Goal: Task Accomplishment & Management: Manage account settings

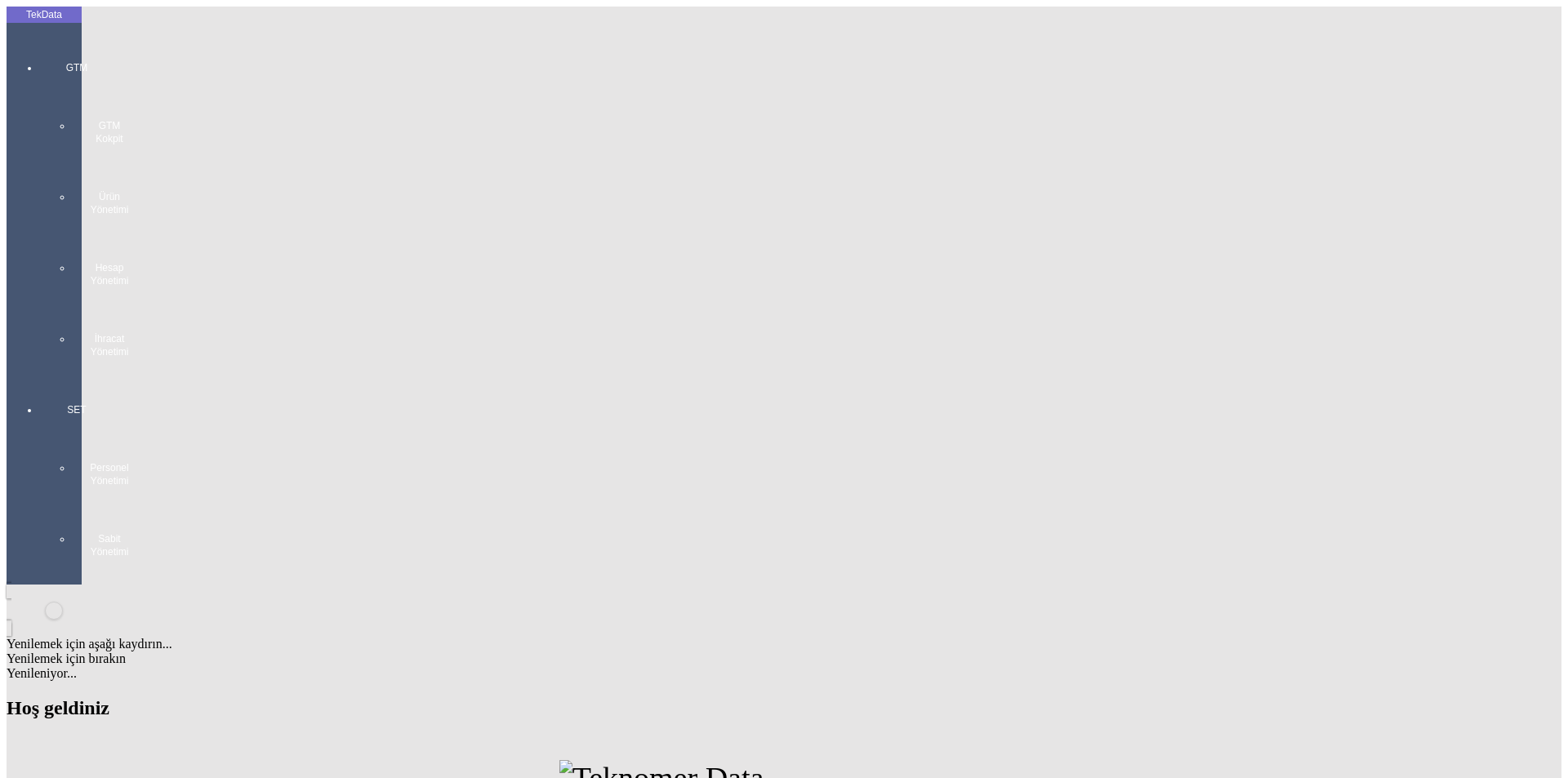
click at [39, 54] on div "GTM GTM Kokpit Ürün Yönetimi Hesap Yönetimi İhracat Yönetimi" at bounding box center [76, 203] width 75 height 342
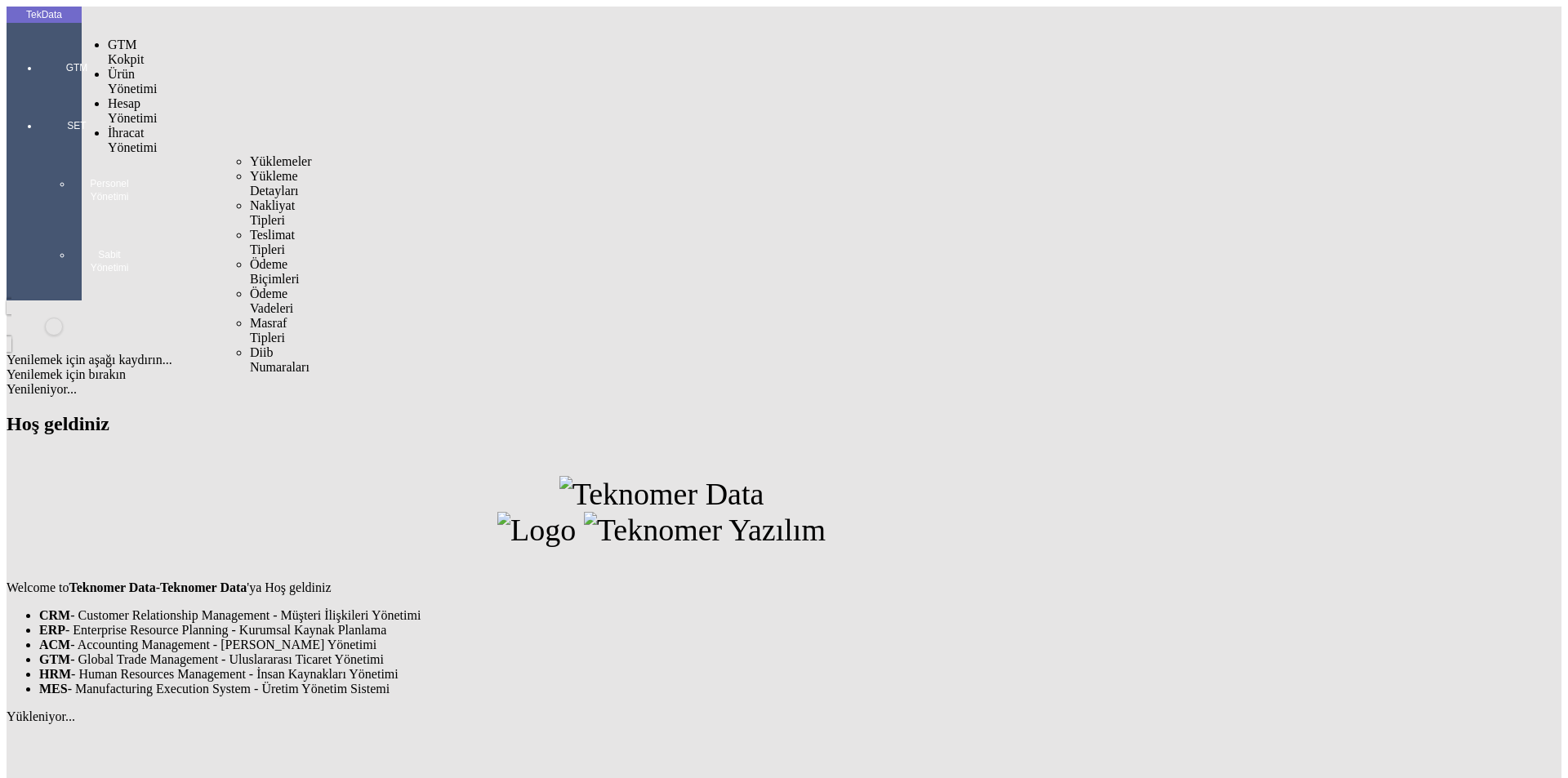
drag, startPoint x: 145, startPoint y: 95, endPoint x: 182, endPoint y: 96, distance: 37.0
click at [148, 126] on span "İhracat Yönetimi" at bounding box center [132, 140] width 49 height 29
click at [150, 155] on div at bounding box center [129, 155] width 43 height 0
click at [250, 155] on span "Yüklemeler" at bounding box center [281, 162] width 63 height 14
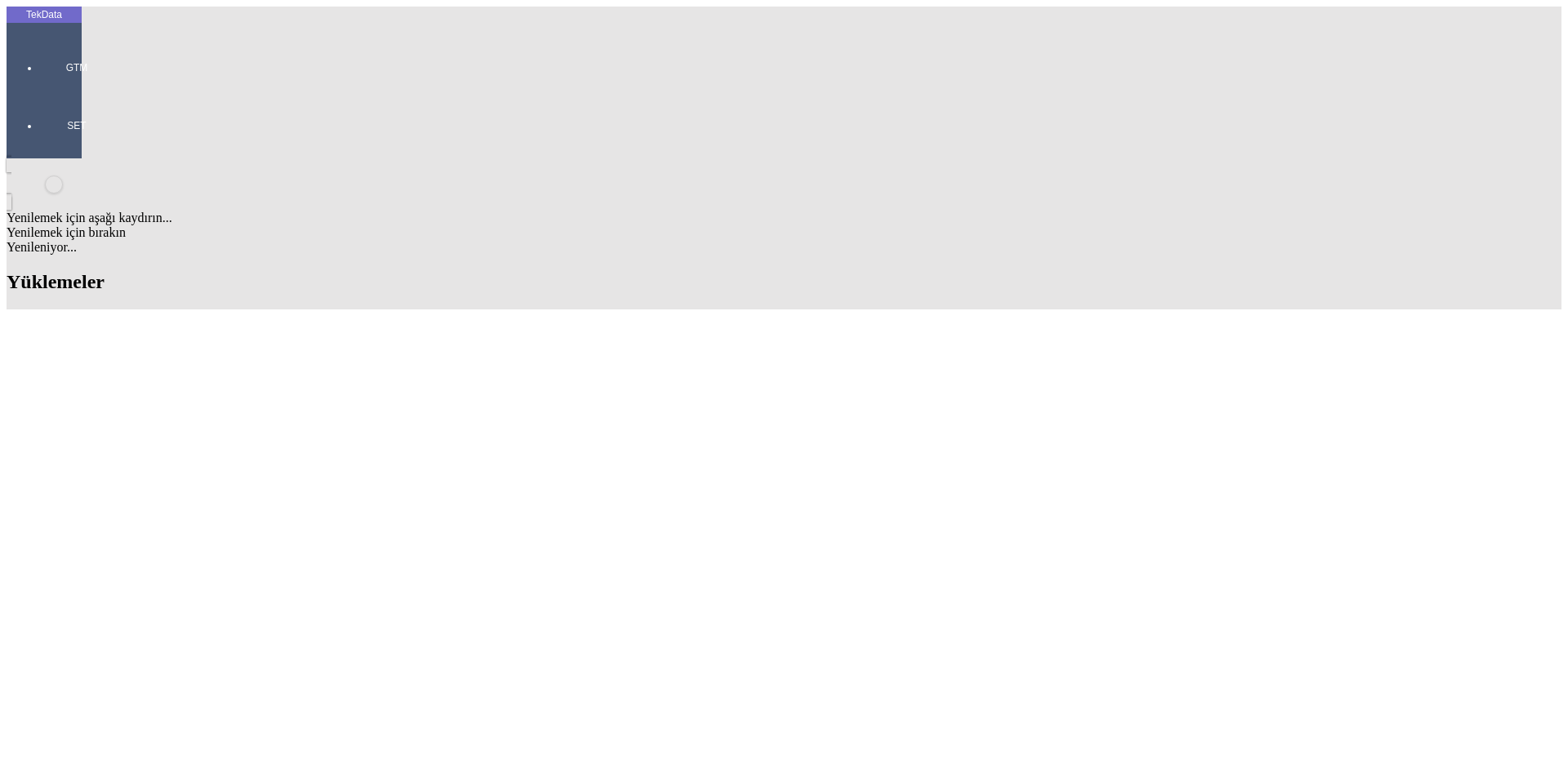
scroll to position [81, 0]
drag, startPoint x: 403, startPoint y: 95, endPoint x: 261, endPoint y: 94, distance: 142.0
copy tr "KR311707 - AS166302"
drag, startPoint x: 671, startPoint y: 90, endPoint x: 578, endPoint y: 90, distance: 93.0
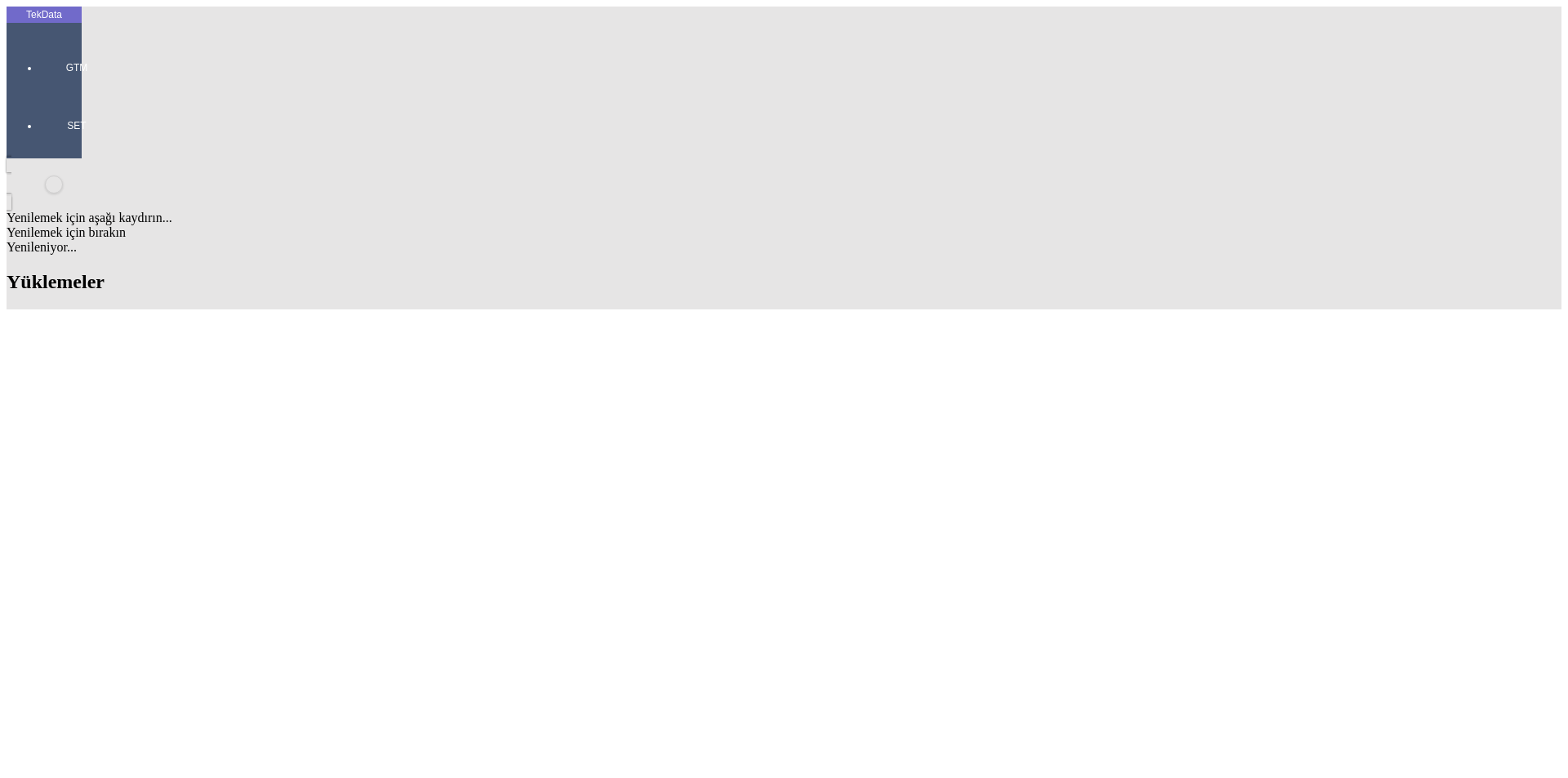
copy td "BDF2025000000353"
drag, startPoint x: 375, startPoint y: 90, endPoint x: 270, endPoint y: 99, distance: 105.4
copy tr "KR311707 - AS166302"
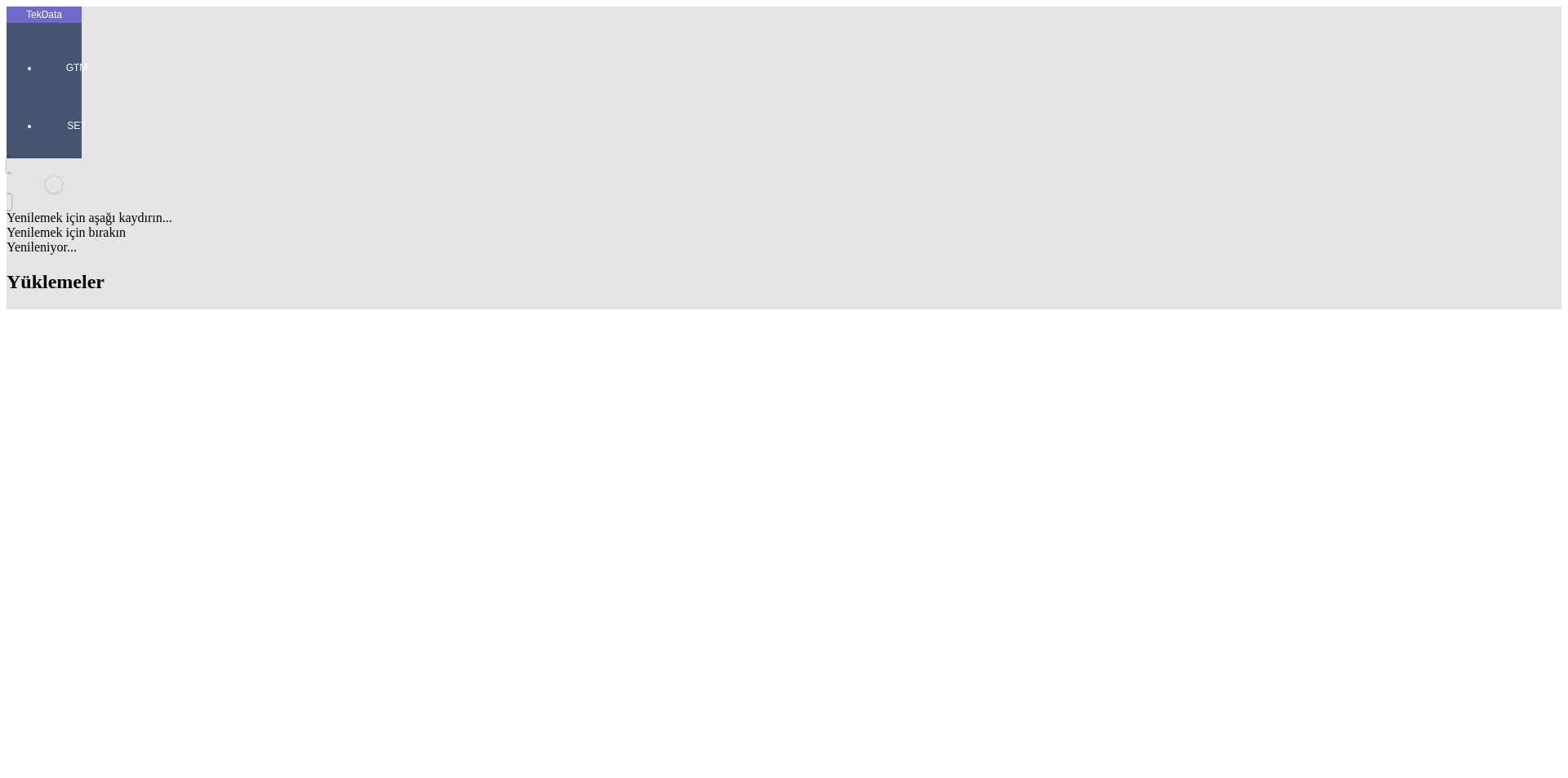
paste input "LLC TORGOVIY"
type input "LLC TORGOVIY"
drag, startPoint x: 337, startPoint y: 719, endPoint x: 275, endPoint y: 725, distance: 62.3
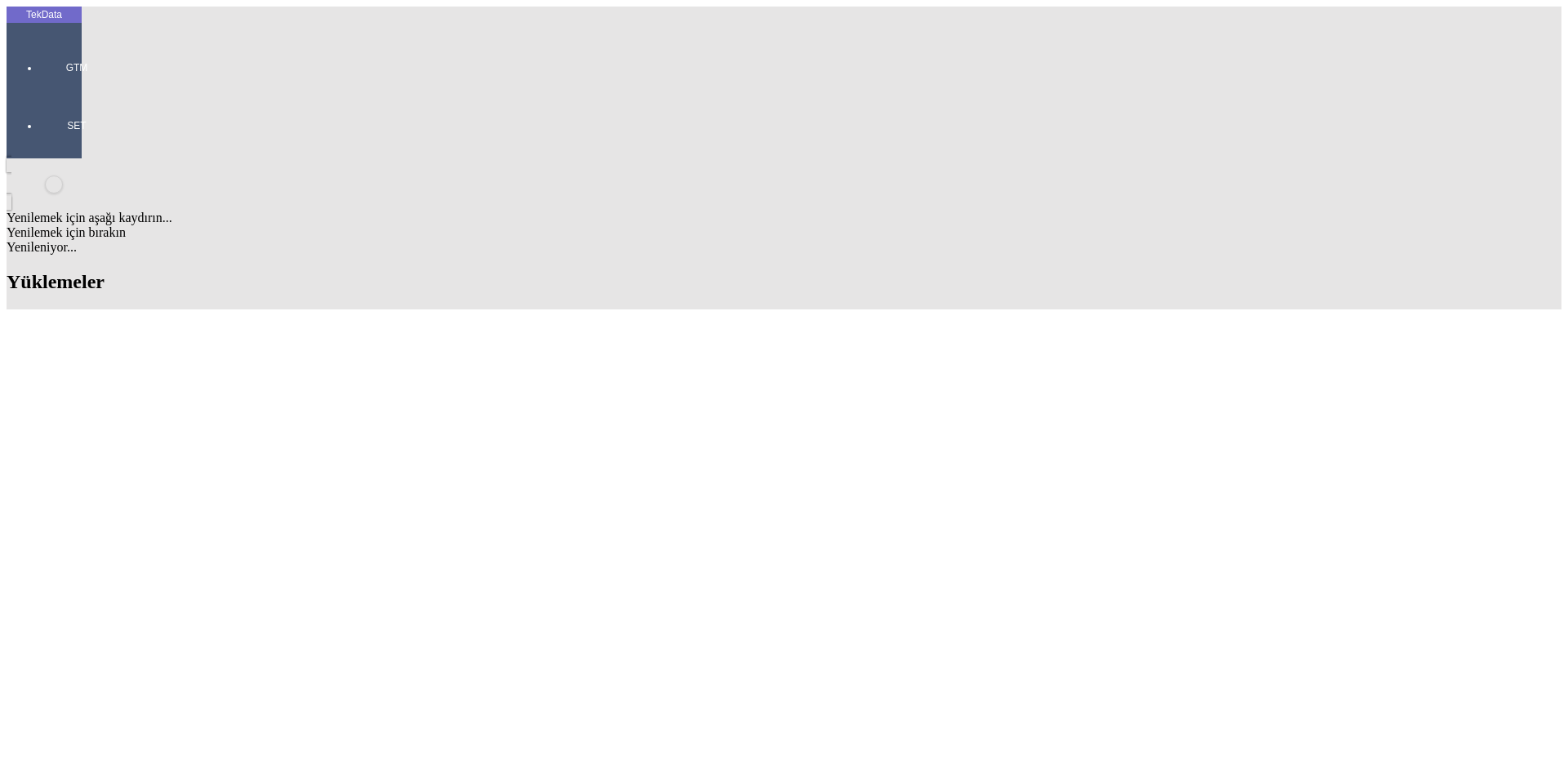
drag, startPoint x: 338, startPoint y: 698, endPoint x: 269, endPoint y: 705, distance: 69.4
copy tr "ET360355"
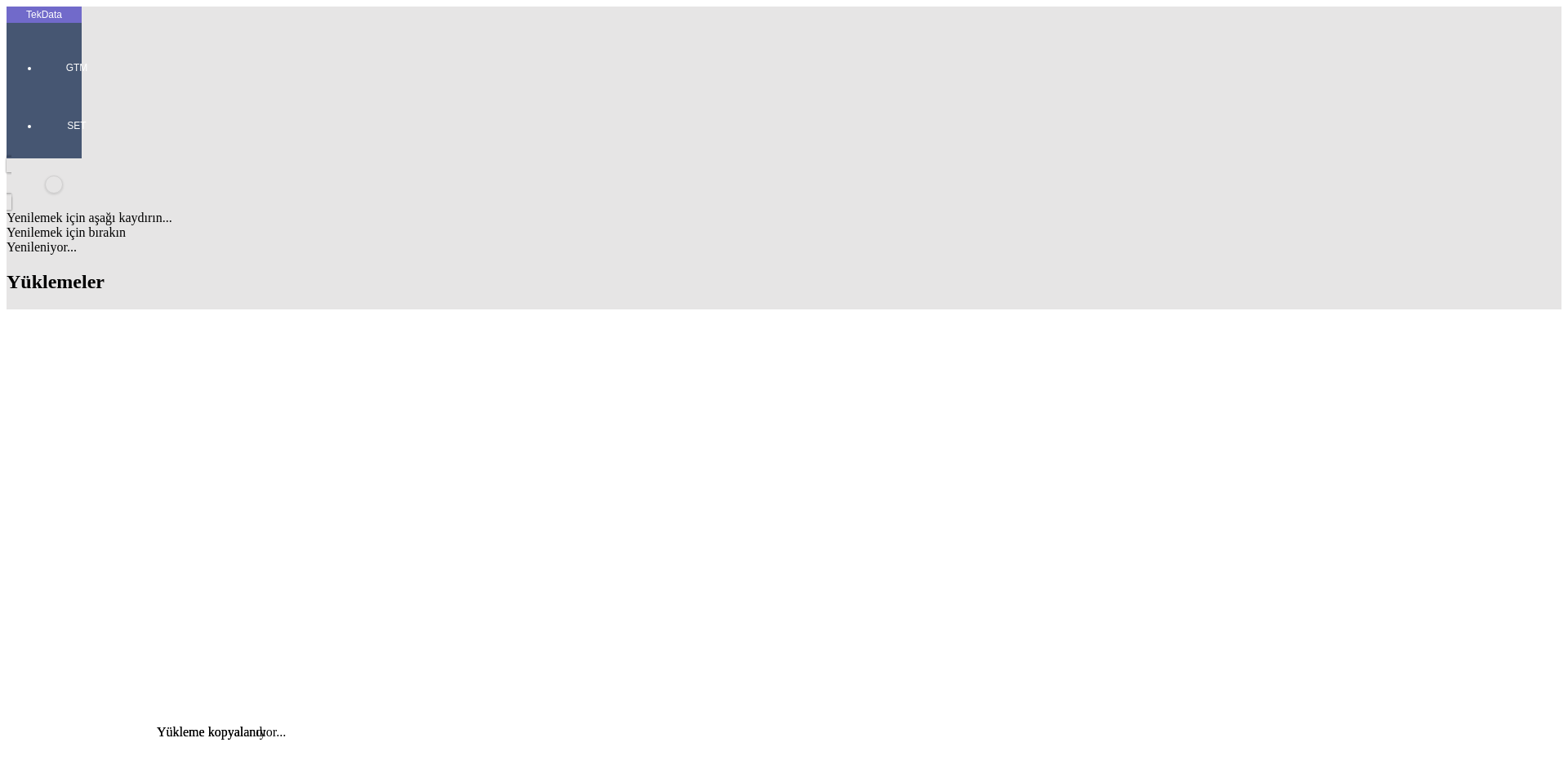
scroll to position [709, 0]
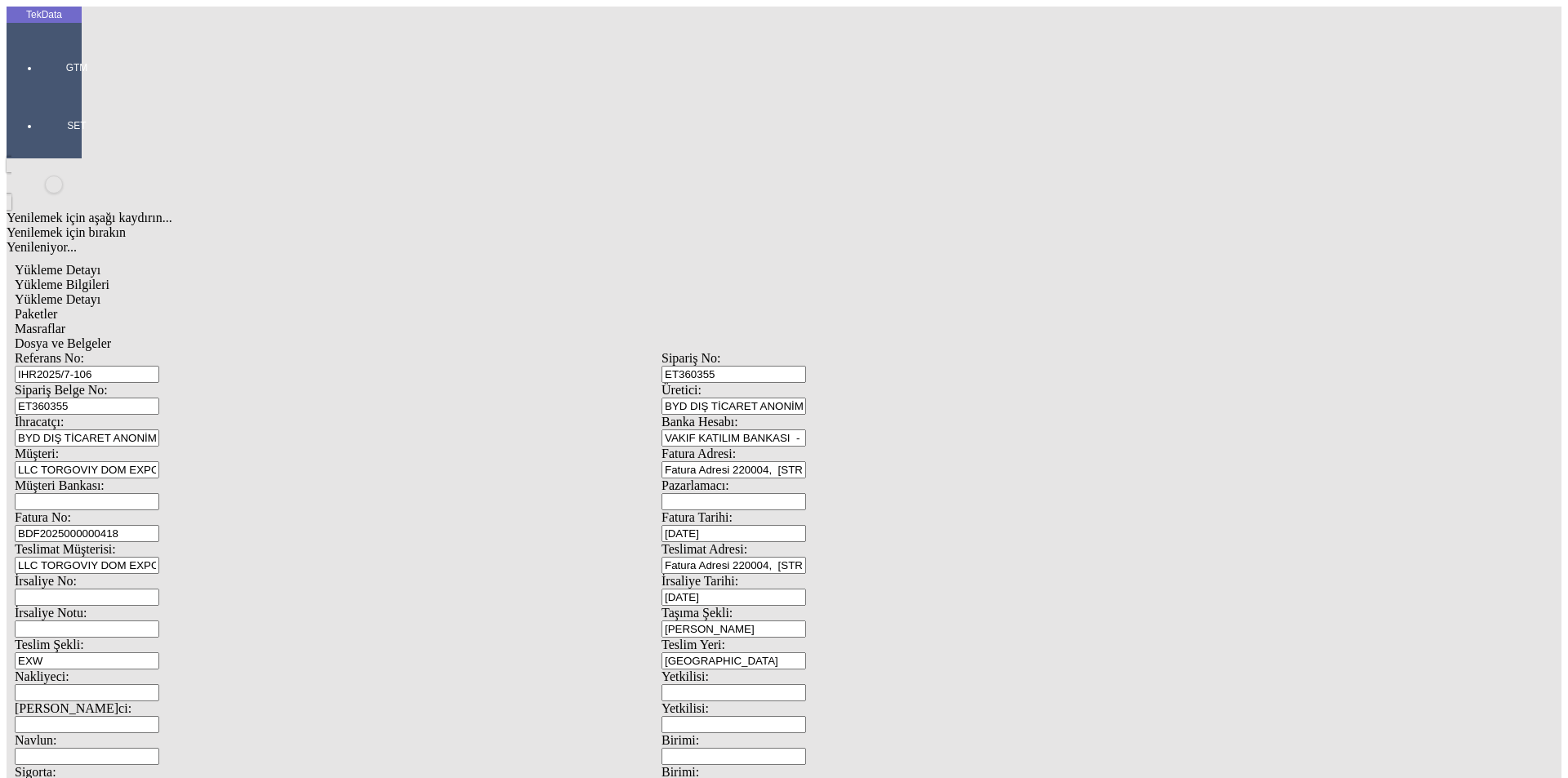
drag, startPoint x: 271, startPoint y: 151, endPoint x: 214, endPoint y: 154, distance: 57.1
click at [214, 383] on div "Sipariş Belge No: ET360355" at bounding box center [338, 399] width 647 height 32
click at [98, 351] on div "Referans No: IHR2025/7-106" at bounding box center [338, 367] width 647 height 32
paste input "079"
type input "IHR2025/7-079"
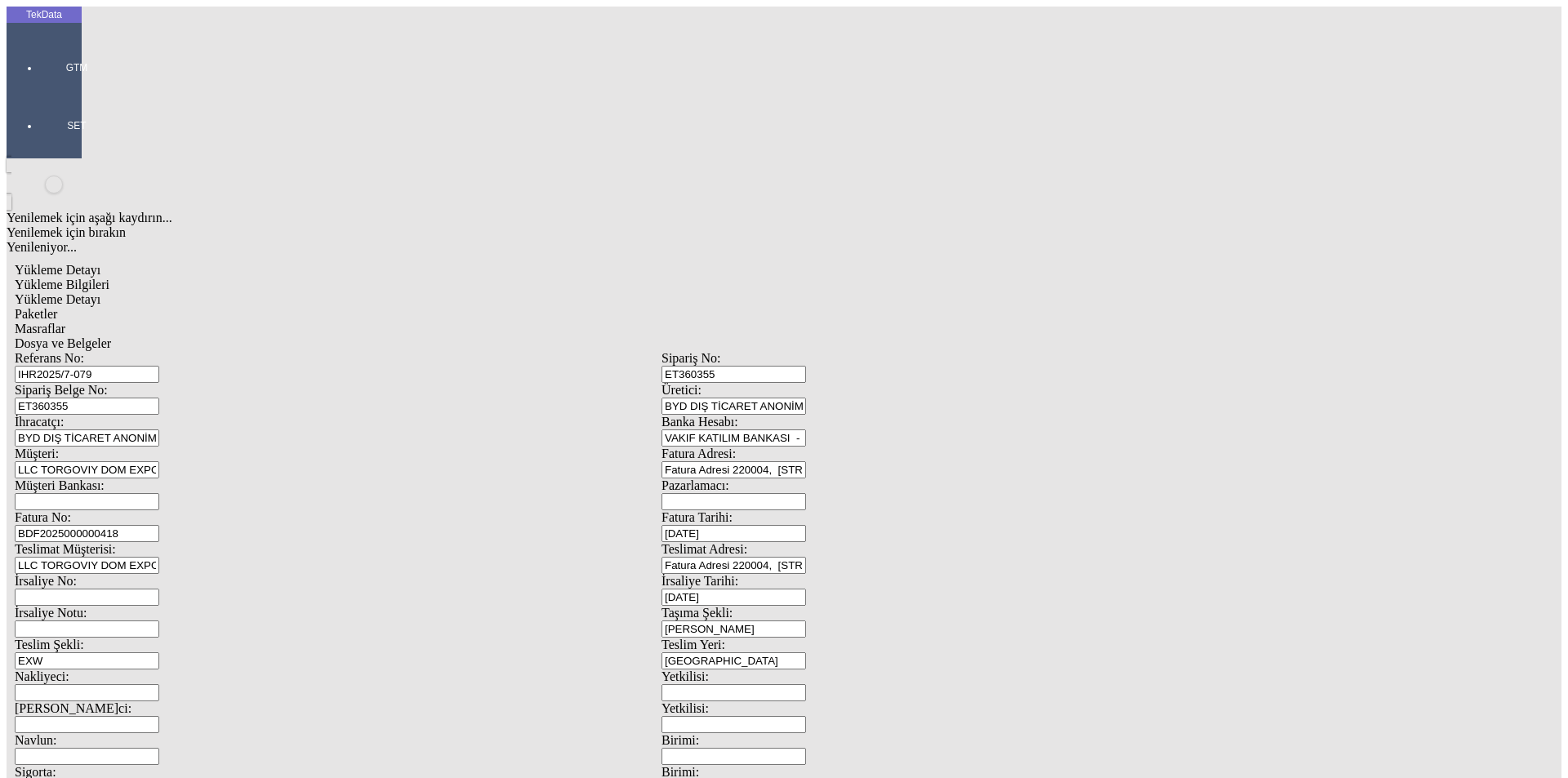
drag, startPoint x: 279, startPoint y: 154, endPoint x: 153, endPoint y: 151, distance: 126.0
click at [153, 383] on div "Sipariş Belge No: ET360355" at bounding box center [338, 399] width 647 height 32
paste input "1214"
type input "ET361214"
click at [159, 525] on input "BDF2025000000418" at bounding box center [87, 533] width 145 height 17
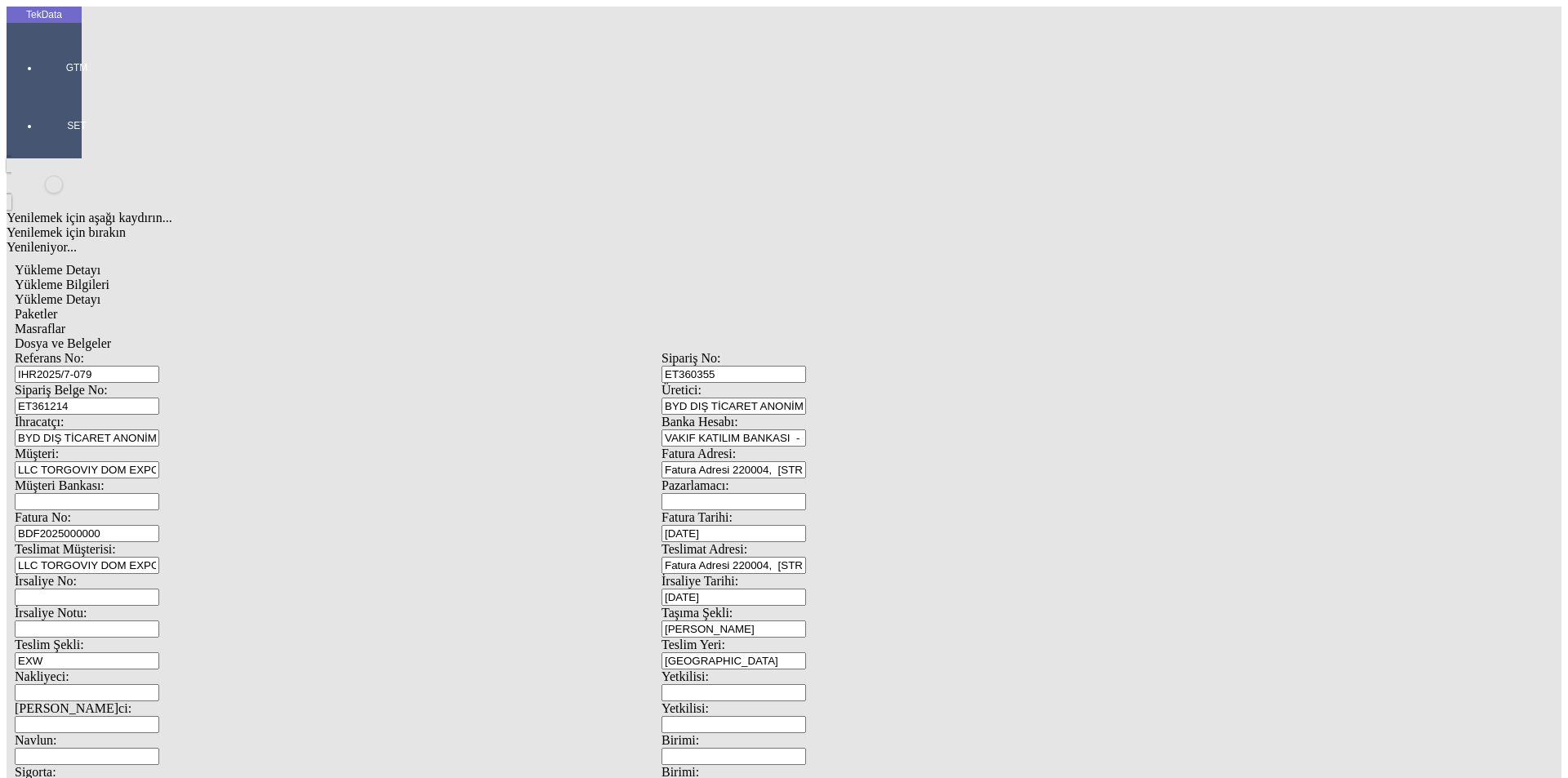
type input "BDF2025000000"
type input "[DATE]"
drag, startPoint x: 973, startPoint y: 329, endPoint x: 817, endPoint y: 360, distance: 159.1
click at [876, 574] on div "İrsaliye Tarihi: [DATE]" at bounding box center [985, 589] width 647 height 32
type input "[DATE]"
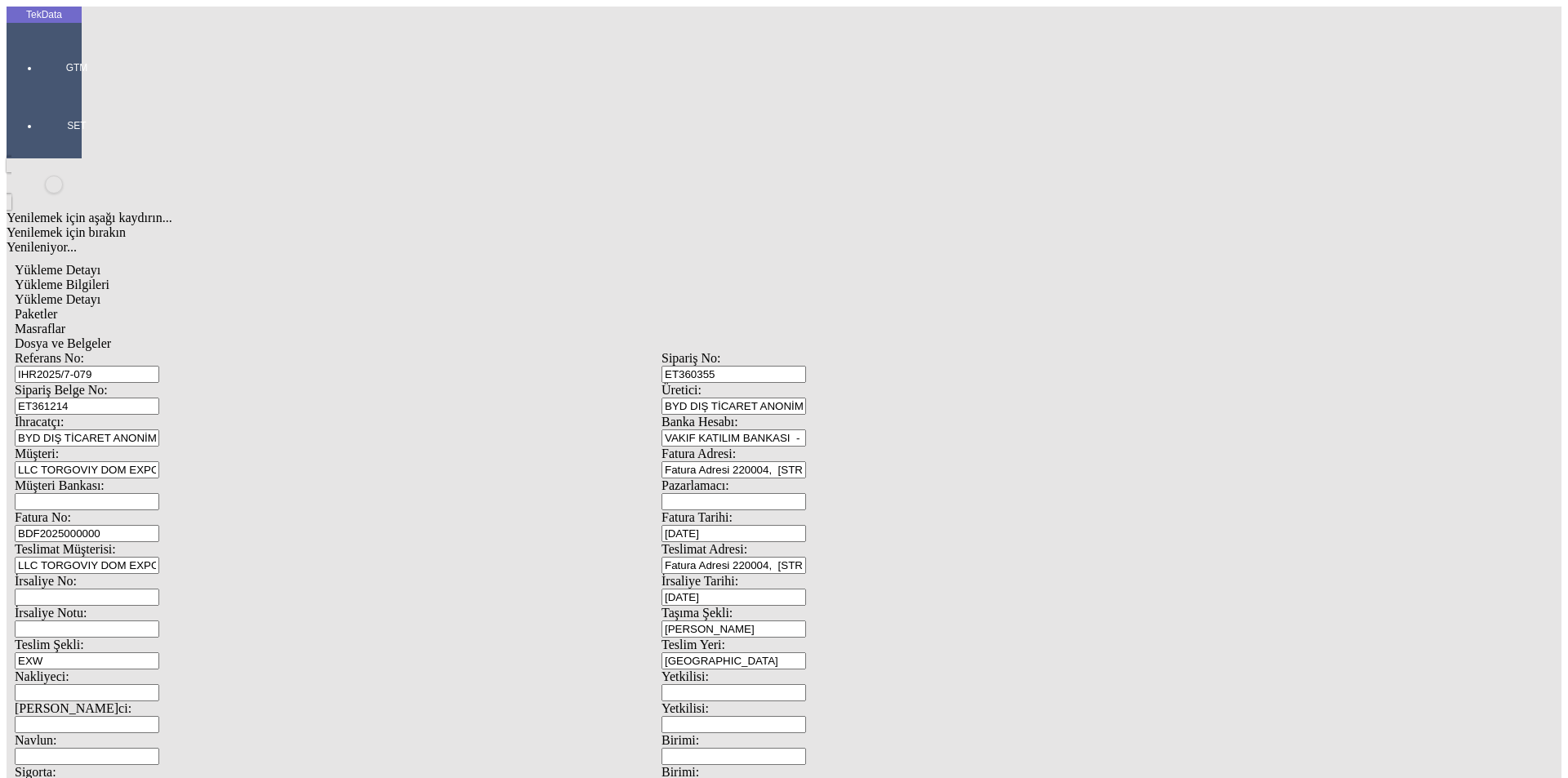
drag, startPoint x: 150, startPoint y: 546, endPoint x: 80, endPoint y: 546, distance: 70.0
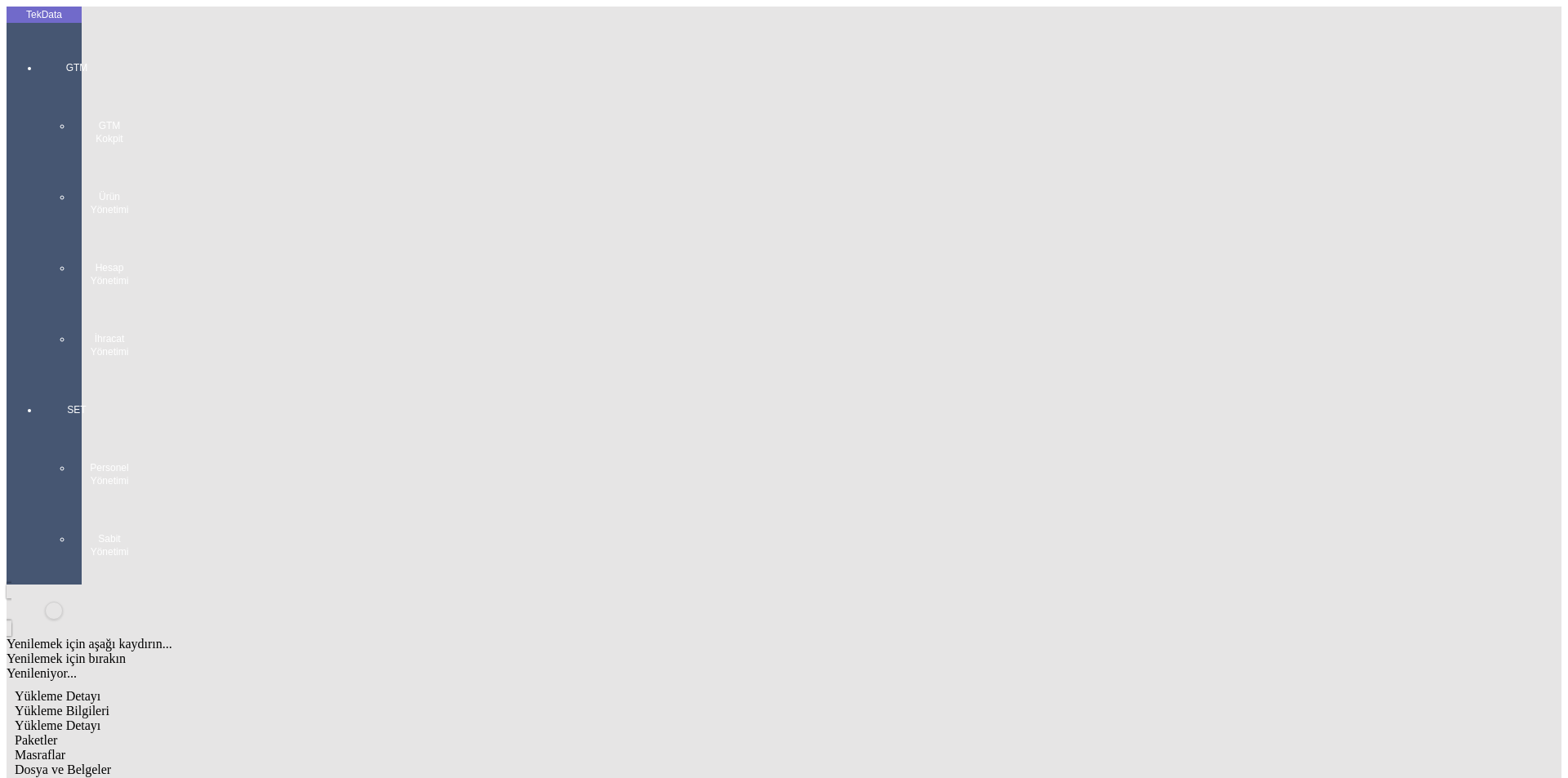
scroll to position [141, 0]
type input "[DATE]"
drag, startPoint x: 283, startPoint y: 568, endPoint x: 168, endPoint y: 574, distance: 115.2
type input "[DATE]"
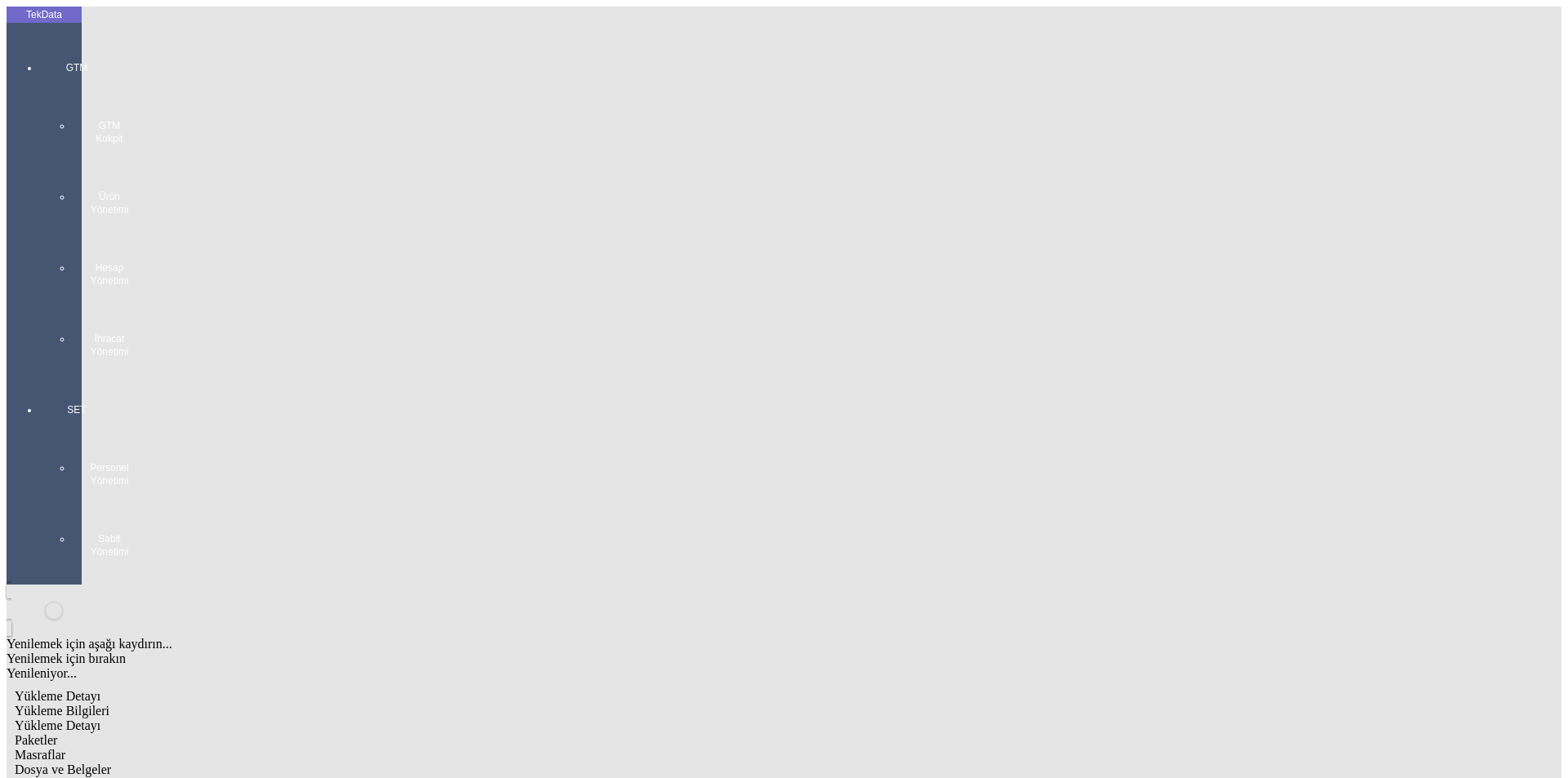
drag, startPoint x: 147, startPoint y: 619, endPoint x: 117, endPoint y: 621, distance: 30.1
type input "2818.45"
drag, startPoint x: 974, startPoint y: 629, endPoint x: 763, endPoint y: 638, distance: 211.2
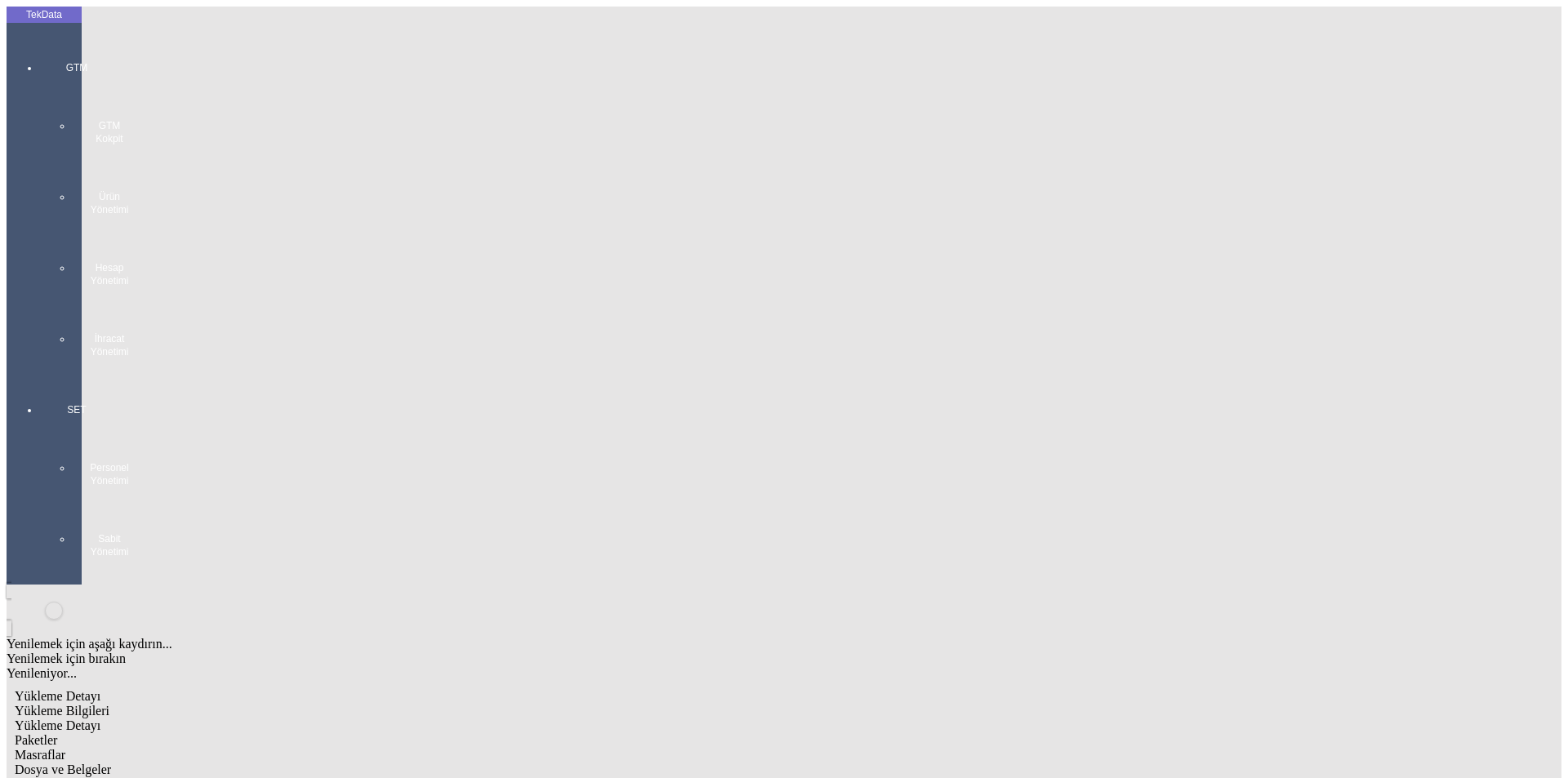
type input "2870"
click at [100, 718] on span "Yükleme Detayı" at bounding box center [58, 725] width 85 height 14
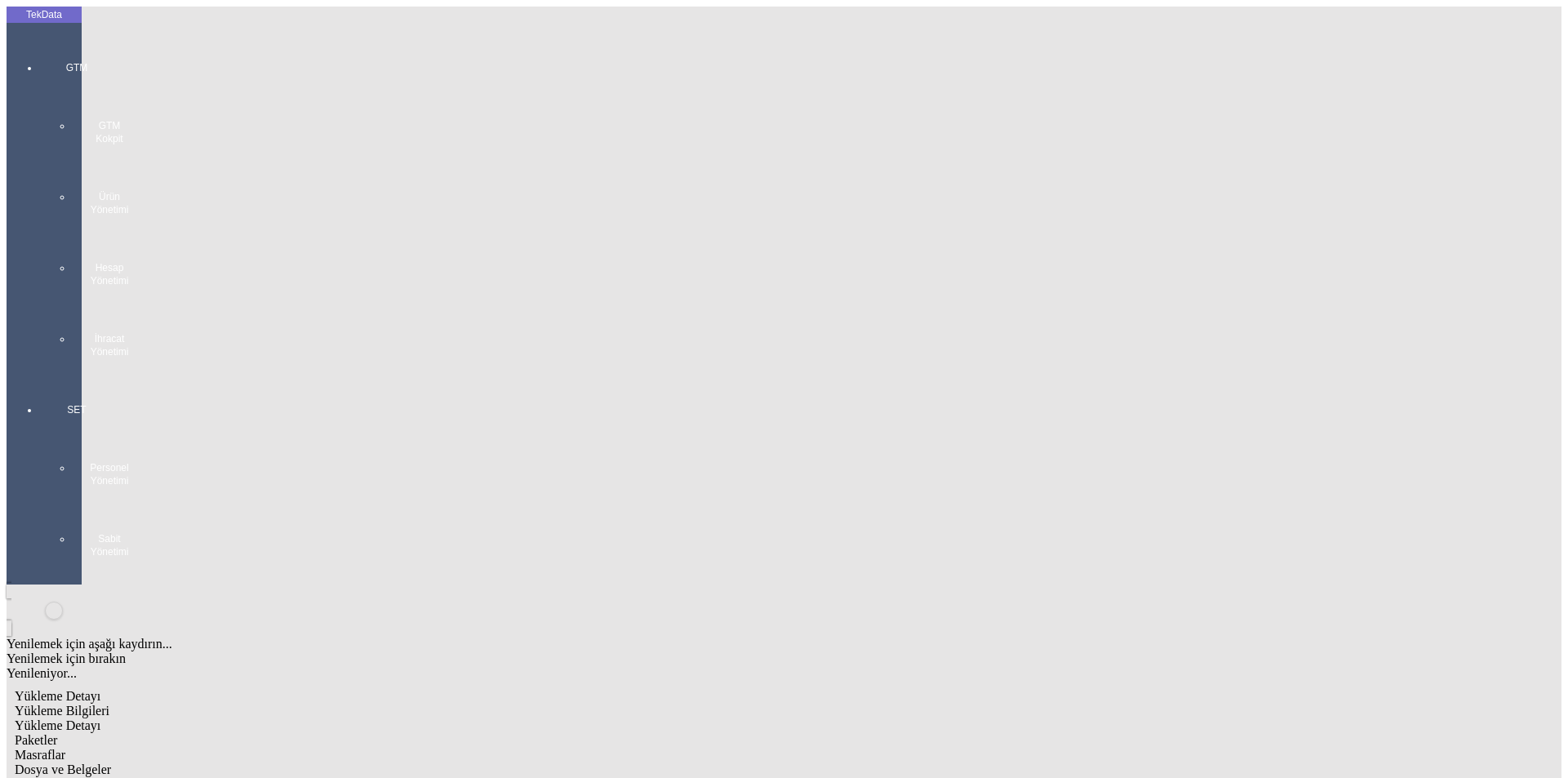
drag, startPoint x: 152, startPoint y: 84, endPoint x: 162, endPoint y: 85, distance: 10.0
click at [109, 704] on span "Yükleme Bilgileri" at bounding box center [62, 711] width 94 height 14
click at [39, 56] on div "GTM GTM Kokpit Ürün Yönetimi Hesap Yönetimi İhracat Yönetimi" at bounding box center [76, 203] width 75 height 342
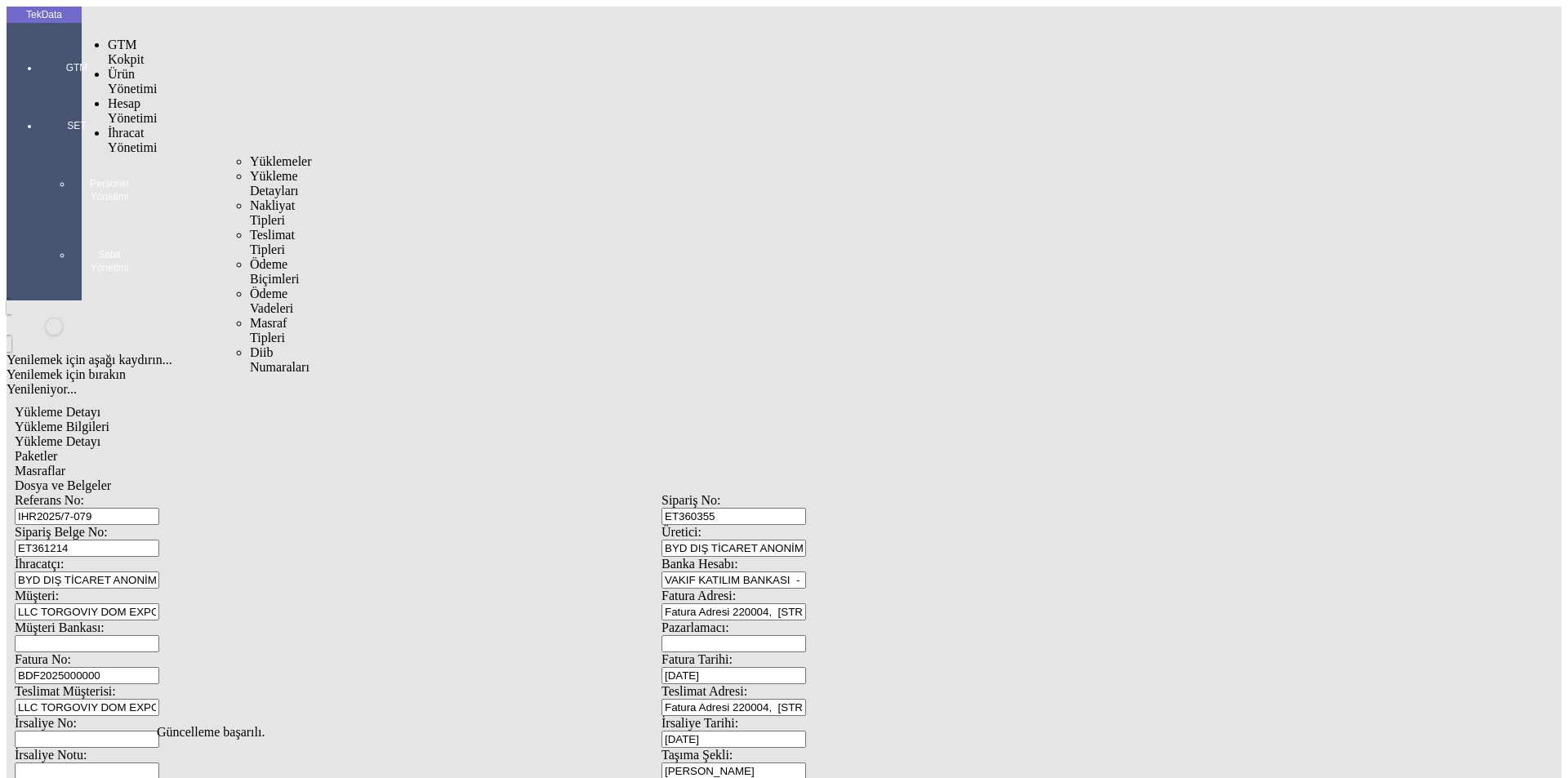
drag, startPoint x: 131, startPoint y: 99, endPoint x: 155, endPoint y: 96, distance: 24.2
click at [138, 126] on span "İhracat Yönetimi" at bounding box center [132, 140] width 49 height 29
drag, startPoint x: 214, startPoint y: 99, endPoint x: 262, endPoint y: 99, distance: 48.0
click at [250, 155] on span "Yüklemeler" at bounding box center [281, 162] width 63 height 14
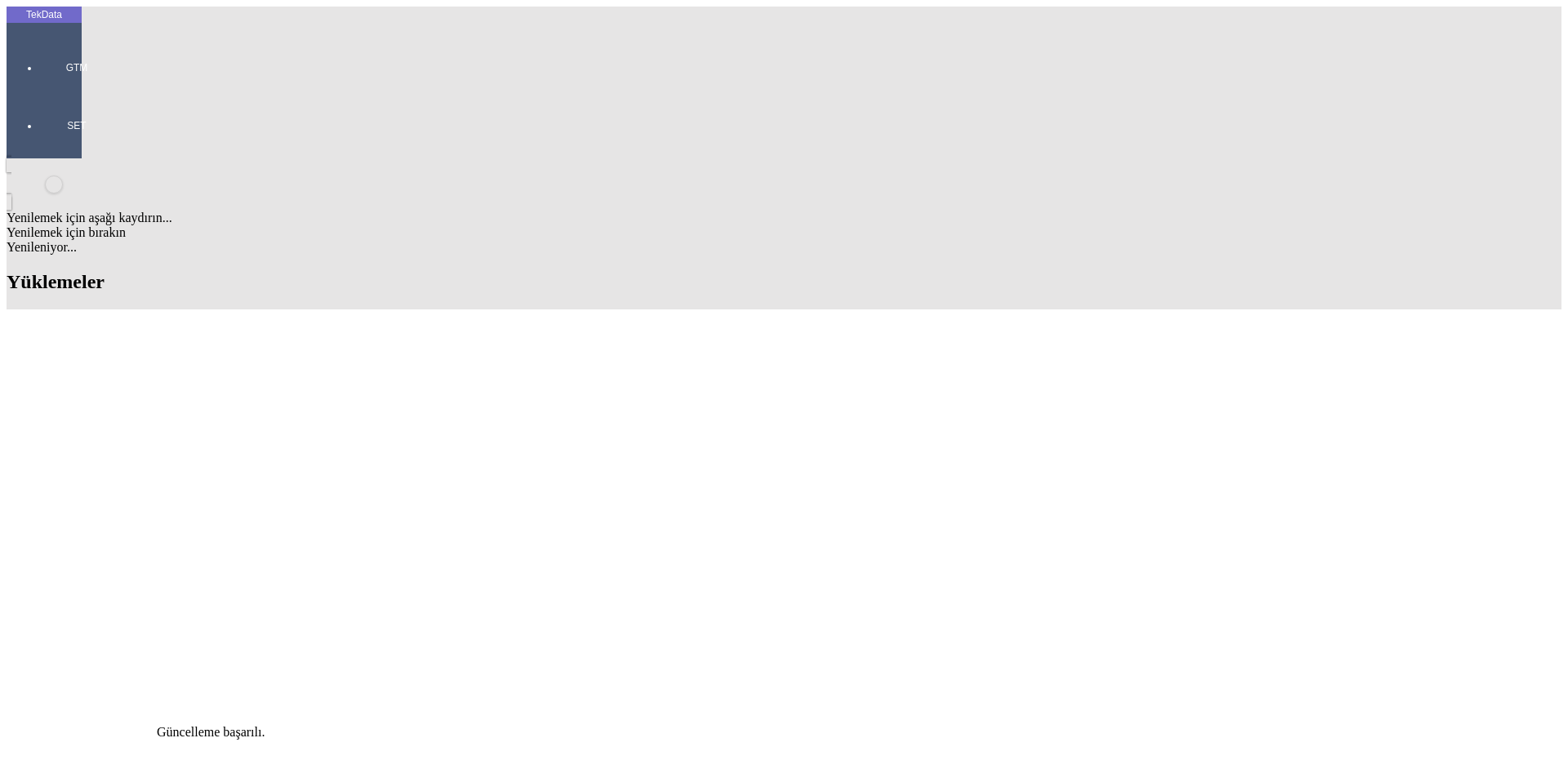
scroll to position [677, 0]
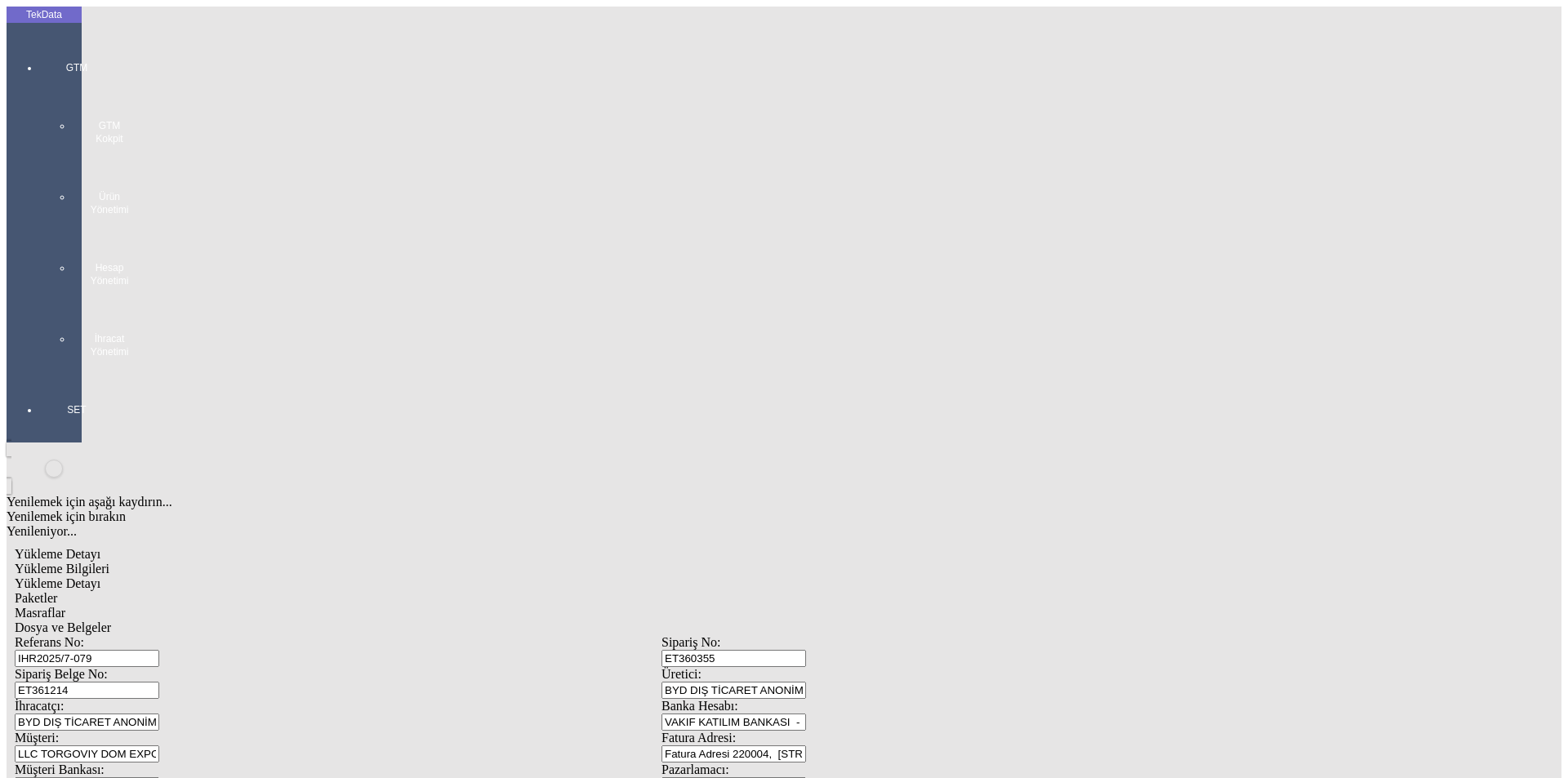
click at [100, 577] on span "Yükleme Detayı" at bounding box center [58, 584] width 85 height 14
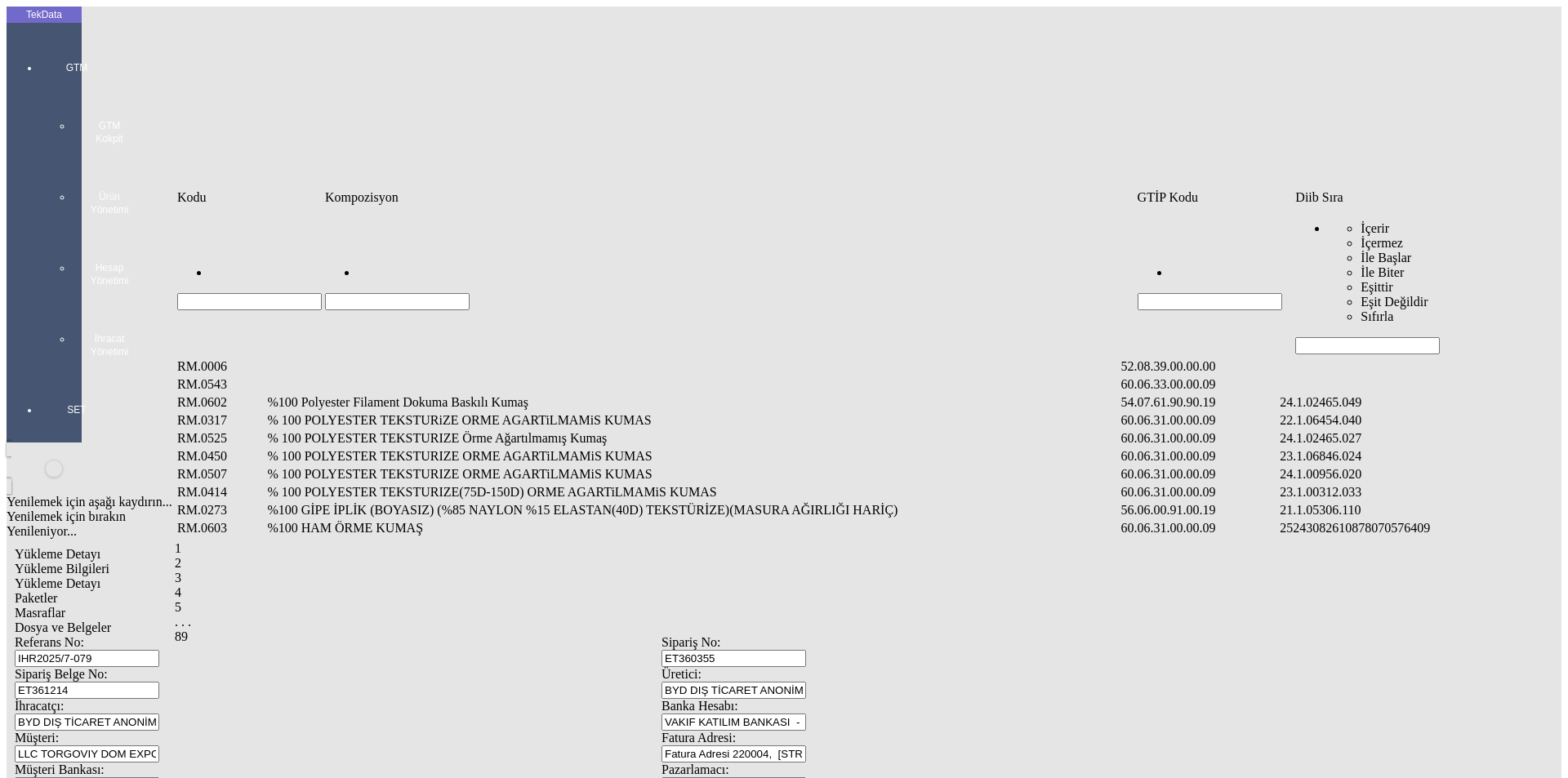
click at [1322, 337] on input "Hücreyi Filtrele" at bounding box center [1368, 345] width 145 height 17
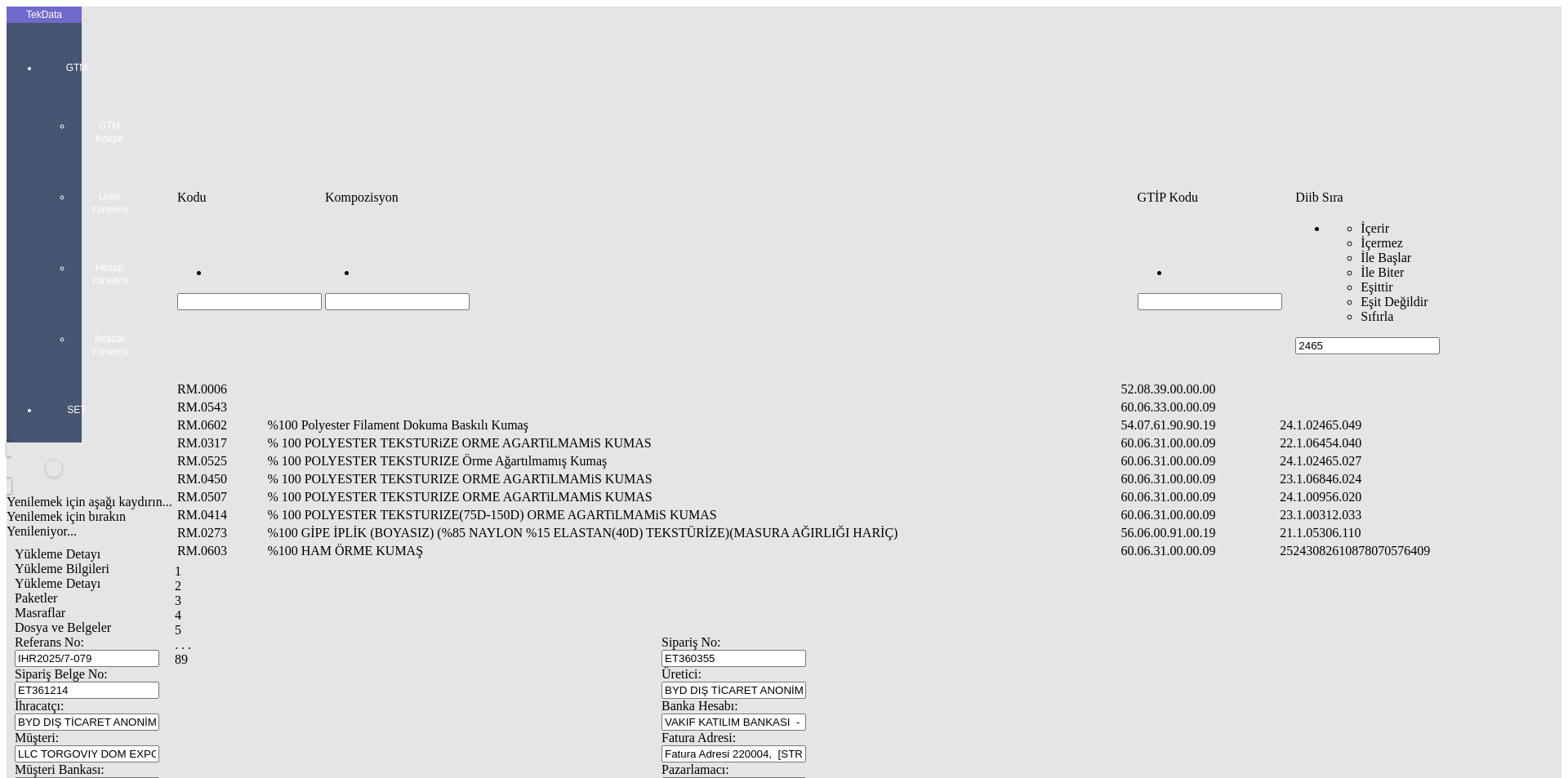
type input "2465"
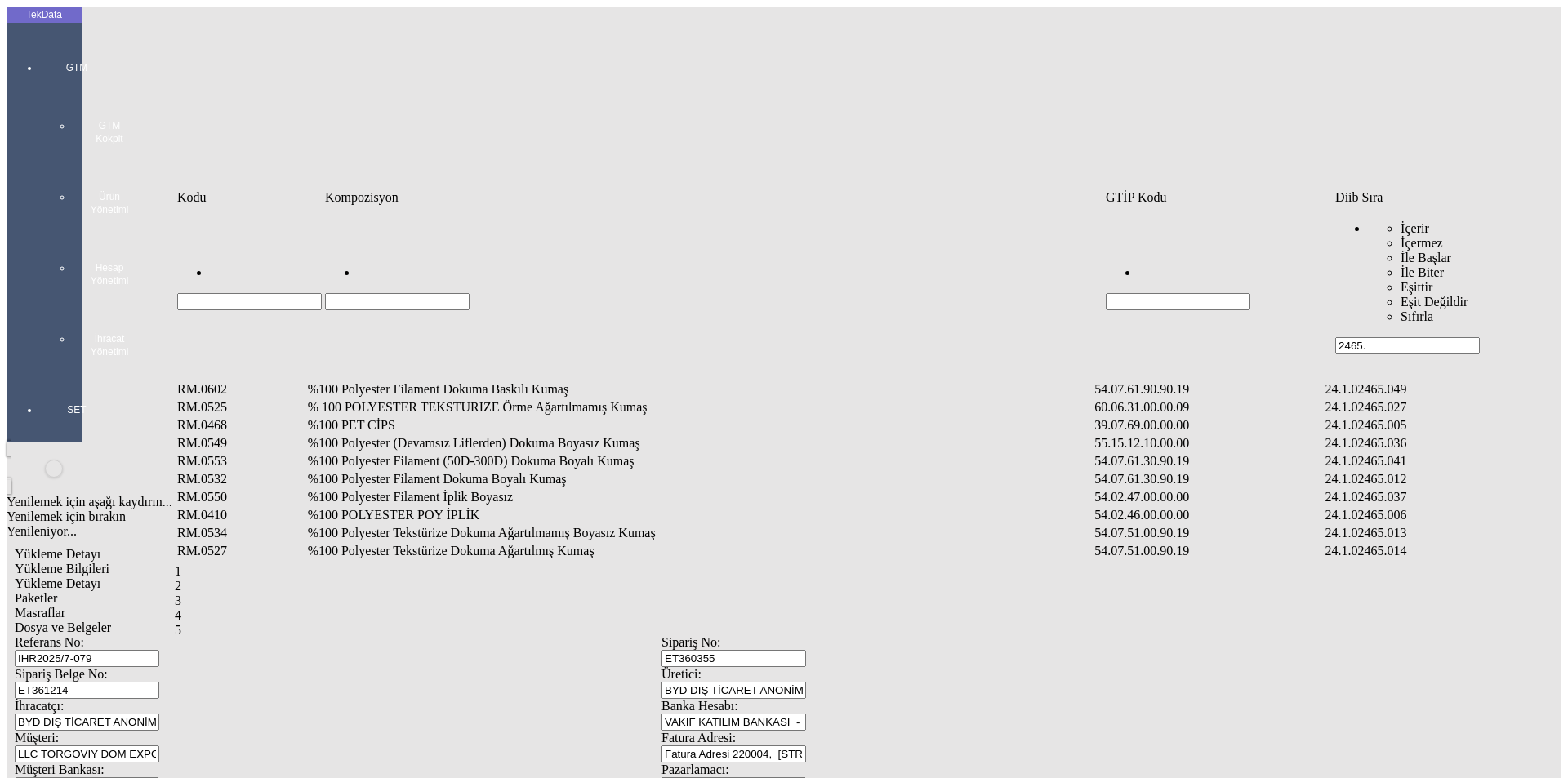
type input "2465."
click at [403, 471] on td "%100 Polyester Filament Dokuma Boyalı Kumaş" at bounding box center [700, 479] width 786 height 16
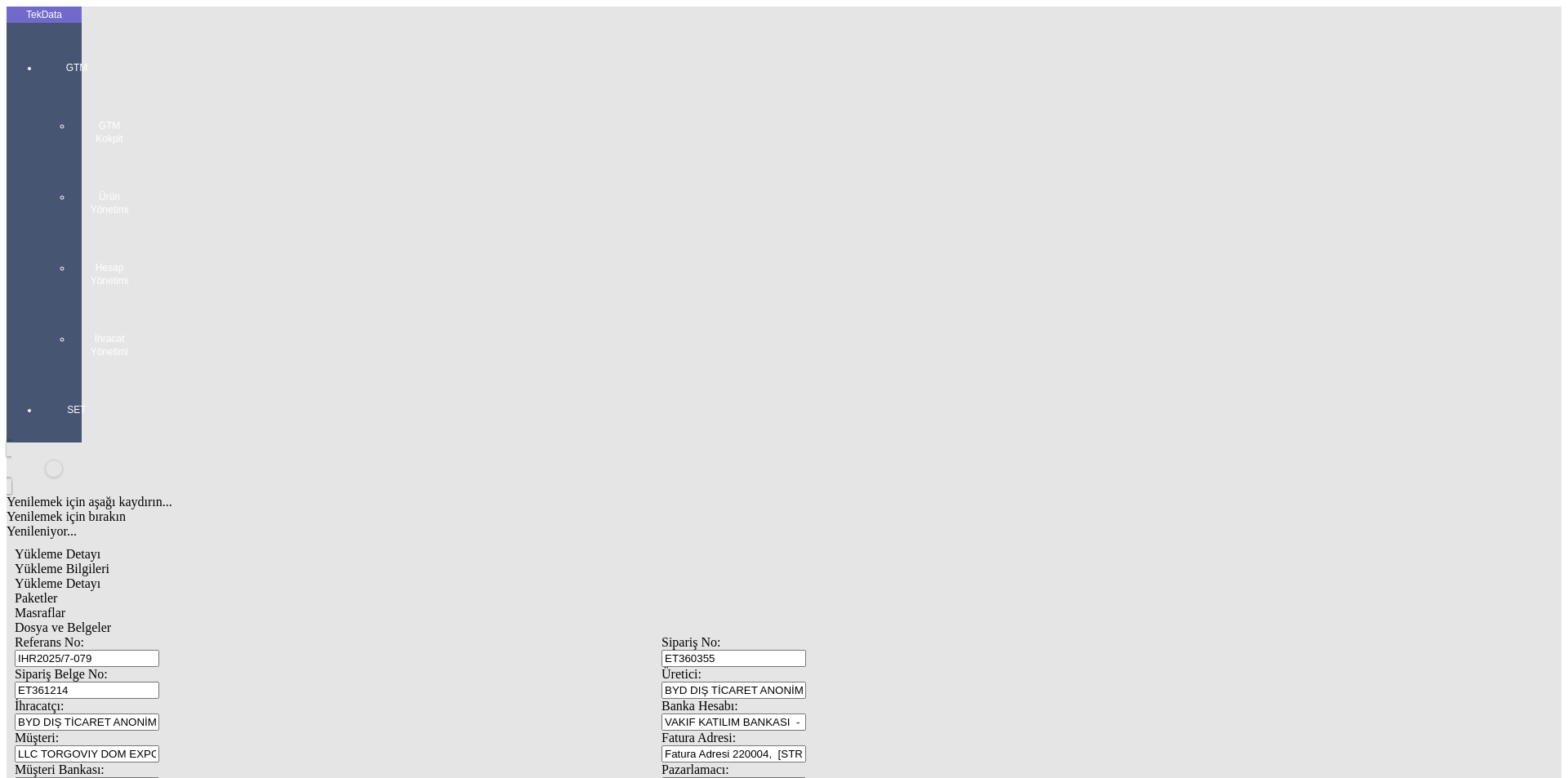
type input "1385.5"
click at [912, 251] on div "Yenilemek için aşağı kaydırın... Yenilemek için bırakın Yenileniyor... Metre Yü…" at bounding box center [1214, 259] width 647 height 16
click at [912, 296] on div "Metre" at bounding box center [1214, 303] width 647 height 15
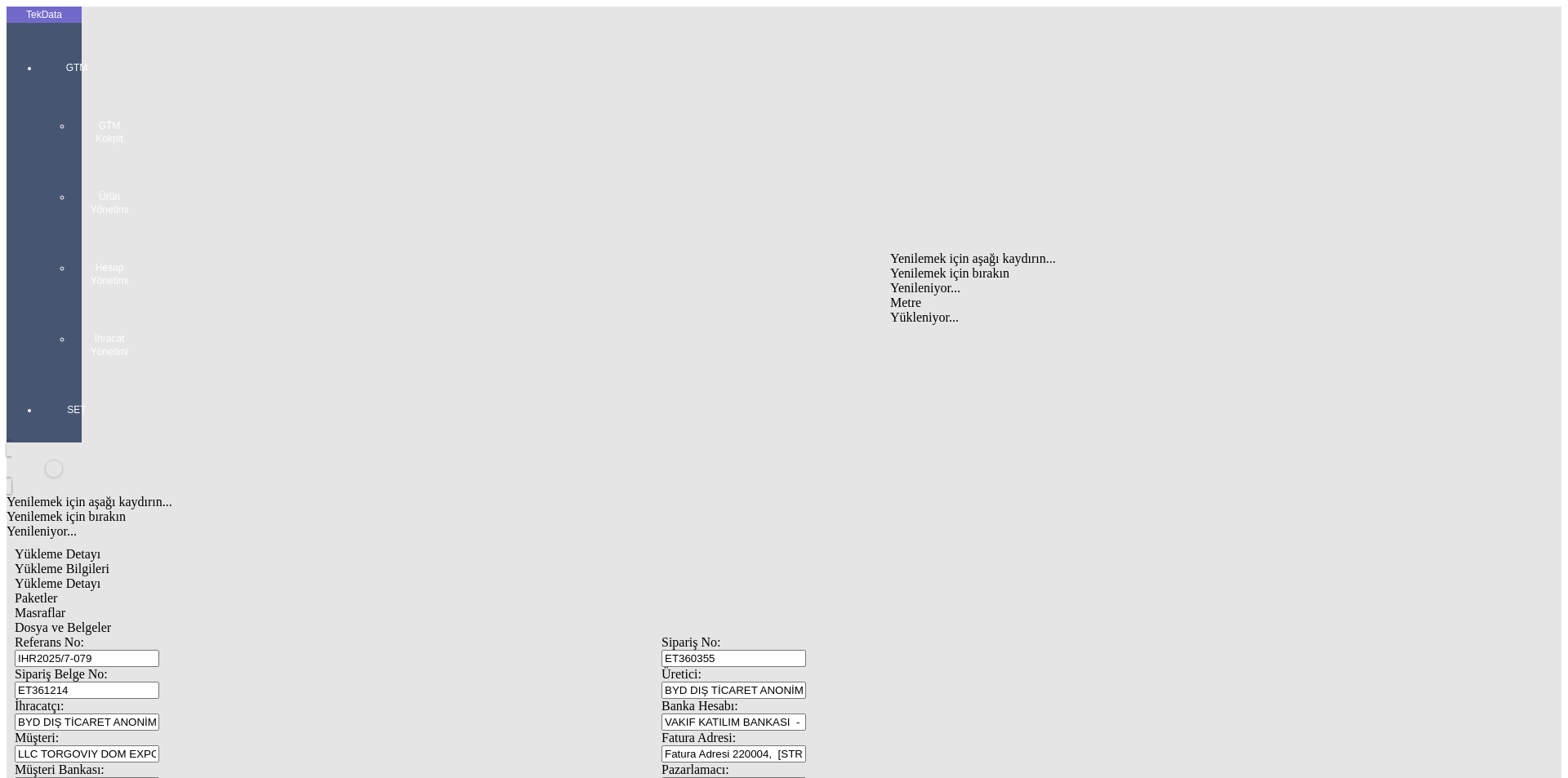
type input "Metre"
type input "1.48"
drag, startPoint x: 919, startPoint y: 308, endPoint x: 814, endPoint y: 320, distance: 105.7
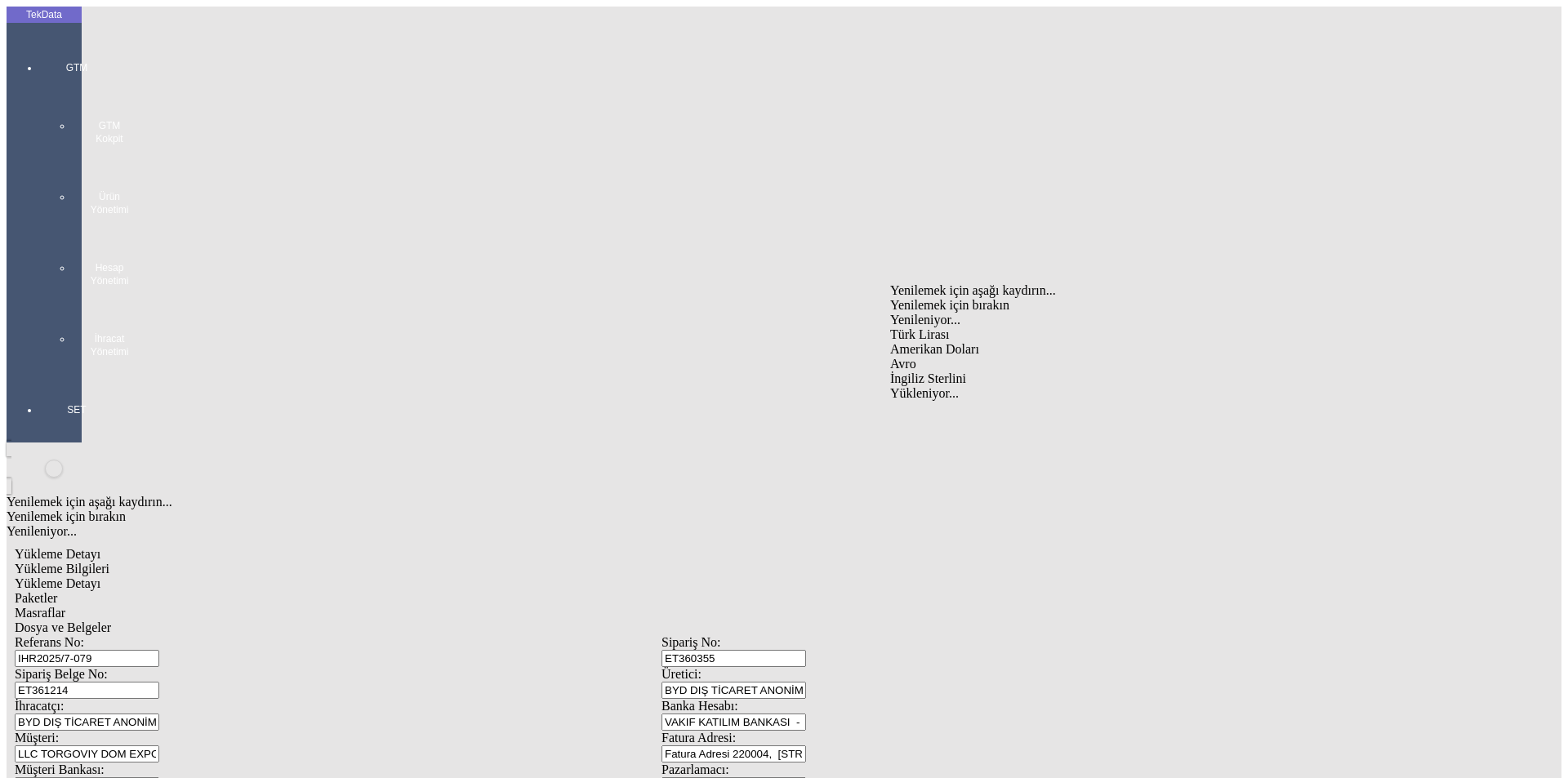
click at [919, 342] on div "Amerikan Doları" at bounding box center [1214, 349] width 647 height 15
type input "Amerikan Doları"
type input "300"
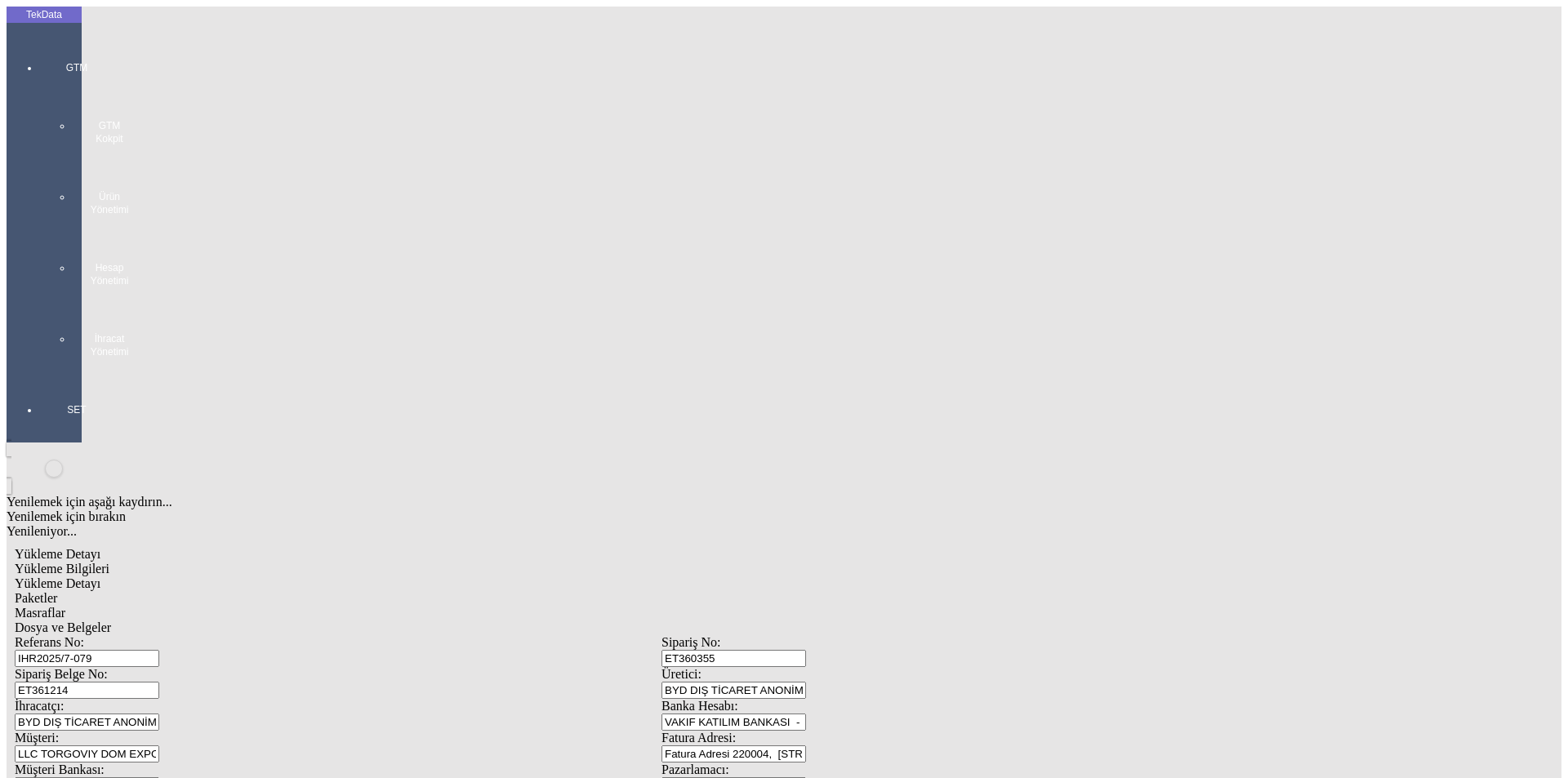
type input "266.5"
type input "271.15"
drag, startPoint x: 229, startPoint y: 366, endPoint x: 262, endPoint y: 376, distance: 34.5
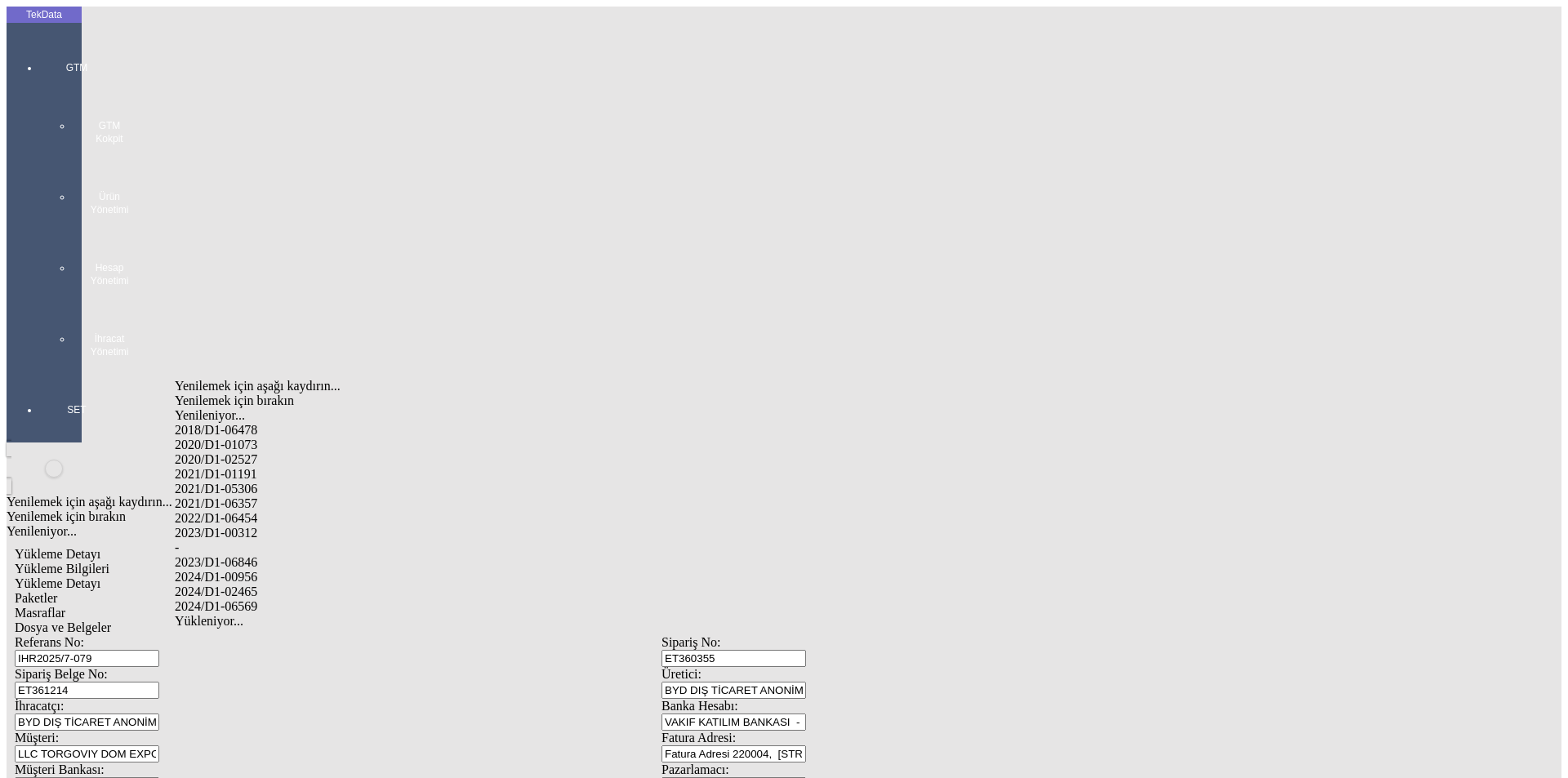
drag, startPoint x: 260, startPoint y: 567, endPoint x: 273, endPoint y: 565, distance: 13.2
click at [260, 584] on div "2024/D1-02465" at bounding box center [491, 591] width 634 height 15
type input "2024/D1-02465"
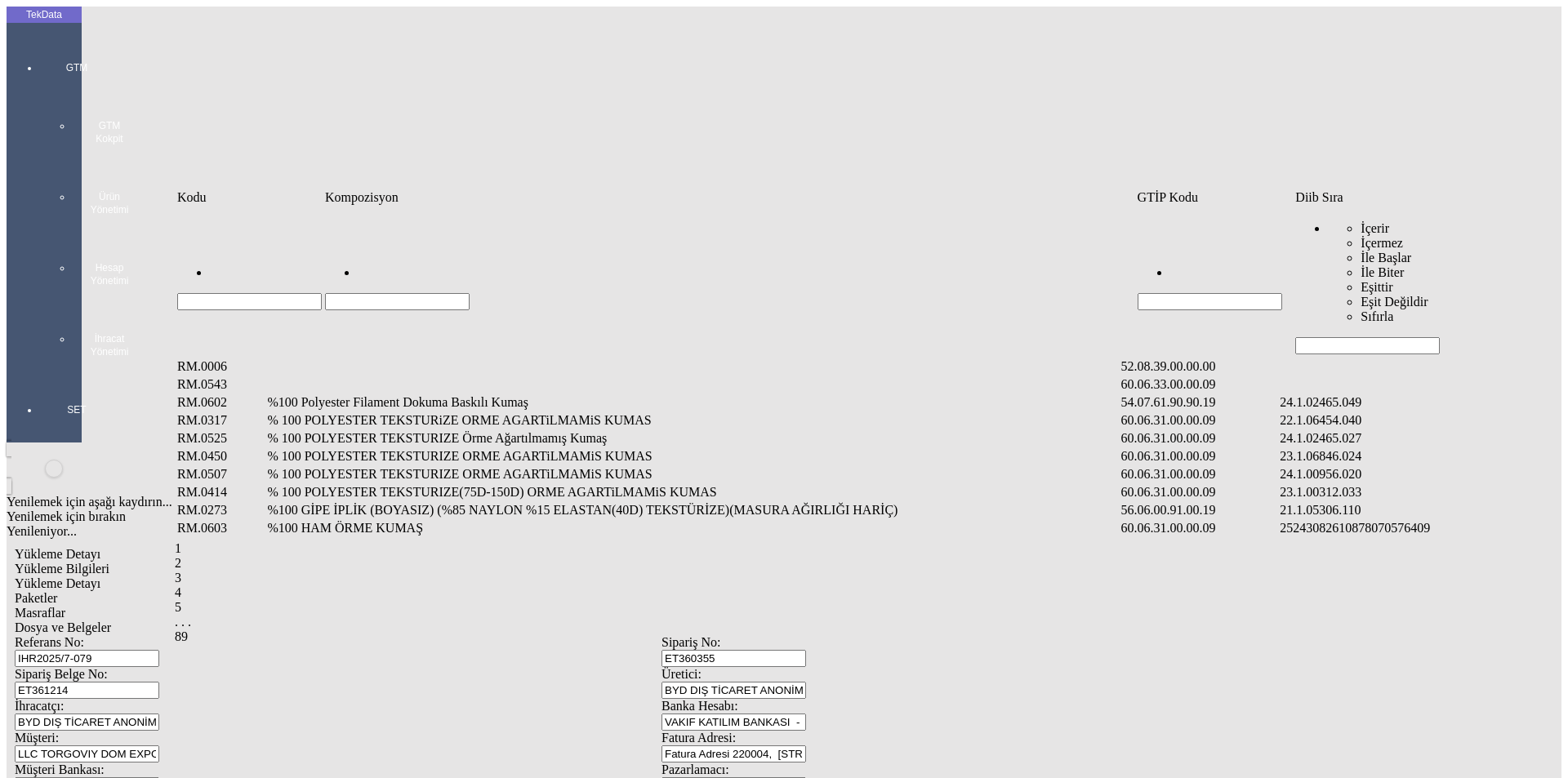
click at [1351, 337] on input "Hücreyi Filtrele" at bounding box center [1368, 345] width 145 height 17
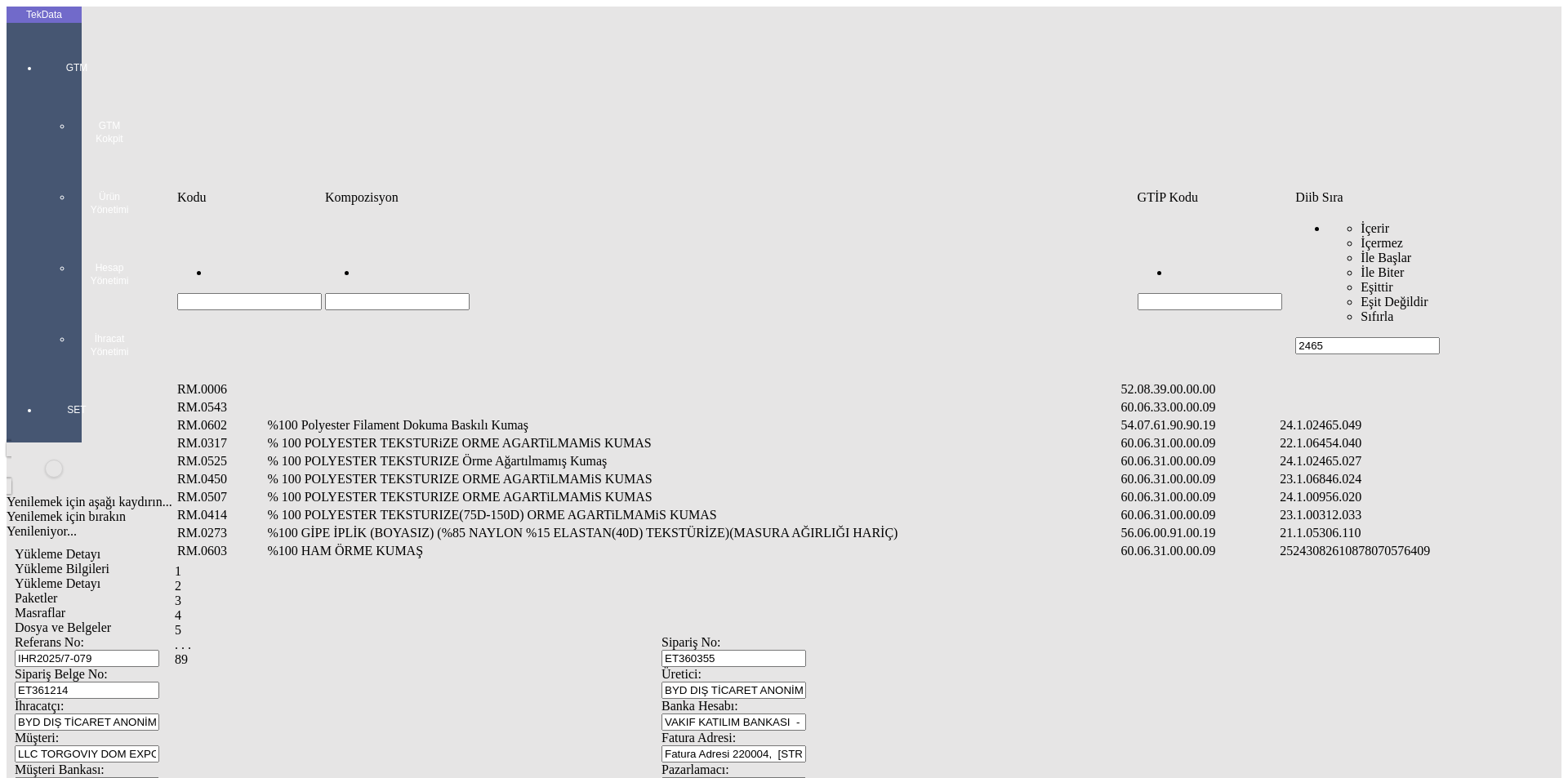
type input "2465"
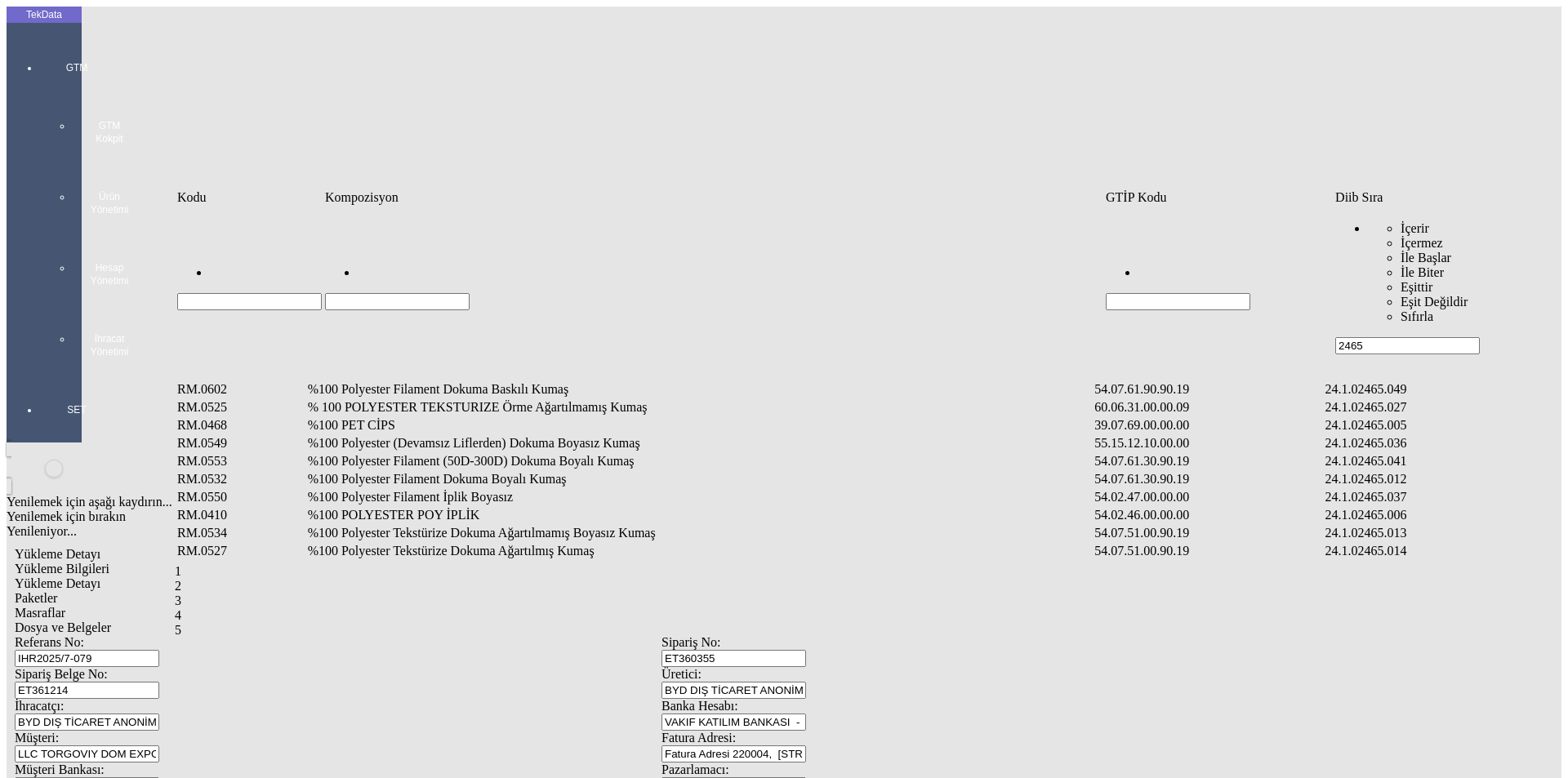
click at [470, 471] on td "%100 Polyester Filament Dokuma Boyalı Kumaş" at bounding box center [700, 479] width 786 height 16
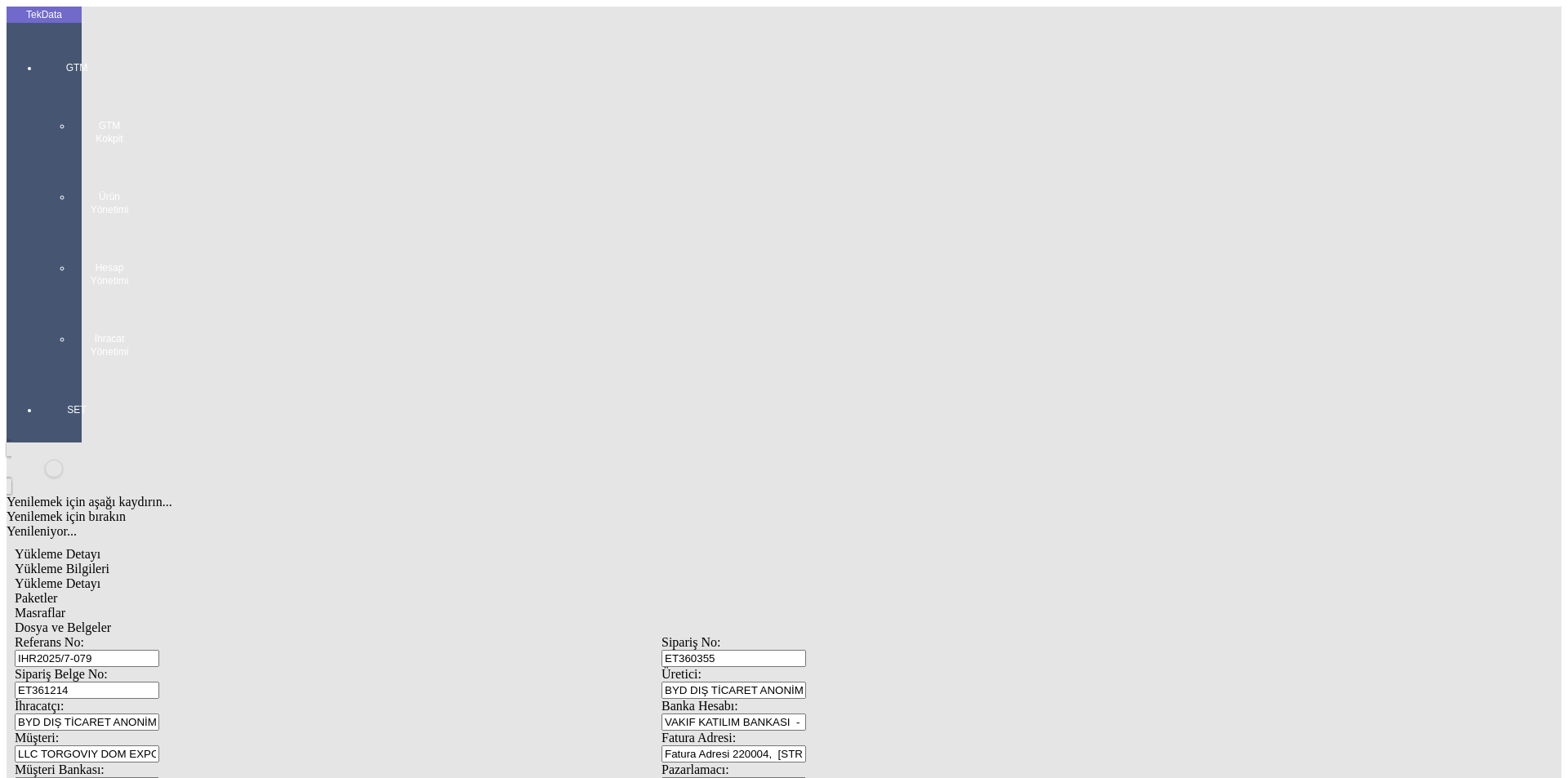
type input "973.5"
click at [905, 296] on div "Metre" at bounding box center [1214, 303] width 647 height 15
type input "Metre"
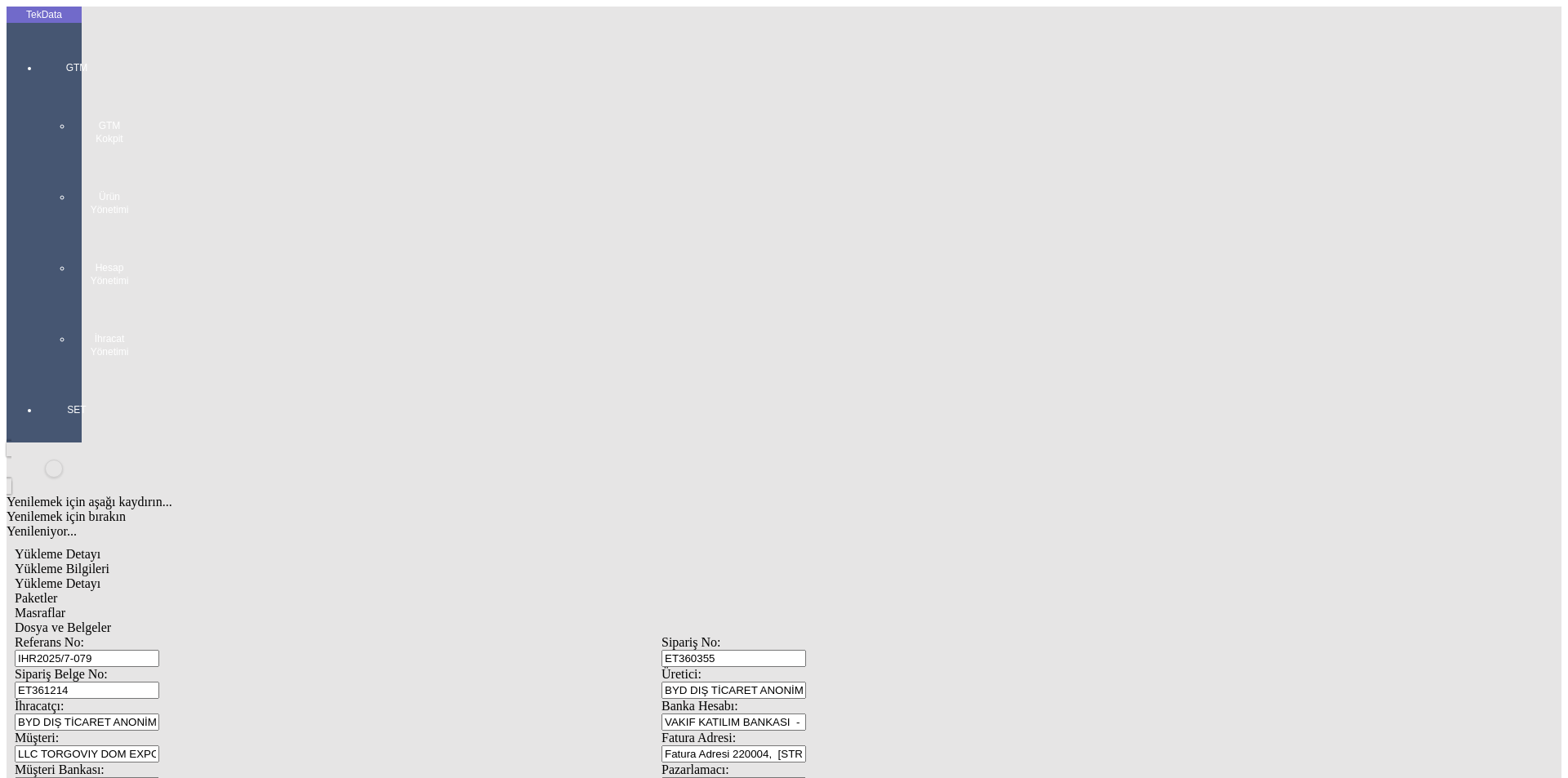
type input "1.21"
drag, startPoint x: 966, startPoint y: 269, endPoint x: 950, endPoint y: 283, distance: 21.3
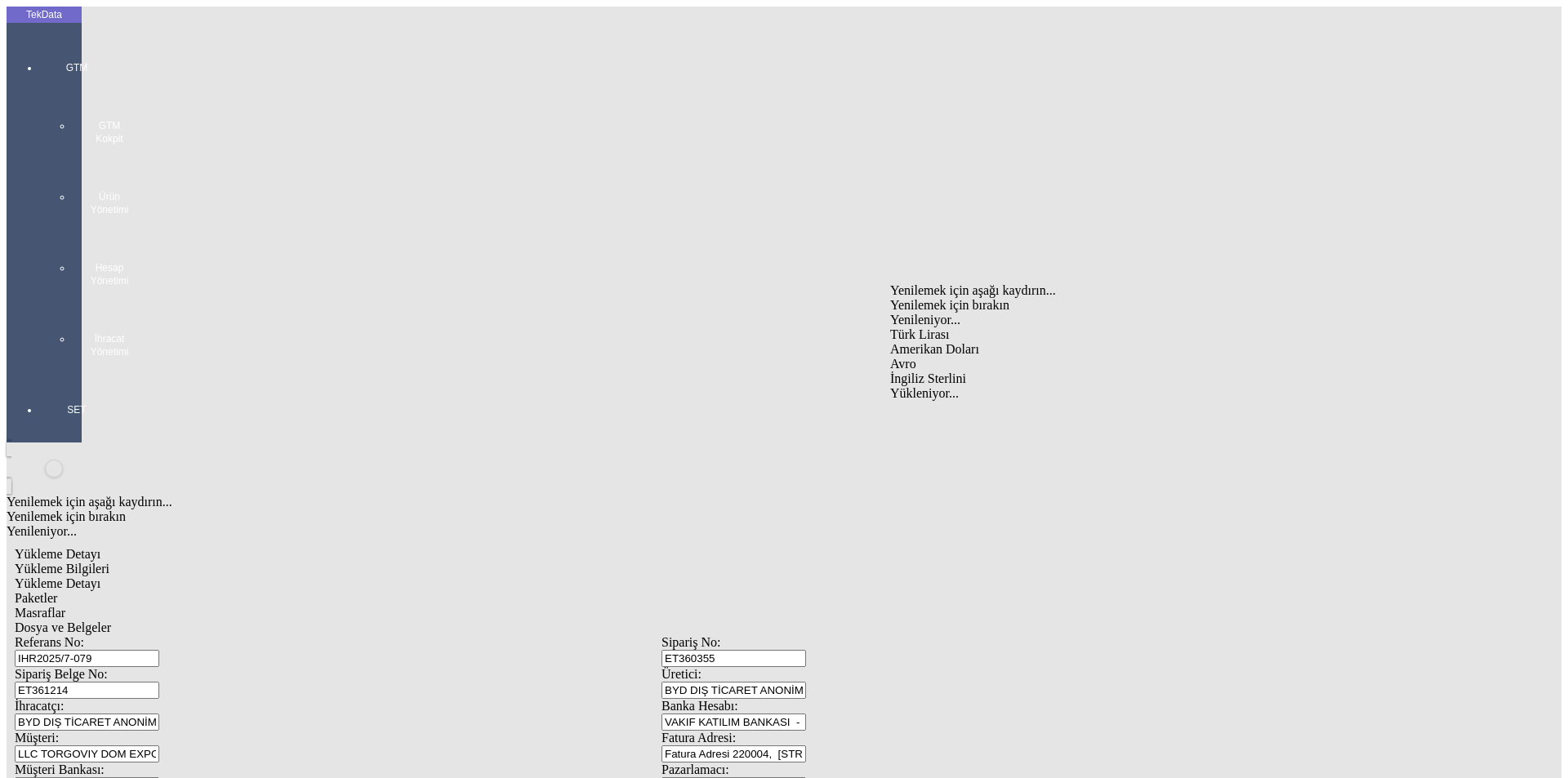
click at [935, 342] on div "Amerikan Doları" at bounding box center [1214, 349] width 647 height 15
type input "Amerikan Doları"
type input "300"
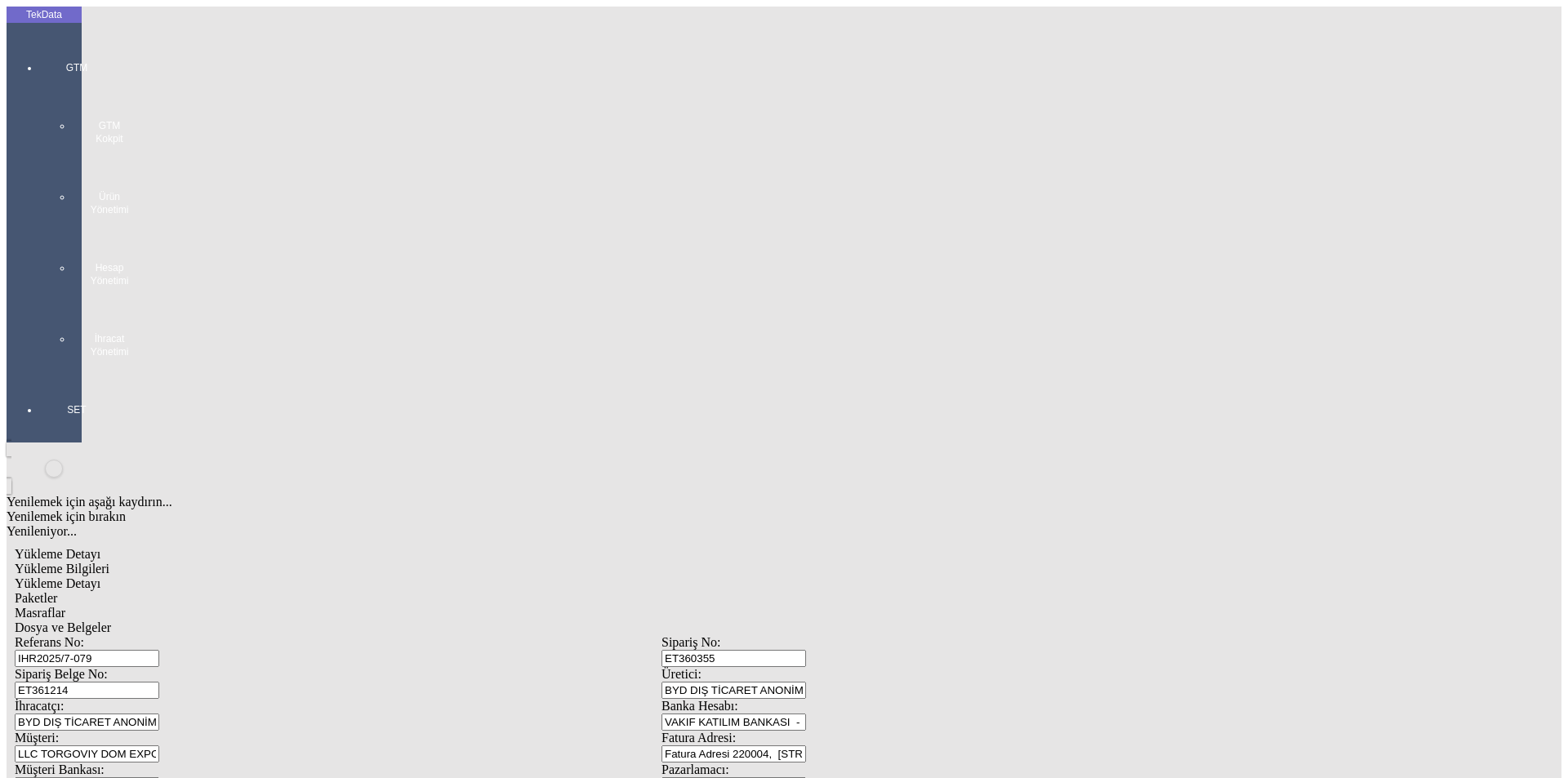
type input "183.8"
drag, startPoint x: 191, startPoint y: 338, endPoint x: 211, endPoint y: 339, distance: 20.0
type input "188.6"
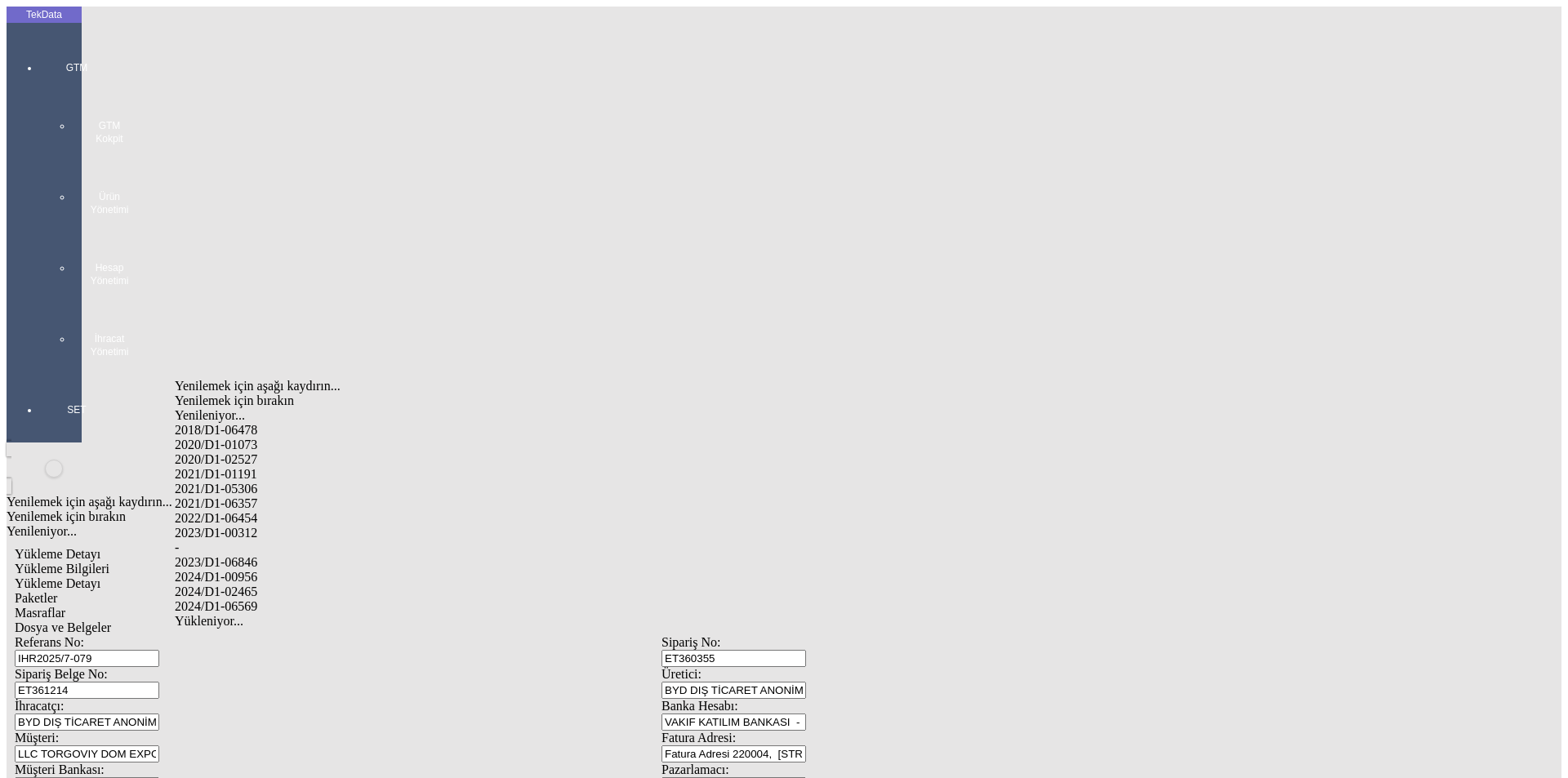
click at [261, 584] on div "2024/D1-02465" at bounding box center [491, 591] width 634 height 15
type input "2024/D1-02465"
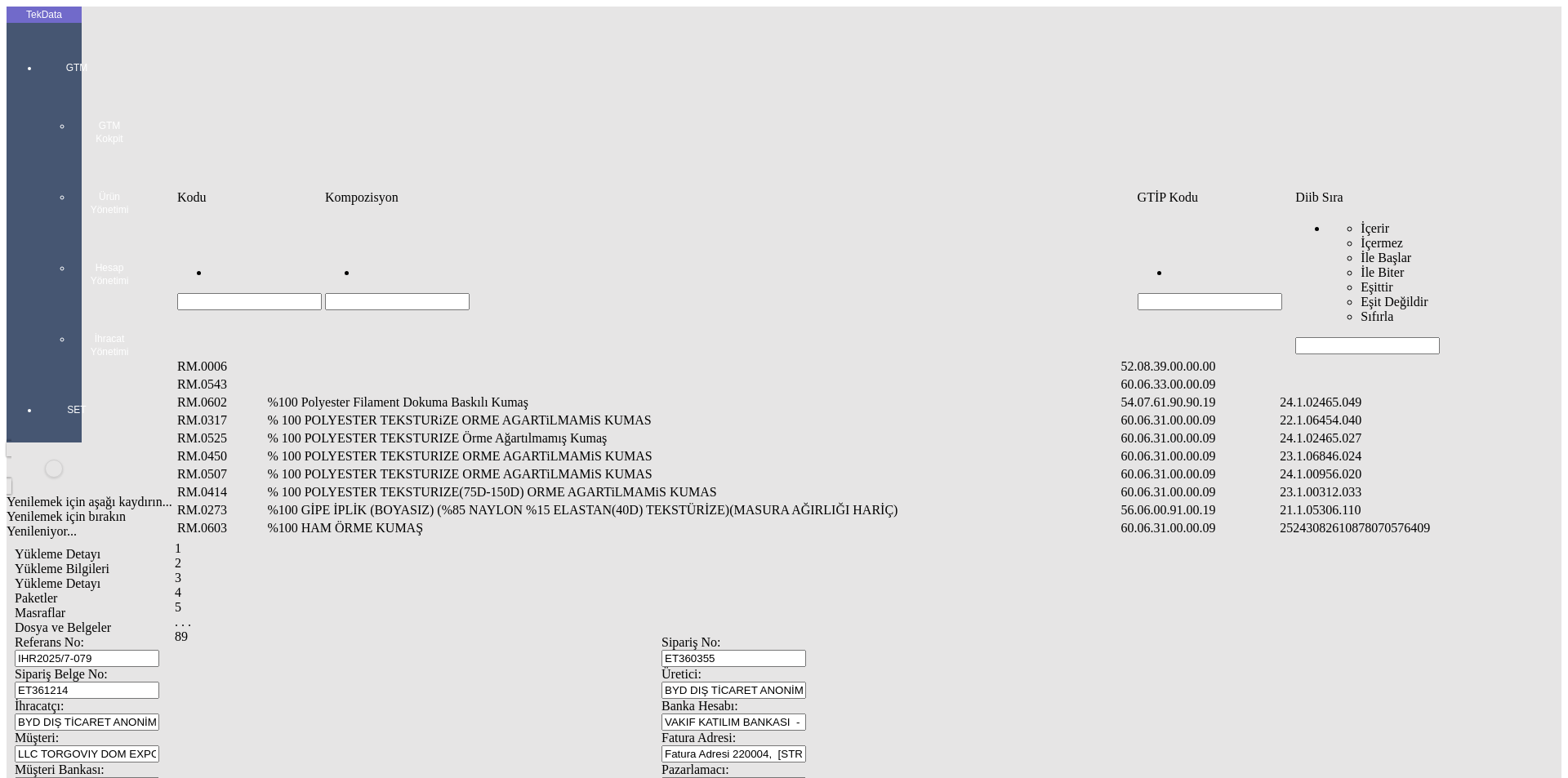
click at [1335, 337] on input "Hücreyi Filtrele" at bounding box center [1368, 345] width 145 height 17
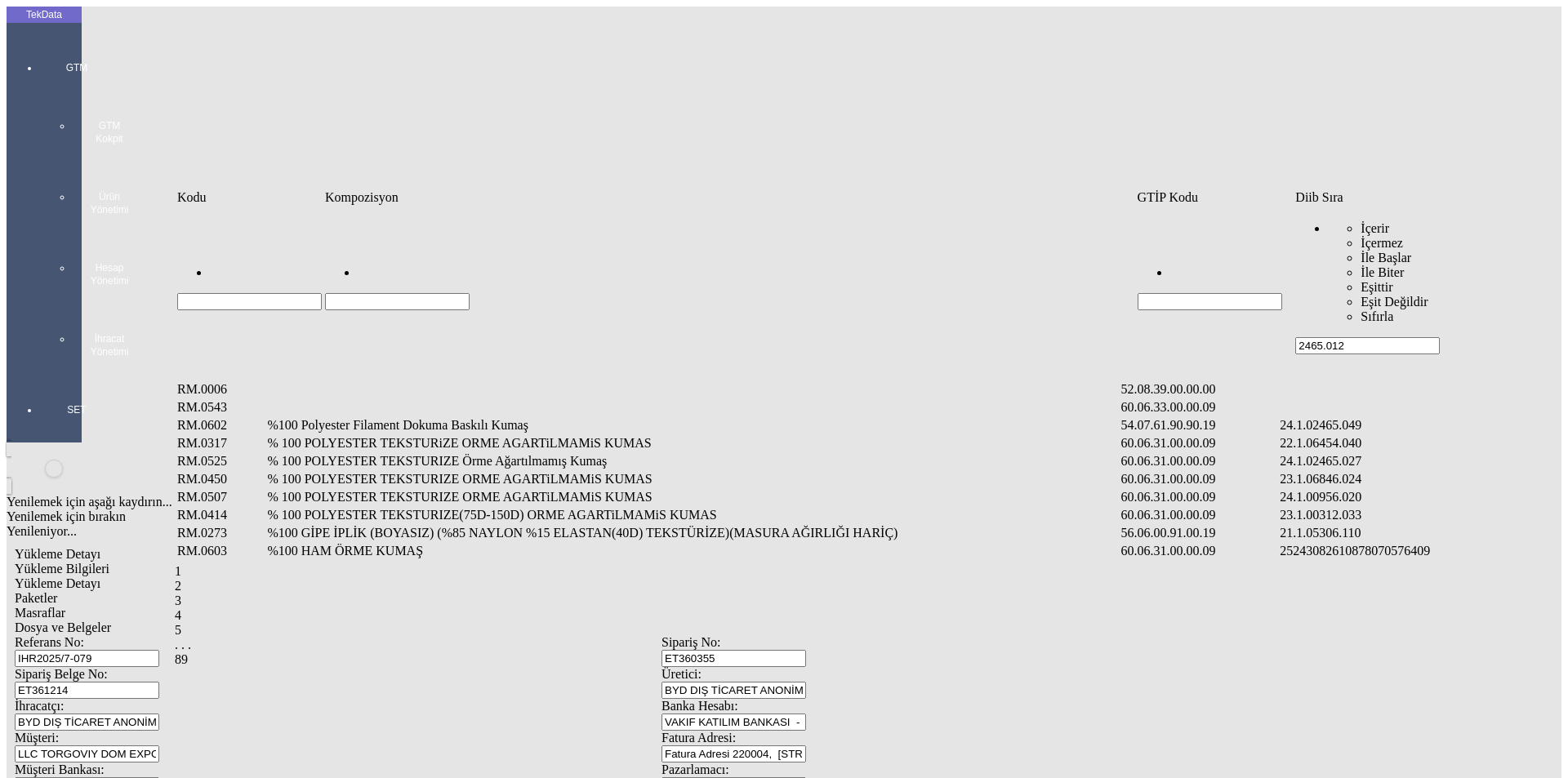
type input "2465.012"
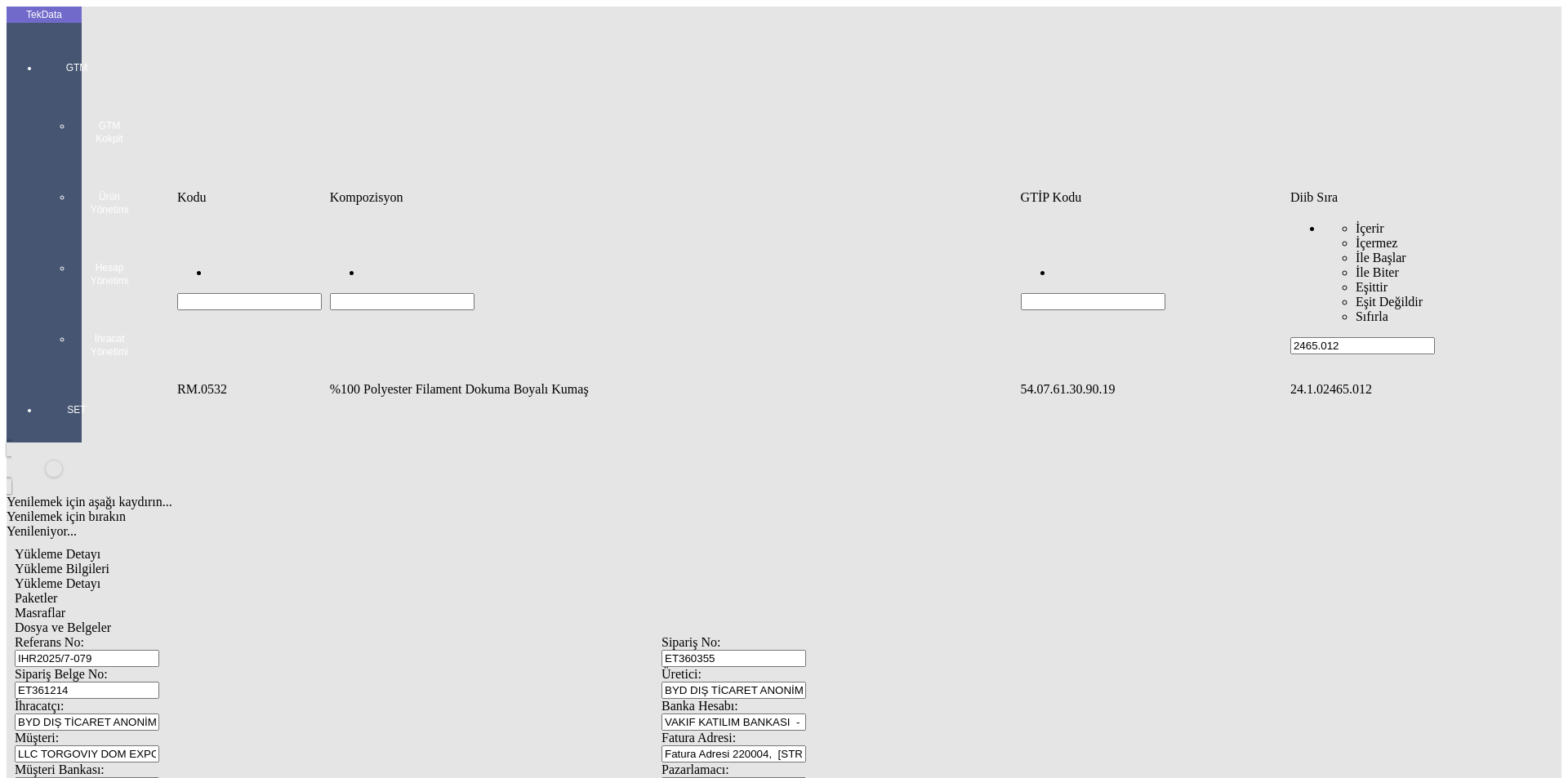
click at [526, 381] on td "%100 Polyester Filament Dokuma Boyalı Kumaş" at bounding box center [674, 389] width 689 height 16
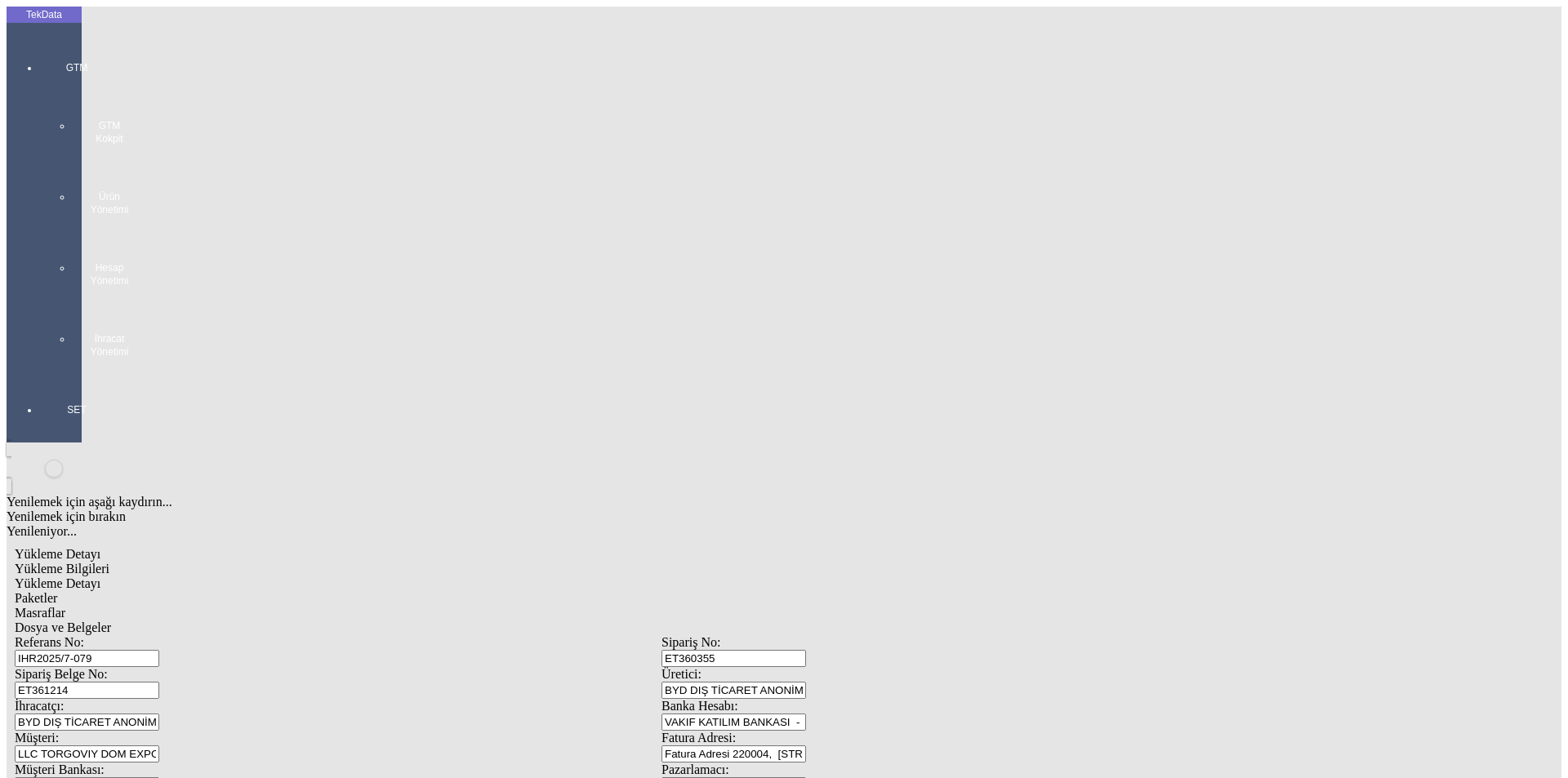
type input "1279.5"
click at [914, 296] on div "Metre" at bounding box center [1214, 303] width 647 height 15
type input "Metre"
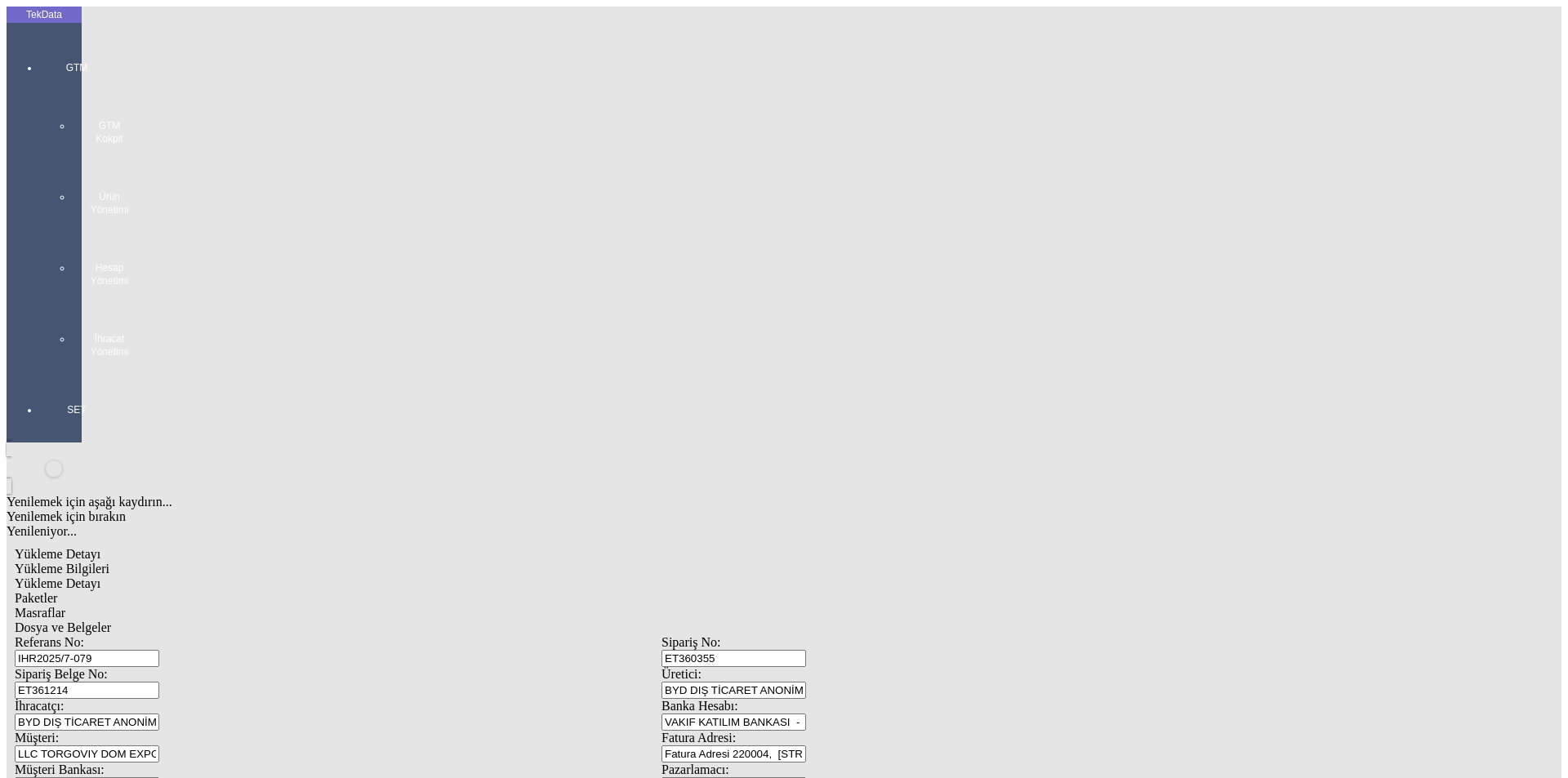
type input "1.24"
click at [923, 327] on div "Türk Lirası Amerikan Doları Avro İngiliz Sterlini" at bounding box center [1214, 356] width 647 height 59
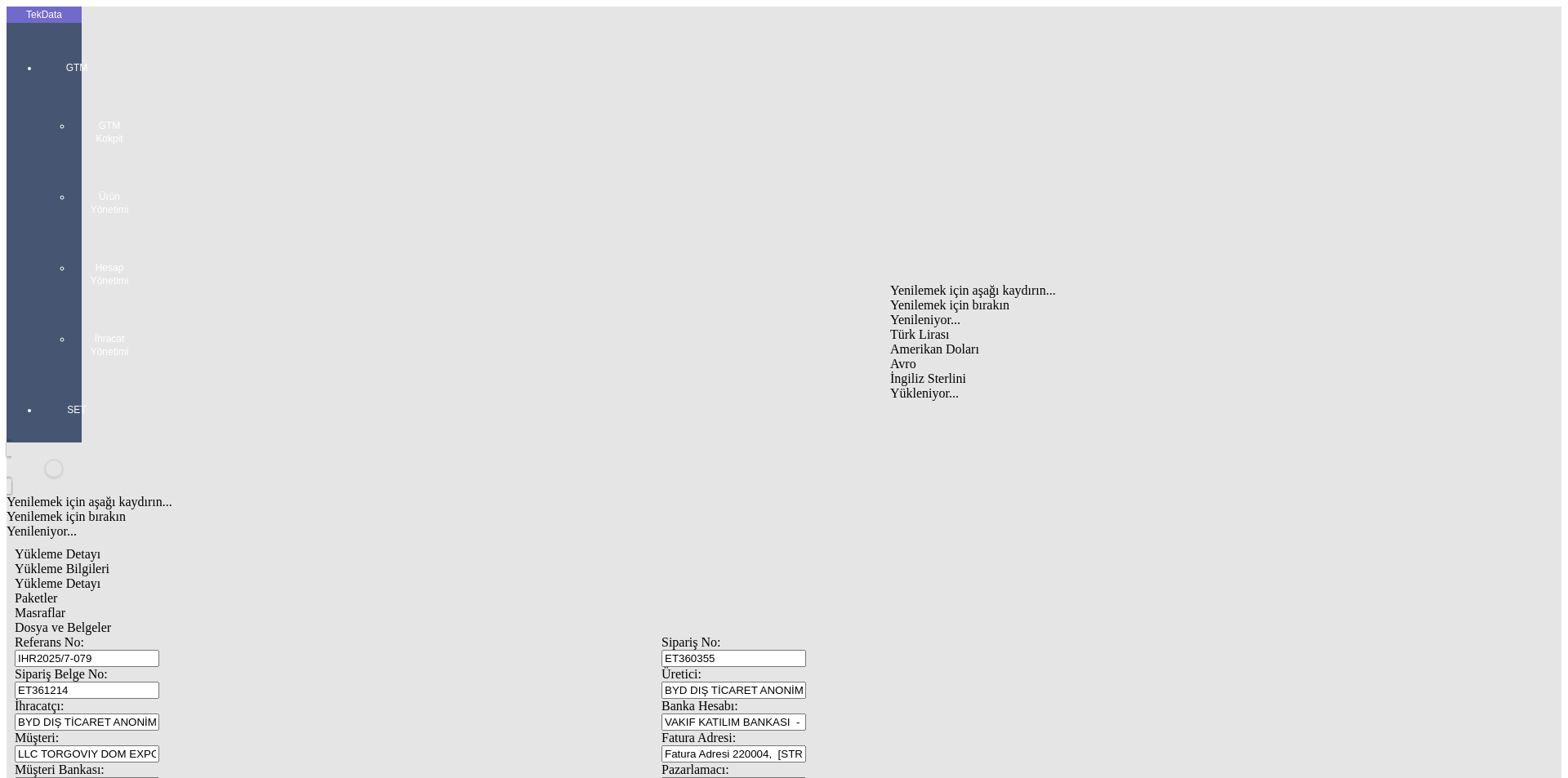
click at [923, 327] on div "Türk Lirası" at bounding box center [1214, 334] width 647 height 15
click at [947, 342] on div "Amerikan Doları" at bounding box center [1214, 349] width 647 height 15
type input "Amerikan Doları"
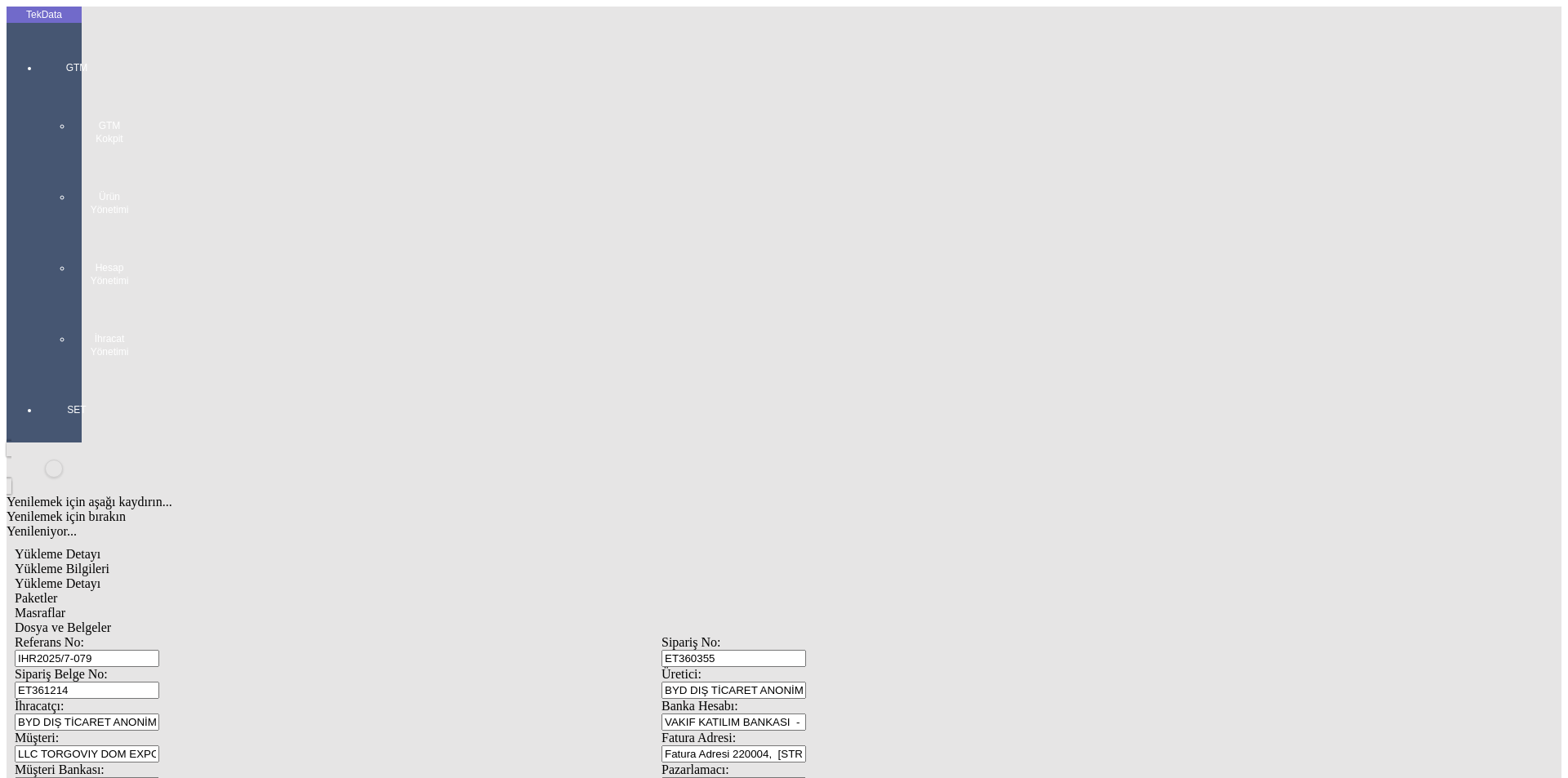
type input "300"
type input "238.35"
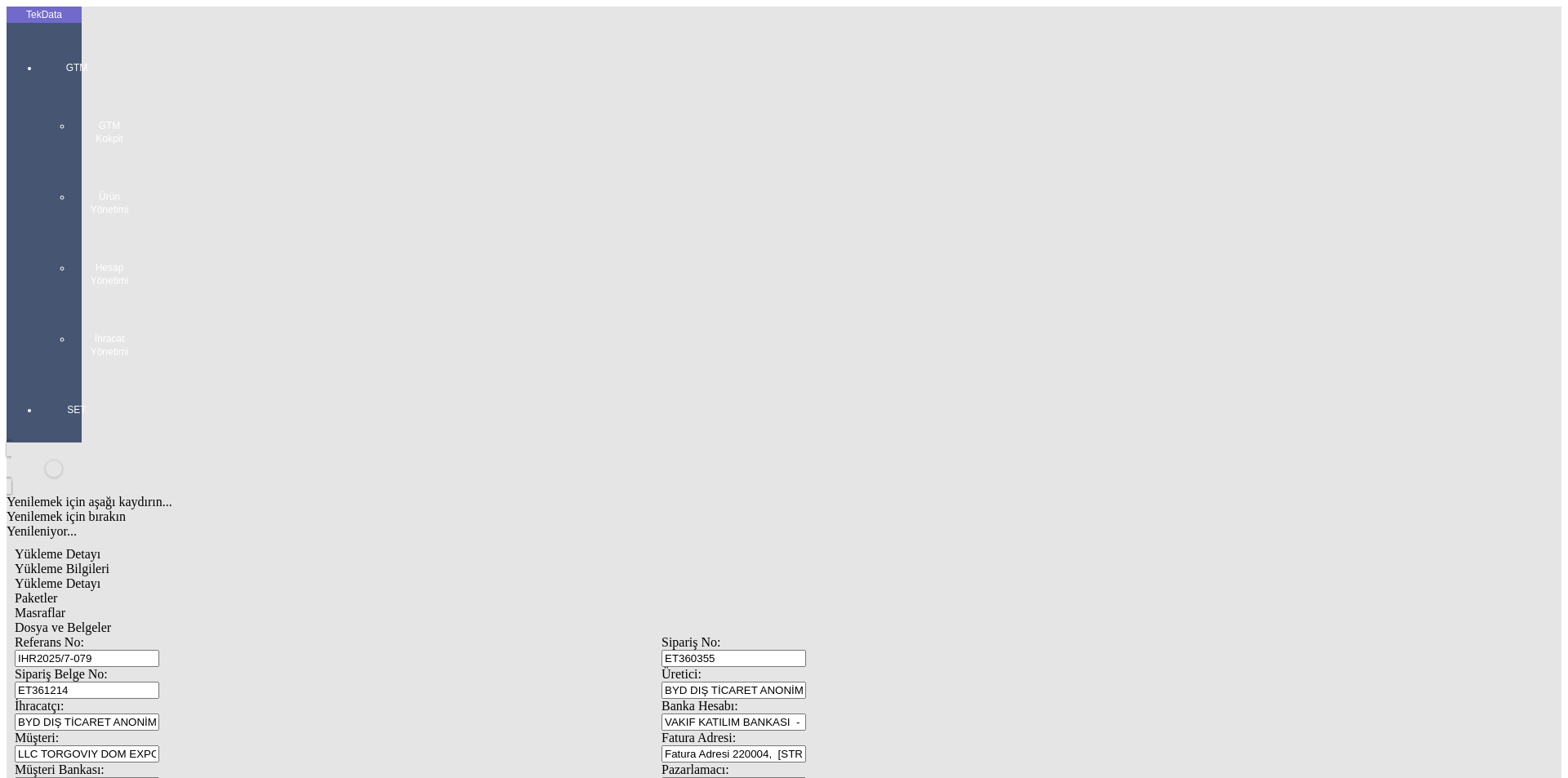
type input "244.2"
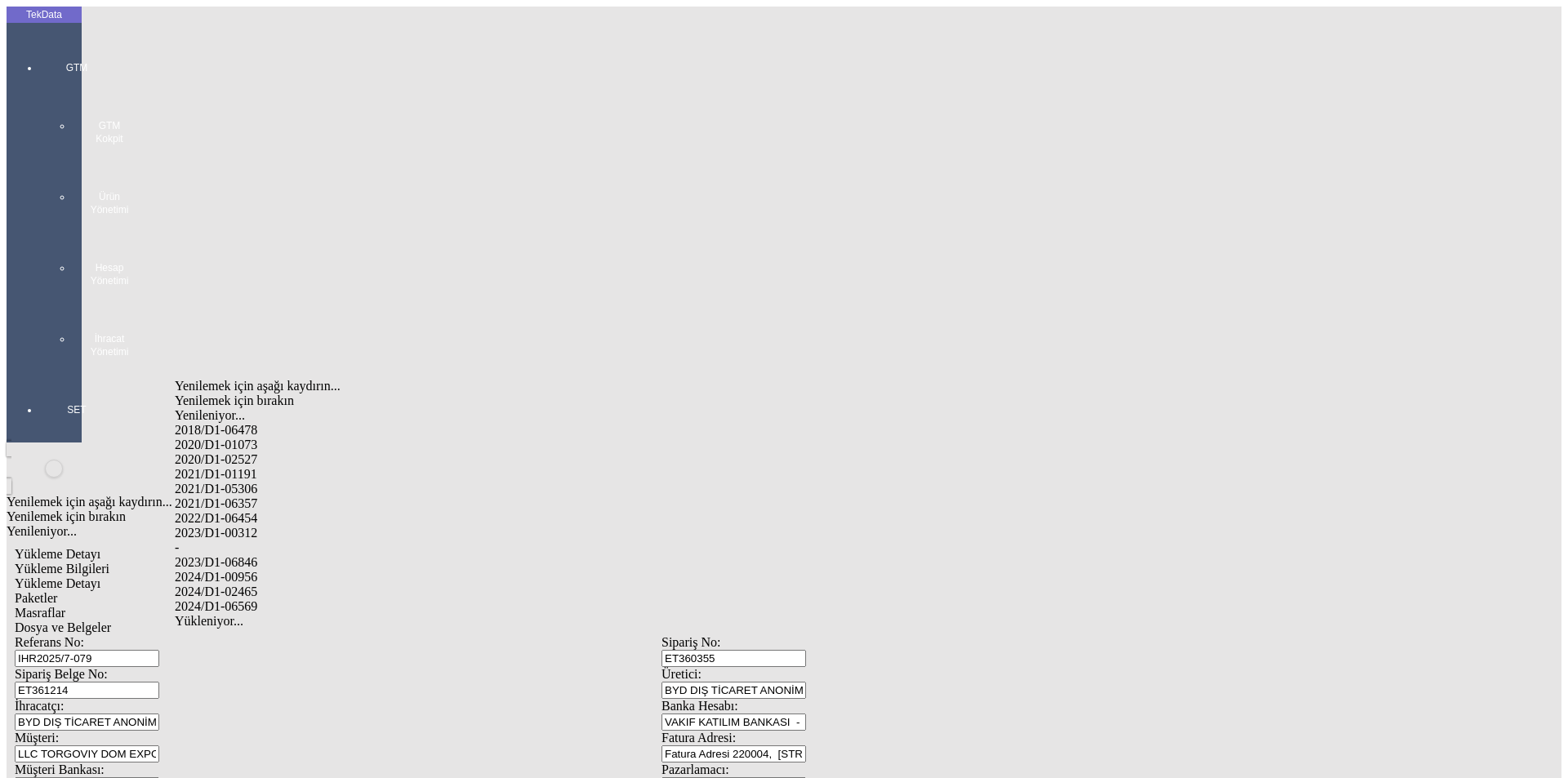
click at [365, 584] on div "2024/D1-02465" at bounding box center [491, 591] width 634 height 15
type input "2024/D1-02465"
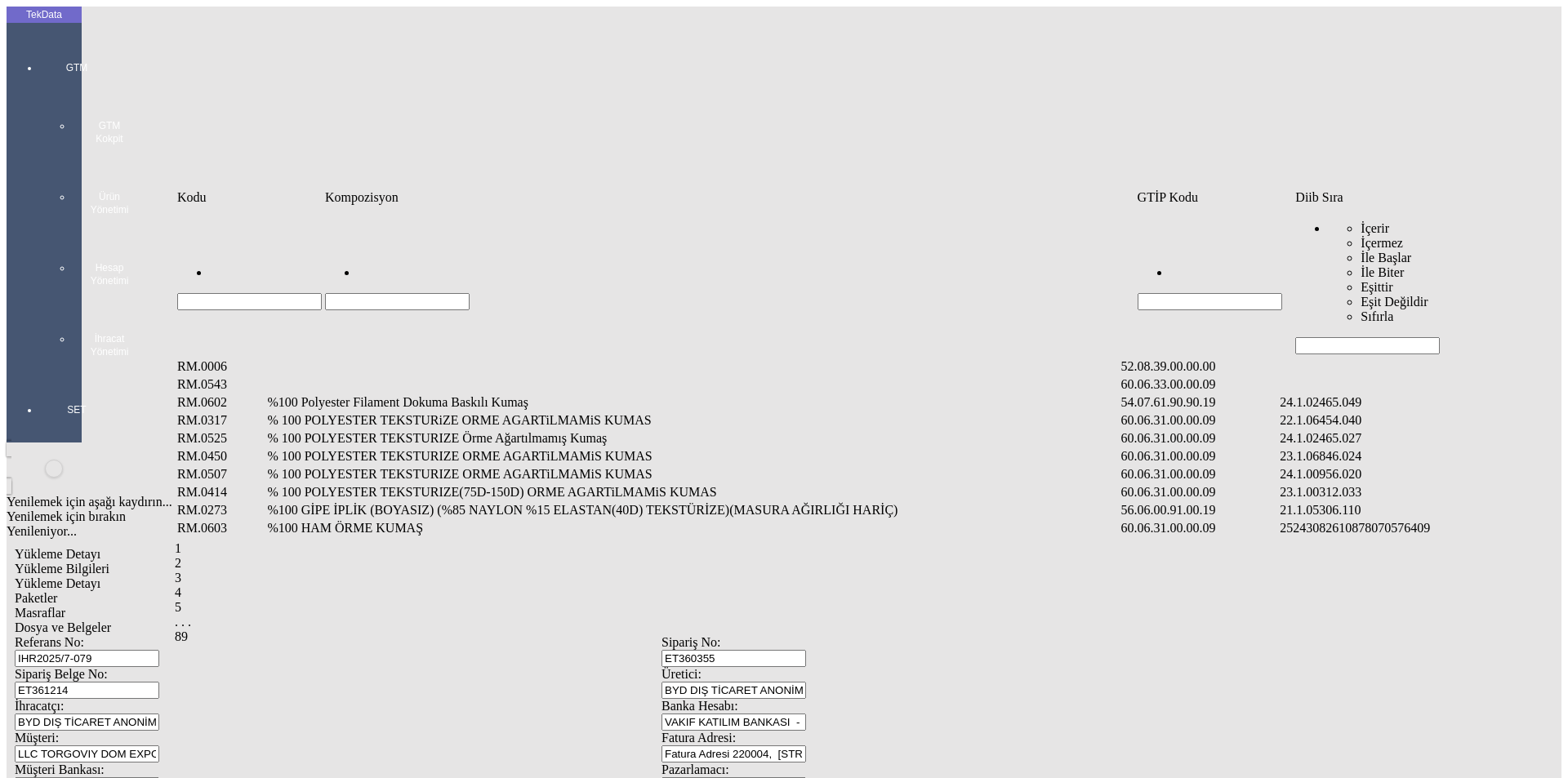
click at [1346, 337] on input "Hücreyi Filtrele" at bounding box center [1368, 345] width 145 height 17
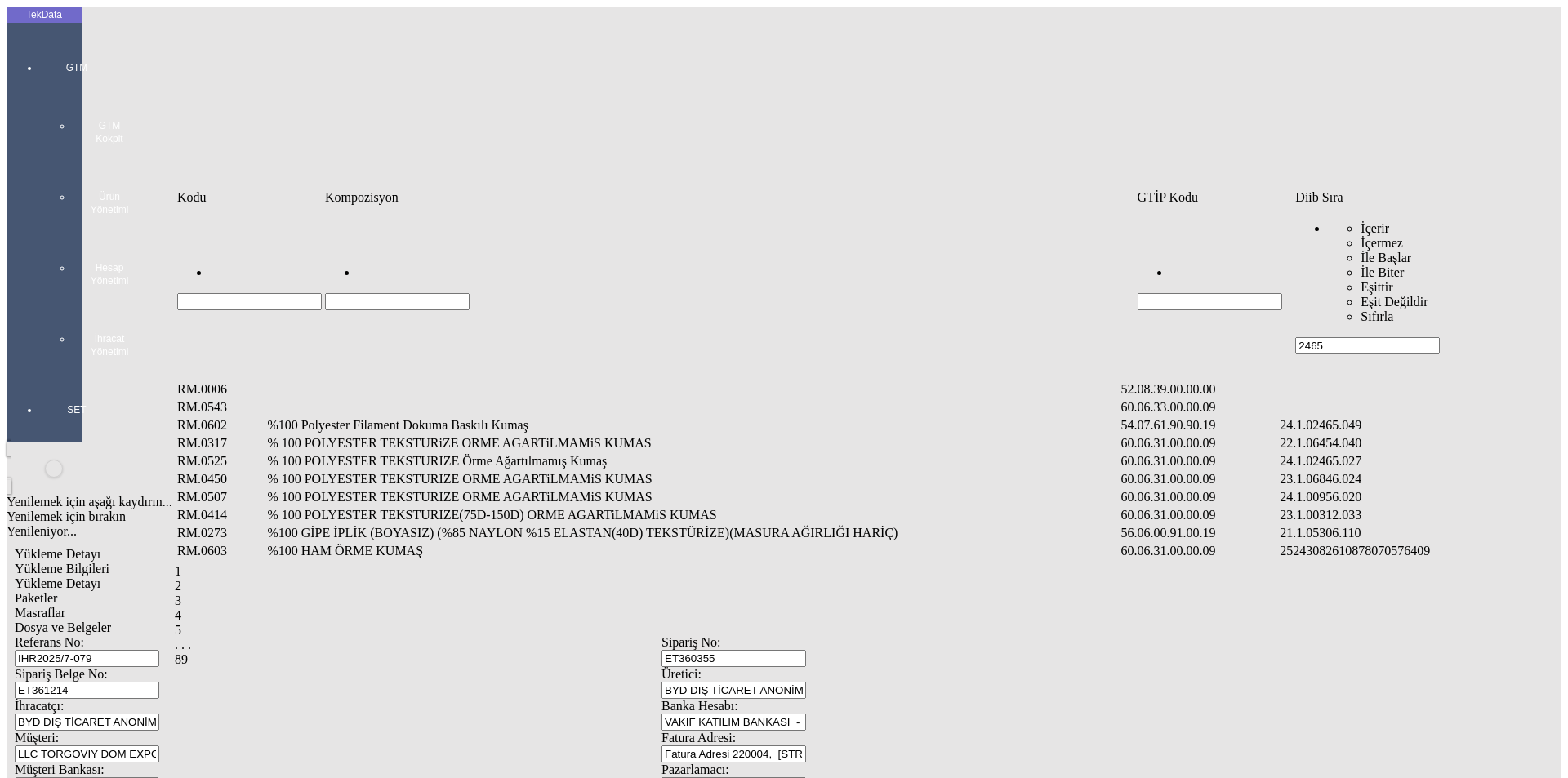
type input "2465"
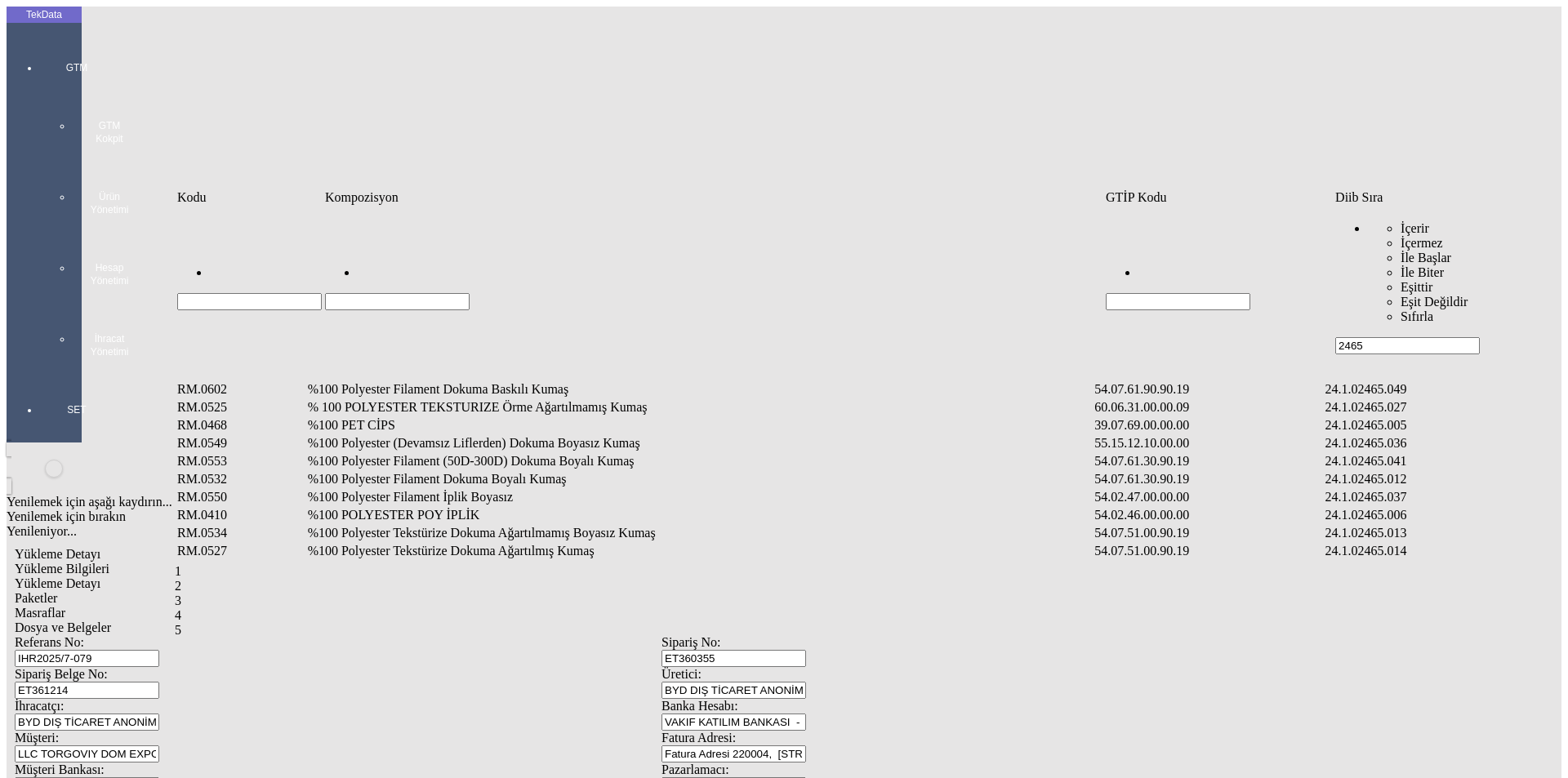
click at [505, 471] on td "%100 Polyester Filament Dokuma Boyalı Kumaş" at bounding box center [700, 479] width 786 height 16
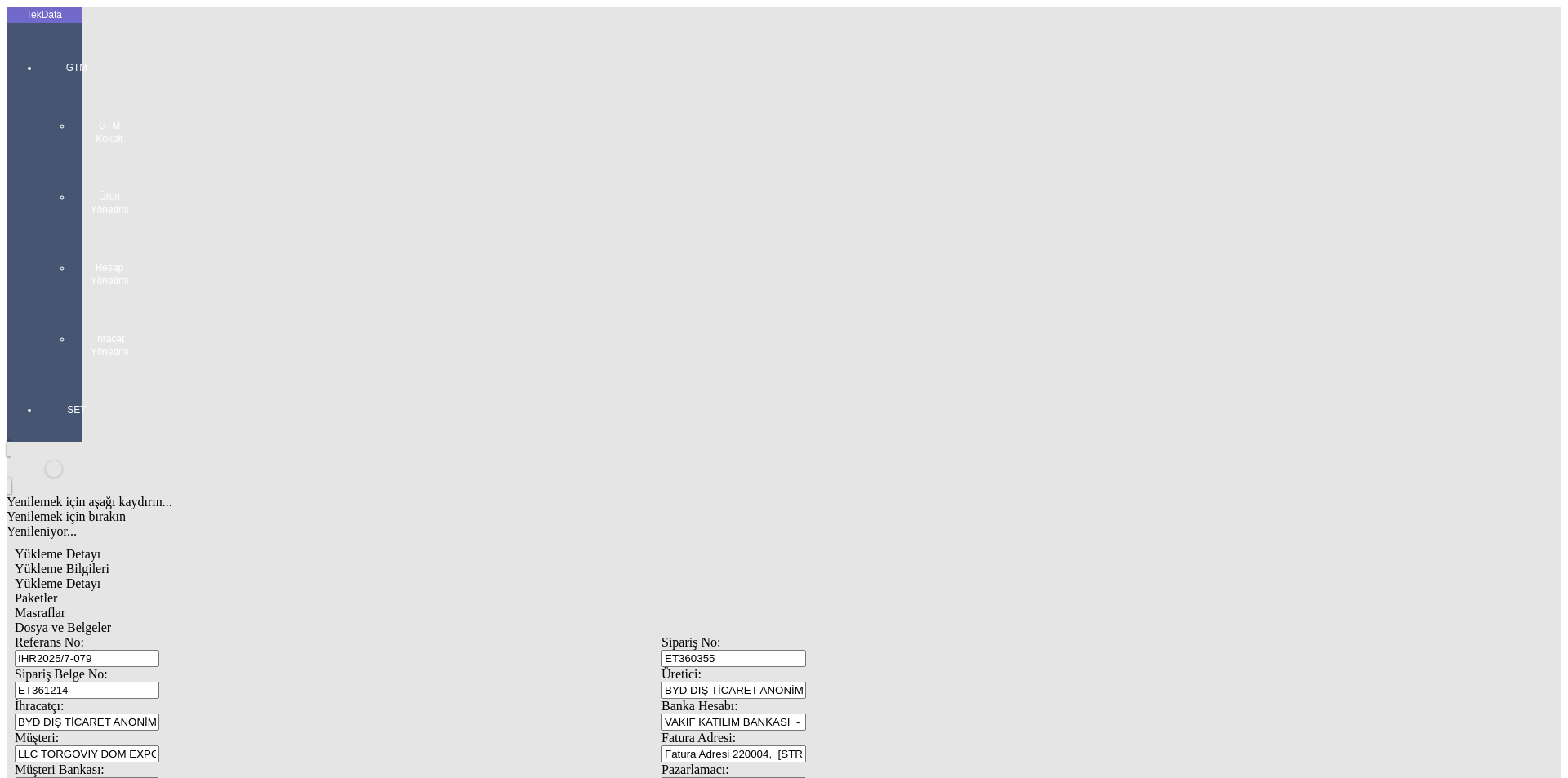
type input "1381.5"
click at [921, 268] on div "Yenilemek için aşağı kaydırın... Yenilemek için bırakın Yenileniyor... Metre Yü…" at bounding box center [1214, 259] width 647 height 16
click at [920, 296] on div "Metre" at bounding box center [1214, 303] width 647 height 15
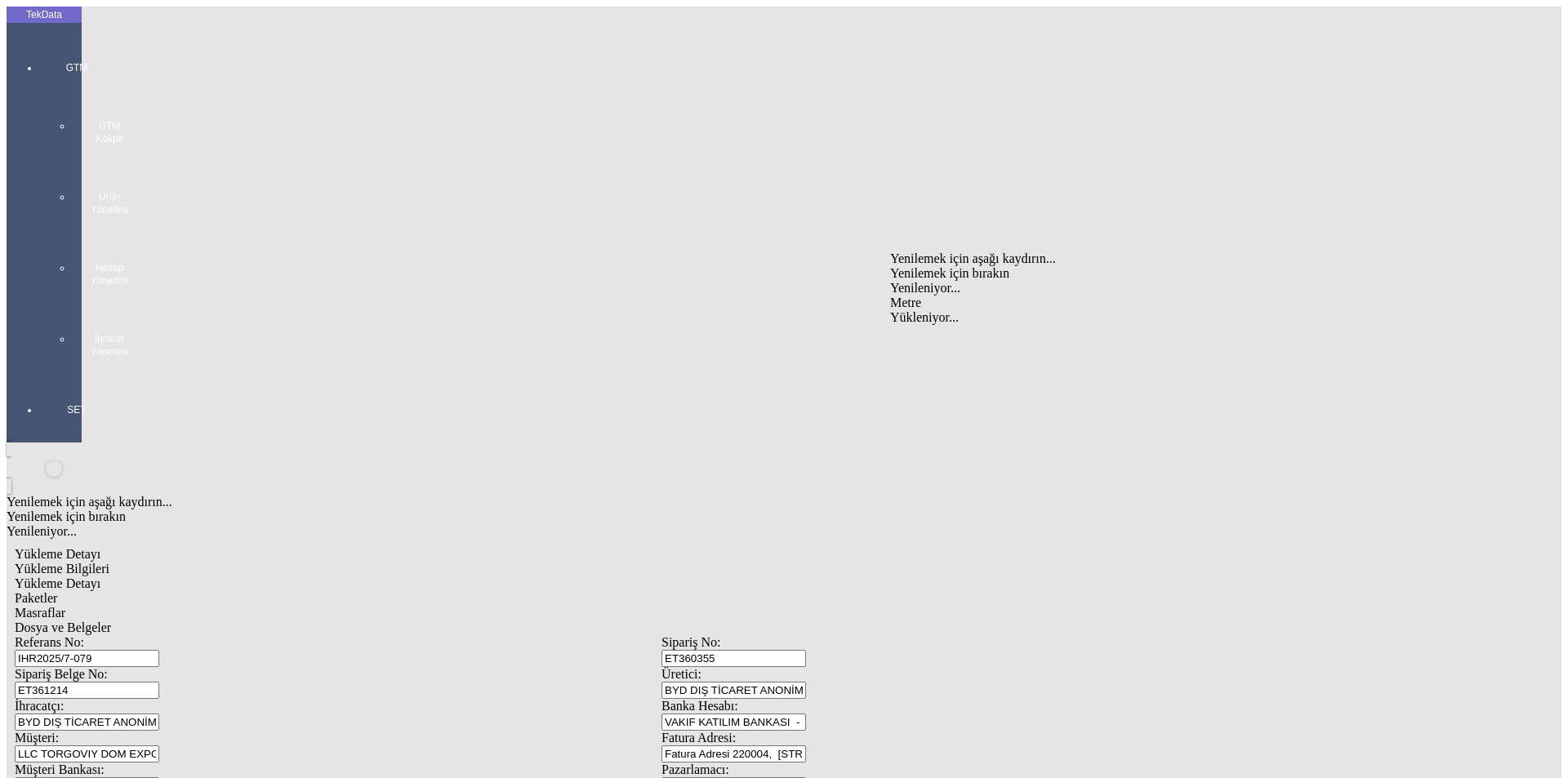
type input "Metre"
type input "1.15"
click at [915, 327] on div "Türk Lirası" at bounding box center [1214, 334] width 647 height 15
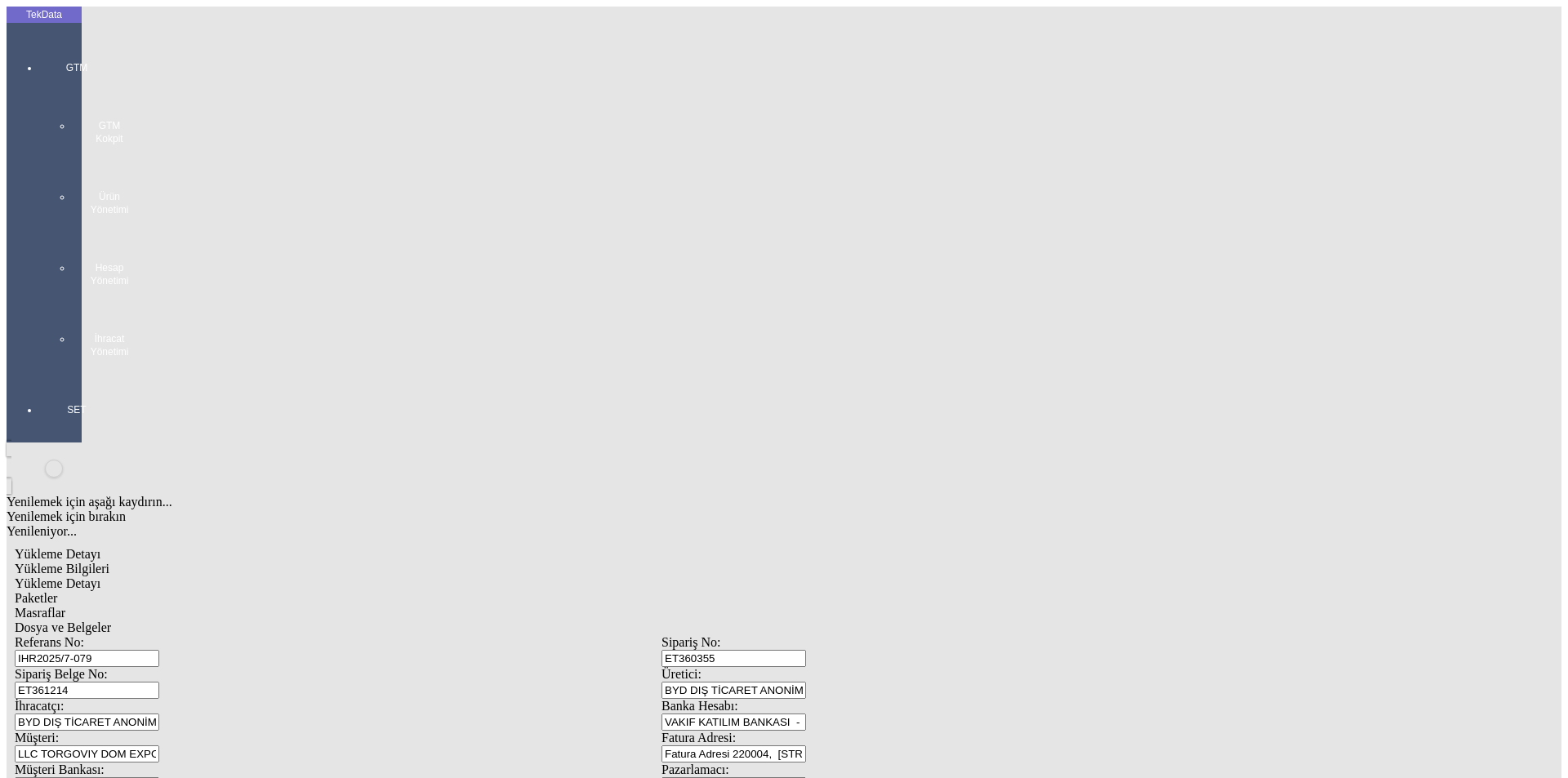
click at [932, 342] on div "Amerikan Doları" at bounding box center [1214, 349] width 647 height 15
type input "Amerikan Doları"
type input "300"
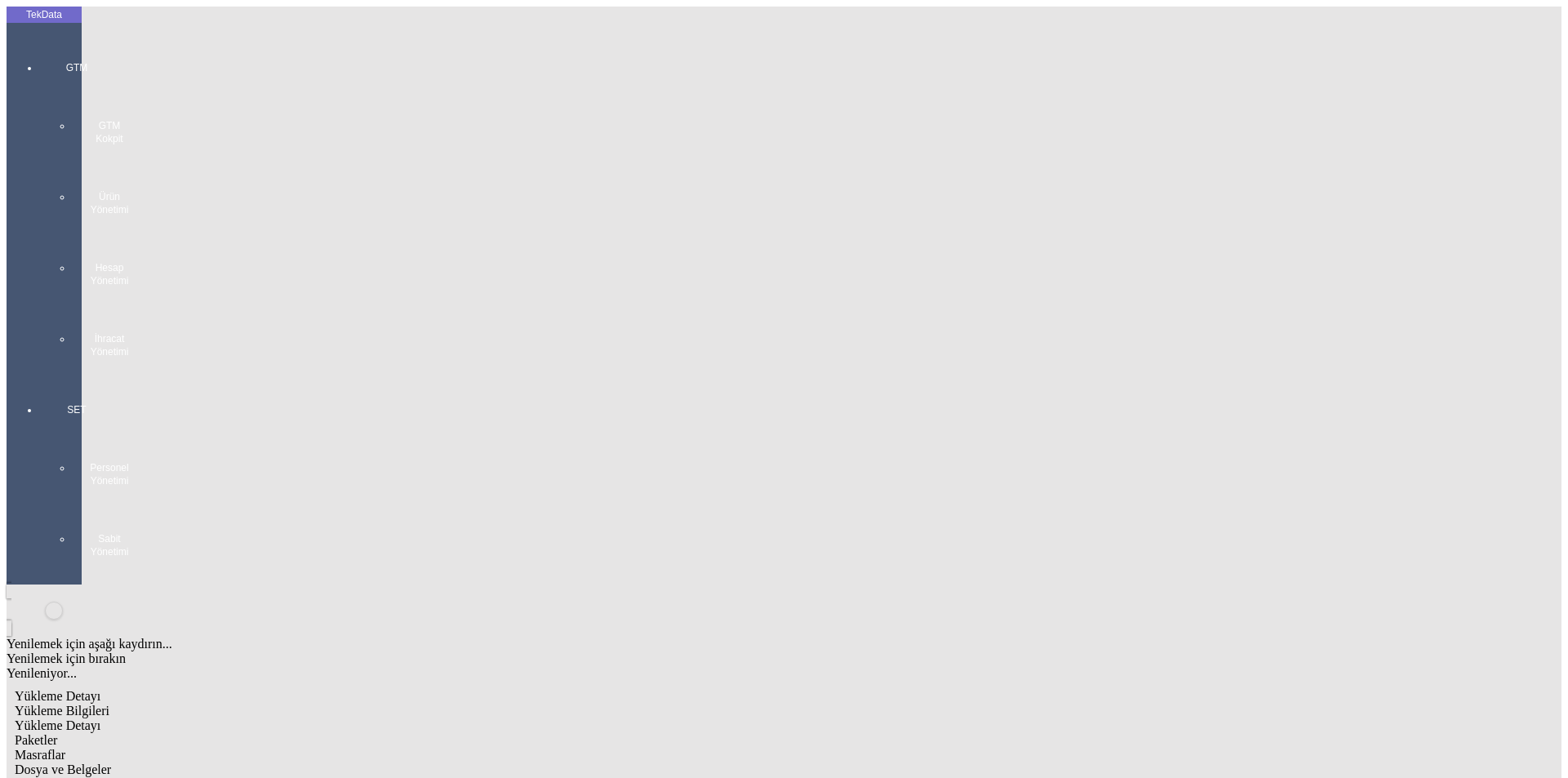
type input "248.65"
drag, startPoint x: 223, startPoint y: 347, endPoint x: 241, endPoint y: 339, distance: 19.7
type input "255.55"
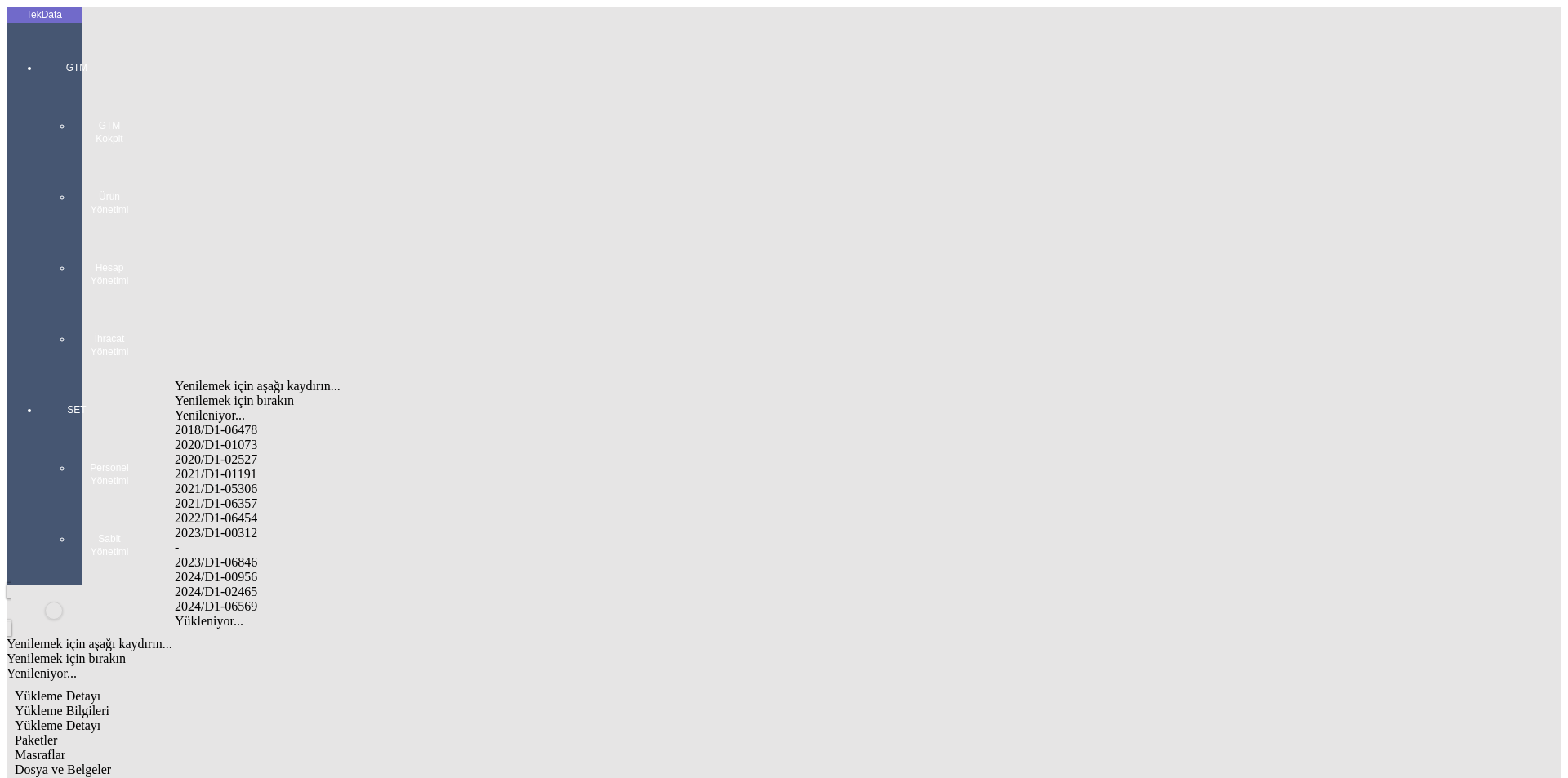
click at [264, 584] on div "2024/D1-02465" at bounding box center [491, 591] width 634 height 15
type input "2024/D1-02465"
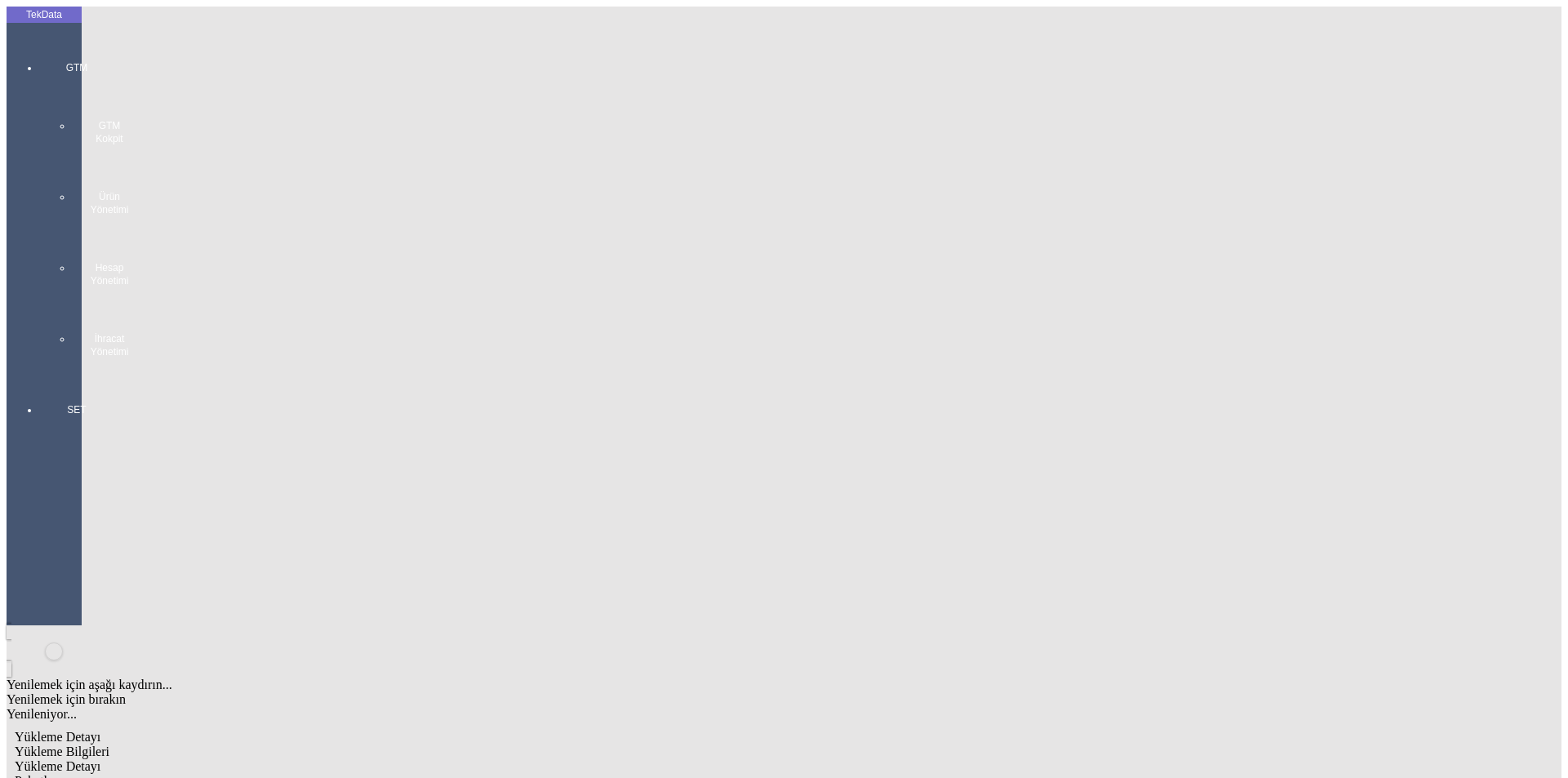
drag, startPoint x: 678, startPoint y: 179, endPoint x: 744, endPoint y: 186, distance: 66.4
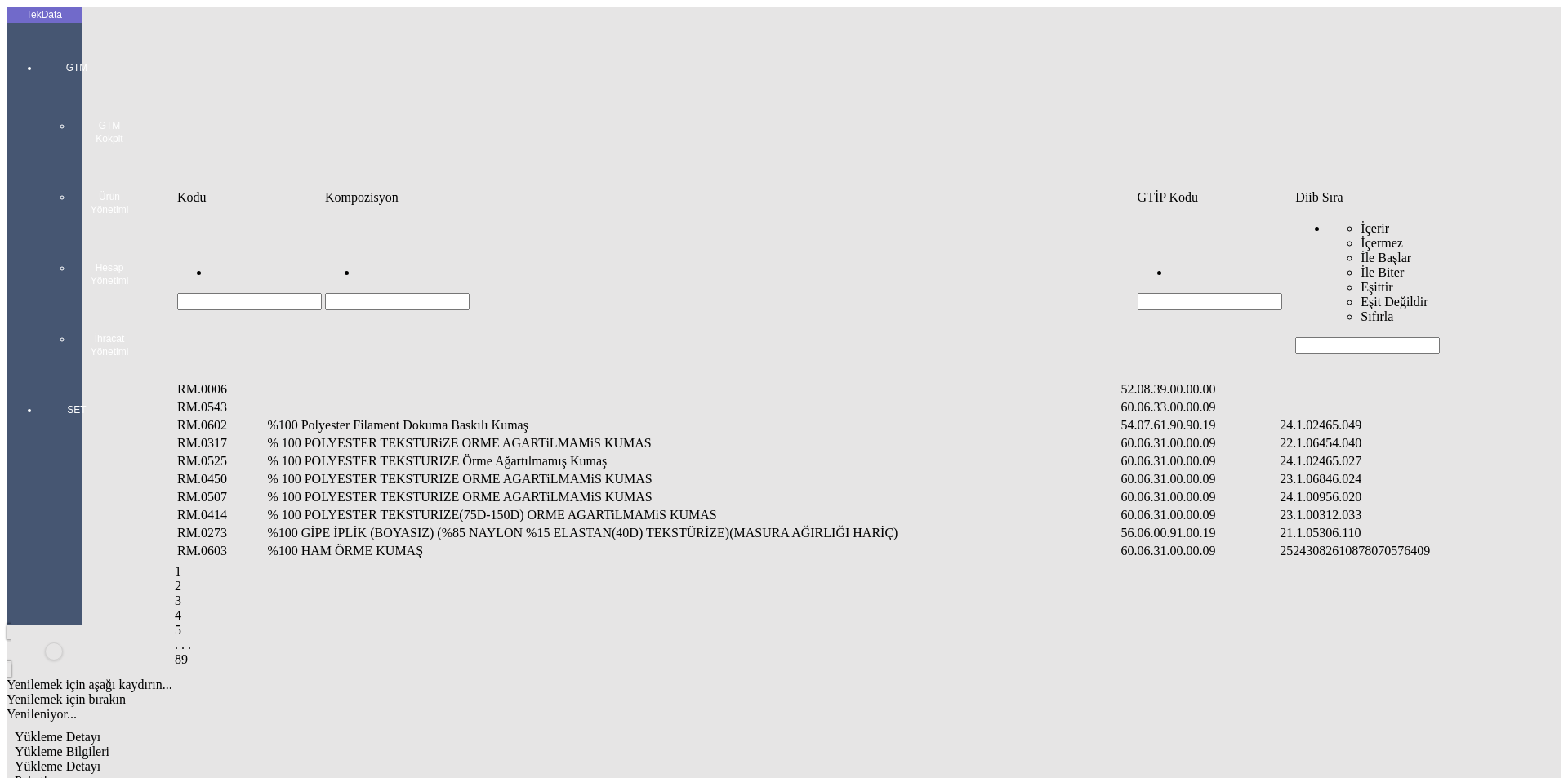
click at [1336, 337] on input "Hücreyi Filtrele" at bounding box center [1368, 345] width 145 height 17
type input "2465"
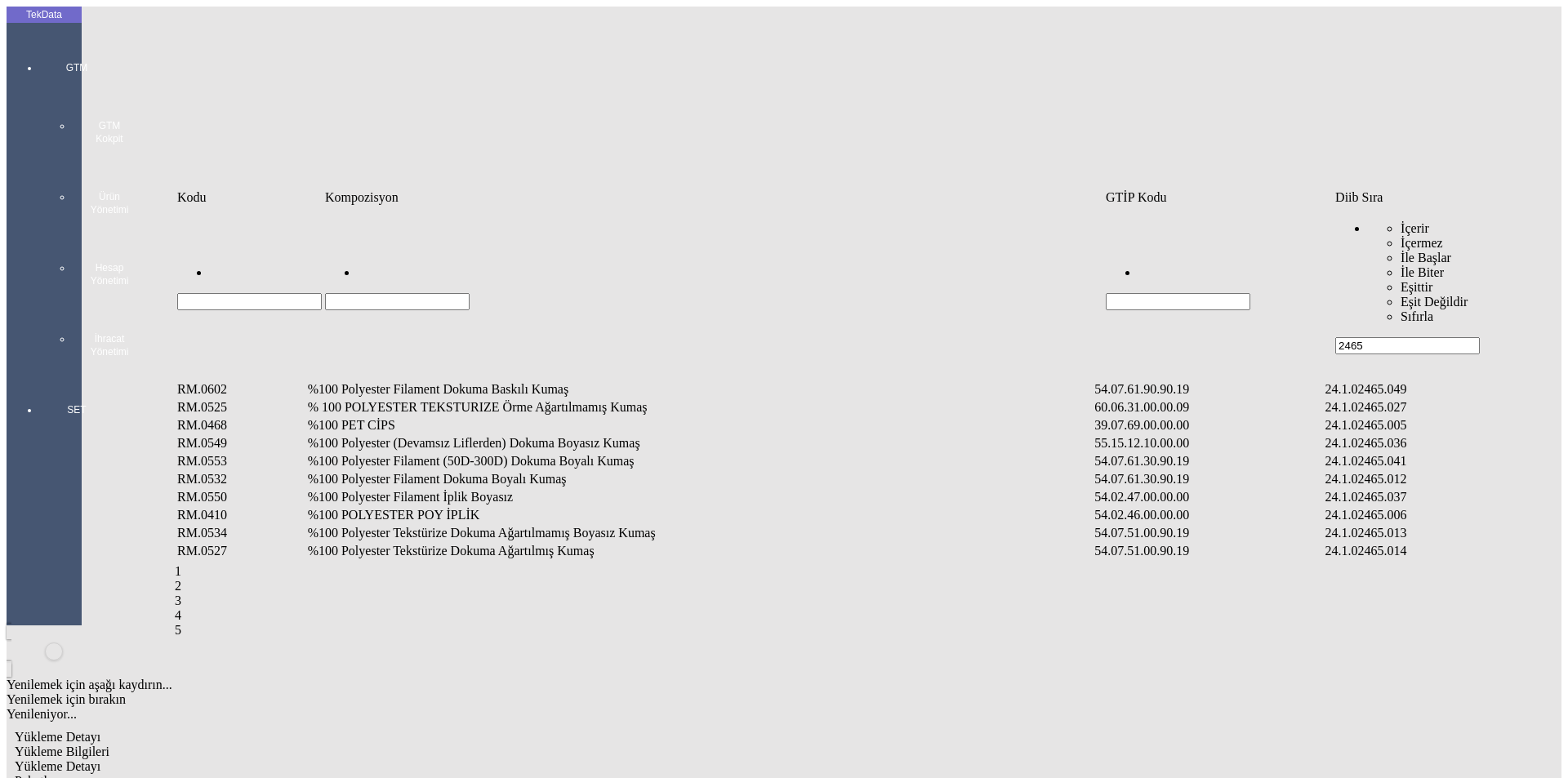
click at [429, 471] on td "%100 Polyester Filament Dokuma Boyalı Kumaş" at bounding box center [700, 479] width 786 height 16
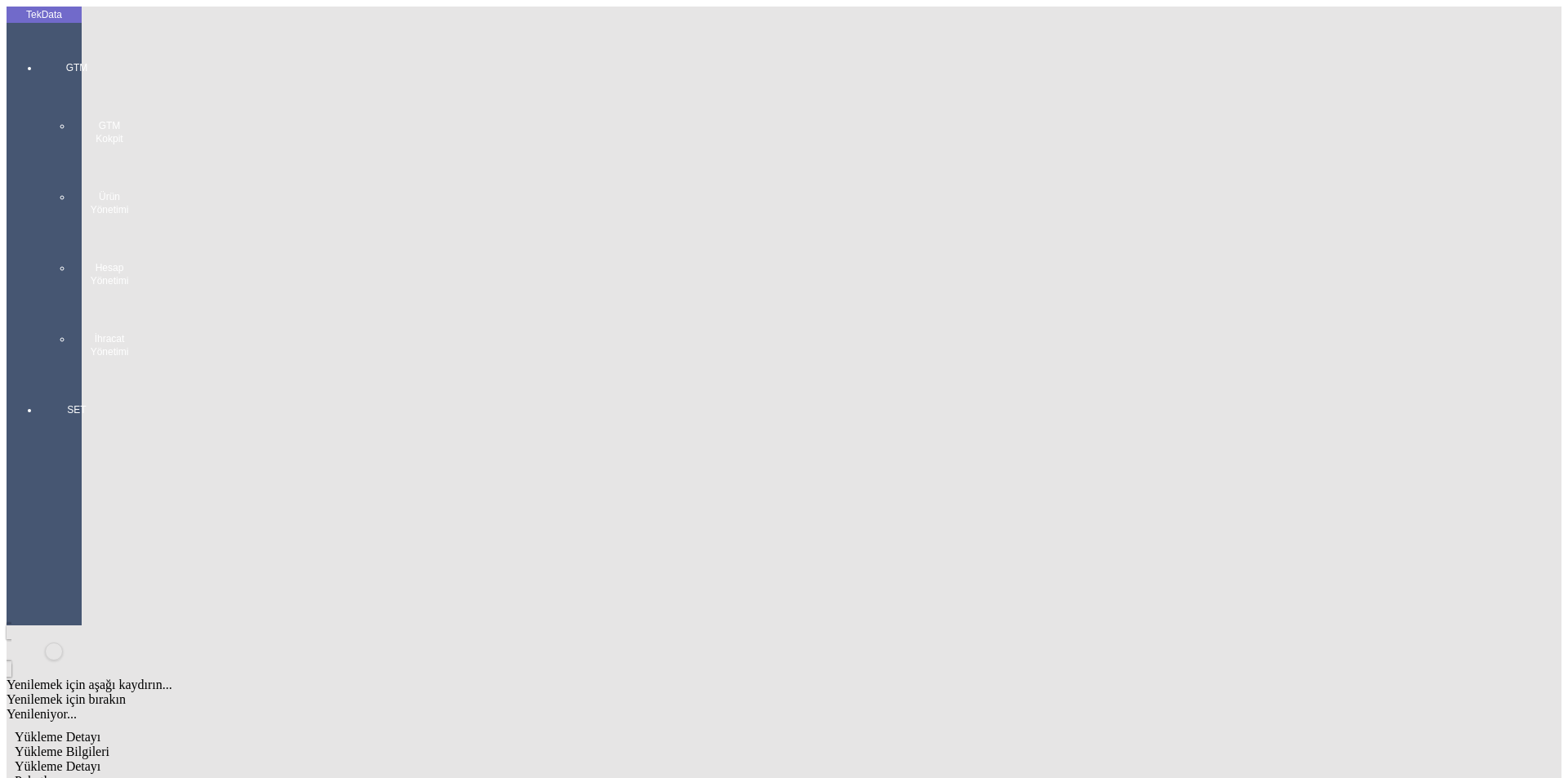
type input "1358.5"
click at [917, 296] on div "Metre" at bounding box center [1214, 303] width 647 height 15
type input "Metre"
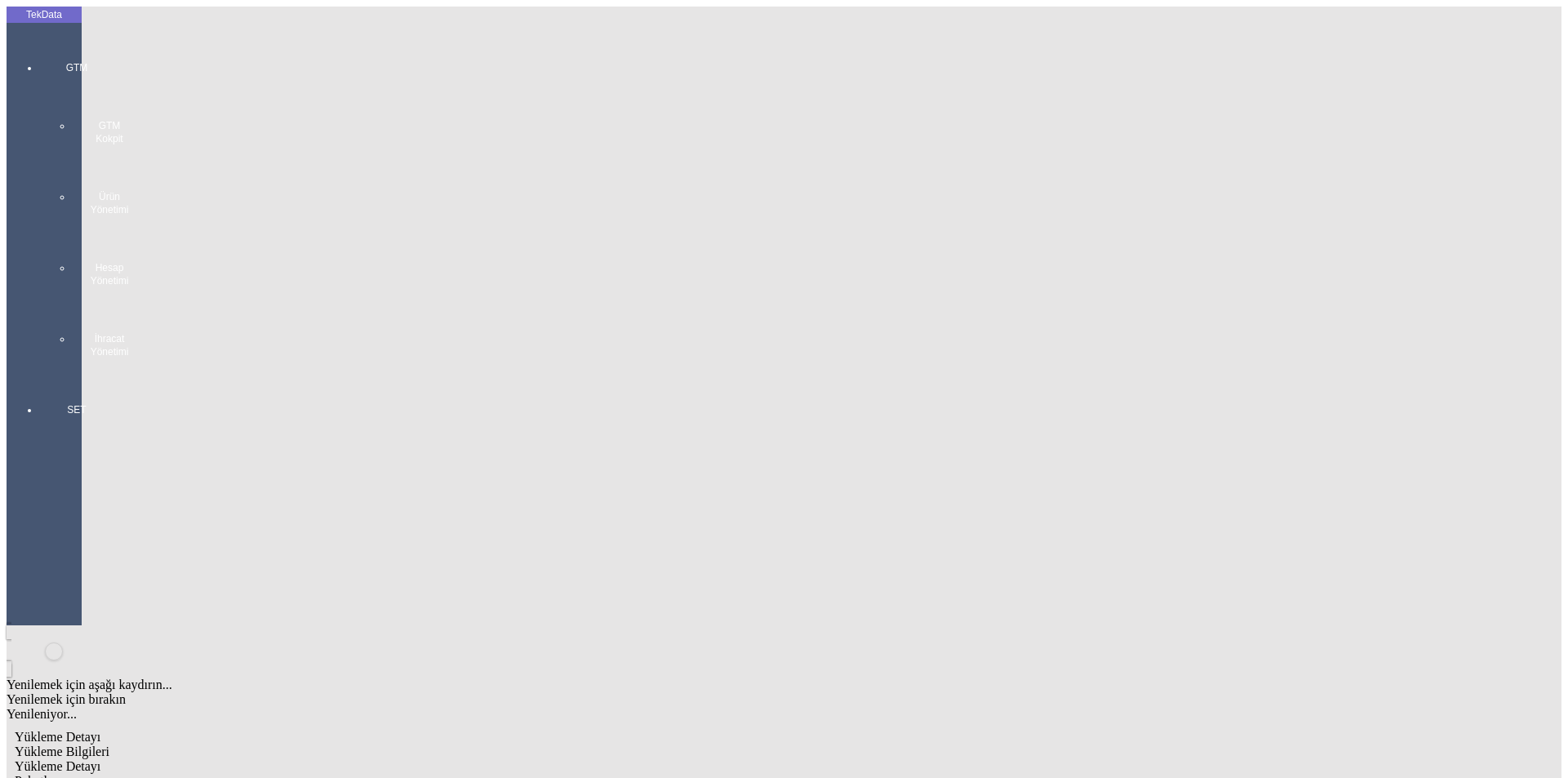
type input "1.75"
click at [923, 342] on div "Amerikan Doları" at bounding box center [1214, 349] width 647 height 15
type input "Amerikan Doları"
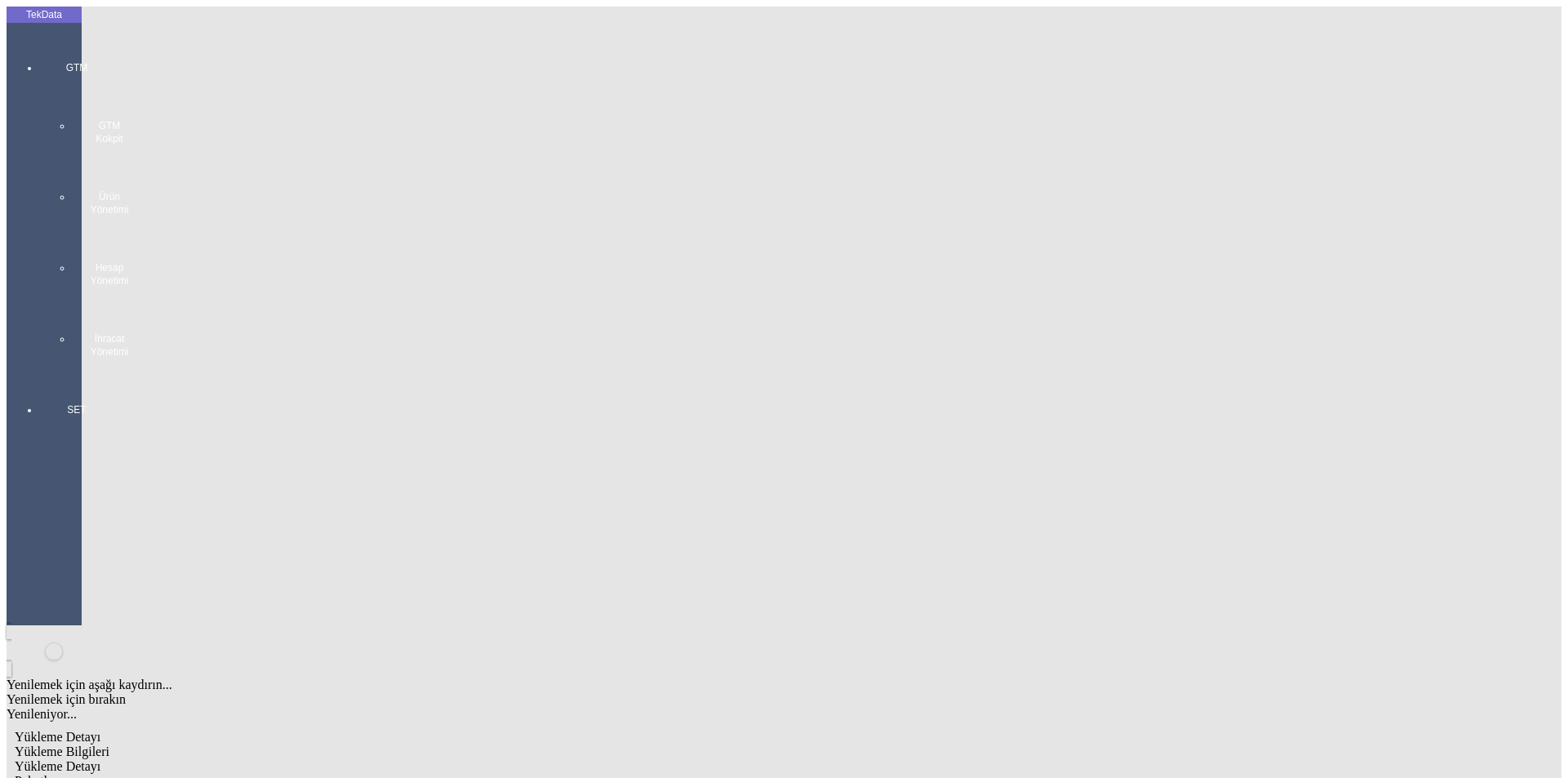
type input "300"
type input "438.35"
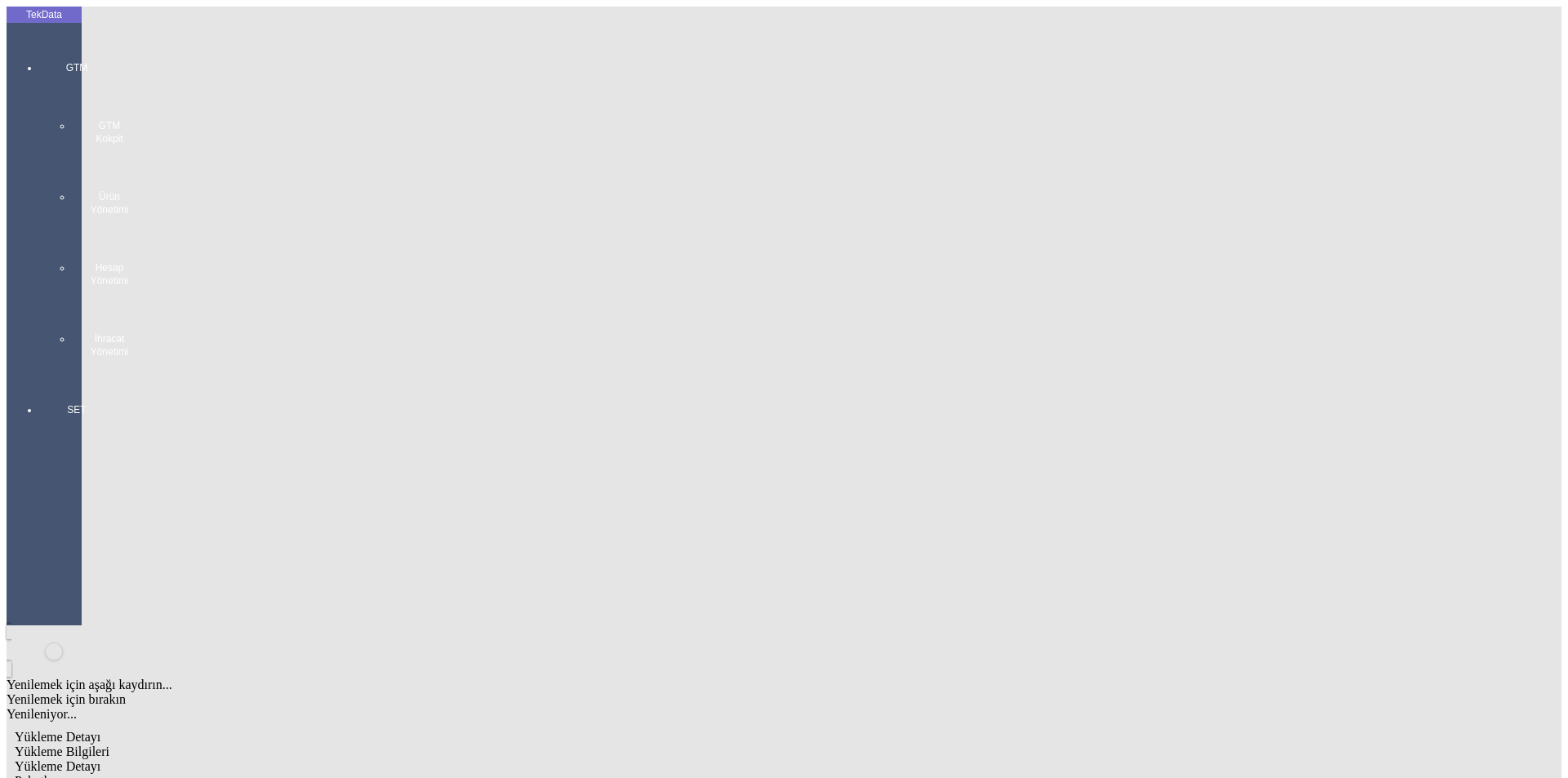
type input "445.1"
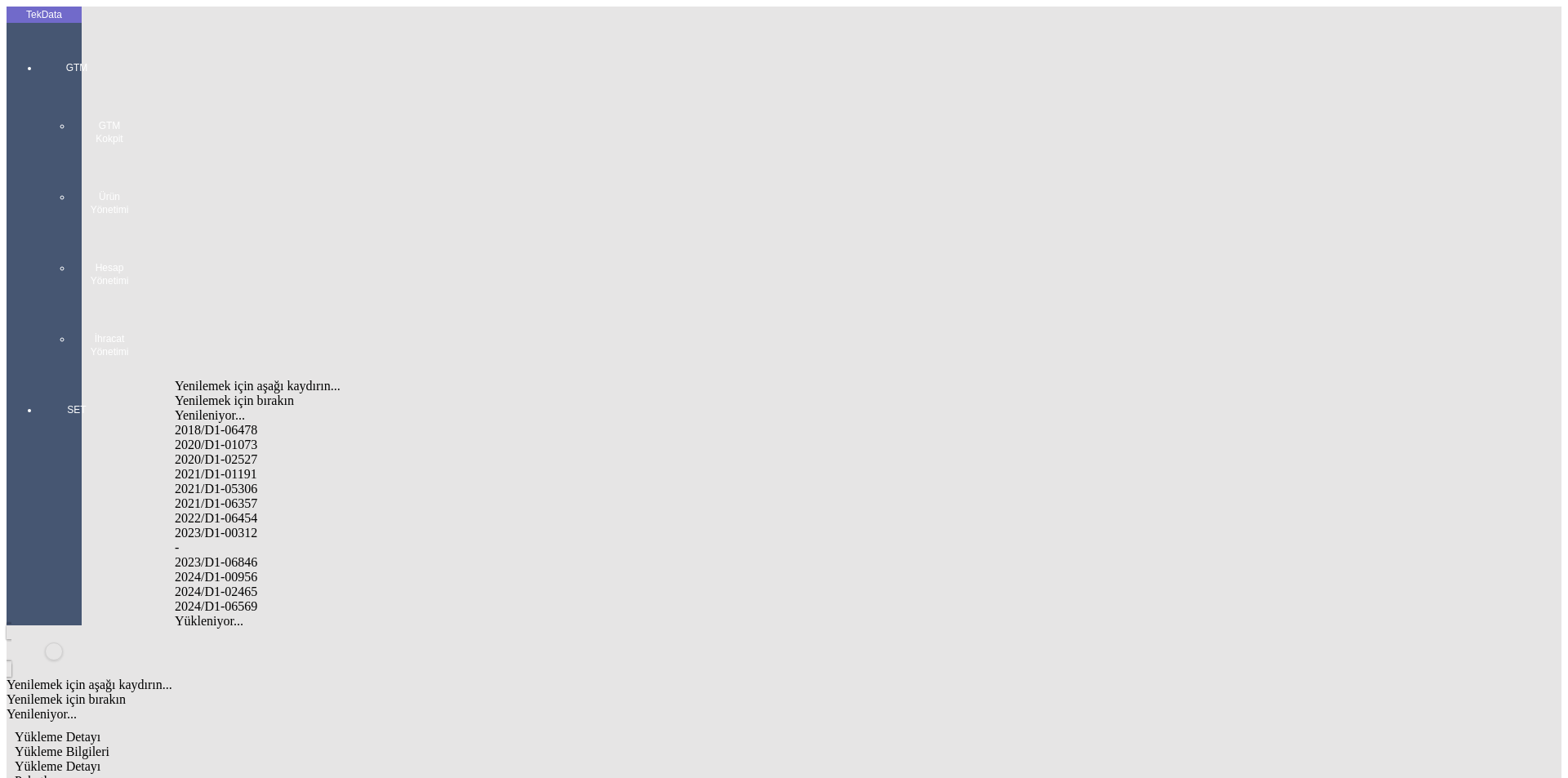
drag, startPoint x: 255, startPoint y: 568, endPoint x: 435, endPoint y: 542, distance: 181.9
click at [257, 584] on div "2024/D1-02465" at bounding box center [491, 591] width 634 height 15
type input "2024/D1-02465"
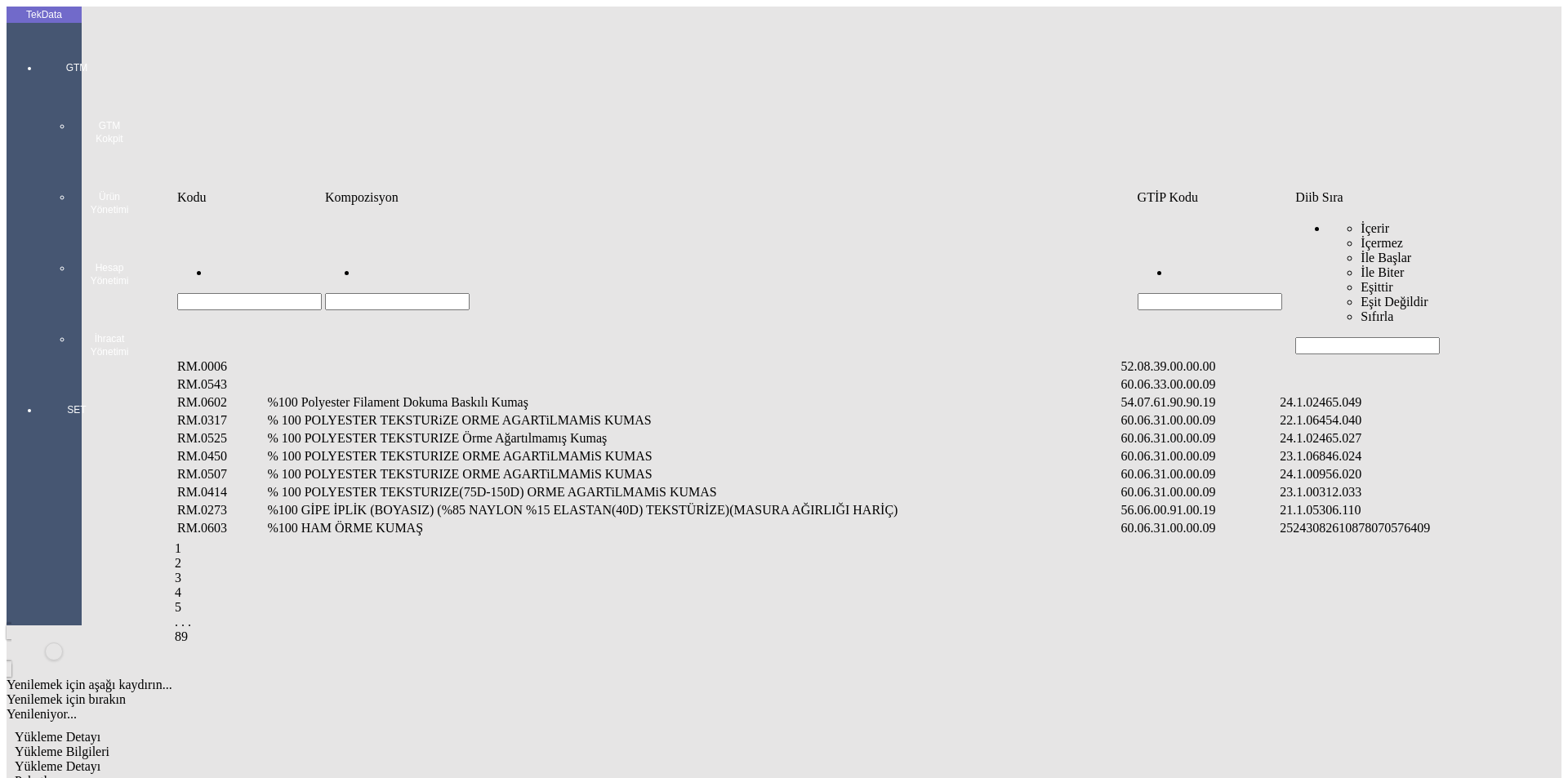
click at [1333, 240] on td "İçerir İçermez İle Başlar İle Biter Eşittir Eşit Değildir Sıfırla" at bounding box center [1414, 281] width 241 height 148
click at [1376, 337] on input "Hücreyi Filtrele" at bounding box center [1368, 345] width 145 height 17
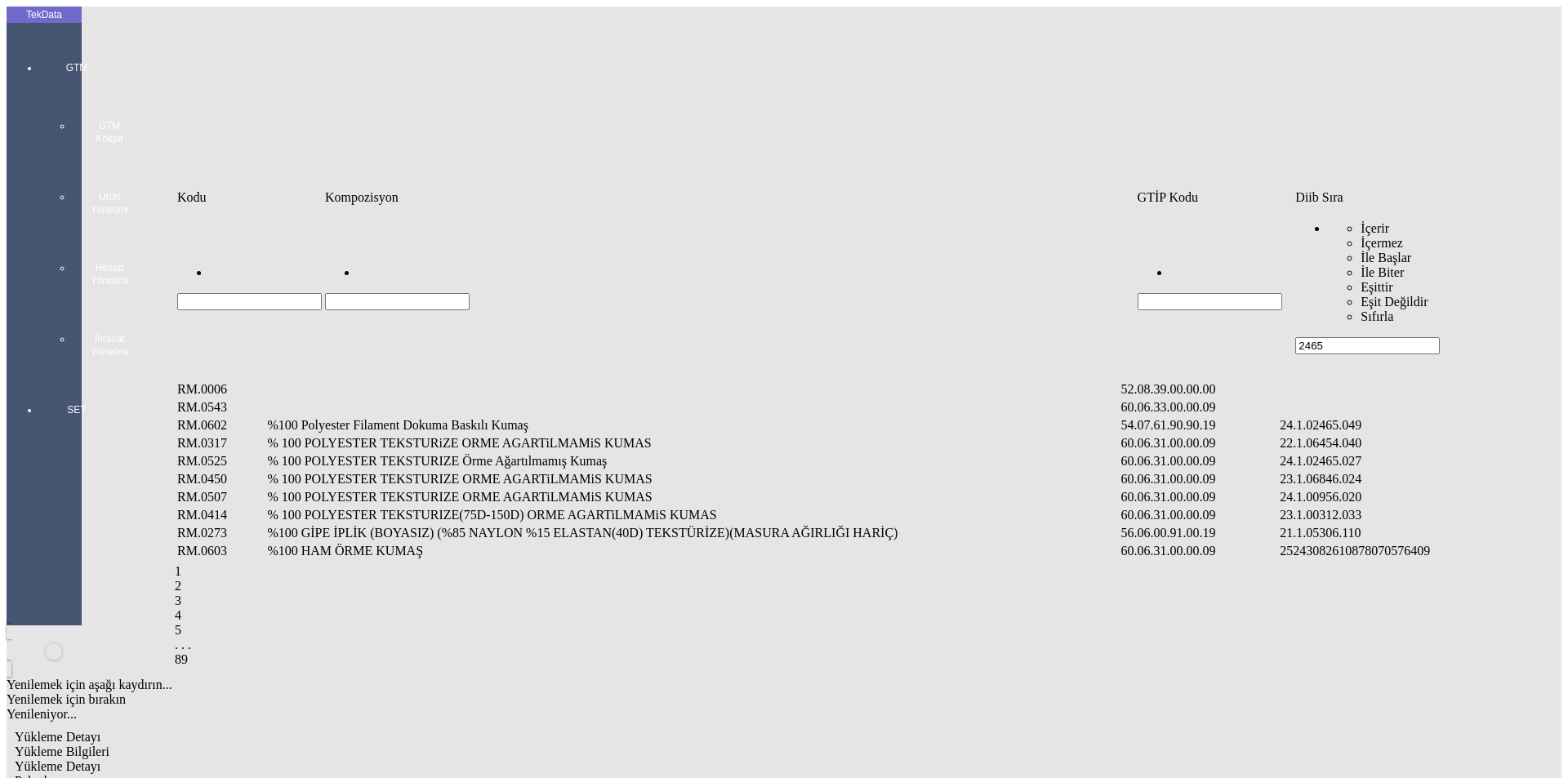
type input "2465"
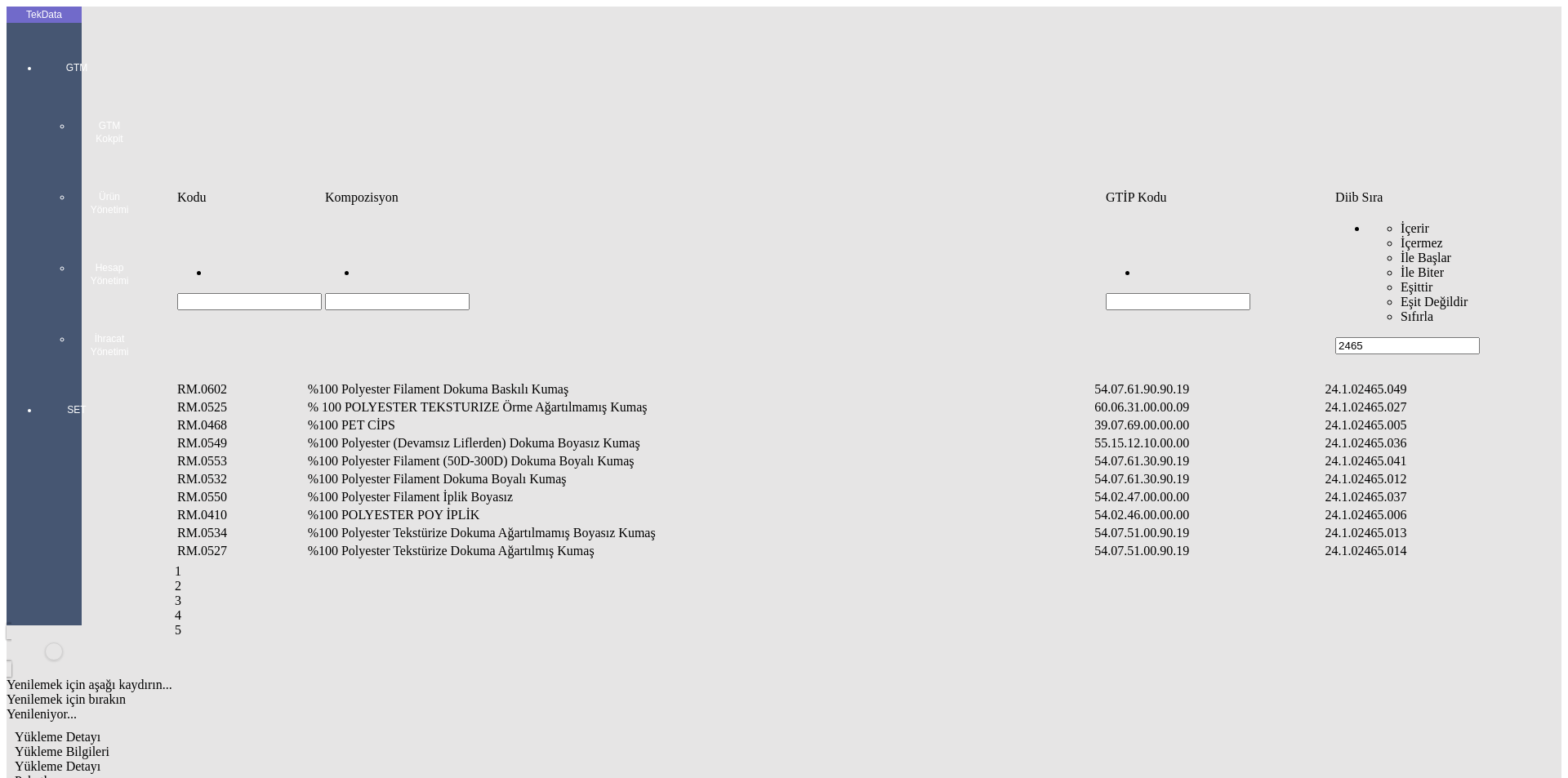
click at [413, 471] on td "%100 Polyester Filament Dokuma Boyalı Kumaş" at bounding box center [700, 479] width 786 height 16
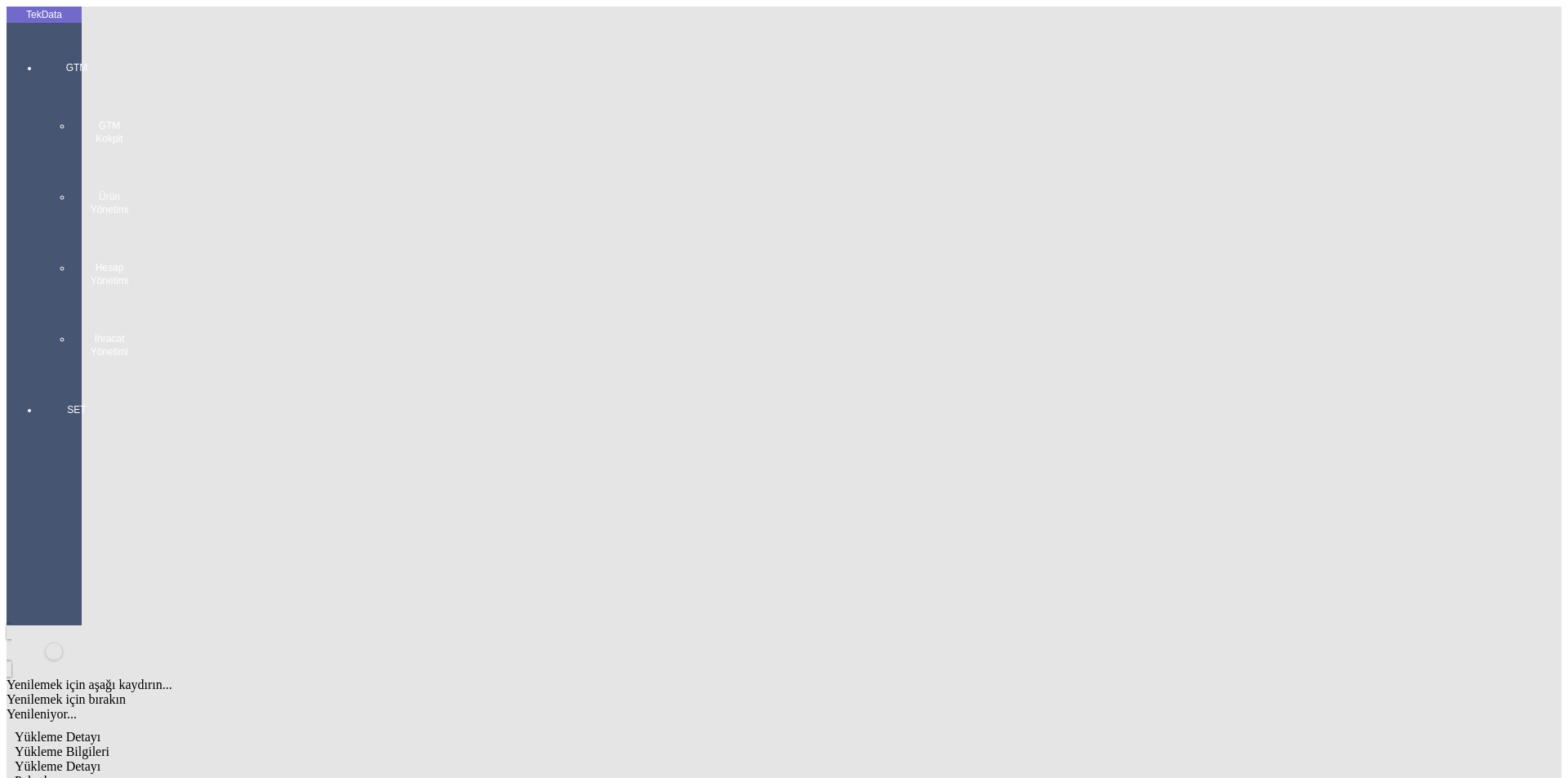
type input "1311.5"
click at [906, 296] on div "Metre" at bounding box center [1214, 303] width 647 height 15
type input "Metre"
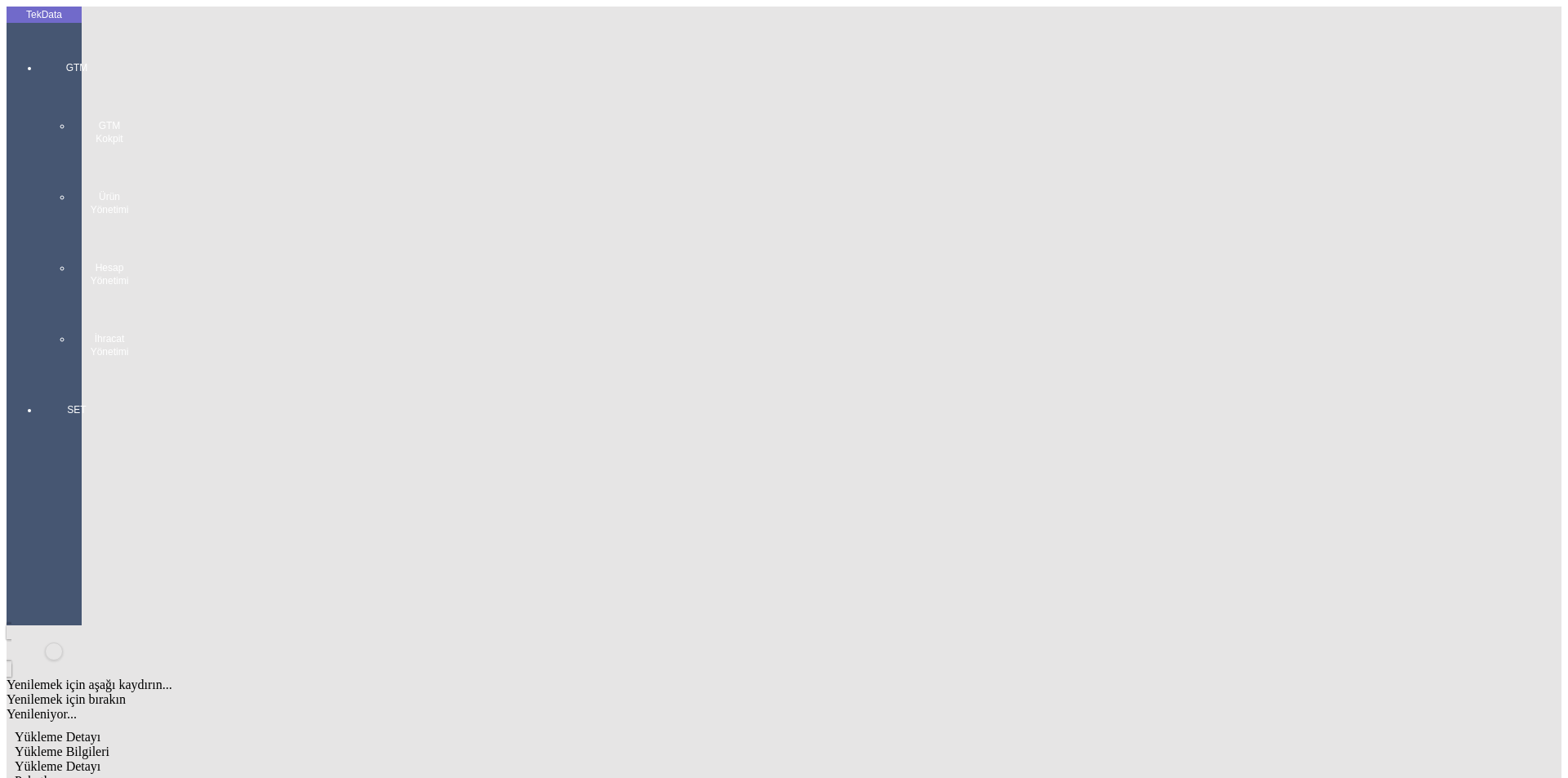
type input "1.4"
click at [930, 342] on div "Amerikan Doları" at bounding box center [1214, 349] width 647 height 15
type input "Amerikan Doları"
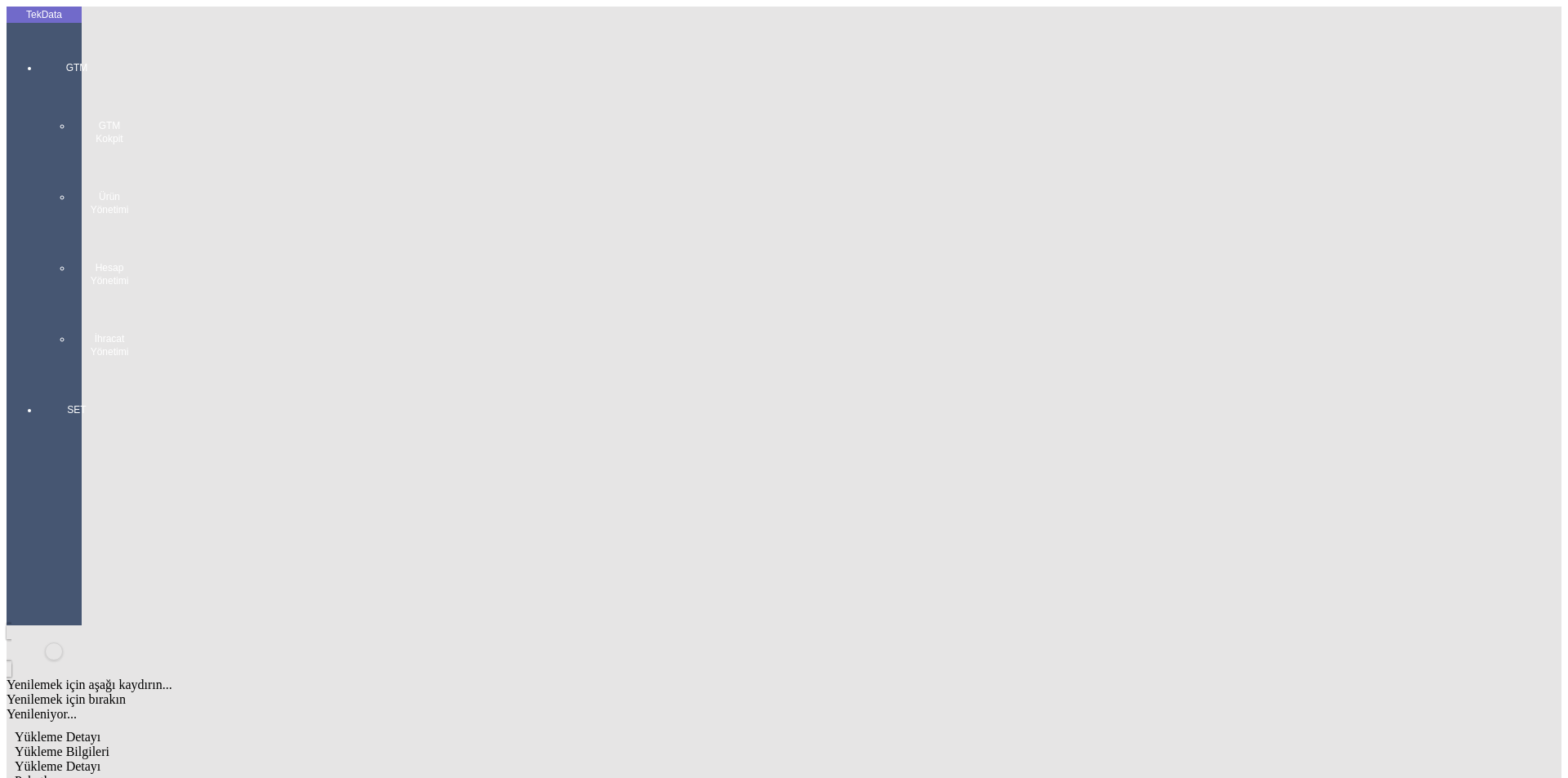
type input "300"
type input "329.5"
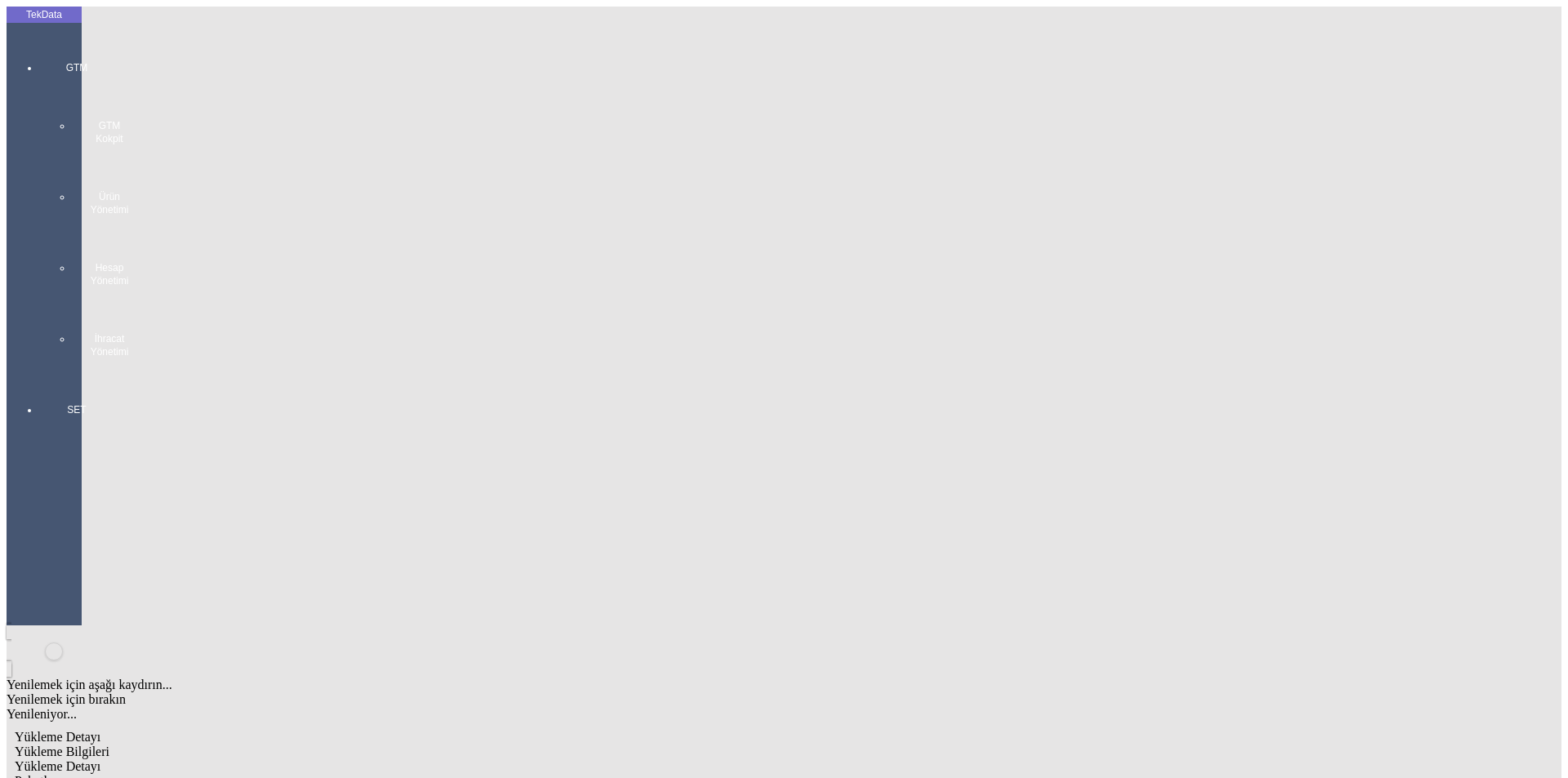
type input "335.2"
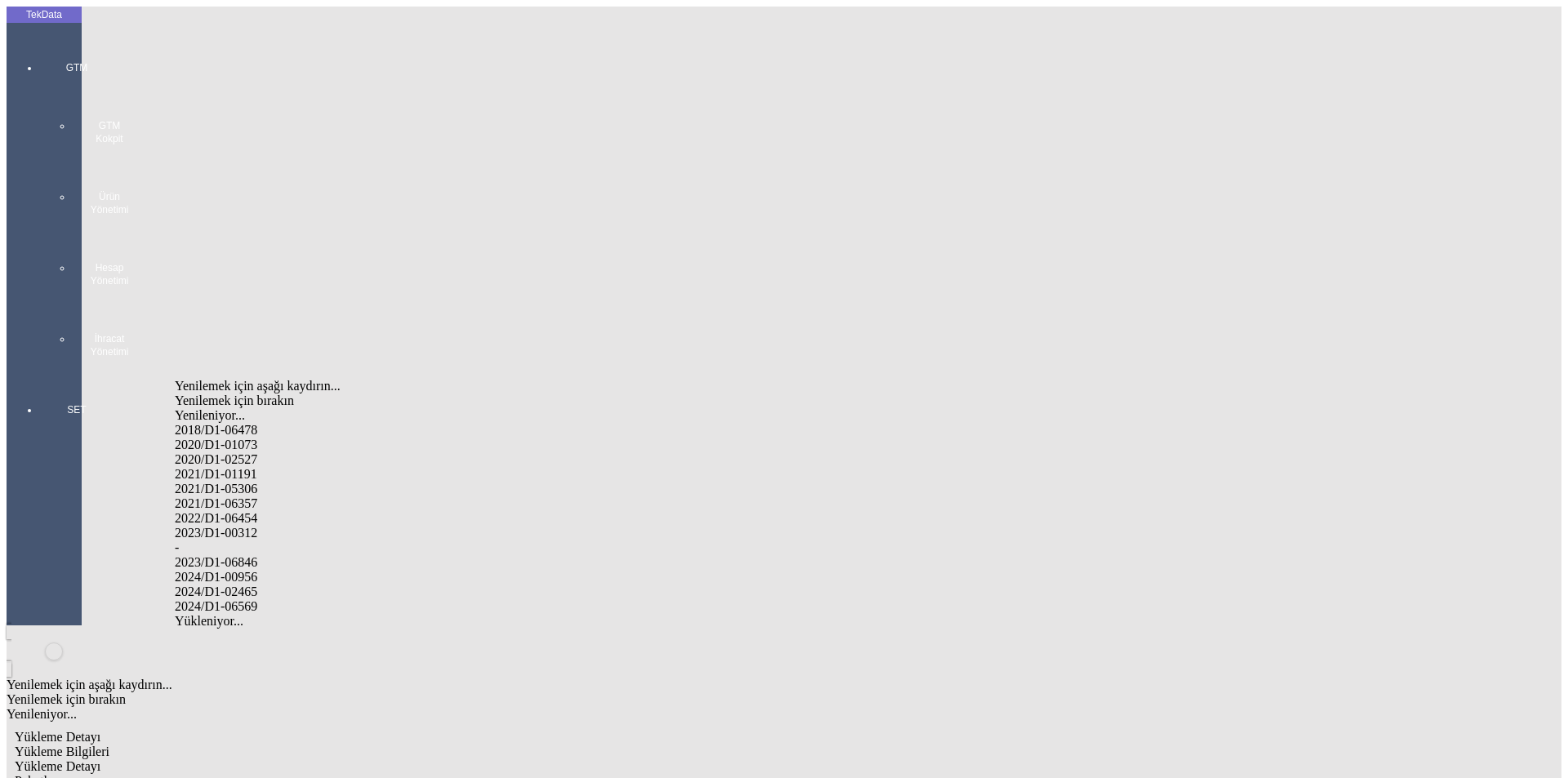
click at [250, 584] on div "2024/D1-02465" at bounding box center [491, 591] width 634 height 15
type input "2024/D1-02465"
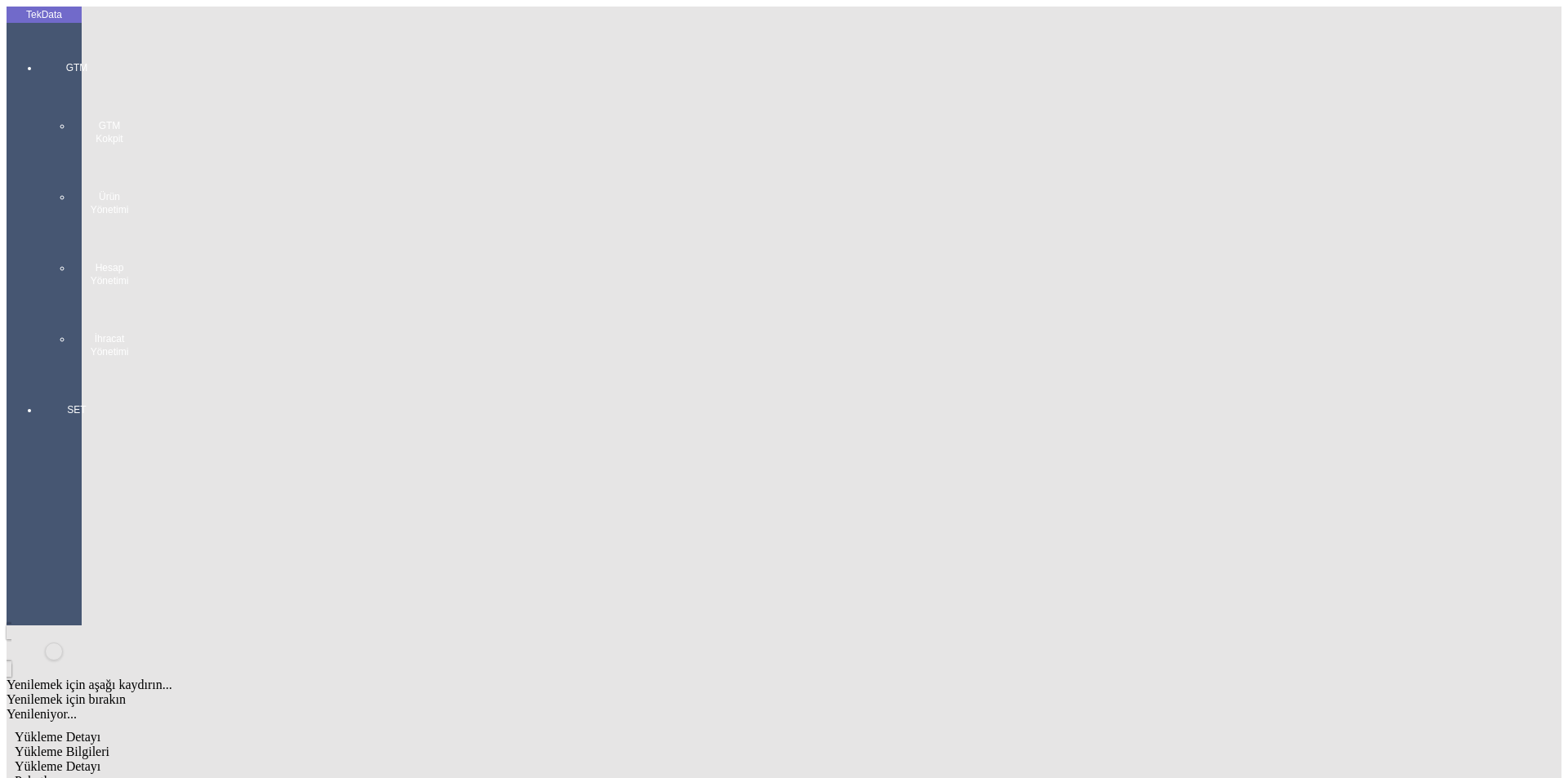
drag, startPoint x: 1505, startPoint y: 122, endPoint x: 1456, endPoint y: 133, distance: 50.2
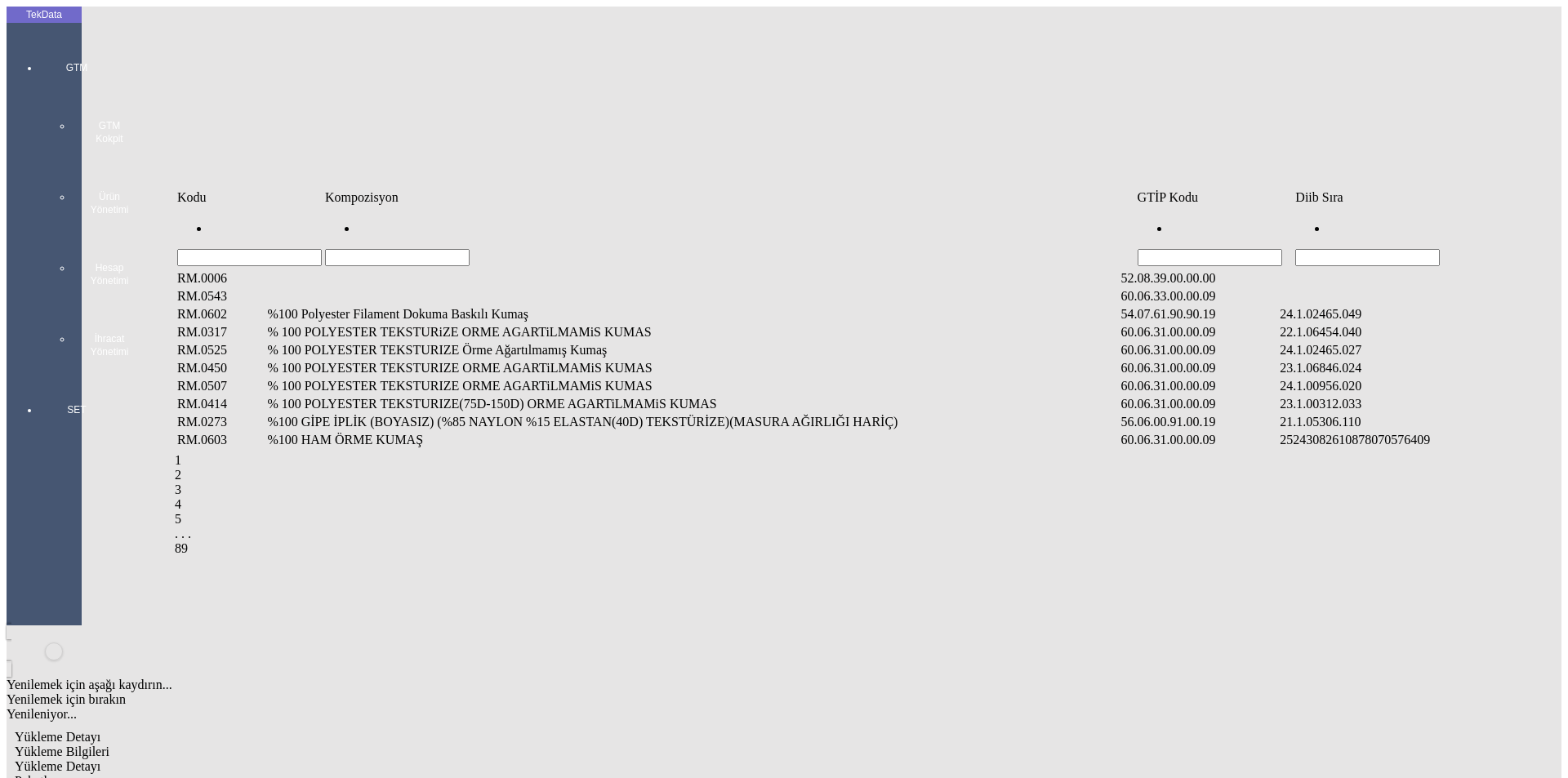
click at [1412, 218] on td "Hücreyi Filtrele" at bounding box center [1414, 237] width 241 height 60
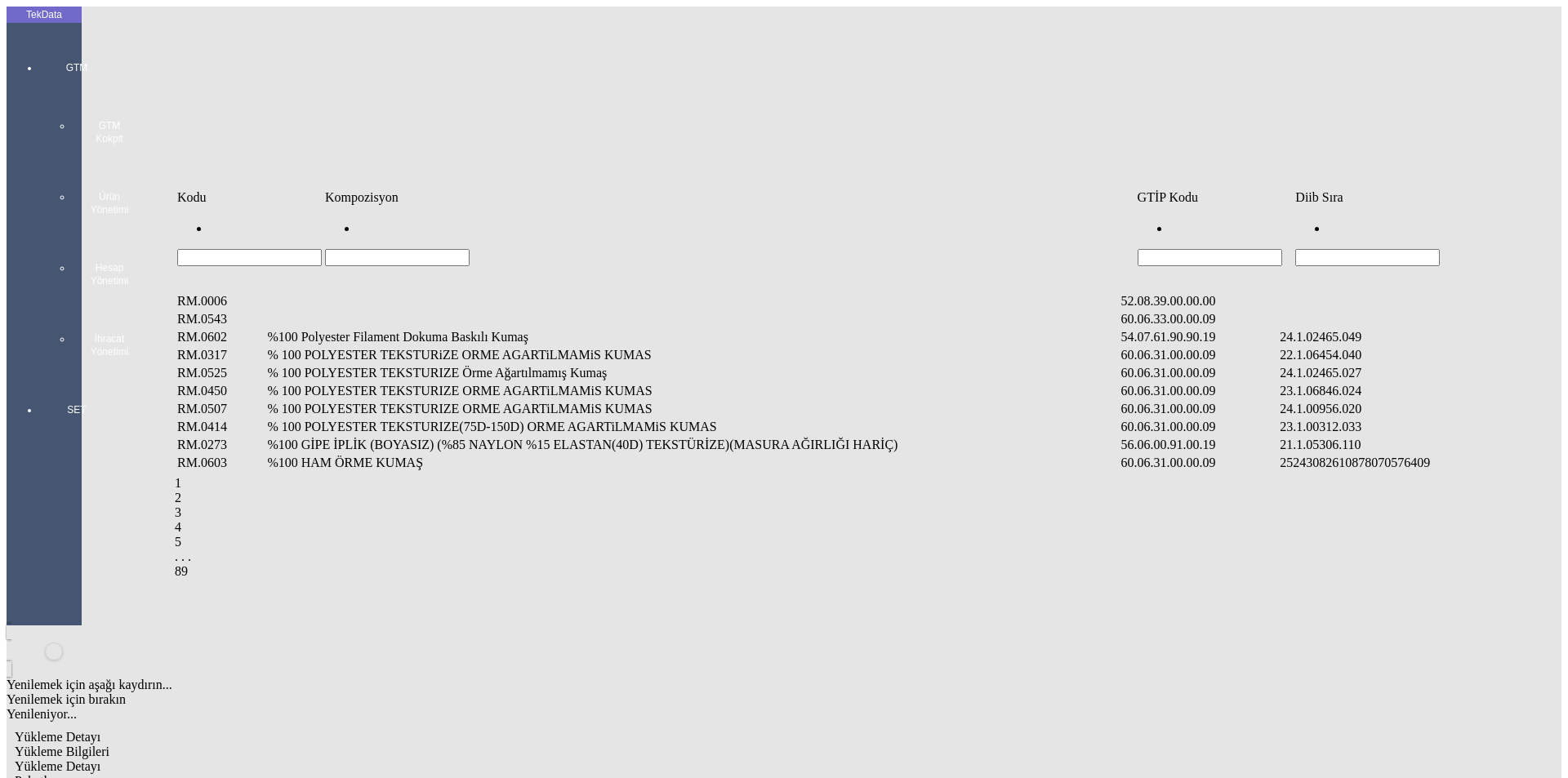
click at [1408, 249] on input "Hücreyi Filtrele" at bounding box center [1368, 257] width 145 height 17
type input "2465"
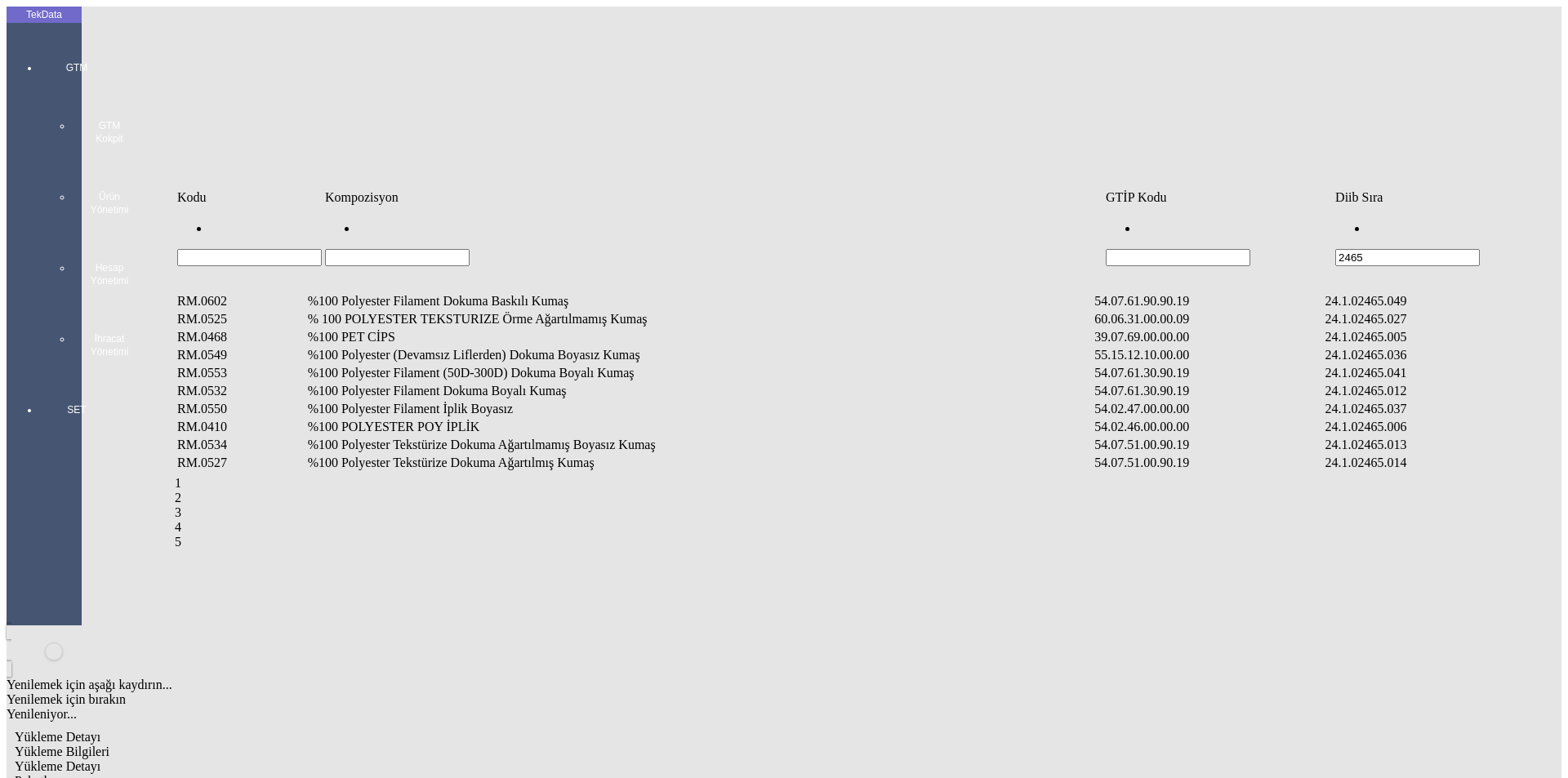
click at [436, 383] on td "%100 Polyester Filament Dokuma Boyalı Kumaş" at bounding box center [700, 391] width 786 height 16
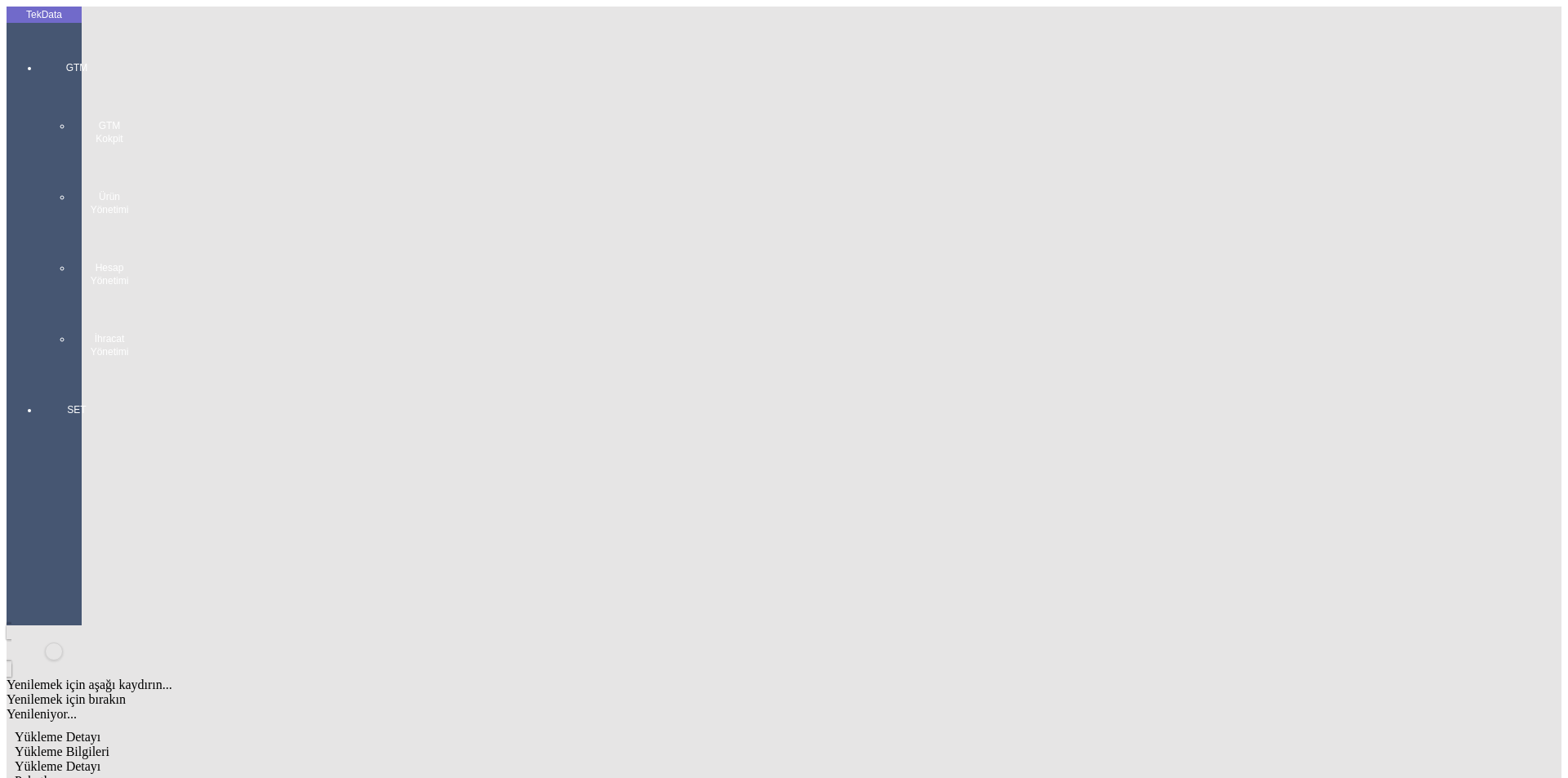
type input "1365.7"
click at [915, 296] on div "Metre" at bounding box center [1214, 303] width 647 height 15
type input "Metre"
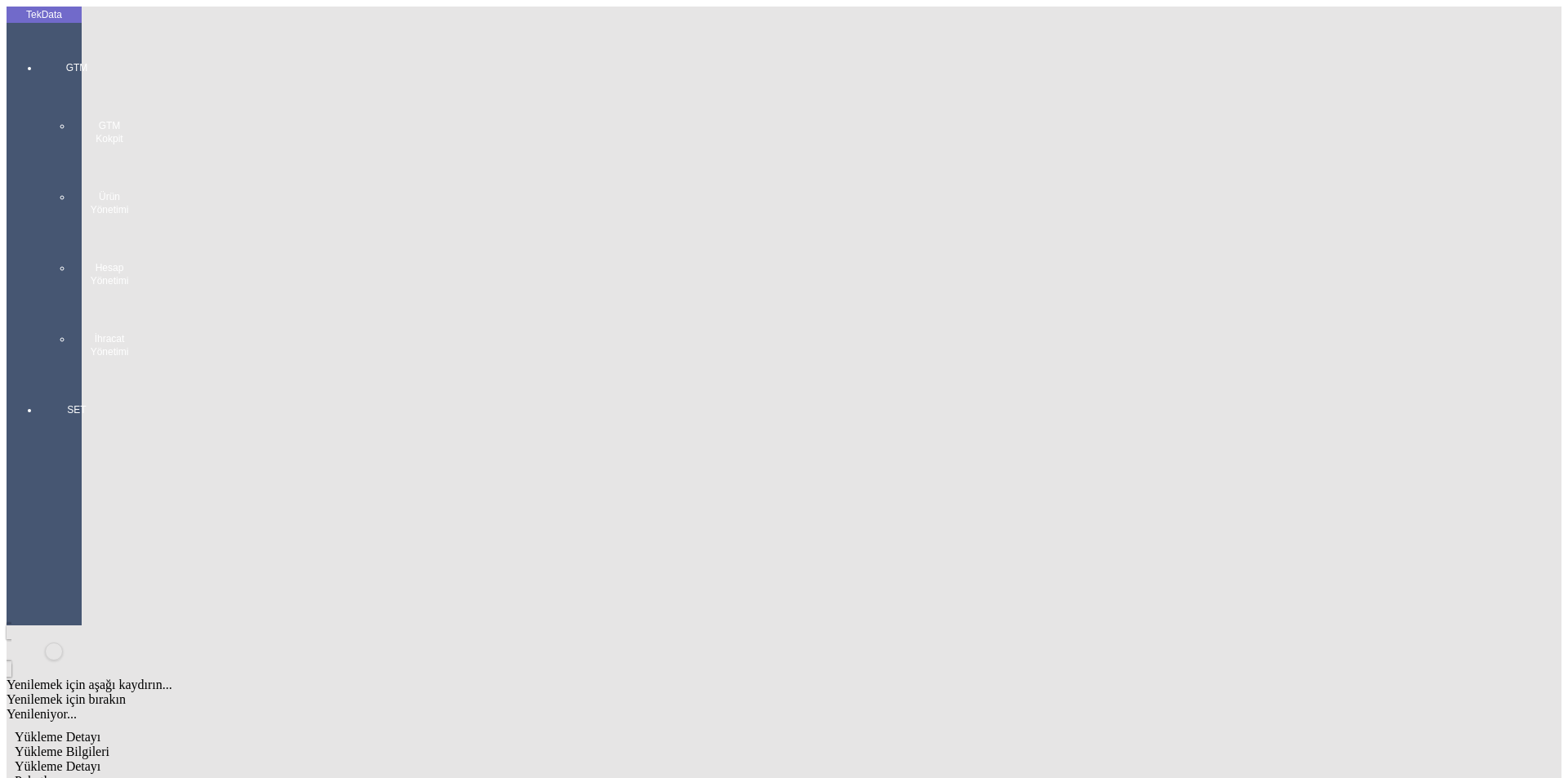
type input "1.82"
click at [933, 342] on div "Amerikan Doları" at bounding box center [1214, 349] width 647 height 15
type input "Amerikan Doları"
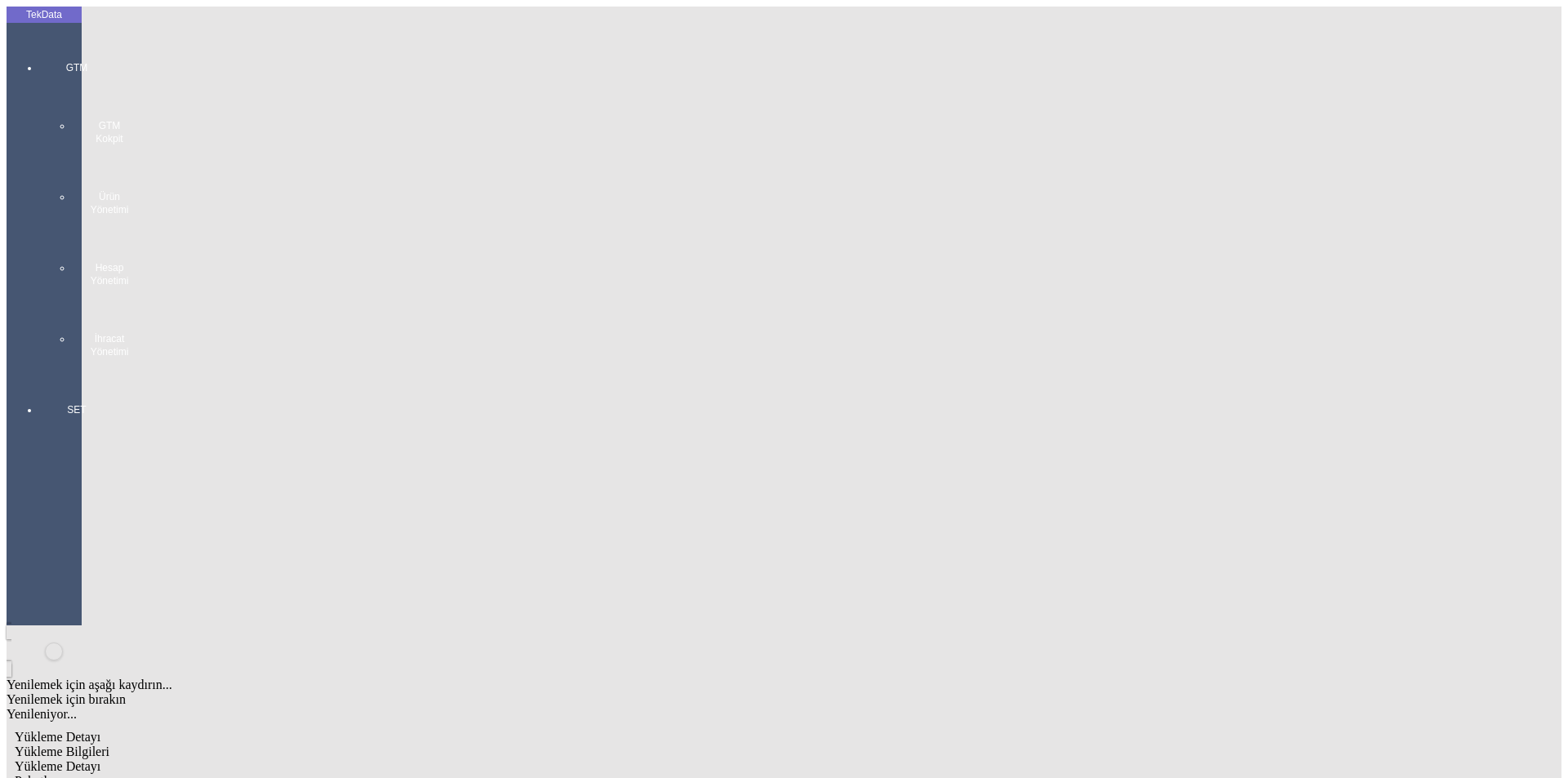
type input "300"
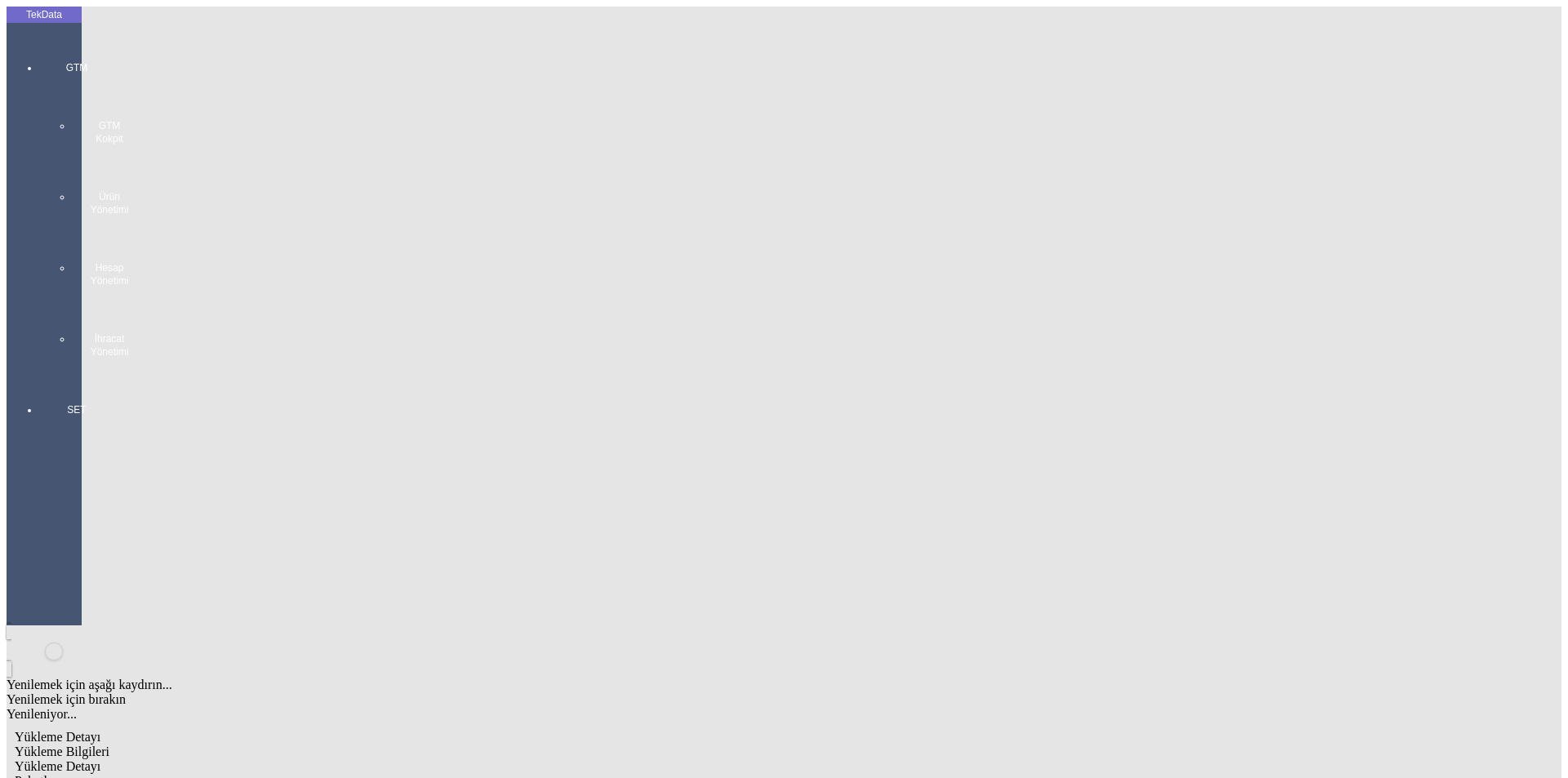
type input "564.7"
type input "571.75"
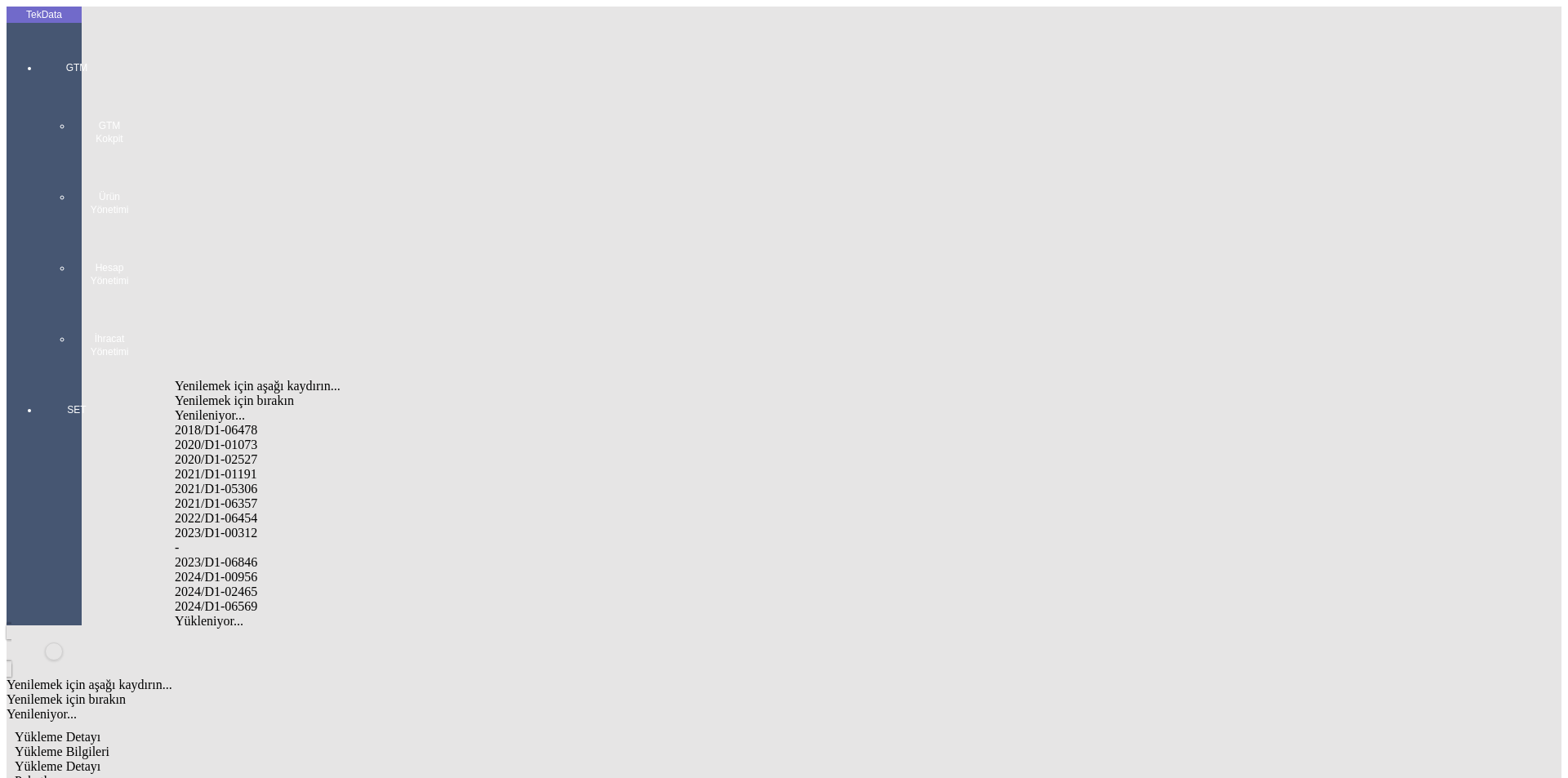
click at [256, 584] on div "2024/D1-02465" at bounding box center [491, 591] width 634 height 15
type input "2024/D1-02465"
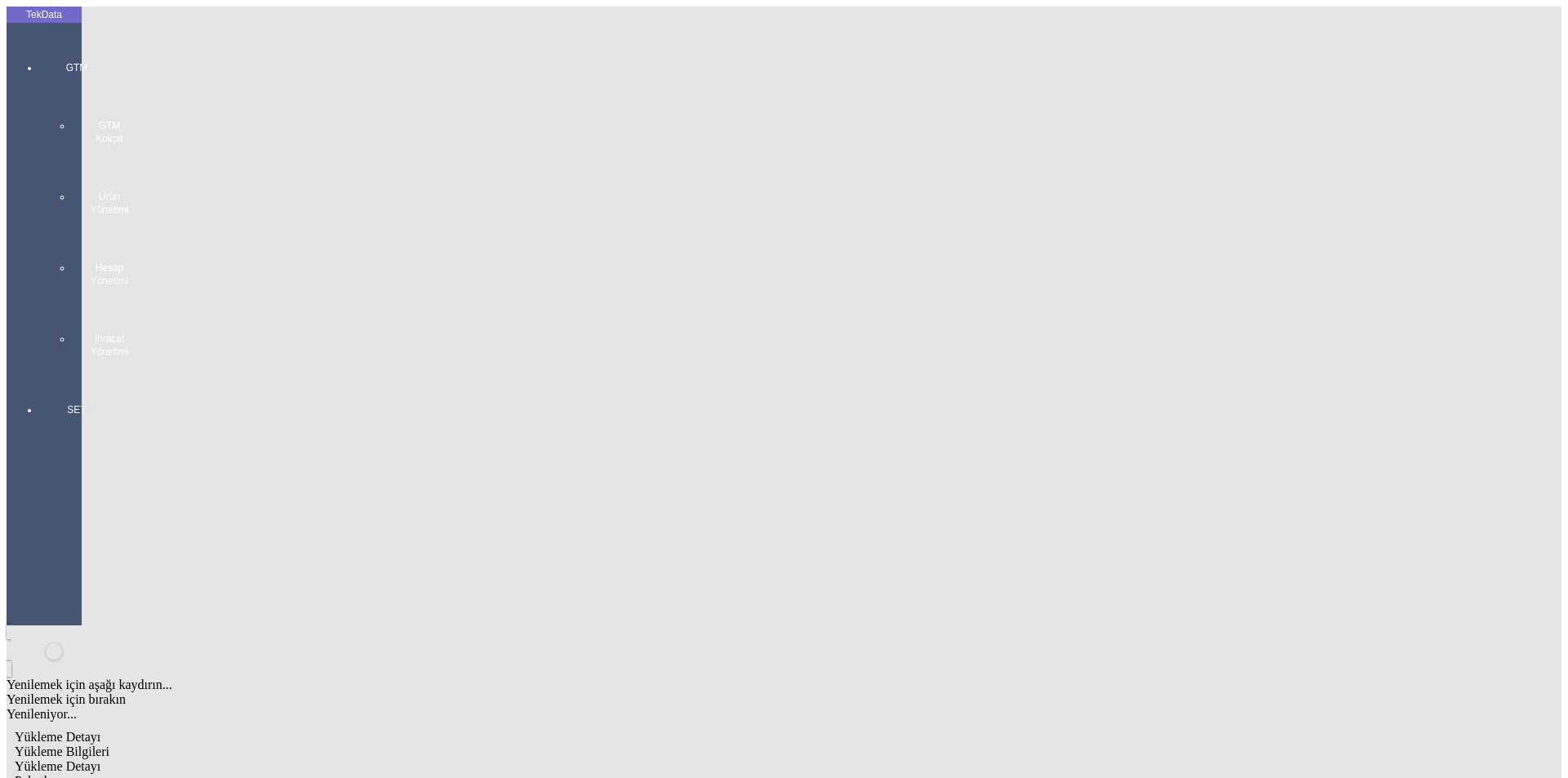
drag, startPoint x: 1463, startPoint y: 399, endPoint x: 1413, endPoint y: 401, distance: 50.0
drag, startPoint x: 1013, startPoint y: 506, endPoint x: 1020, endPoint y: 495, distance: 13.0
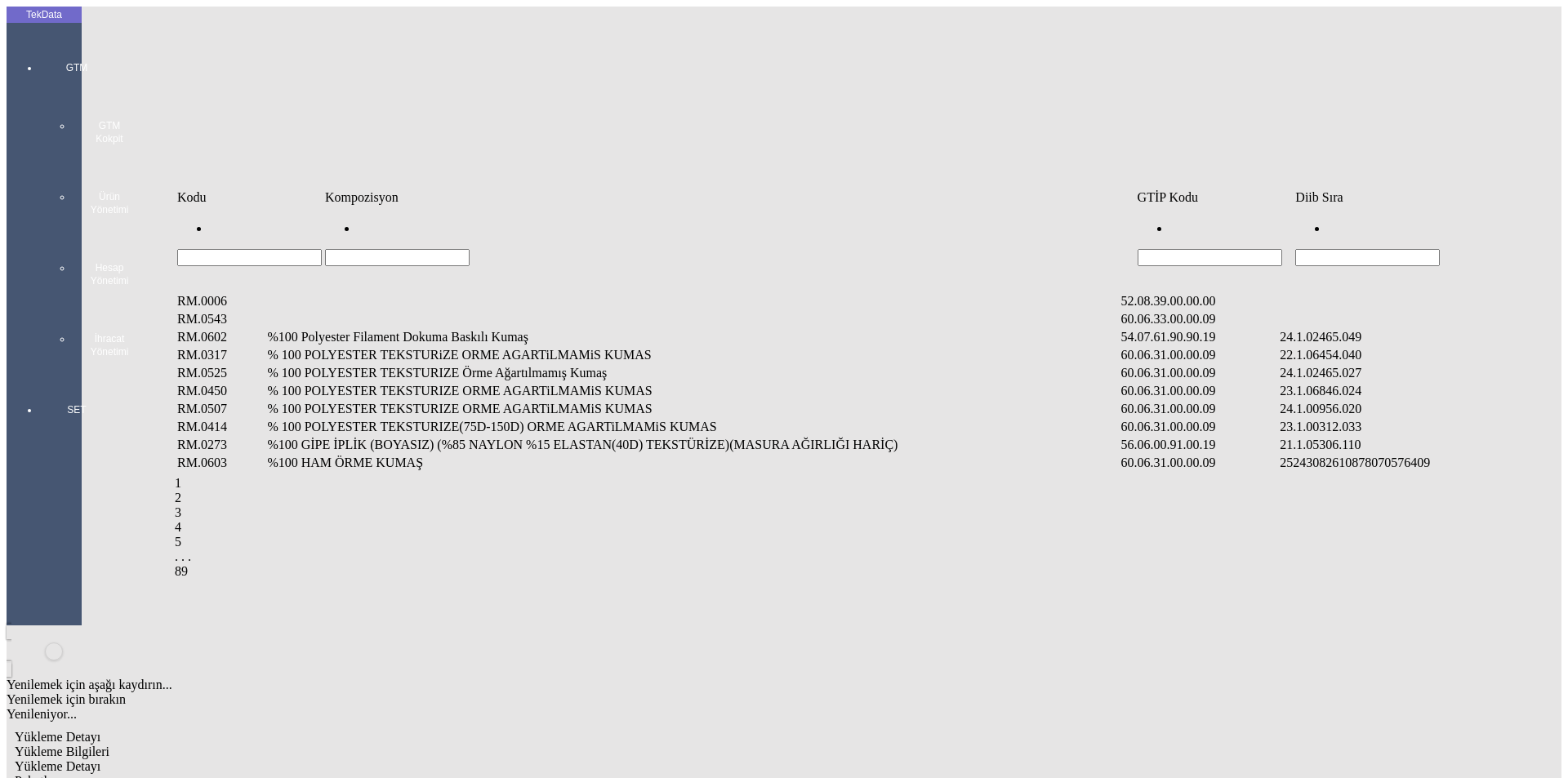
click at [1339, 249] on input "Hücreyi Filtrele" at bounding box center [1368, 257] width 145 height 17
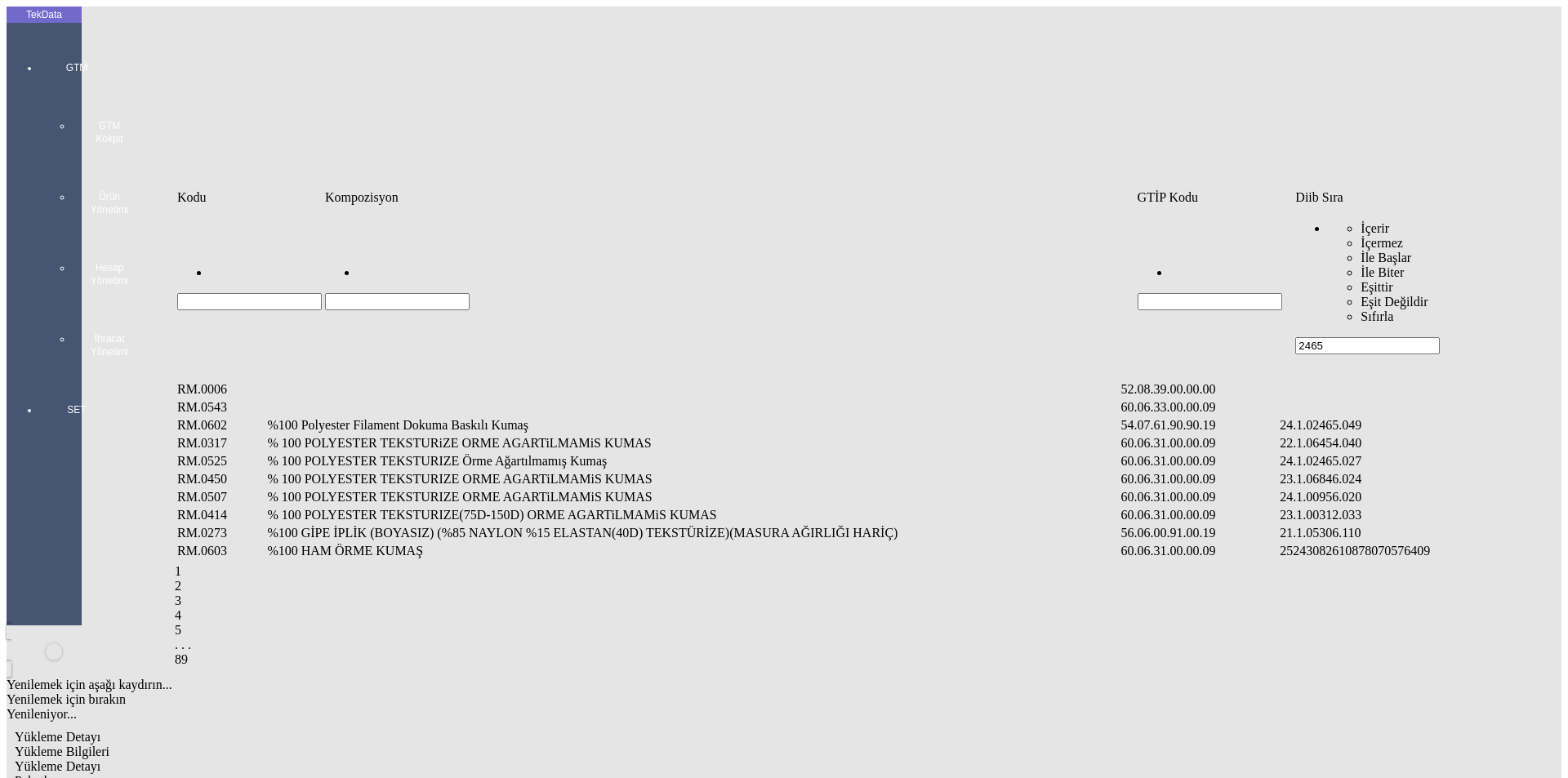
type input "2465"
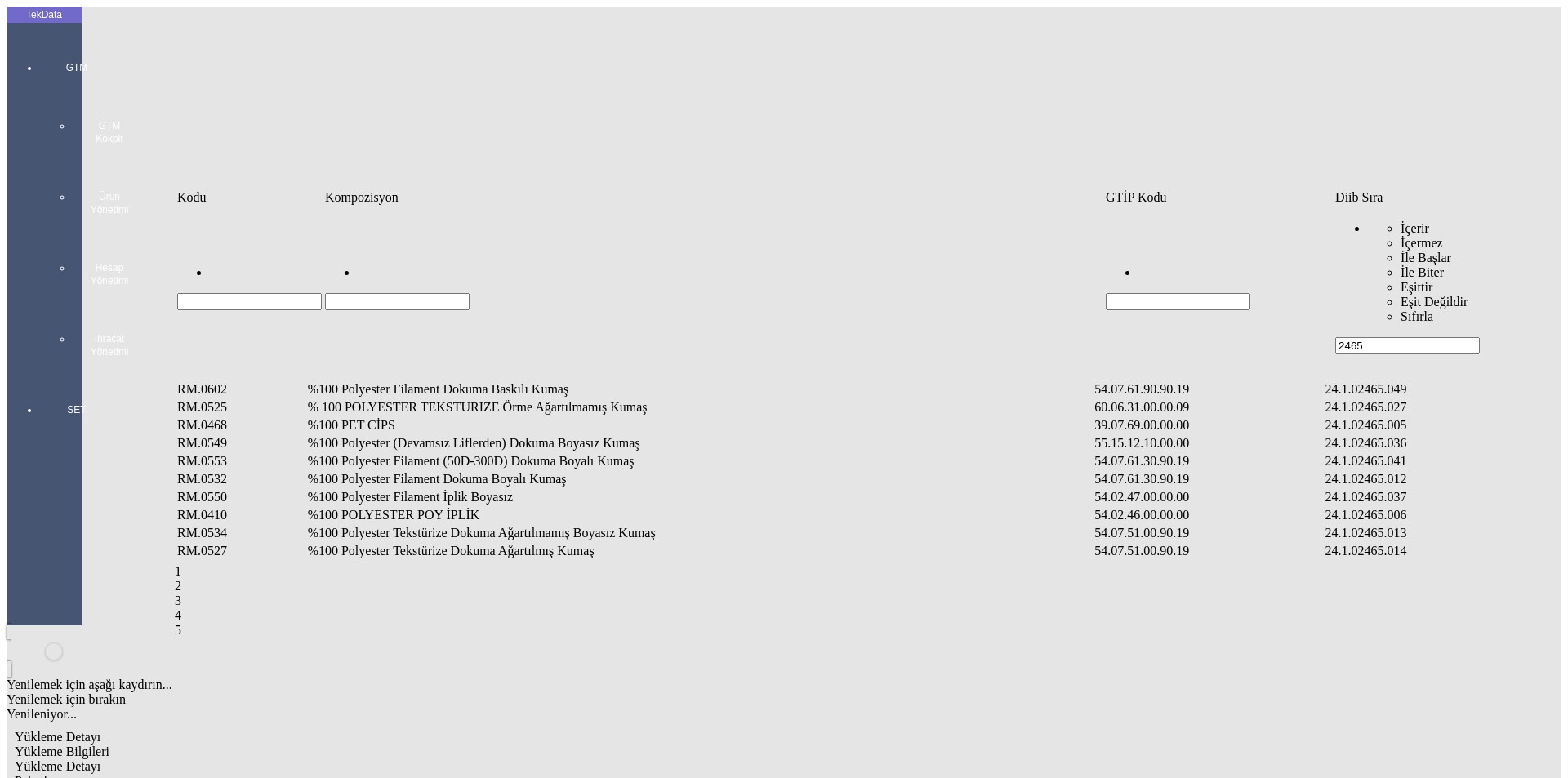
click at [411, 293] on input "Hücreyi Filtrele" at bounding box center [397, 301] width 145 height 17
type input "%71"
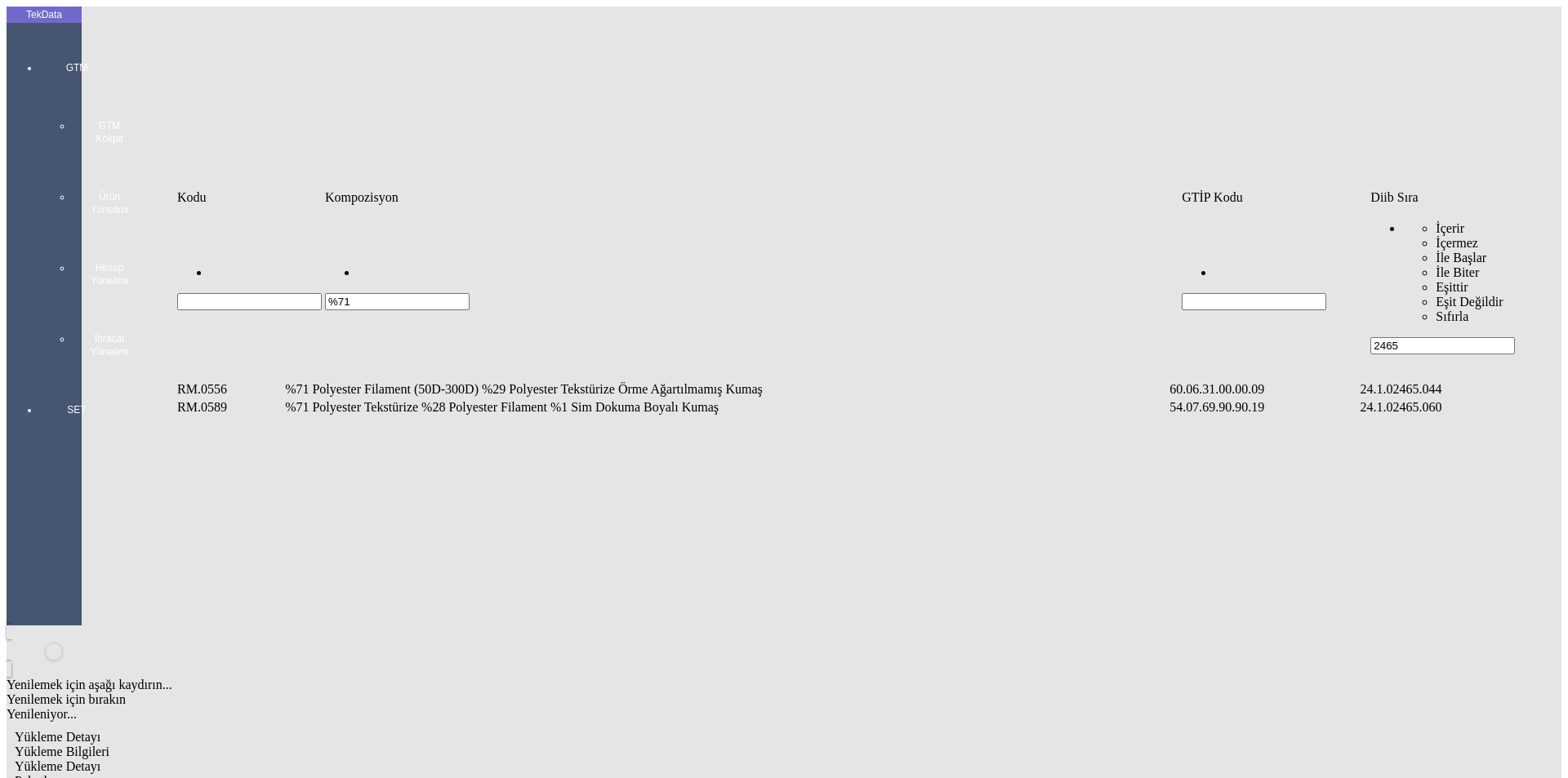
click at [410, 399] on td "%71 Polyester Tekstürize %28 Polyester Filament %1 Sim Dokuma Boyalı Kumaş" at bounding box center [724, 407] width 882 height 16
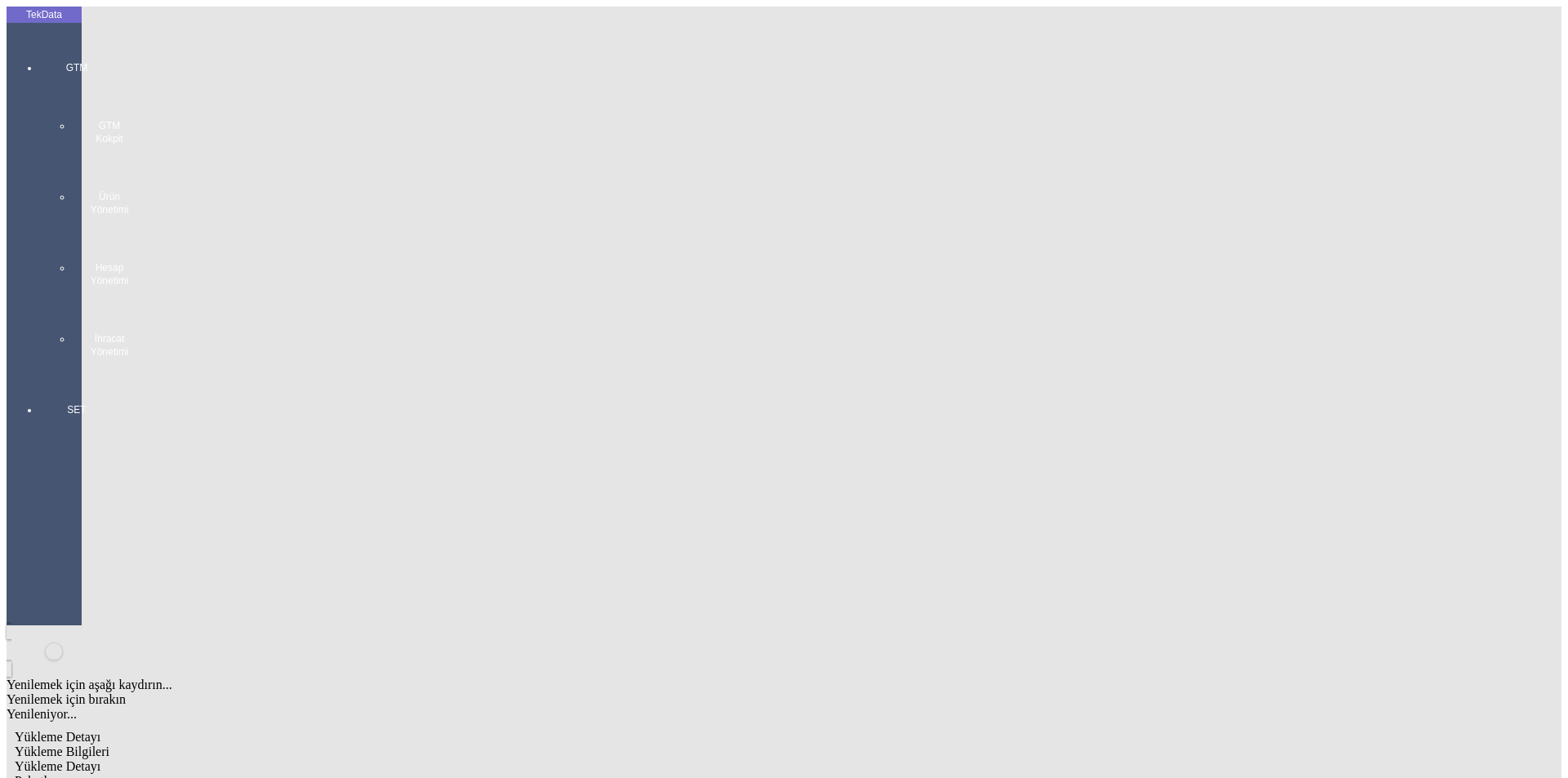
type input "1030.95"
click at [926, 296] on div "Metre" at bounding box center [1214, 303] width 647 height 15
type input "Metre"
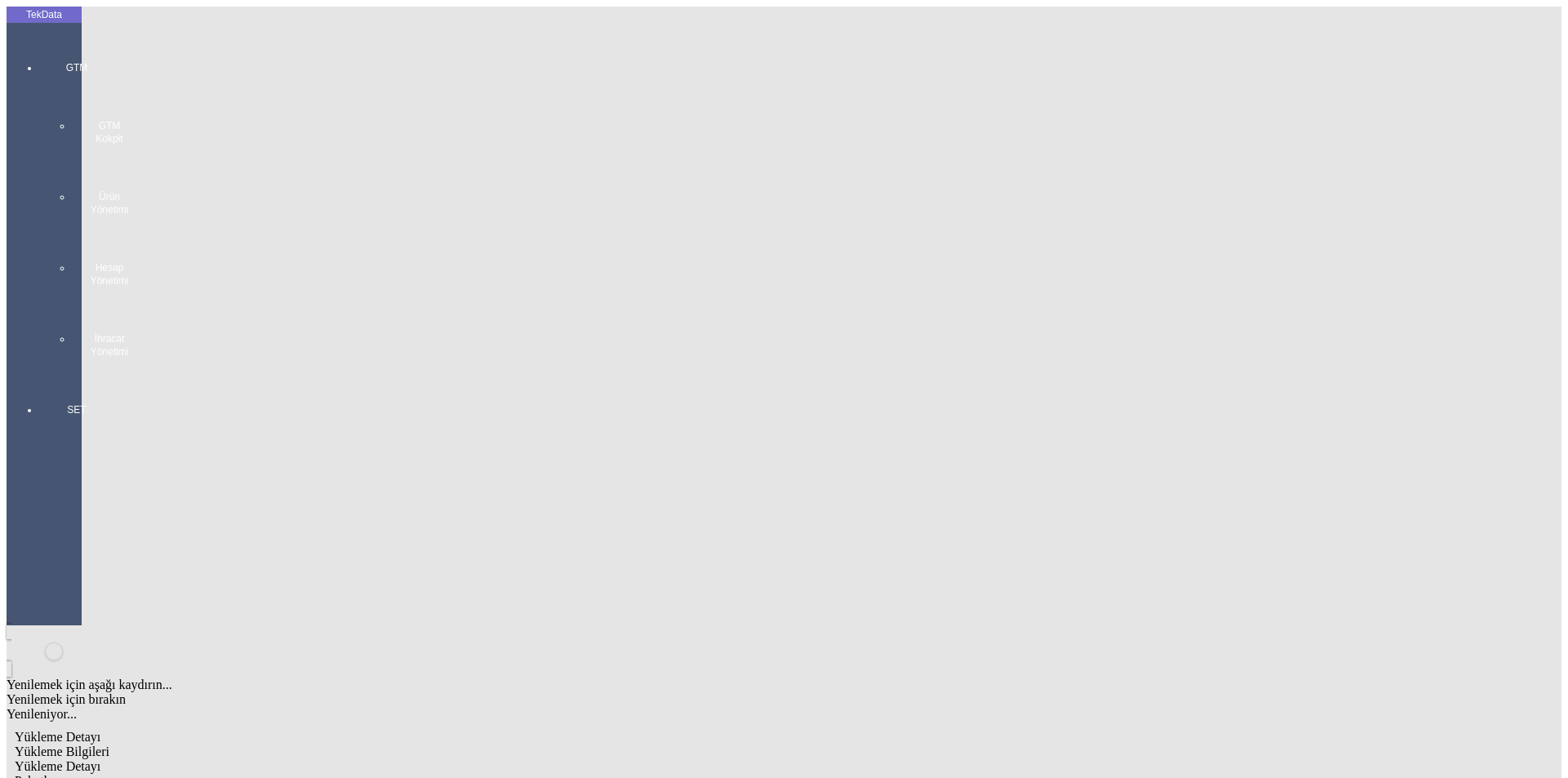
drag, startPoint x: 234, startPoint y: 279, endPoint x: 265, endPoint y: 279, distance: 31.0
type input "1.42"
click at [917, 342] on div "Amerikan Doları" at bounding box center [1214, 349] width 647 height 15
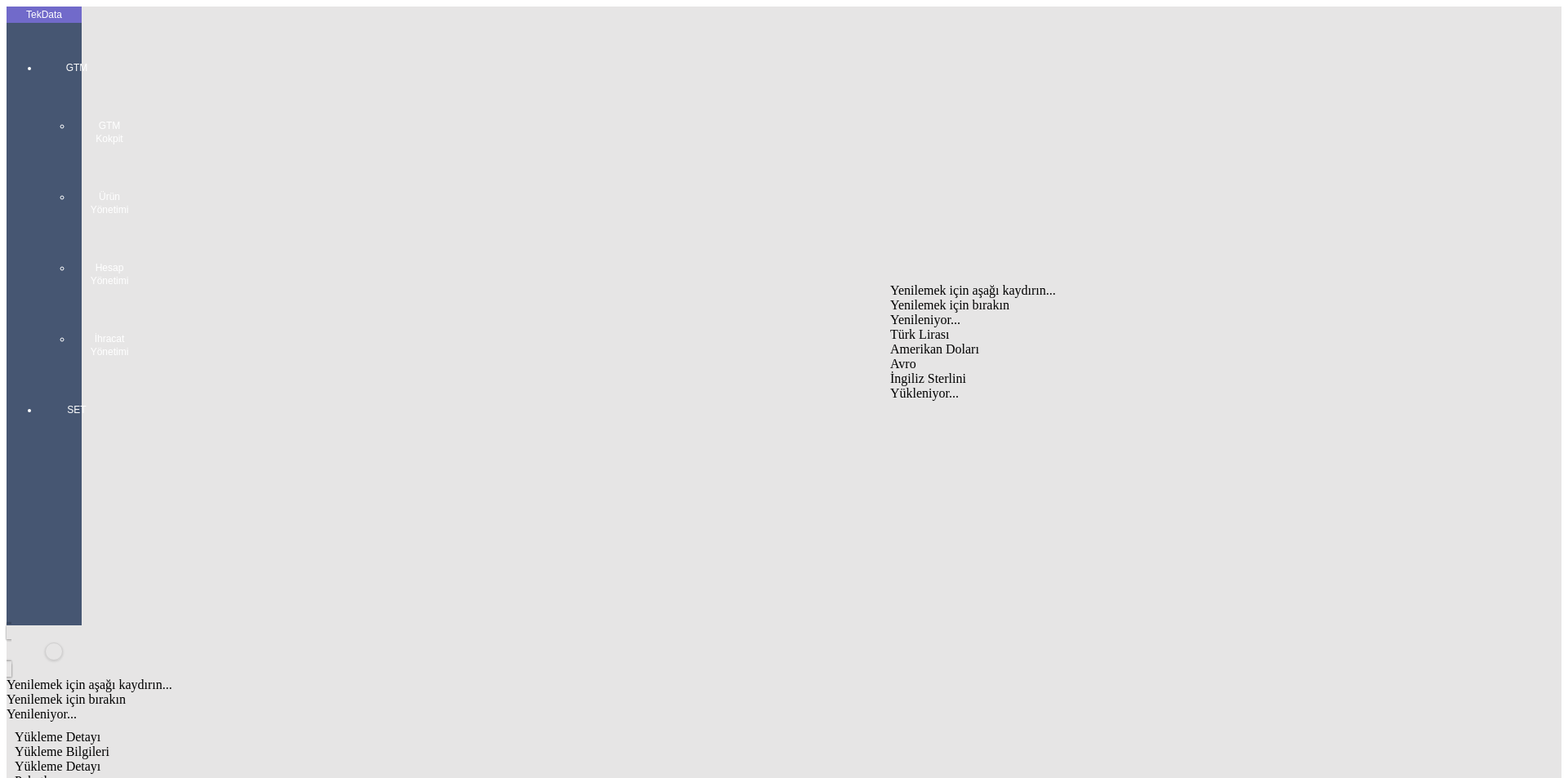
type input "Amerikan Doları"
type input "300"
type input "292.35"
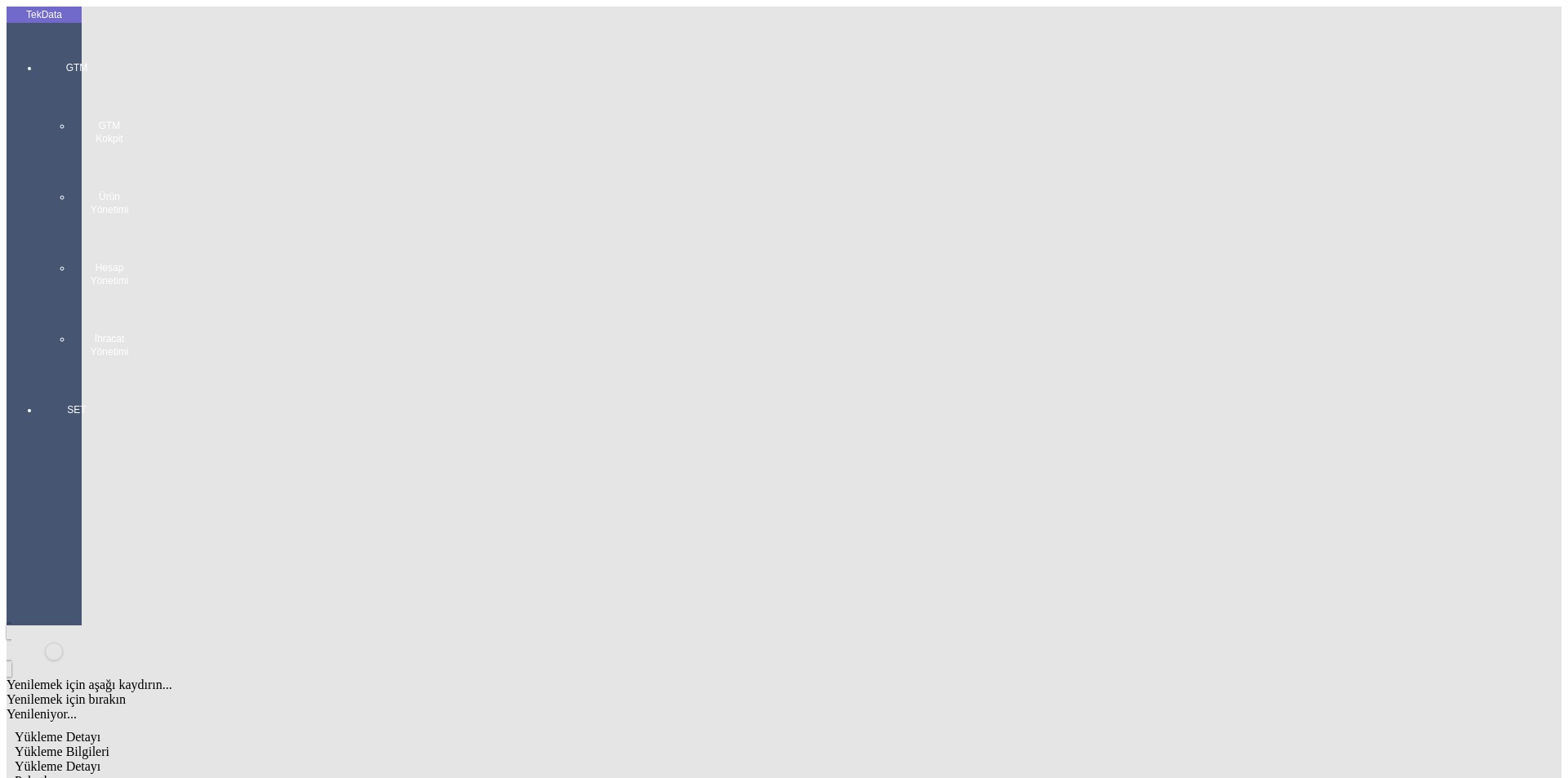
type input "297.6"
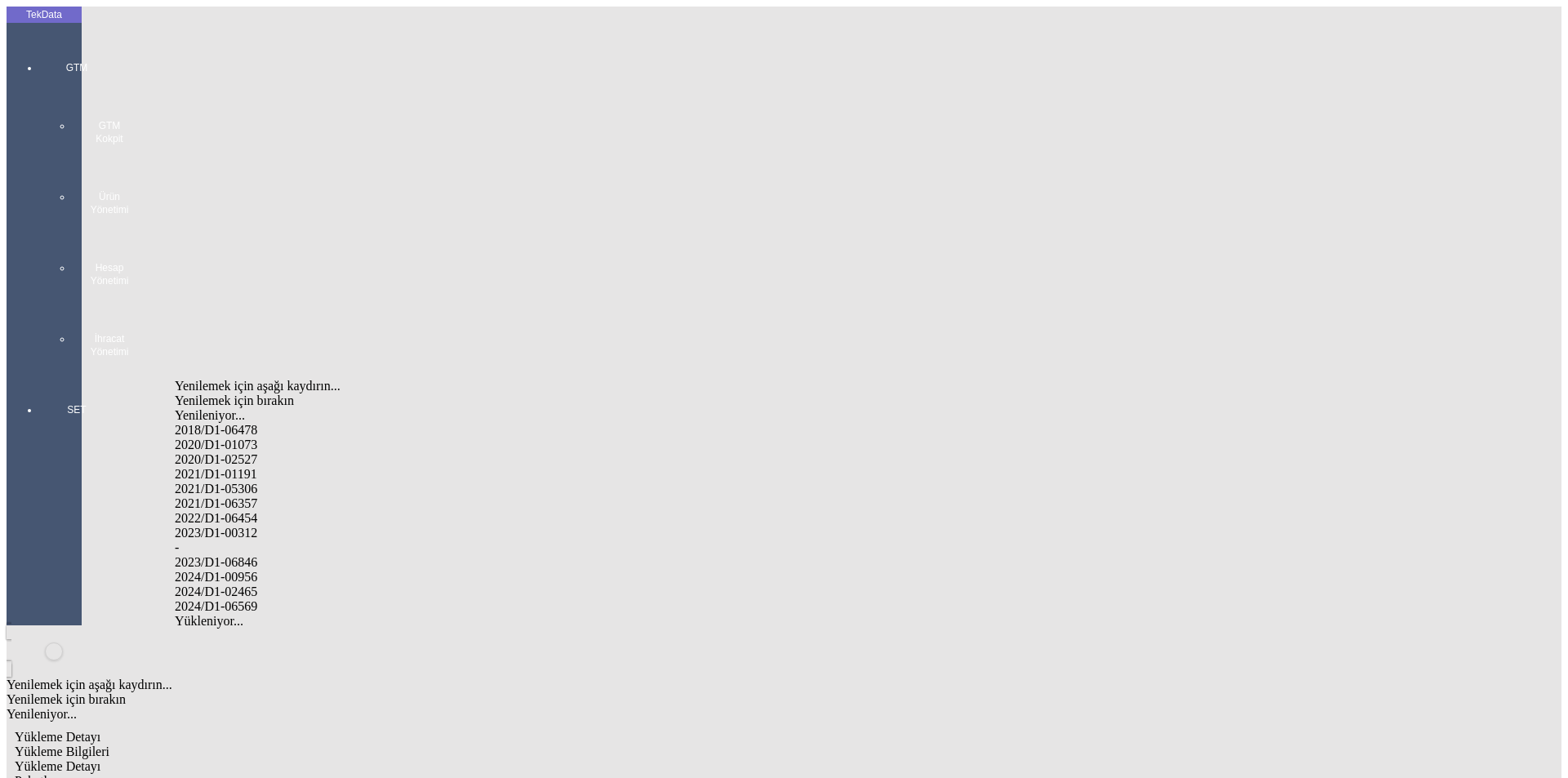
drag, startPoint x: 260, startPoint y: 574, endPoint x: 426, endPoint y: 569, distance: 166.1
click at [260, 584] on div "2024/D1-02465" at bounding box center [491, 591] width 634 height 15
type input "2024/D1-02465"
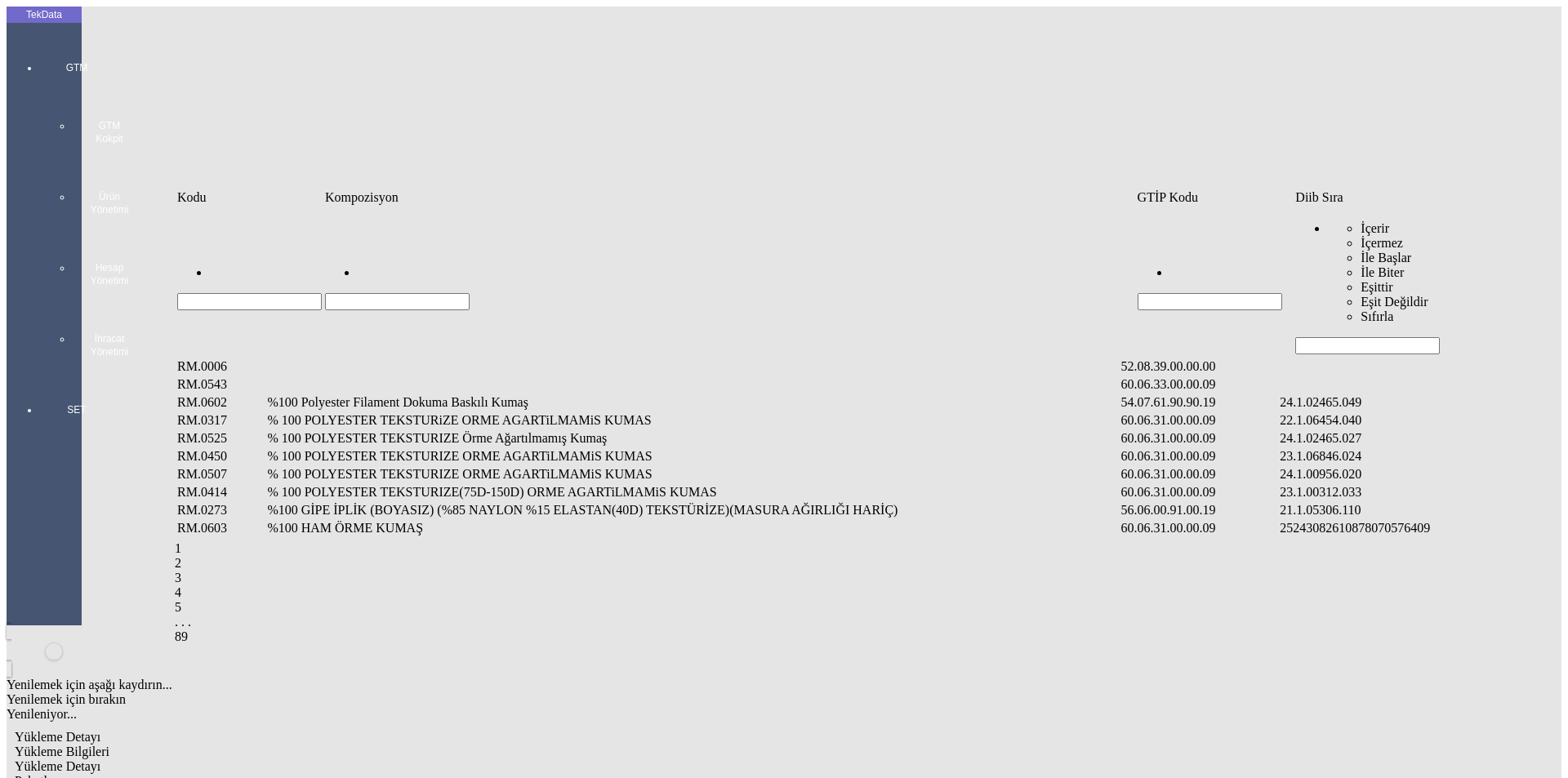
click at [1401, 337] on input "Hücreyi Filtrele" at bounding box center [1368, 345] width 145 height 17
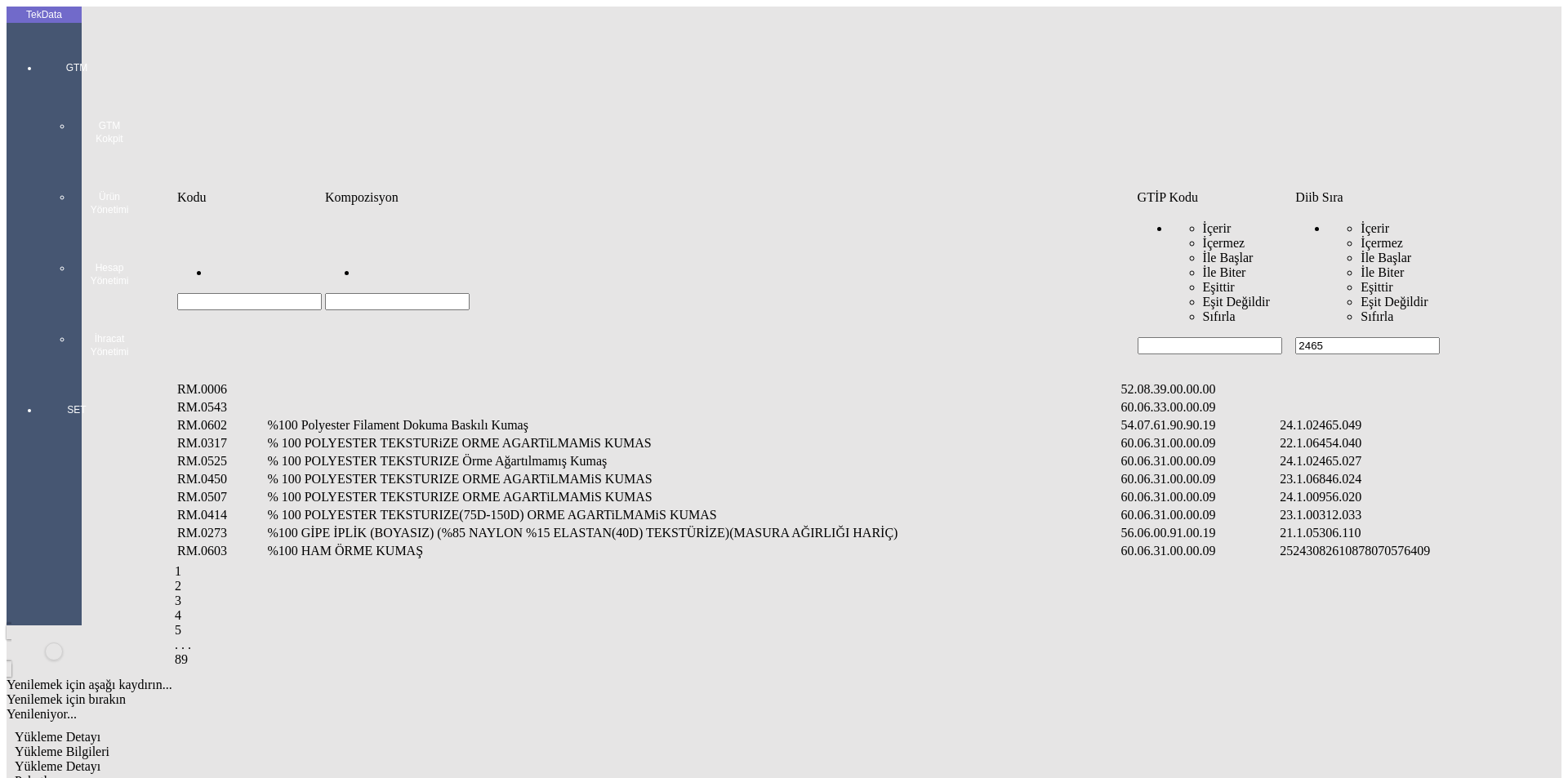
type input "2465"
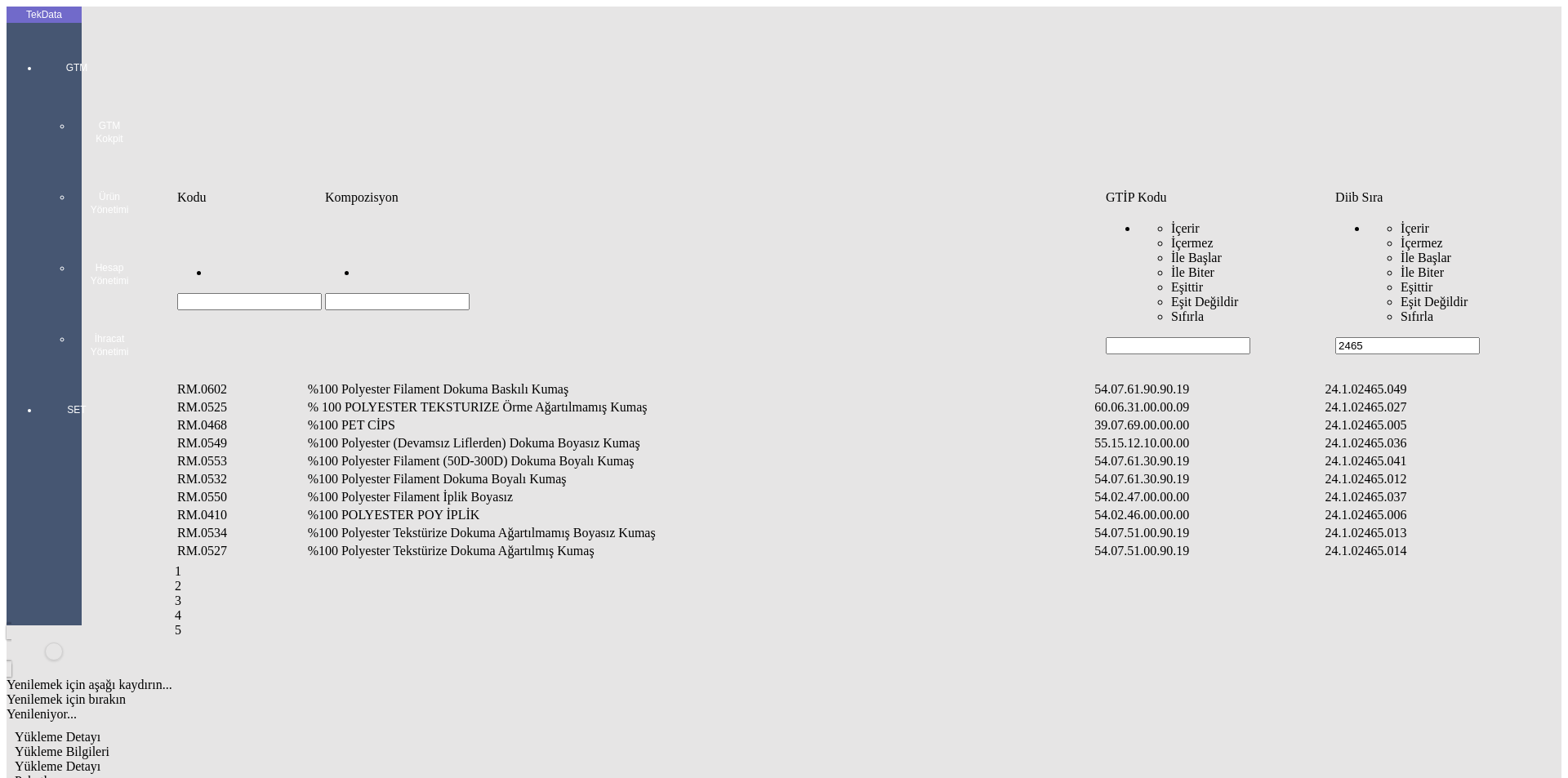
click at [411, 471] on td "%100 Polyester Filament Dokuma Boyalı Kumaş" at bounding box center [700, 479] width 786 height 16
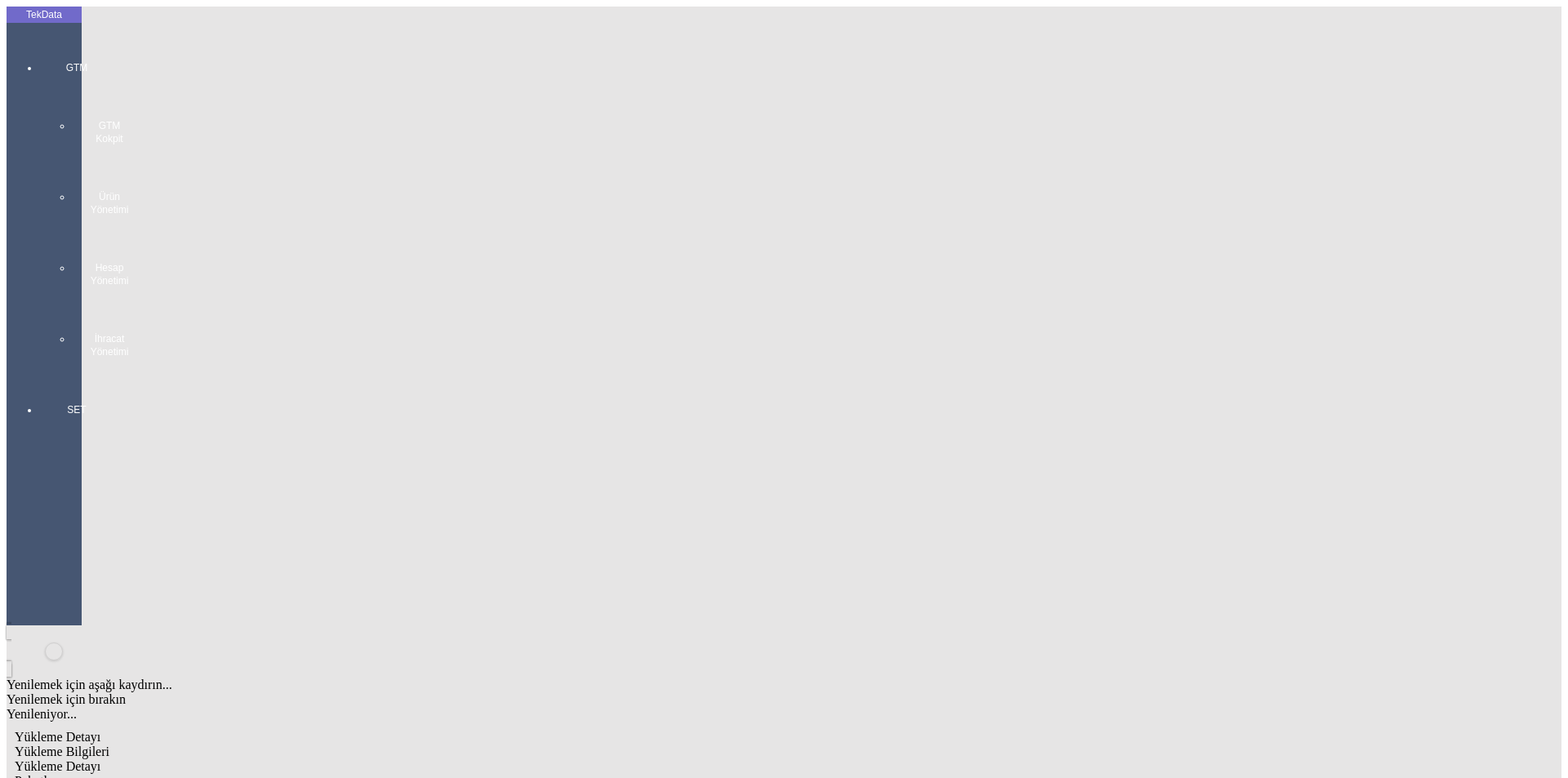
type input "919.5"
click at [901, 296] on div "Metre" at bounding box center [1214, 303] width 647 height 15
type input "Metre"
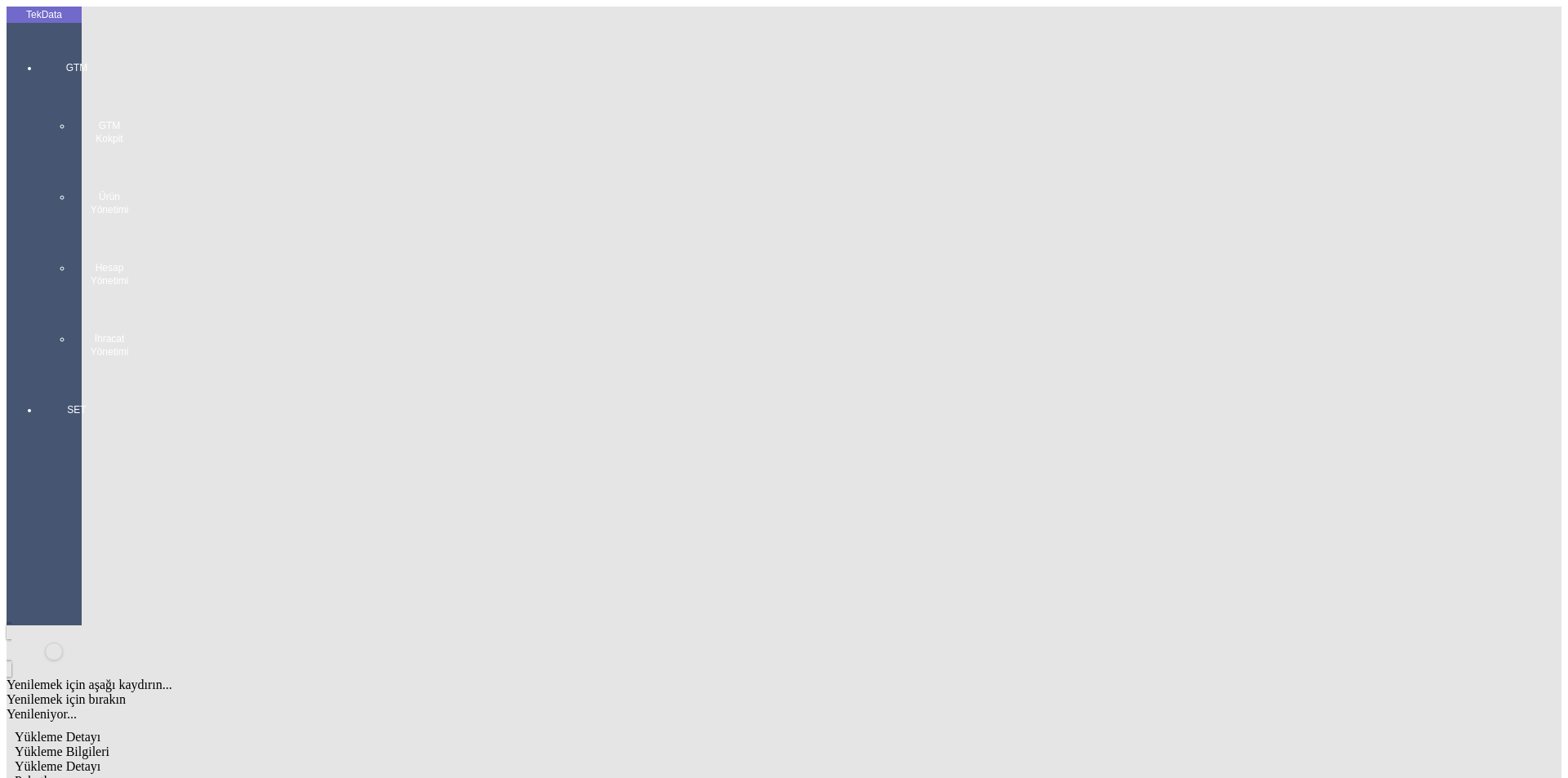
type input "1.42"
click at [927, 342] on div "Amerikan Doları" at bounding box center [1214, 349] width 647 height 15
type input "Amerikan Doları"
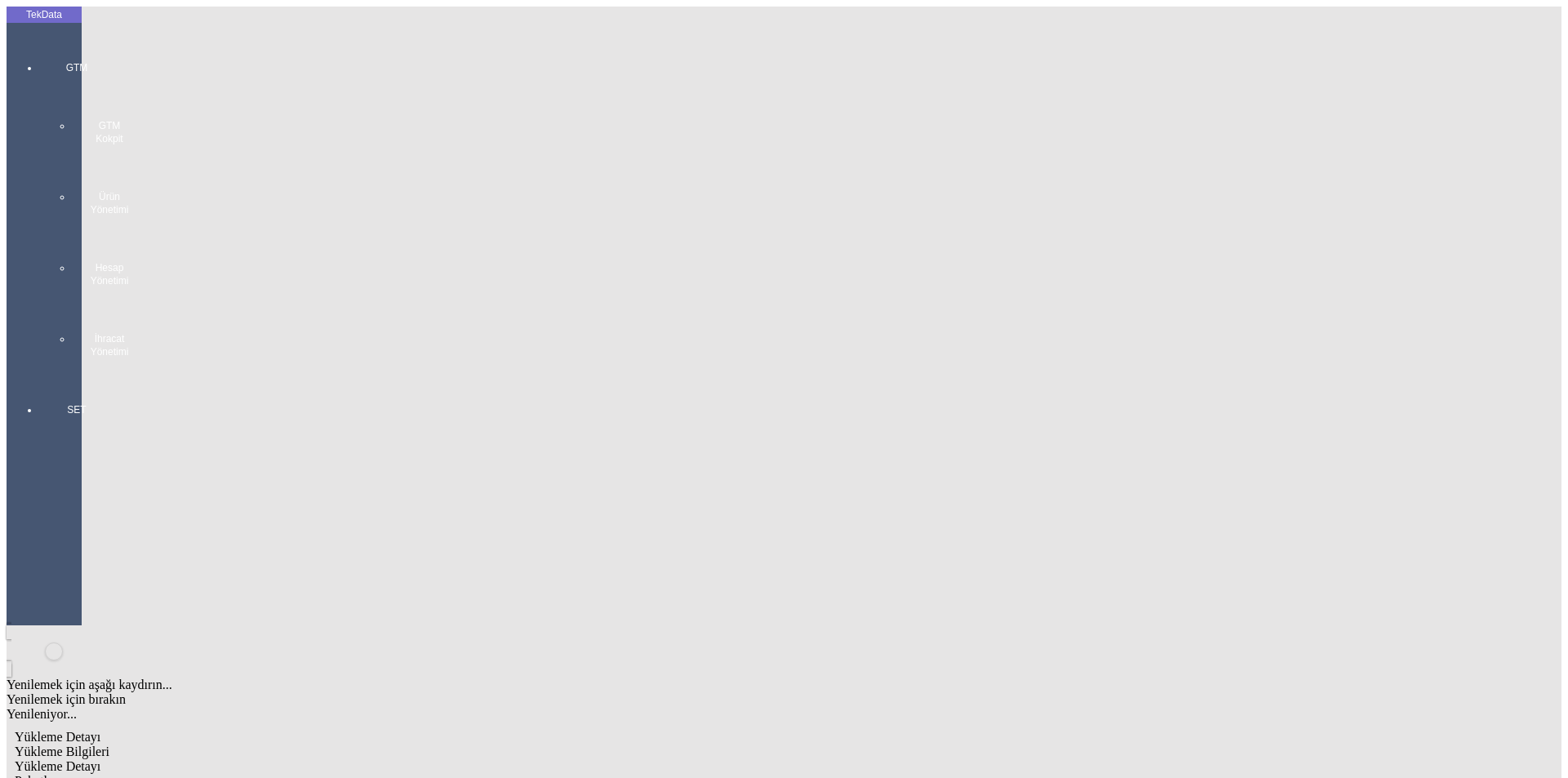
type input "300"
type input "256.25"
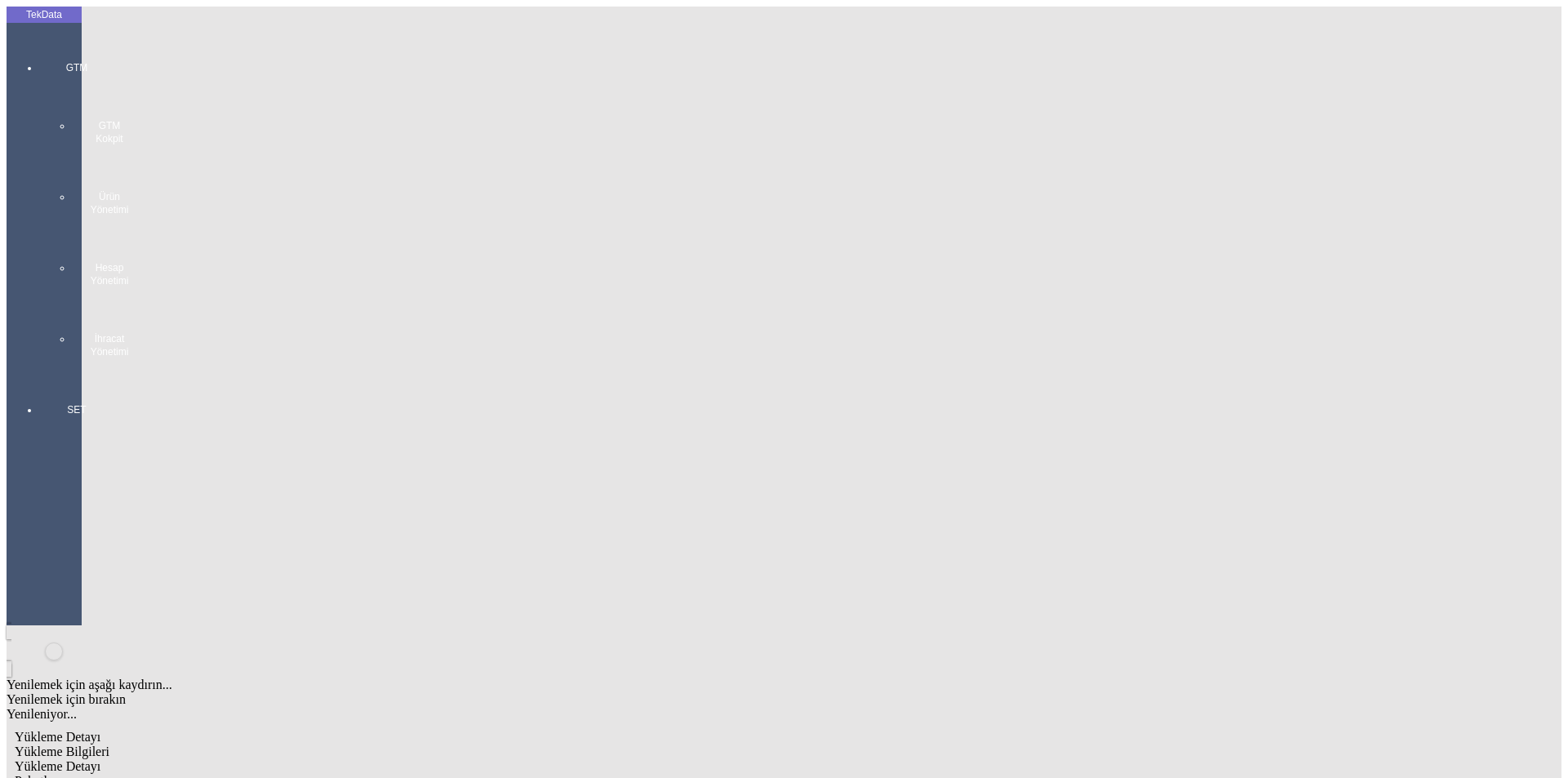
type input "260.75"
drag, startPoint x: 237, startPoint y: 366, endPoint x: 248, endPoint y: 376, distance: 14.9
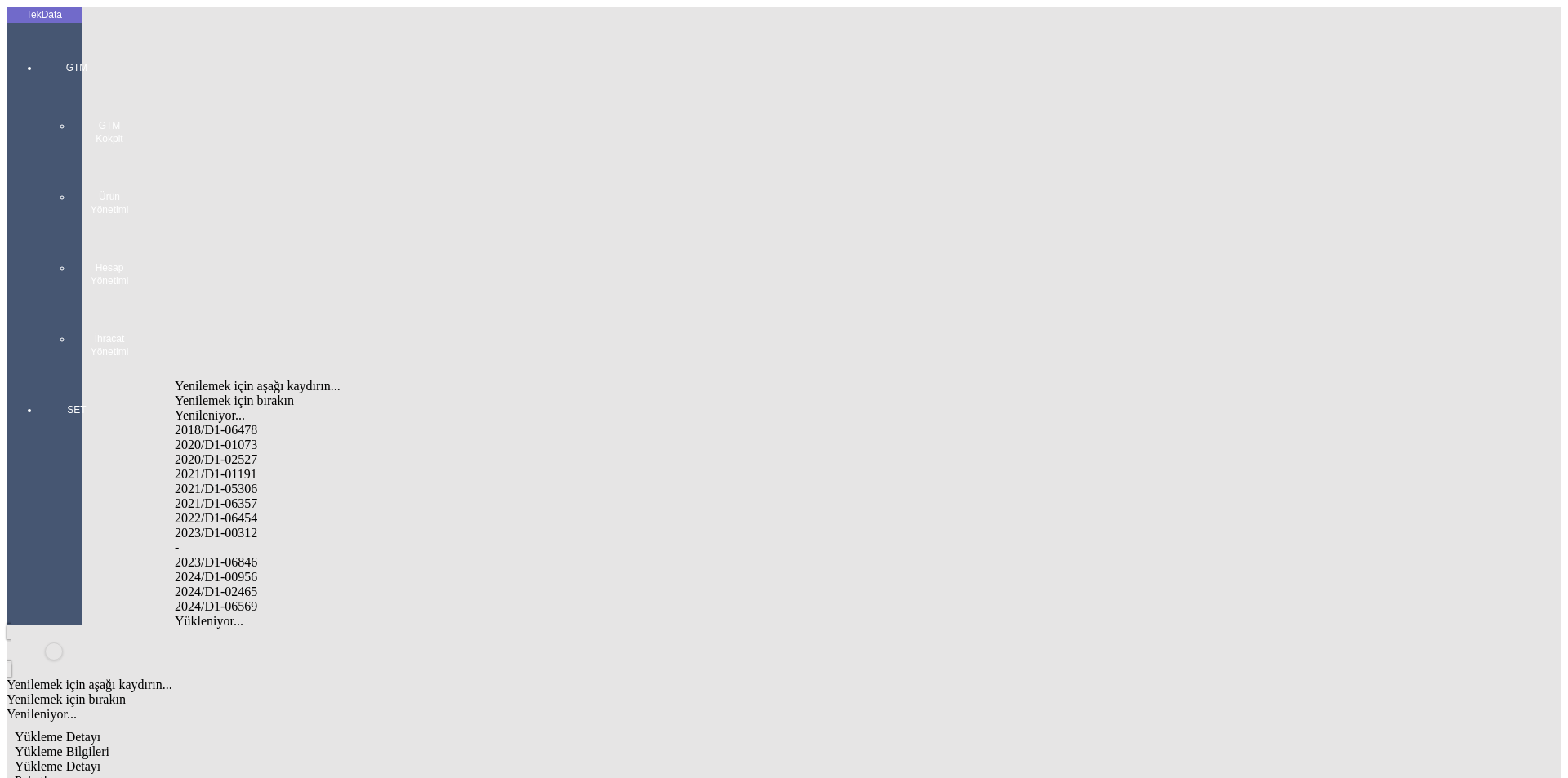
click at [261, 584] on div "2024/D1-02465" at bounding box center [491, 591] width 634 height 15
type input "2024/D1-02465"
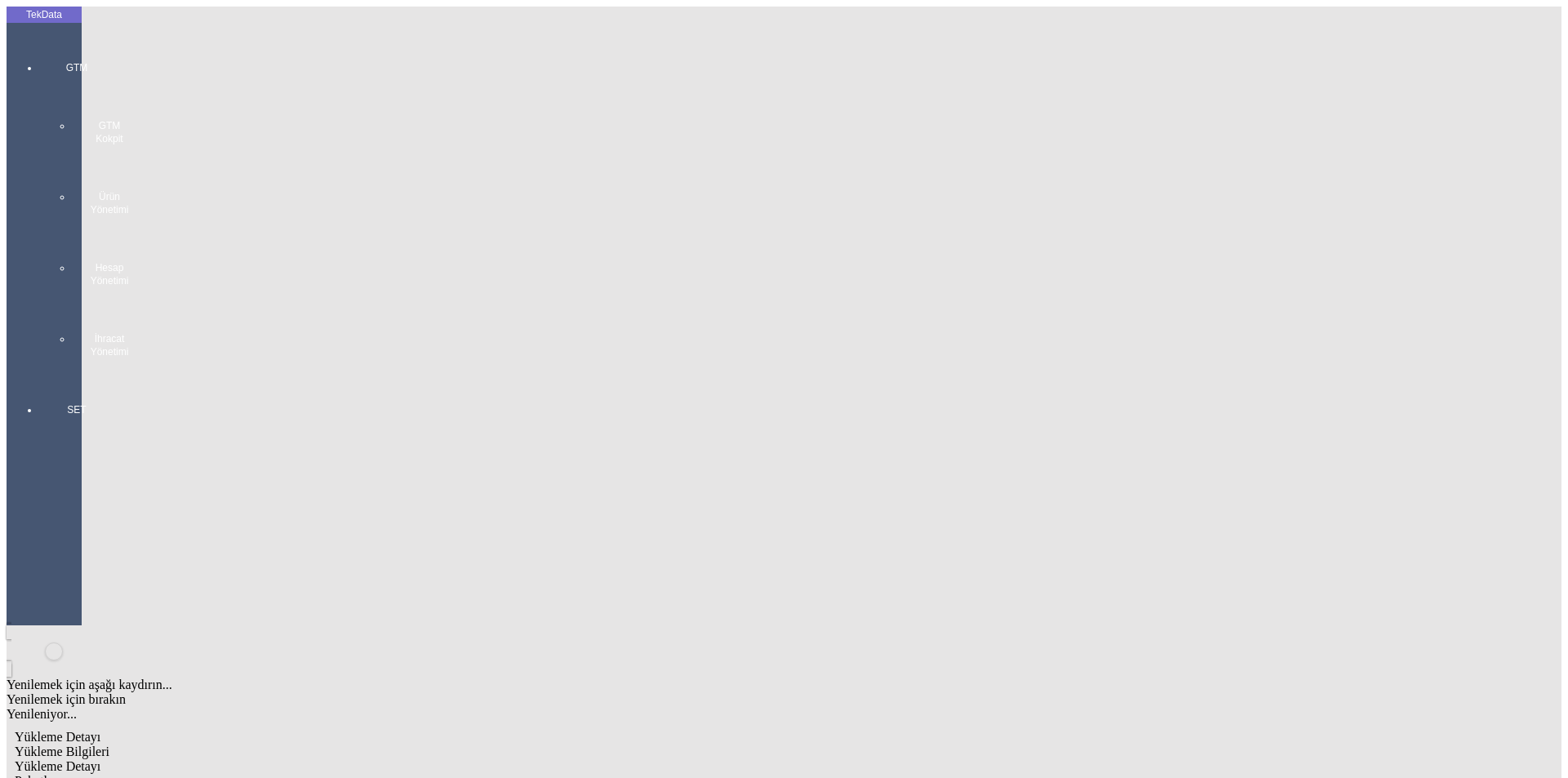
type input "Metre"
type input "Amerikan Doları"
type input "2024/D1-02465"
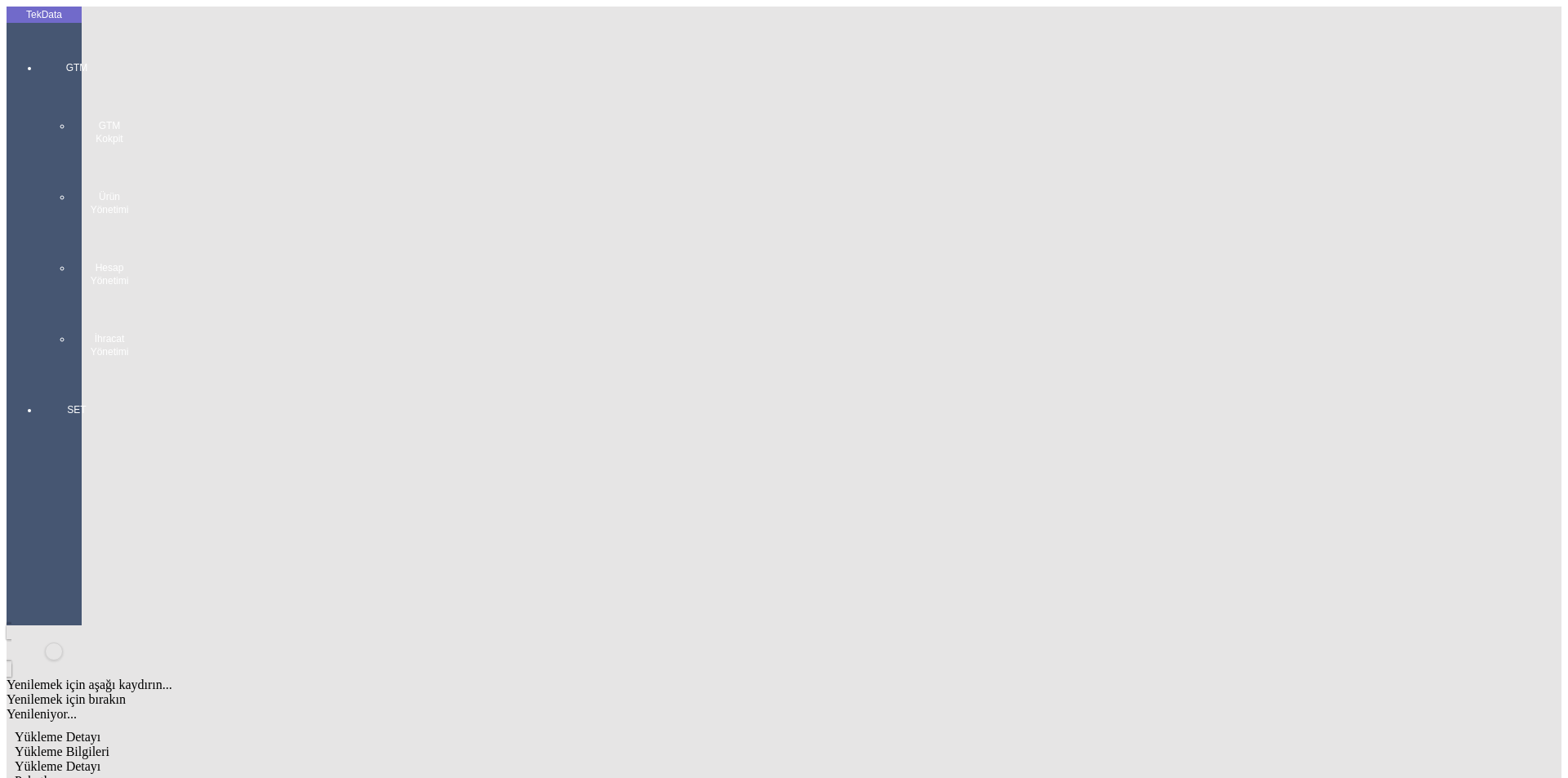
drag, startPoint x: 211, startPoint y: 513, endPoint x: 255, endPoint y: 517, distance: 44.2
type input "260.85"
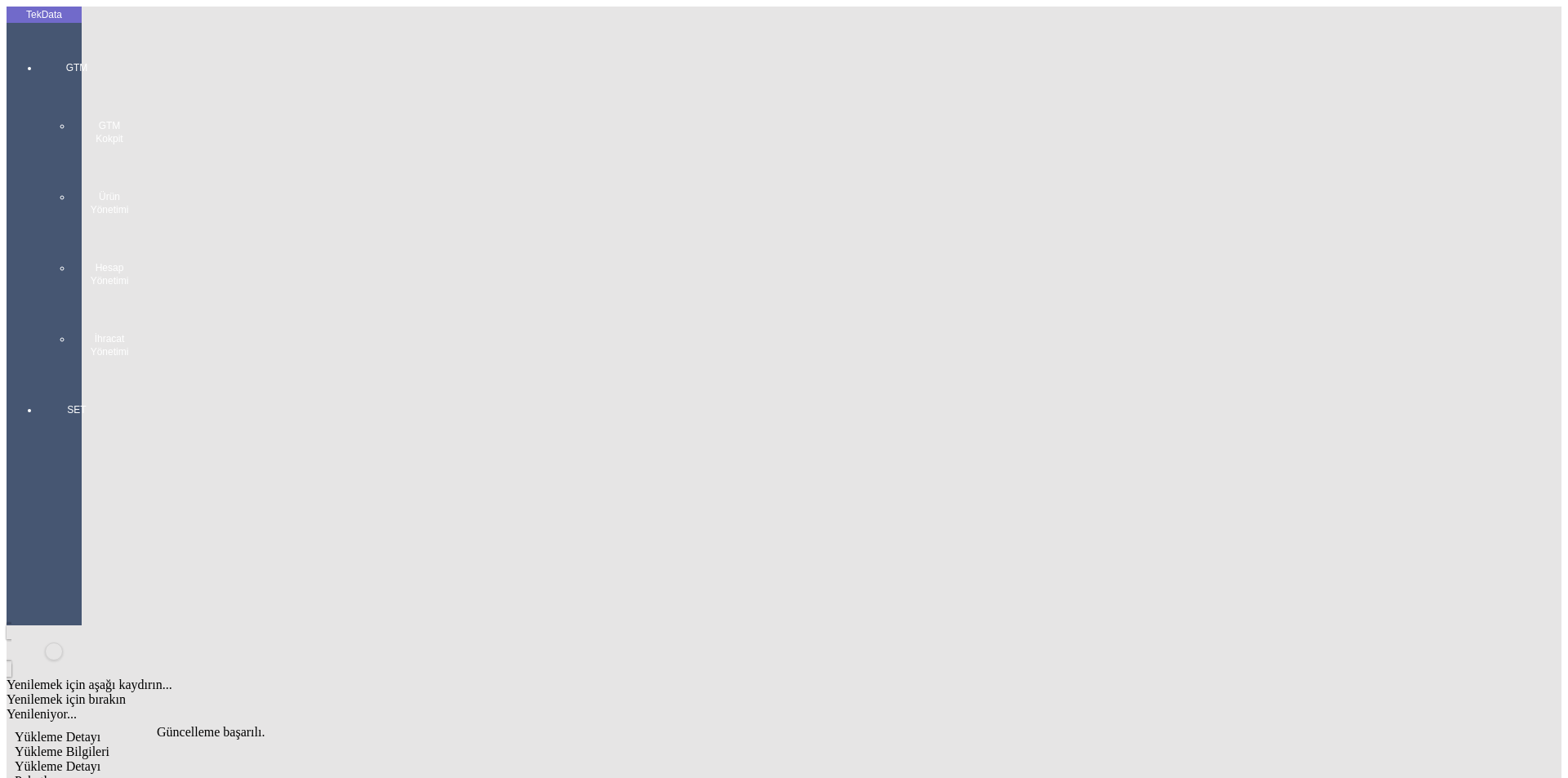
click at [58, 774] on span "Paketler" at bounding box center [36, 781] width 43 height 14
drag, startPoint x: 934, startPoint y: 176, endPoint x: 708, endPoint y: 178, distance: 226.0
type input "60"
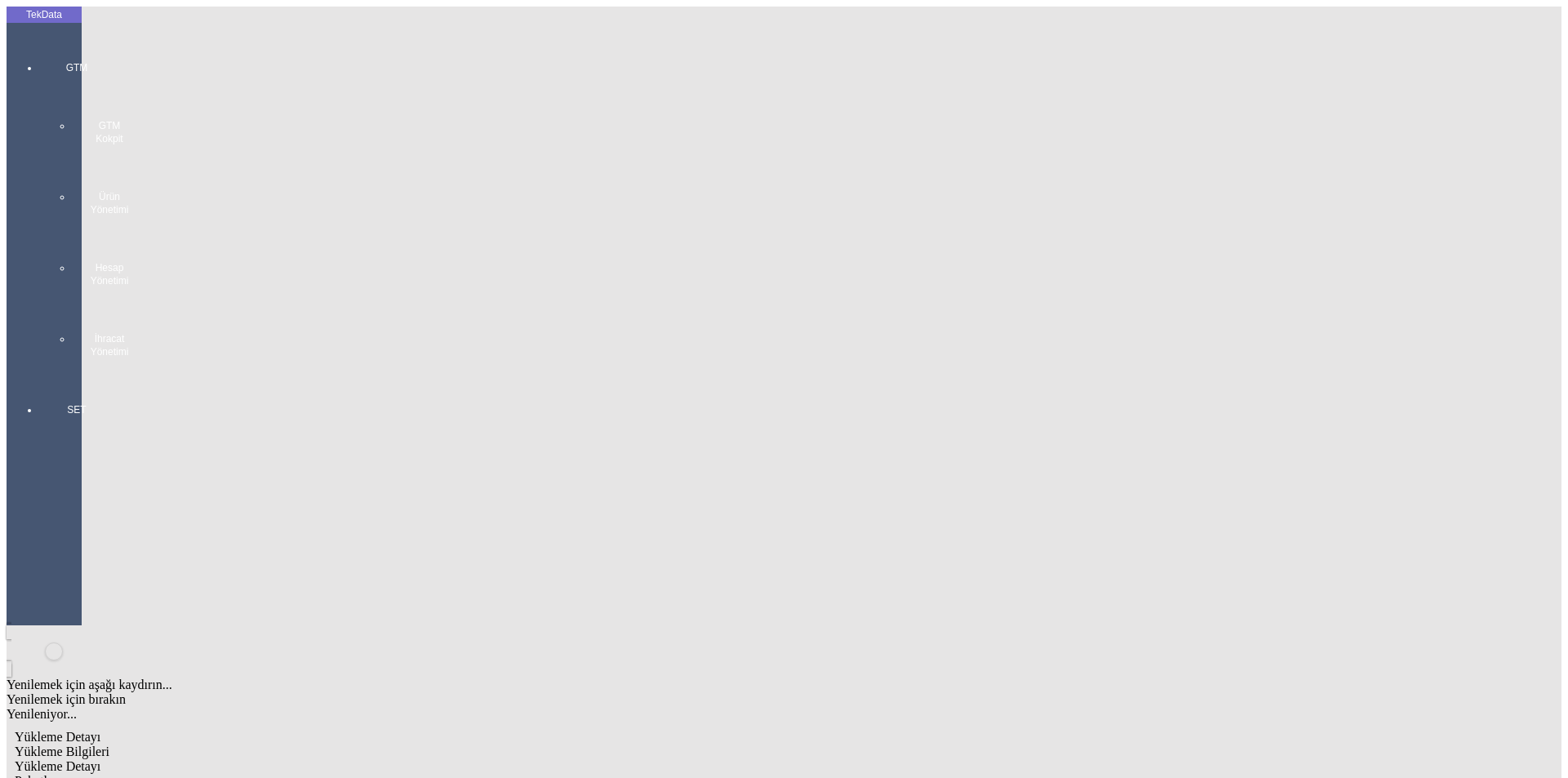
drag, startPoint x: 1503, startPoint y: 236, endPoint x: 1475, endPoint y: 242, distance: 28.6
drag, startPoint x: 1017, startPoint y: 179, endPoint x: 855, endPoint y: 187, distance: 162.2
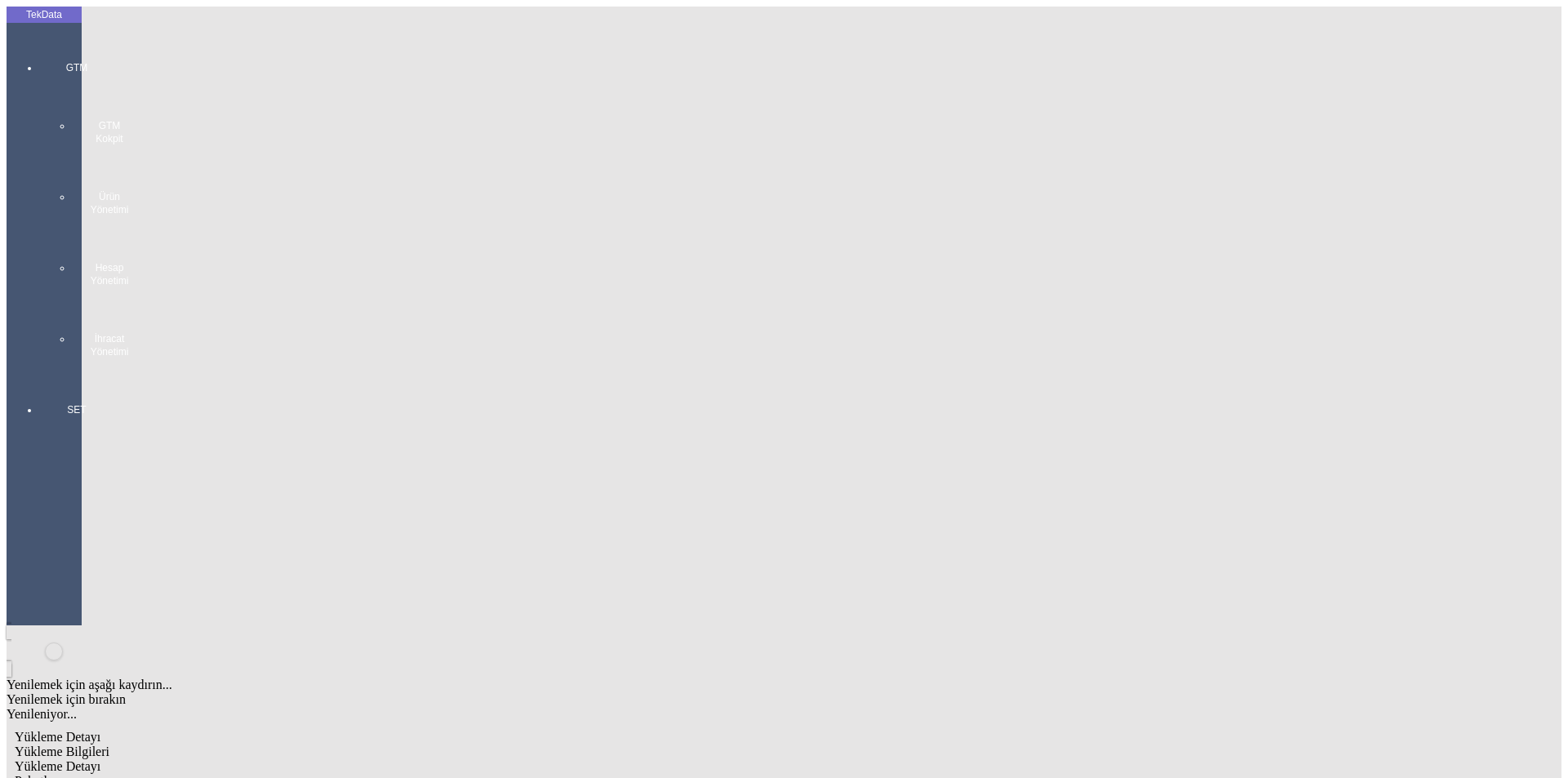
type input "60"
drag, startPoint x: 466, startPoint y: 75, endPoint x: 486, endPoint y: 79, distance: 20.4
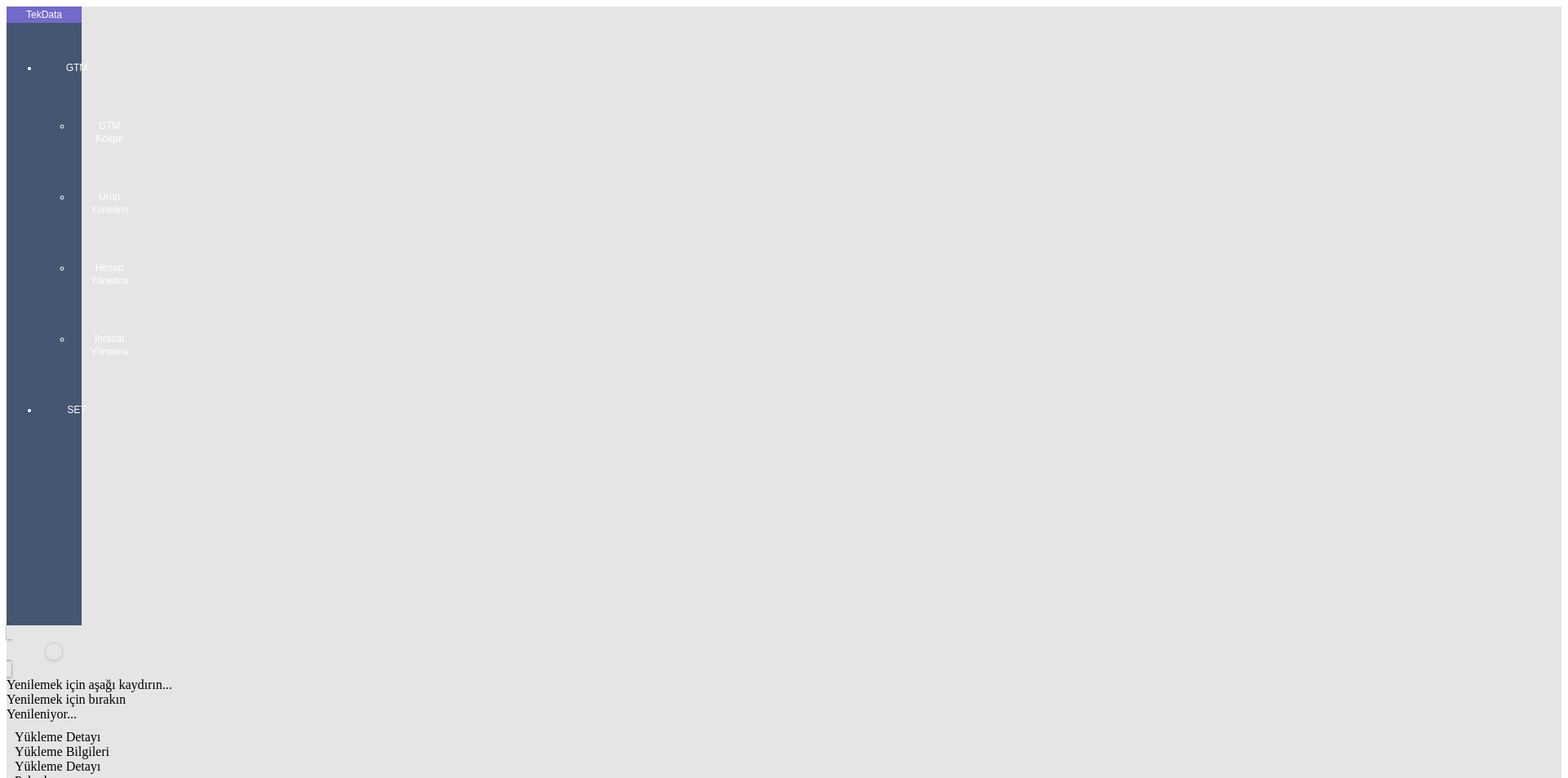
click at [109, 744] on span "Yükleme Bilgileri" at bounding box center [62, 751] width 94 height 14
drag, startPoint x: 327, startPoint y: 117, endPoint x: 196, endPoint y: 123, distance: 131.1
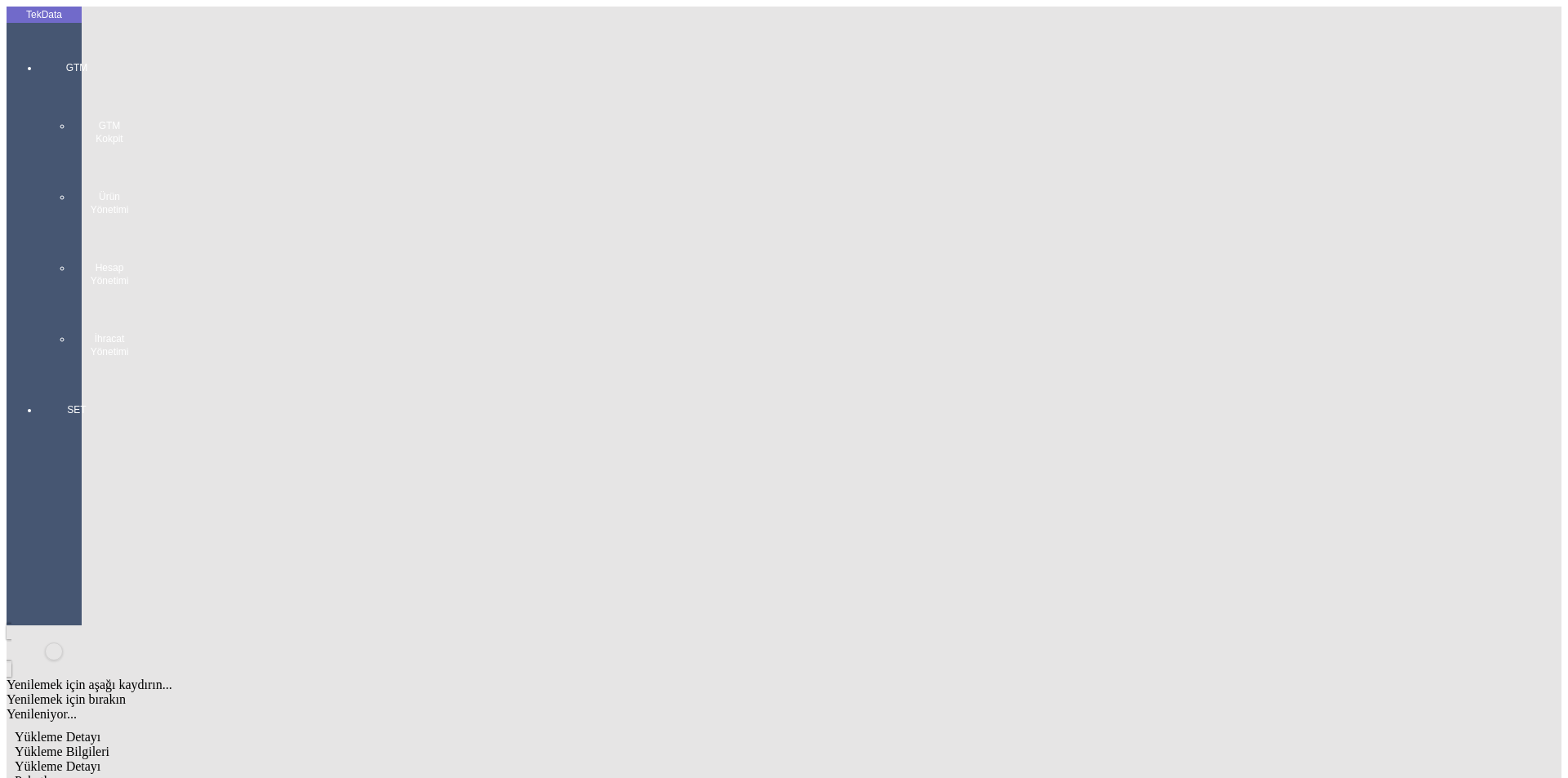
drag, startPoint x: 273, startPoint y: 153, endPoint x: 168, endPoint y: 152, distance: 105.0
click at [49, 39] on div "GTM GTM Kokpit Ürün Yönetimi Hesap Yönetimi İhracat Yönetimi" at bounding box center [76, 203] width 75 height 342
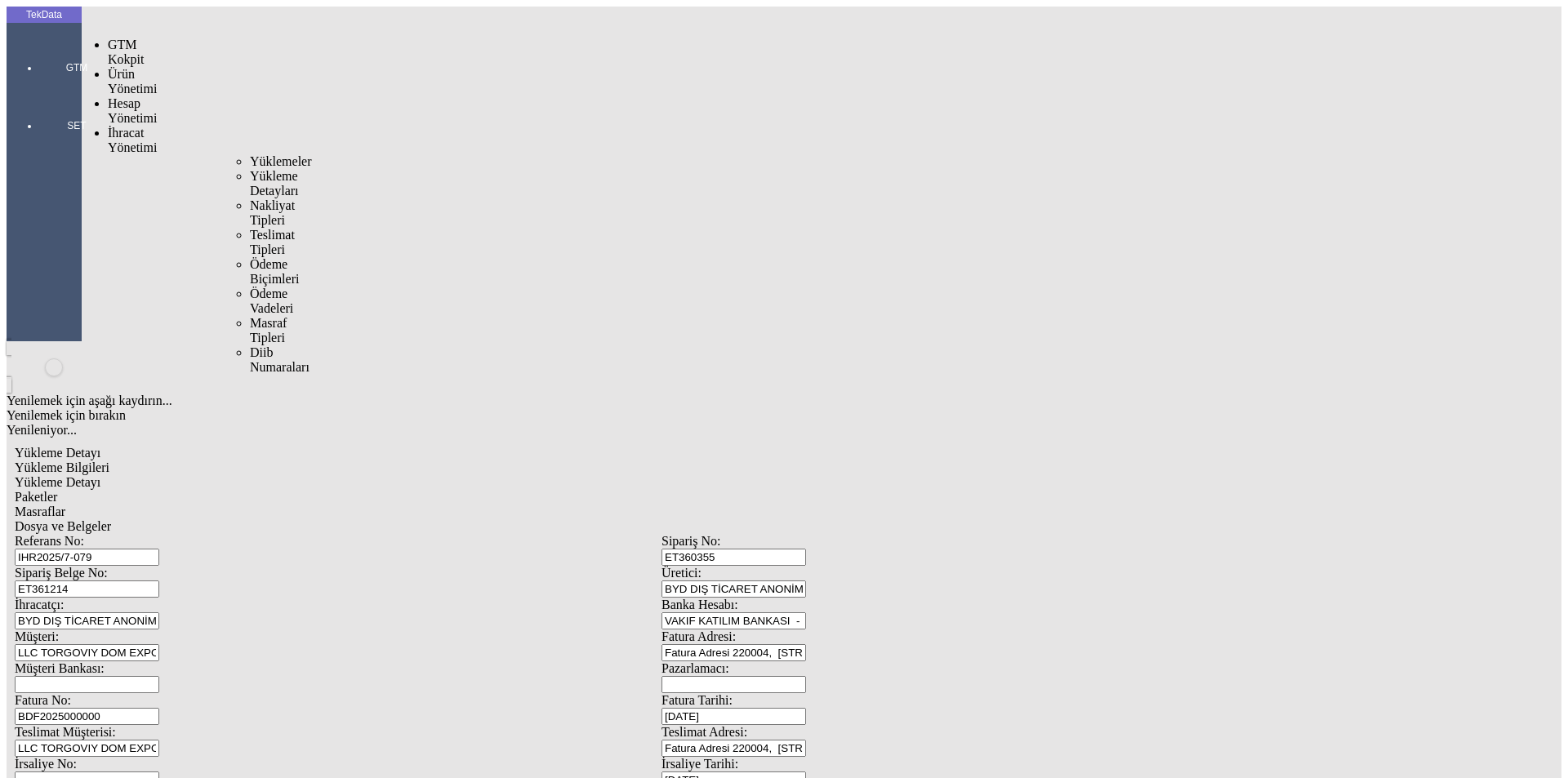
click at [109, 126] on span "İhracat Yönetimi" at bounding box center [132, 140] width 49 height 29
click at [250, 155] on span "Yüklemeler" at bounding box center [281, 162] width 63 height 14
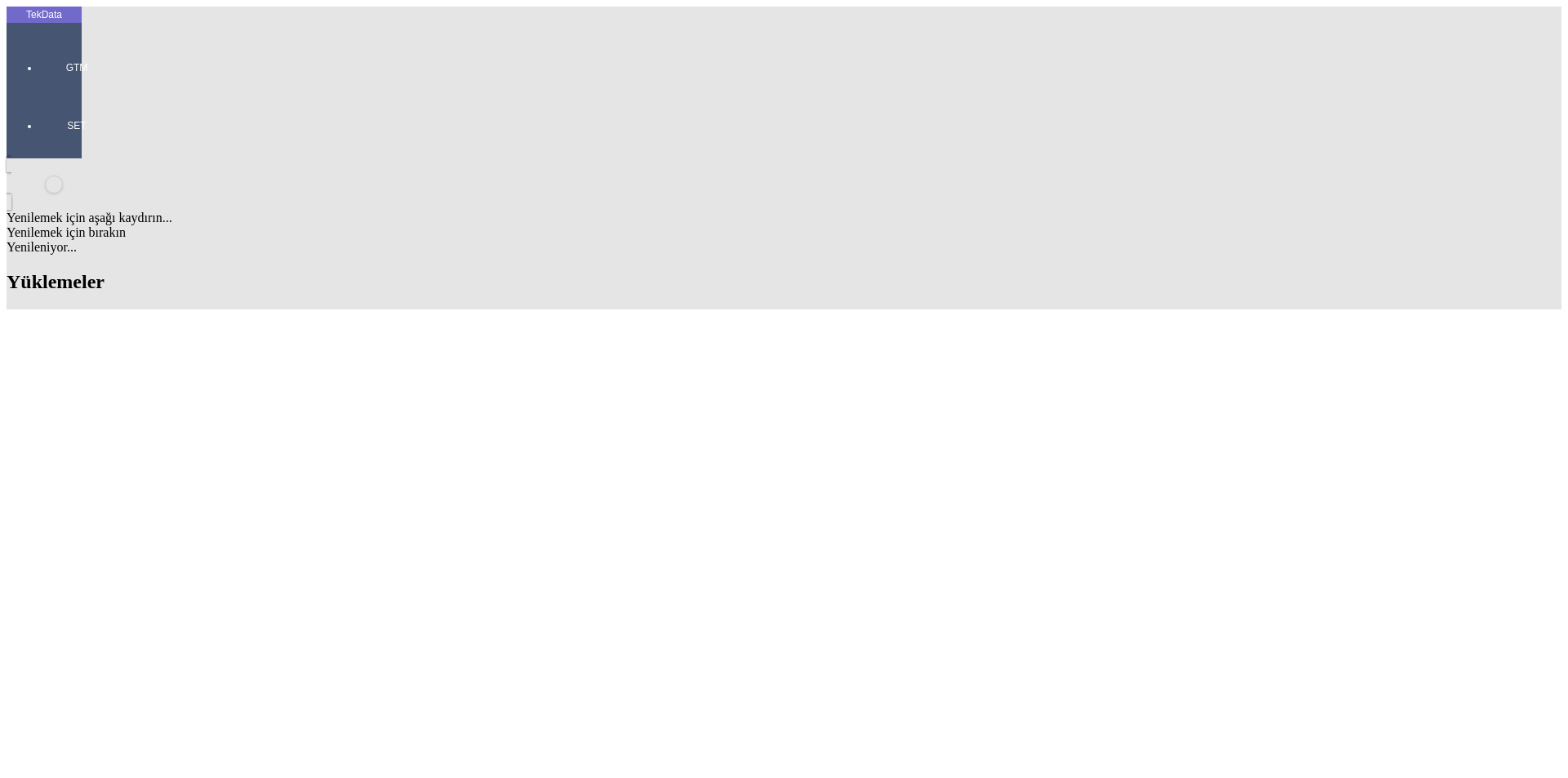
drag, startPoint x: 1150, startPoint y: 125, endPoint x: 996, endPoint y: 126, distance: 154.0
type input "INTERLOO"
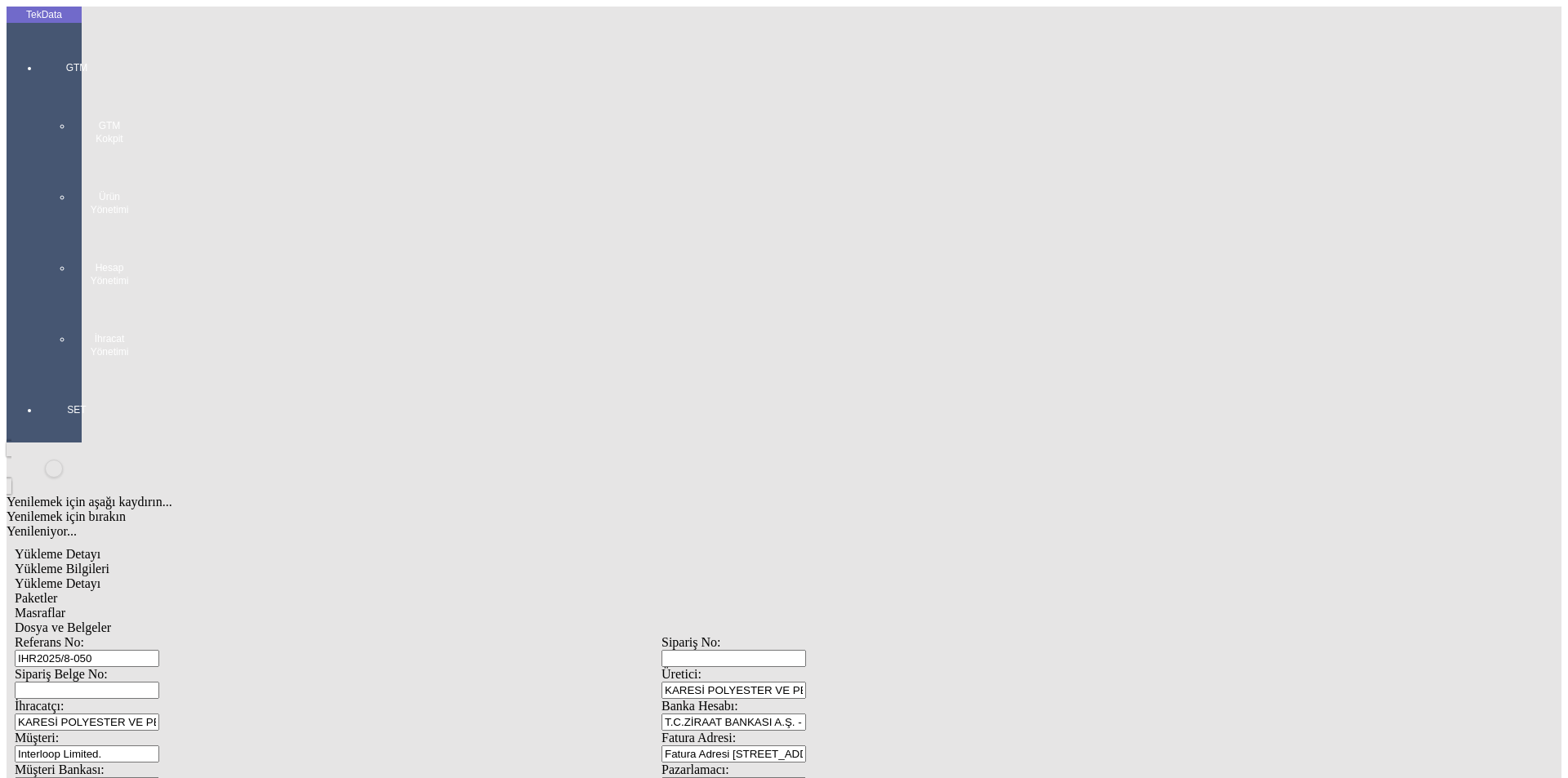
click at [39, 33] on div "GTM GTM Kokpit Ürün Yönetimi Hesap Yönetimi İhracat Yönetimi" at bounding box center [76, 203] width 75 height 342
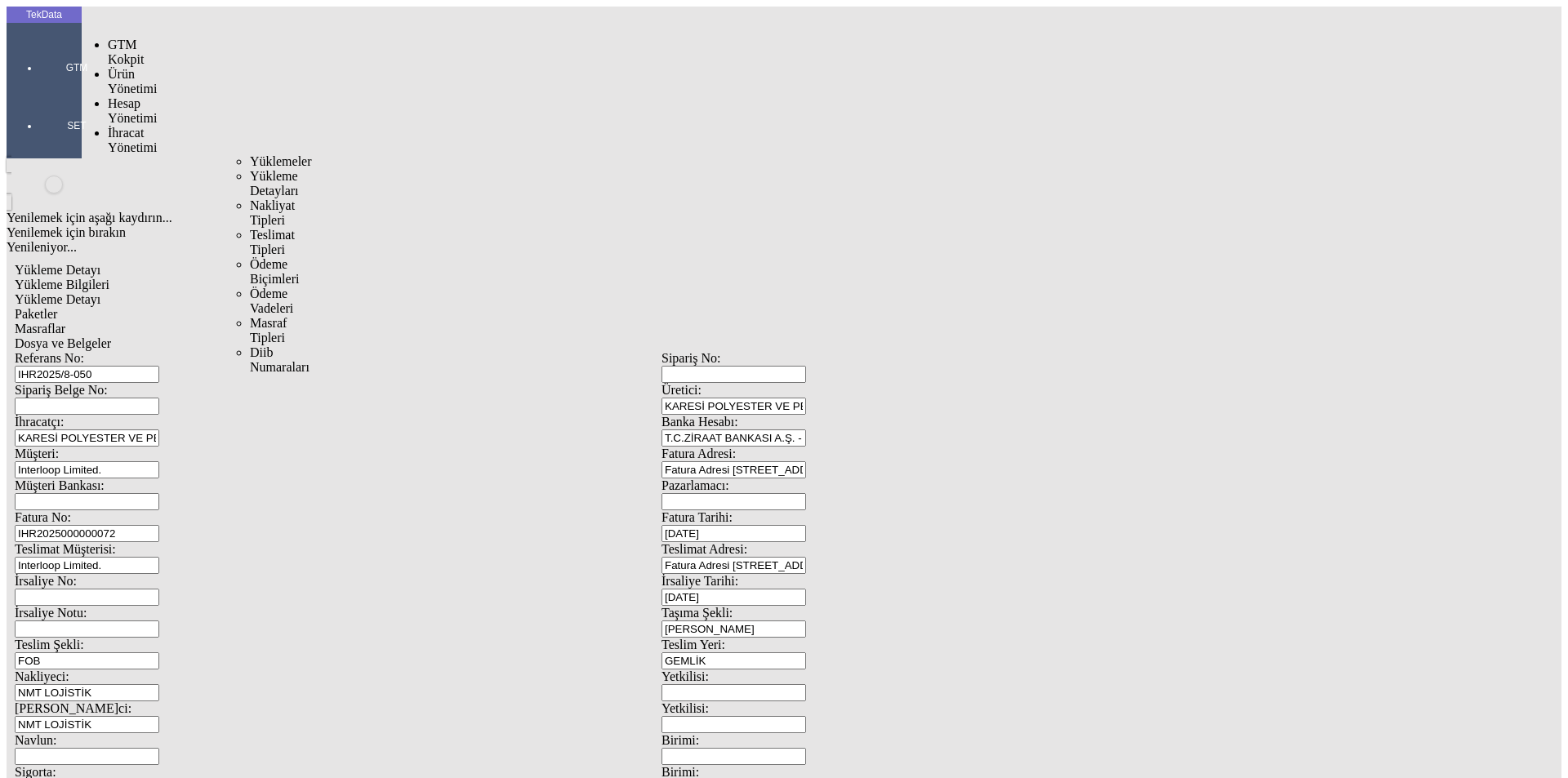
click at [144, 126] on span "İhracat Yönetimi" at bounding box center [132, 140] width 49 height 29
click at [217, 155] on div "Yüklemeler Yükleme Detayları Nakliyat Tipleri Teslimat Tipleri Ödeme Biçimleri …" at bounding box center [238, 265] width 43 height 220
click at [250, 155] on span "Yüklemeler" at bounding box center [281, 162] width 63 height 14
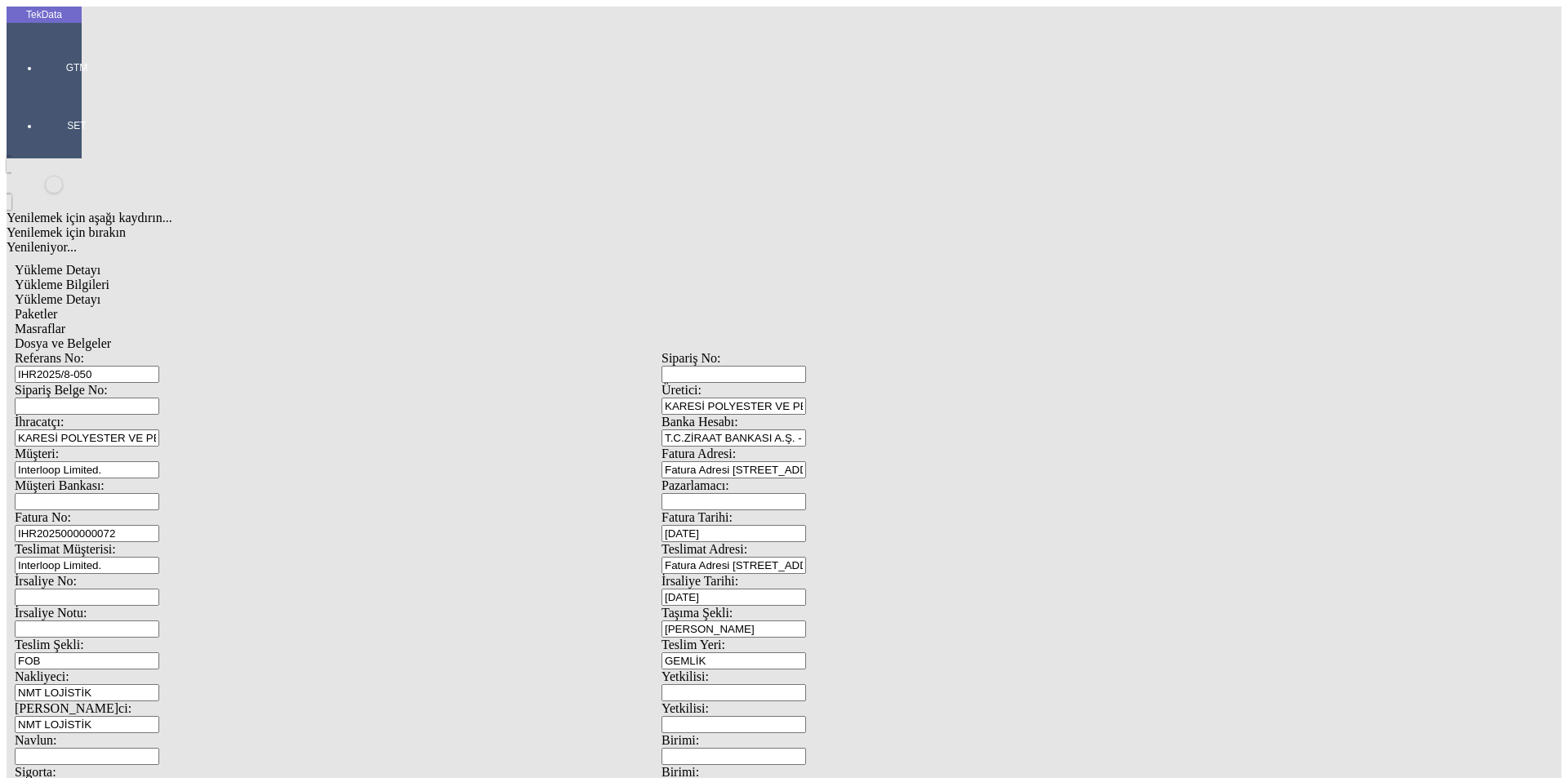
drag, startPoint x: 329, startPoint y: 119, endPoint x: 108, endPoint y: 111, distance: 221.1
click at [113, 351] on div "Referans No: IHR2025/8-050" at bounding box center [338, 367] width 647 height 32
click at [39, 90] on div at bounding box center [76, 90] width 75 height 0
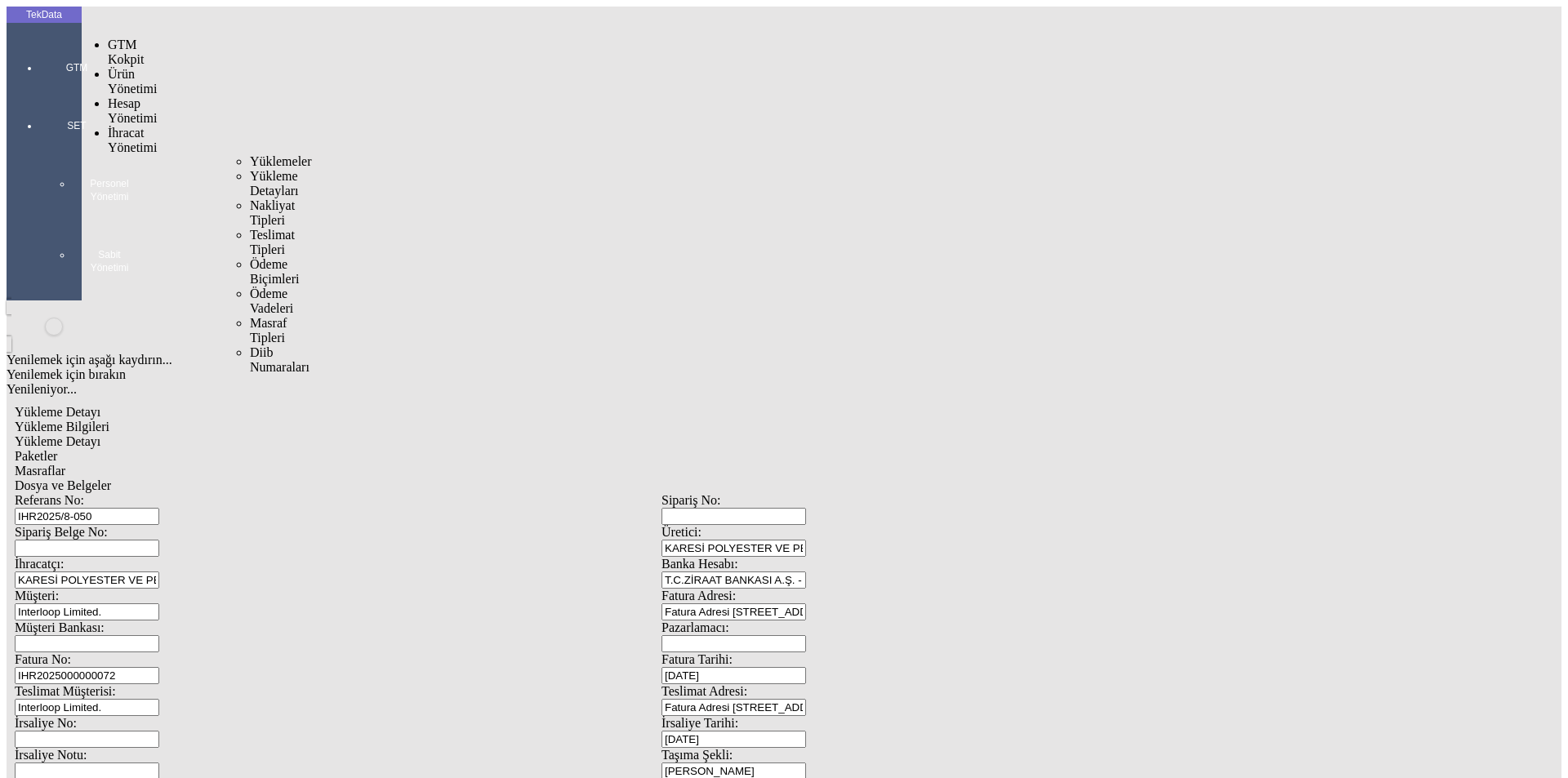
click at [130, 126] on span "İhracat Yönetimi" at bounding box center [132, 140] width 49 height 29
click at [250, 155] on span "Yüklemeler" at bounding box center [281, 162] width 63 height 14
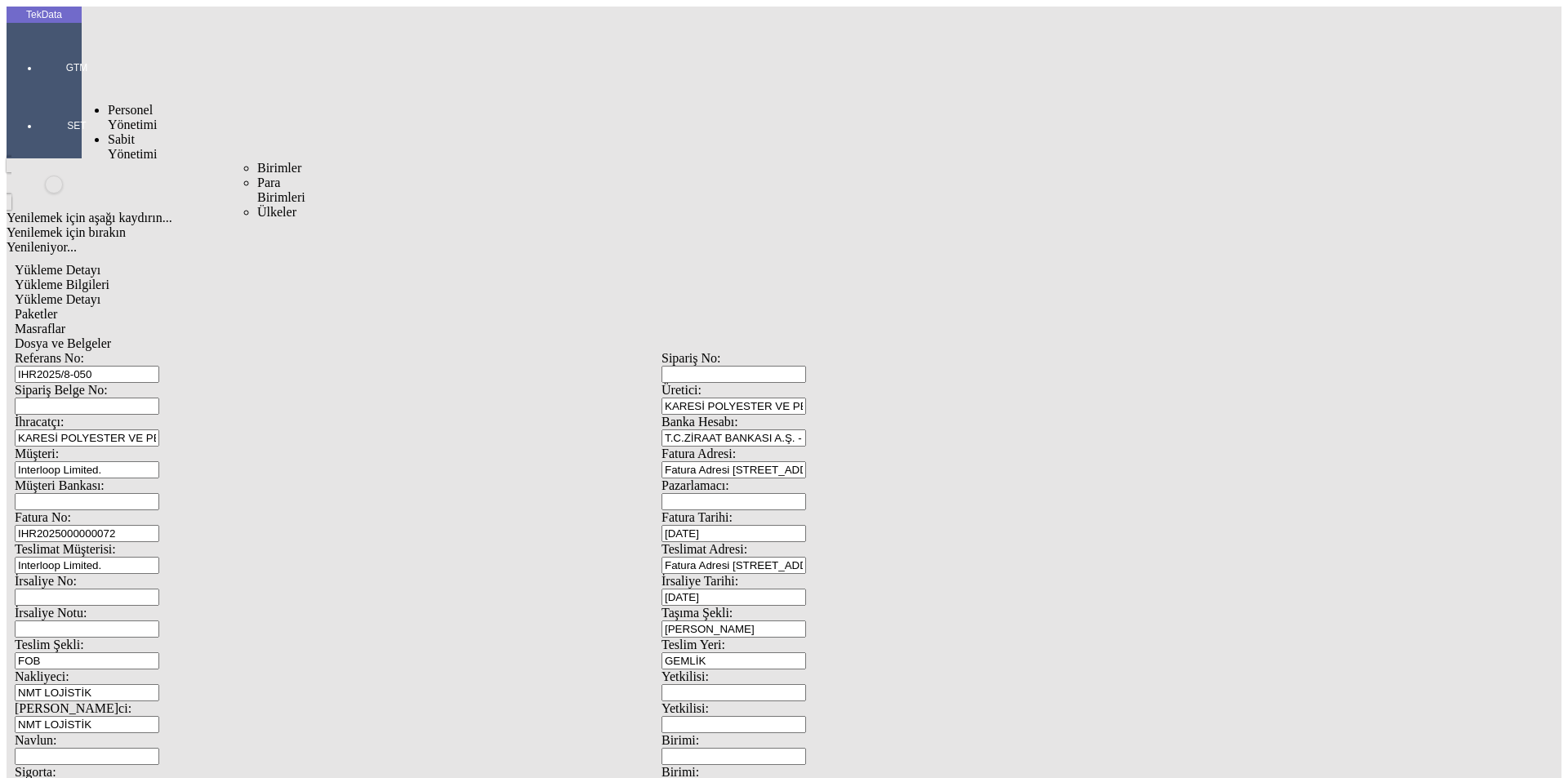
drag, startPoint x: 331, startPoint y: 116, endPoint x: 316, endPoint y: 118, distance: 15.1
click at [159, 366] on input "IHR2025/8-050" at bounding box center [87, 374] width 145 height 17
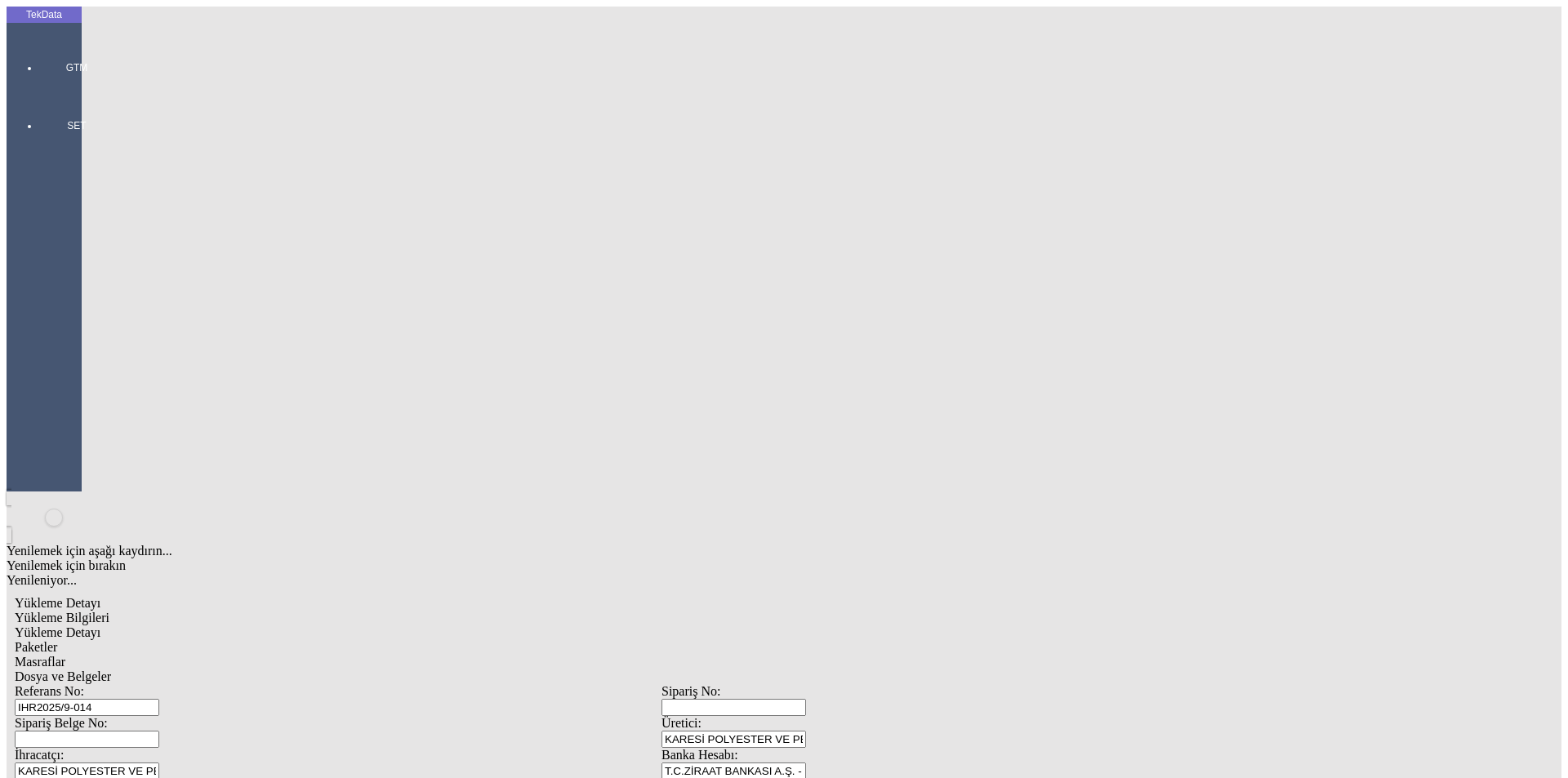
type input "IHR2025/9-014"
type input "IHR20250000000"
type input "[DATE]"
drag, startPoint x: 957, startPoint y: 337, endPoint x: 883, endPoint y: 325, distance: 75.0
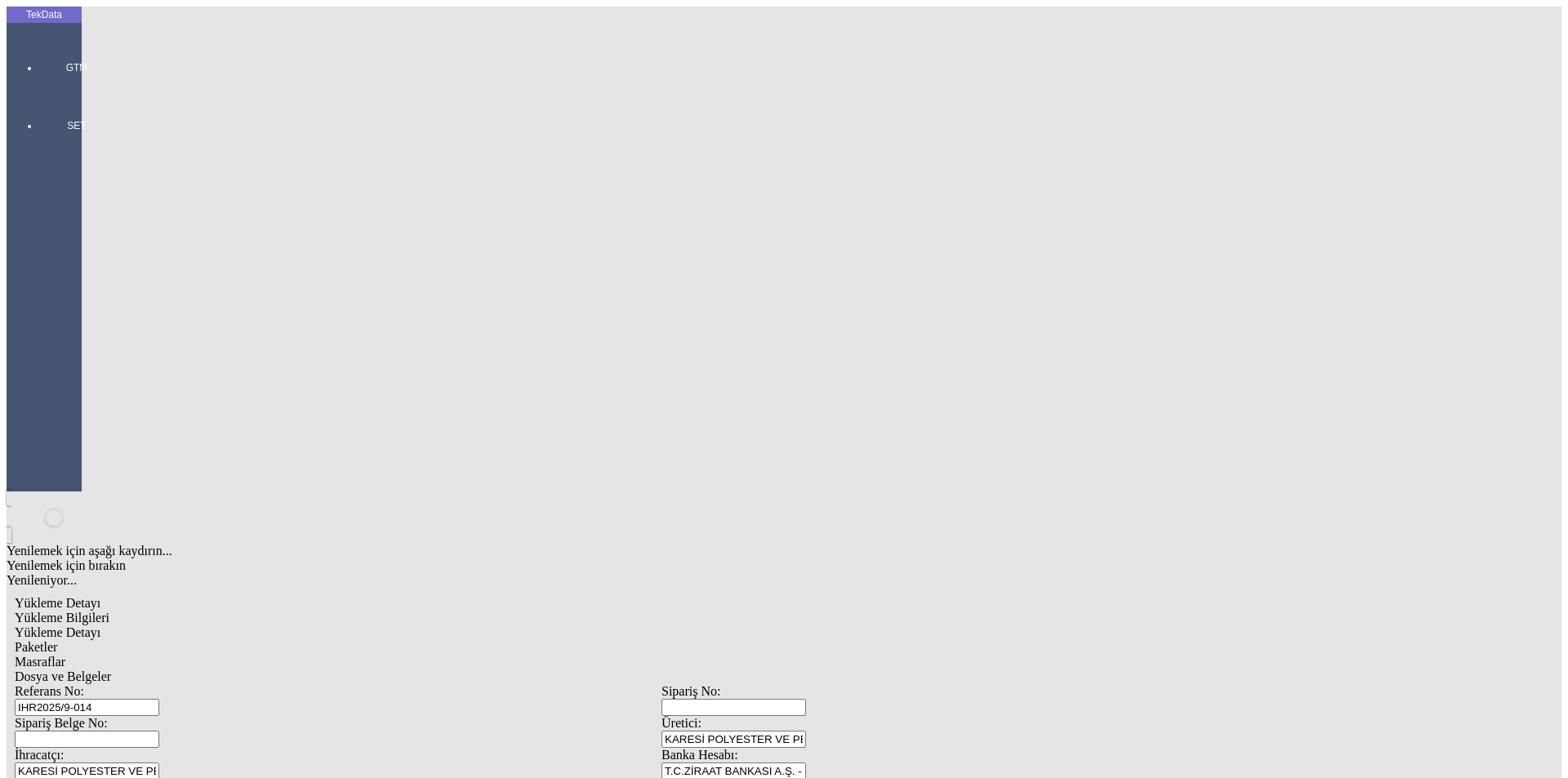
type input "5"
type input "[DATE]"
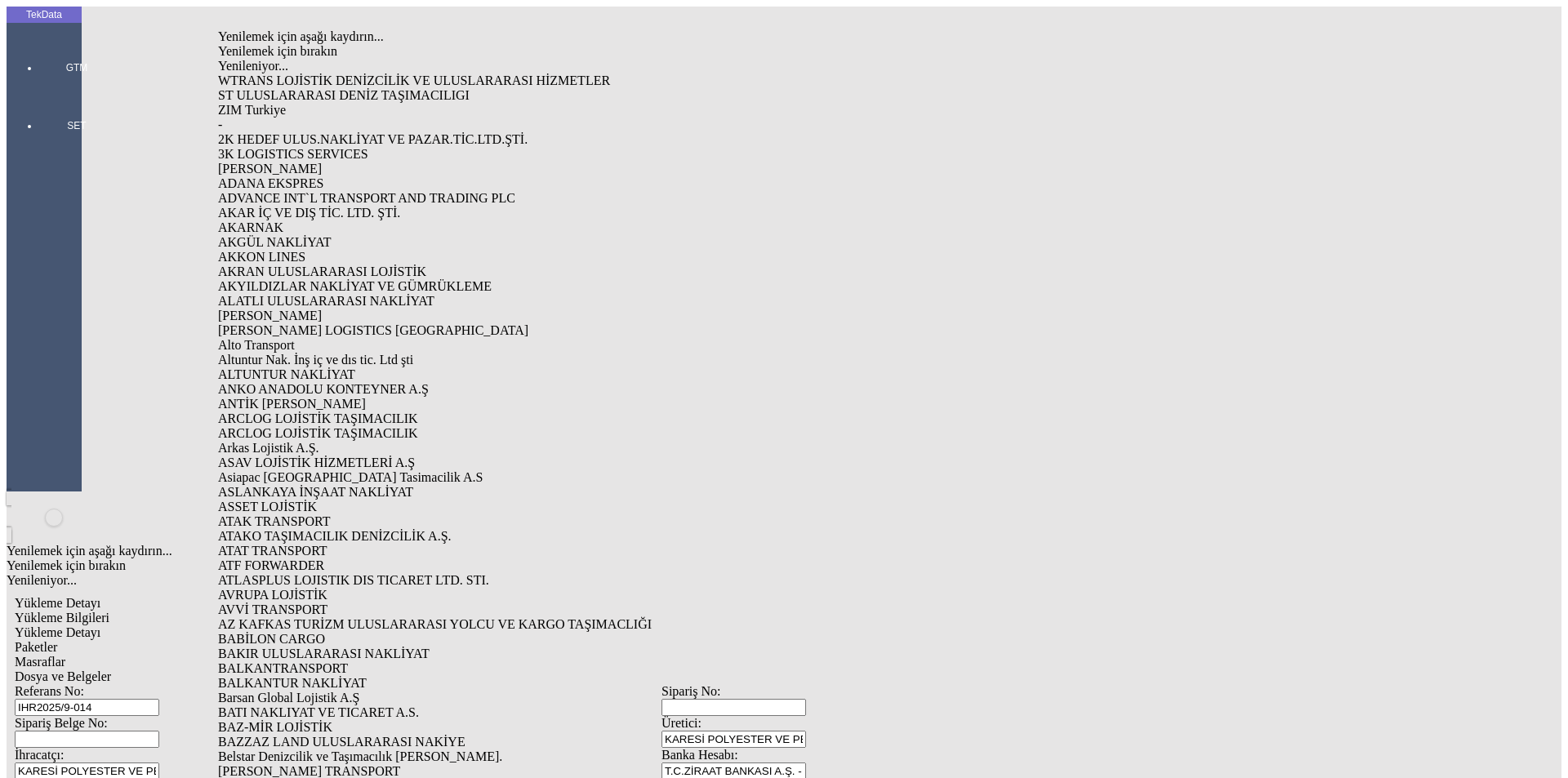
click at [281, 117] on div "-" at bounding box center [511, 124] width 586 height 15
type input "-"
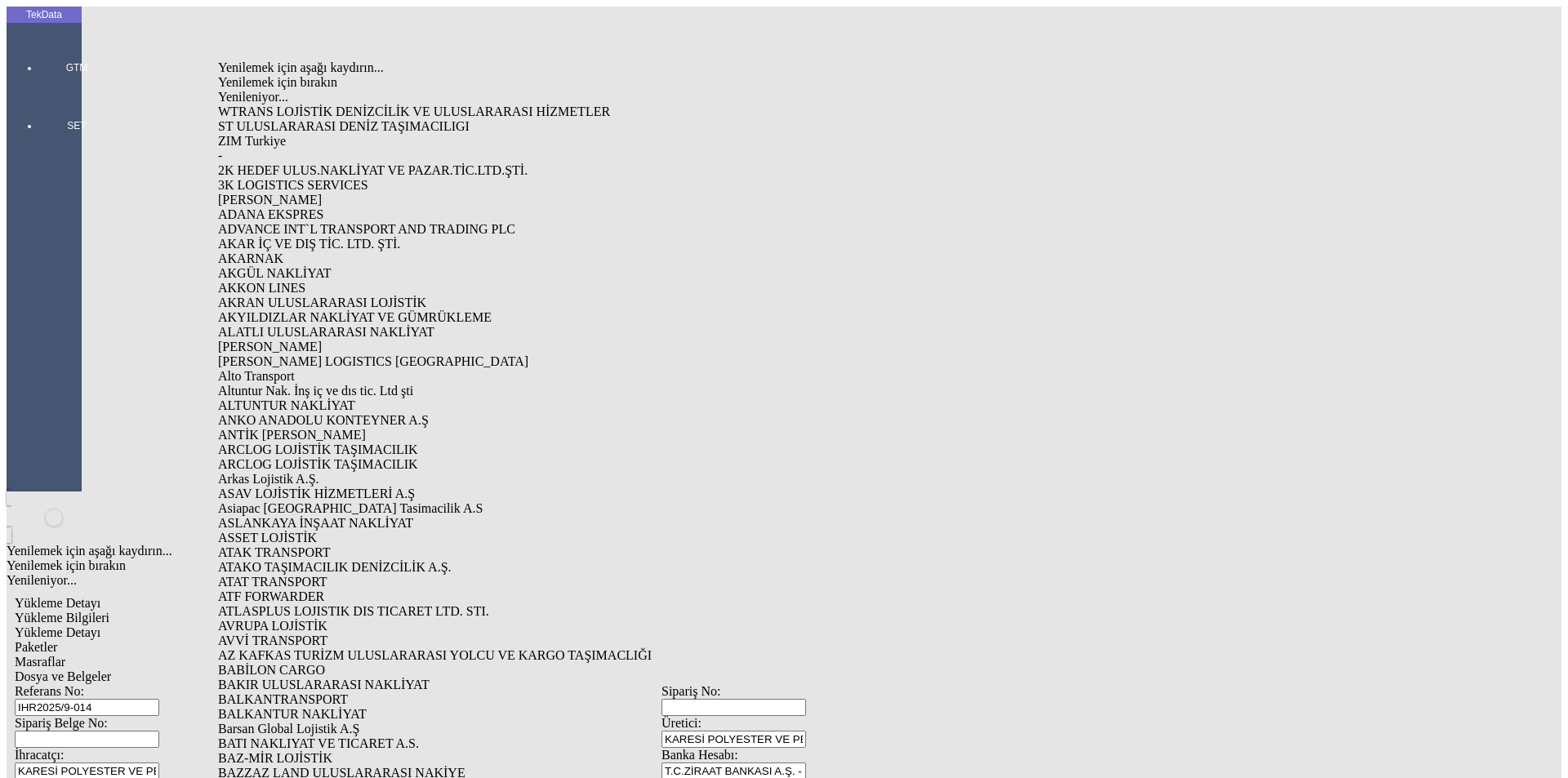
click at [260, 149] on div "-" at bounding box center [511, 156] width 586 height 15
type input "-"
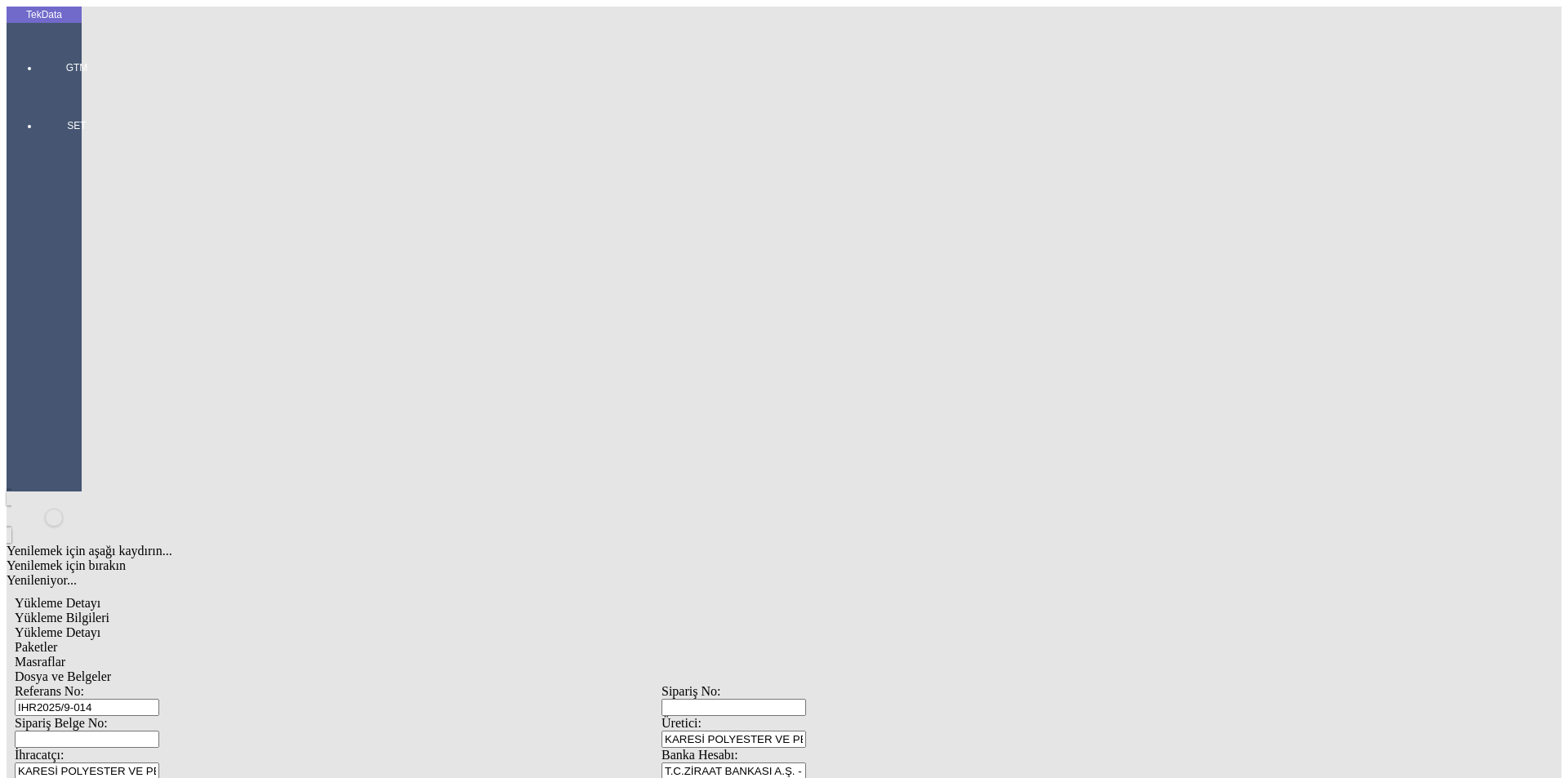
drag, startPoint x: 189, startPoint y: 549, endPoint x: 87, endPoint y: 549, distance: 102.0
type input "[DATE]"
drag, startPoint x: 266, startPoint y: 696, endPoint x: 163, endPoint y: 703, distance: 103.2
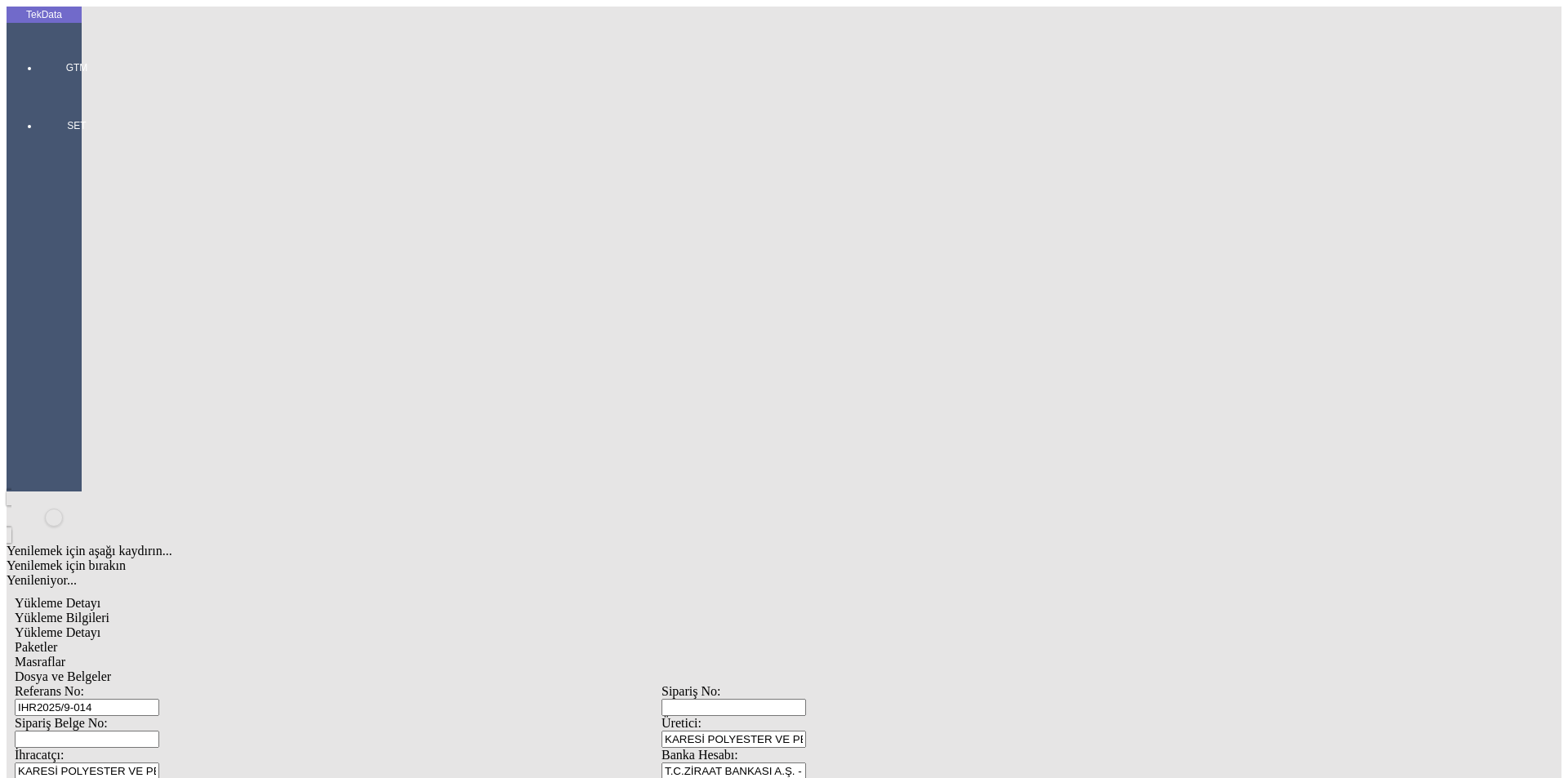
drag, startPoint x: 301, startPoint y: 716, endPoint x: 154, endPoint y: 699, distance: 148.0
type input "[DATE]"
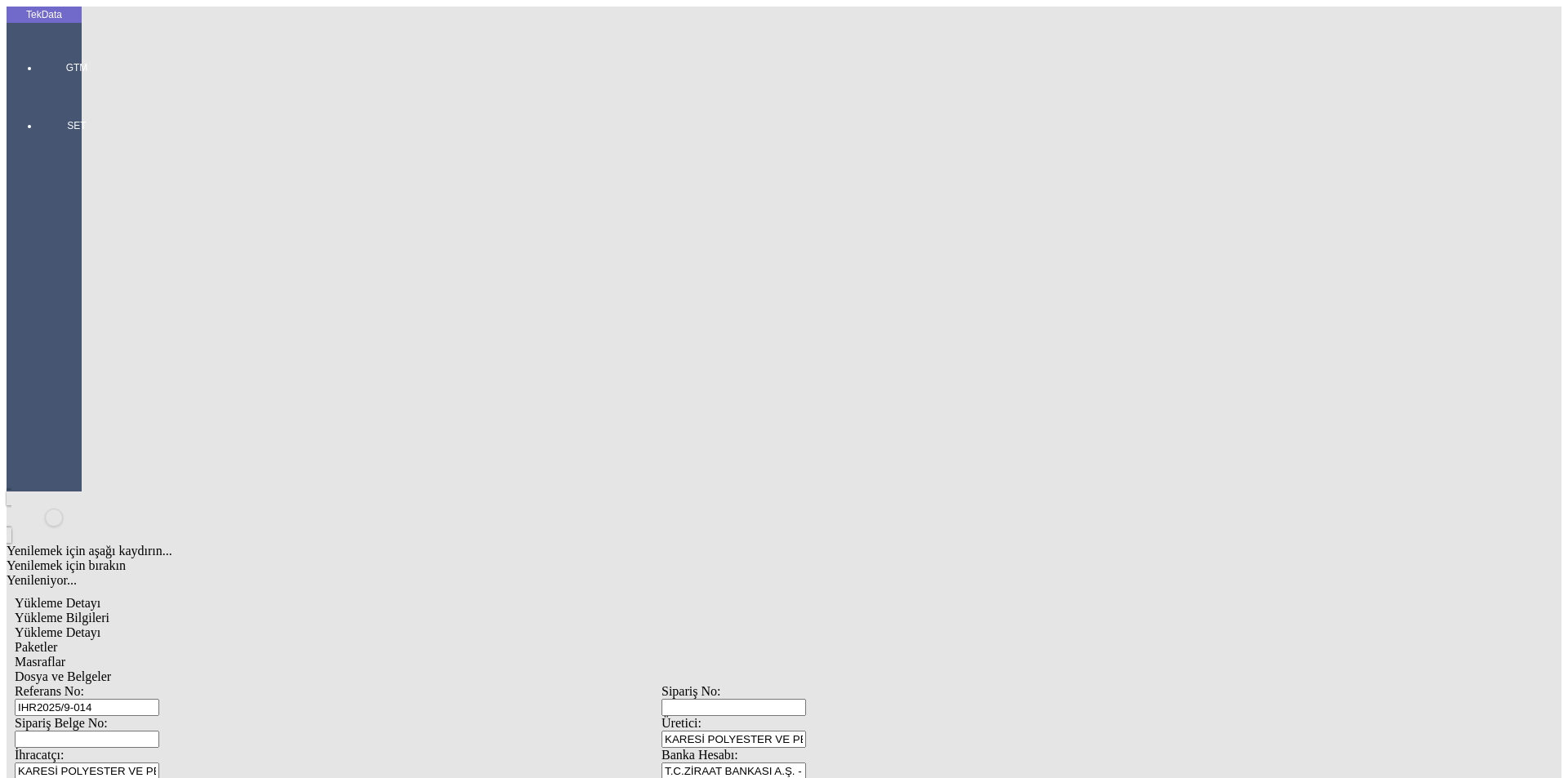
drag, startPoint x: 233, startPoint y: 624, endPoint x: 148, endPoint y: 623, distance: 85.0
type input "120.66"
type input "127.9"
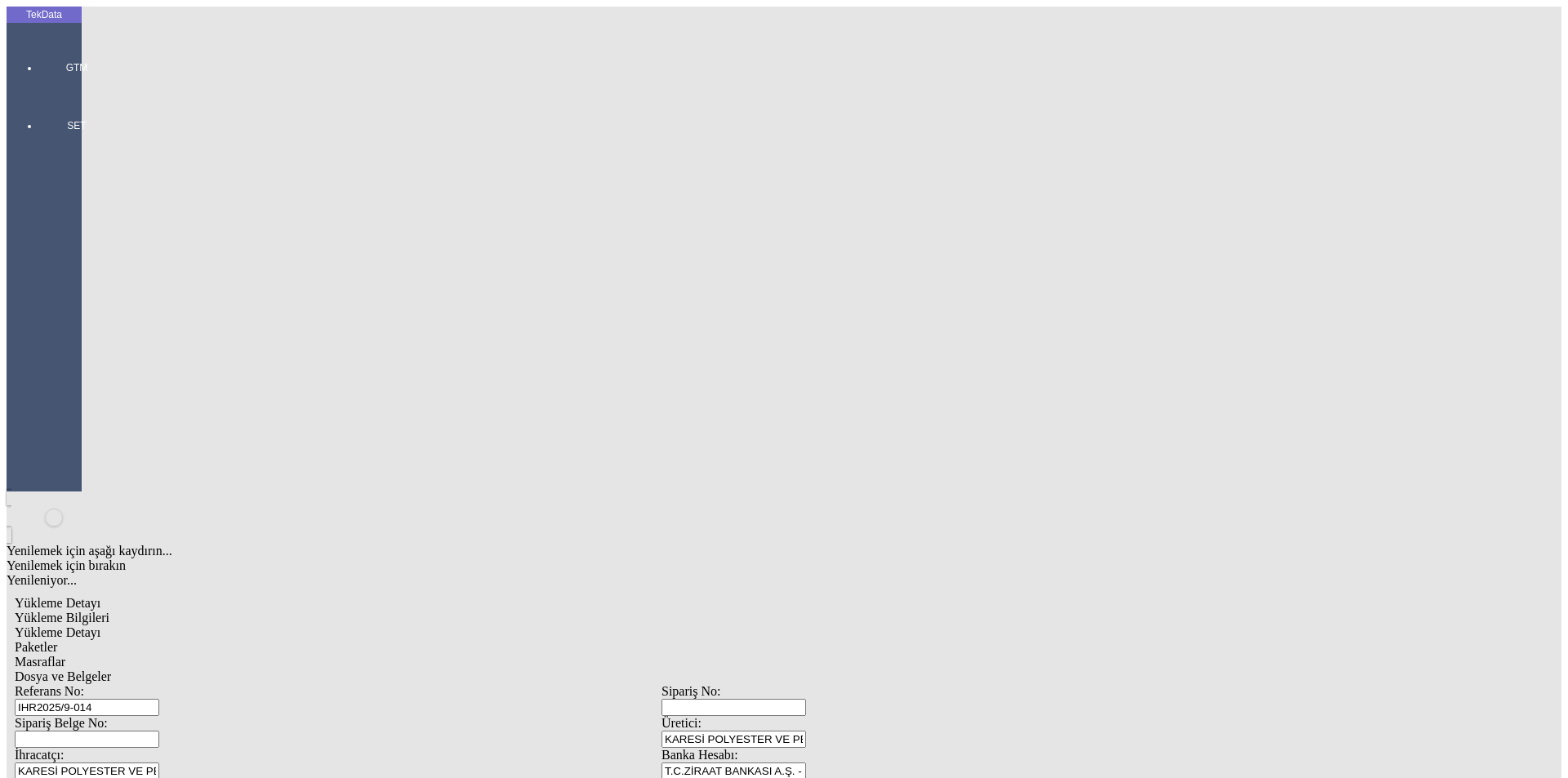
click at [954, 744] on div "Mal Mukabili" at bounding box center [1222, 751] width 625 height 15
type input "Mal Mukabili"
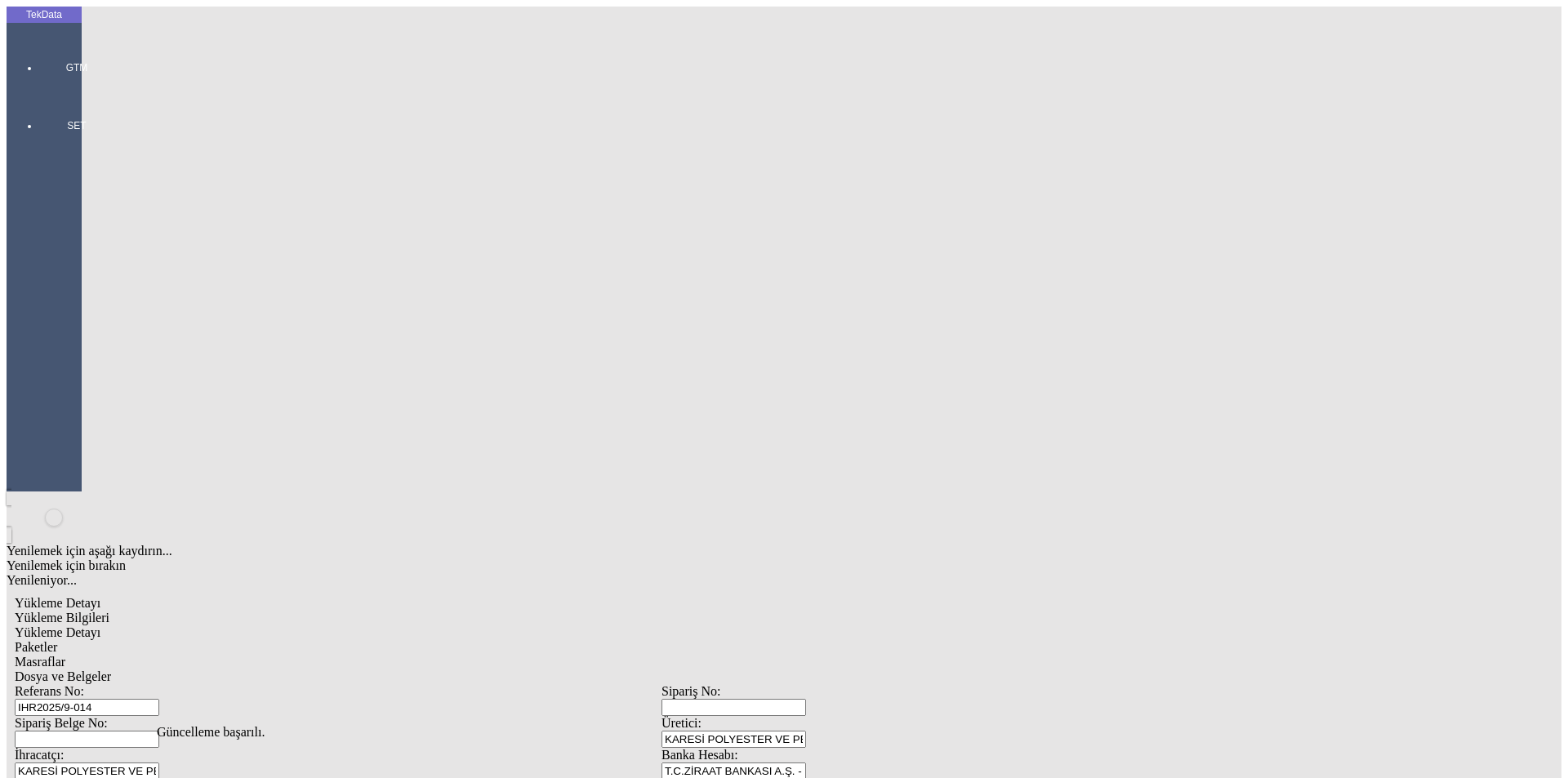
click at [100, 625] on span "Yükleme Detayı" at bounding box center [58, 632] width 85 height 14
click at [753, 385] on div "Evet" at bounding box center [799, 377] width 236 height 15
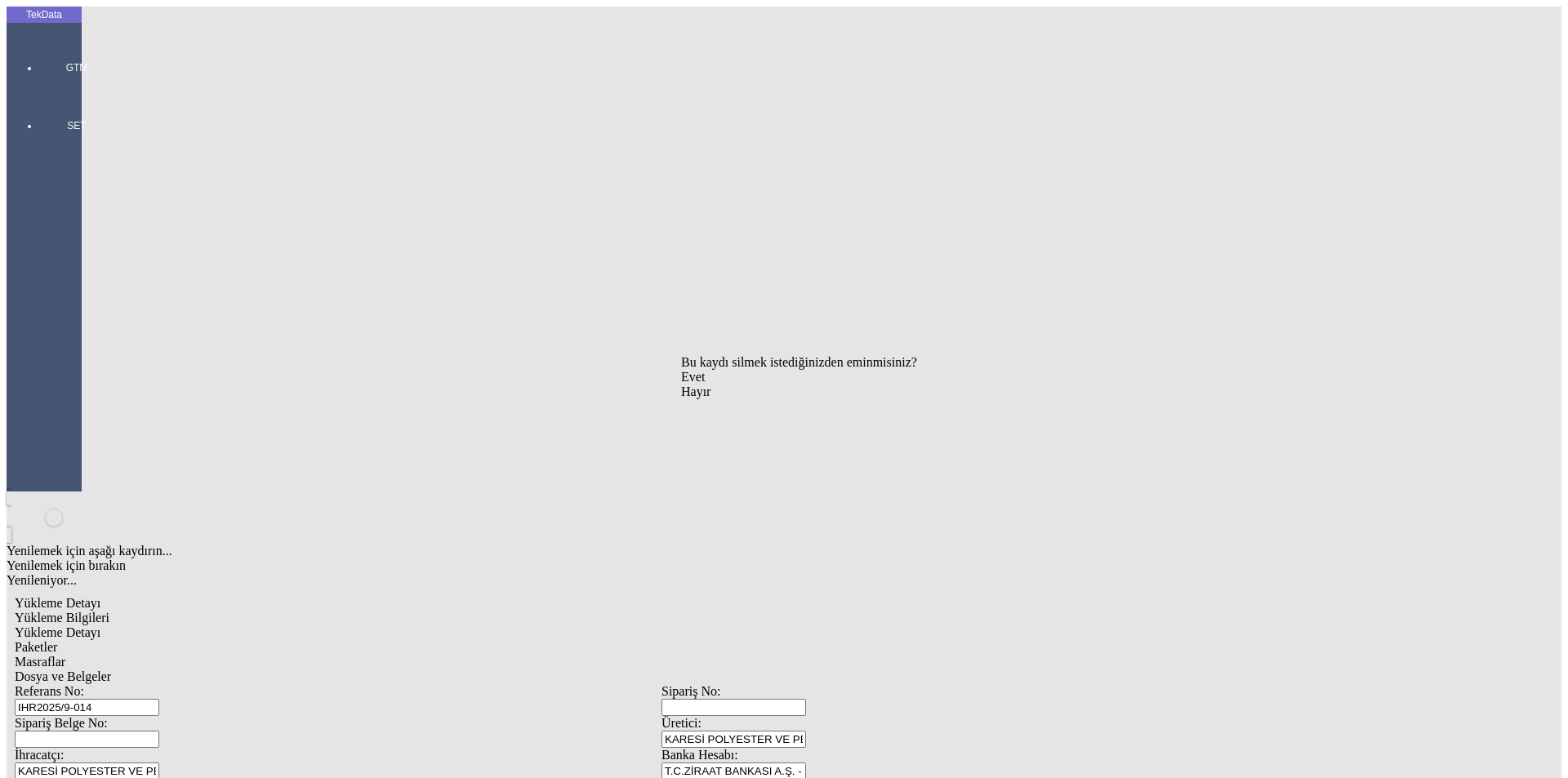
click at [705, 384] on span "Evet" at bounding box center [693, 377] width 24 height 14
click at [756, 385] on div "Evet" at bounding box center [799, 377] width 236 height 15
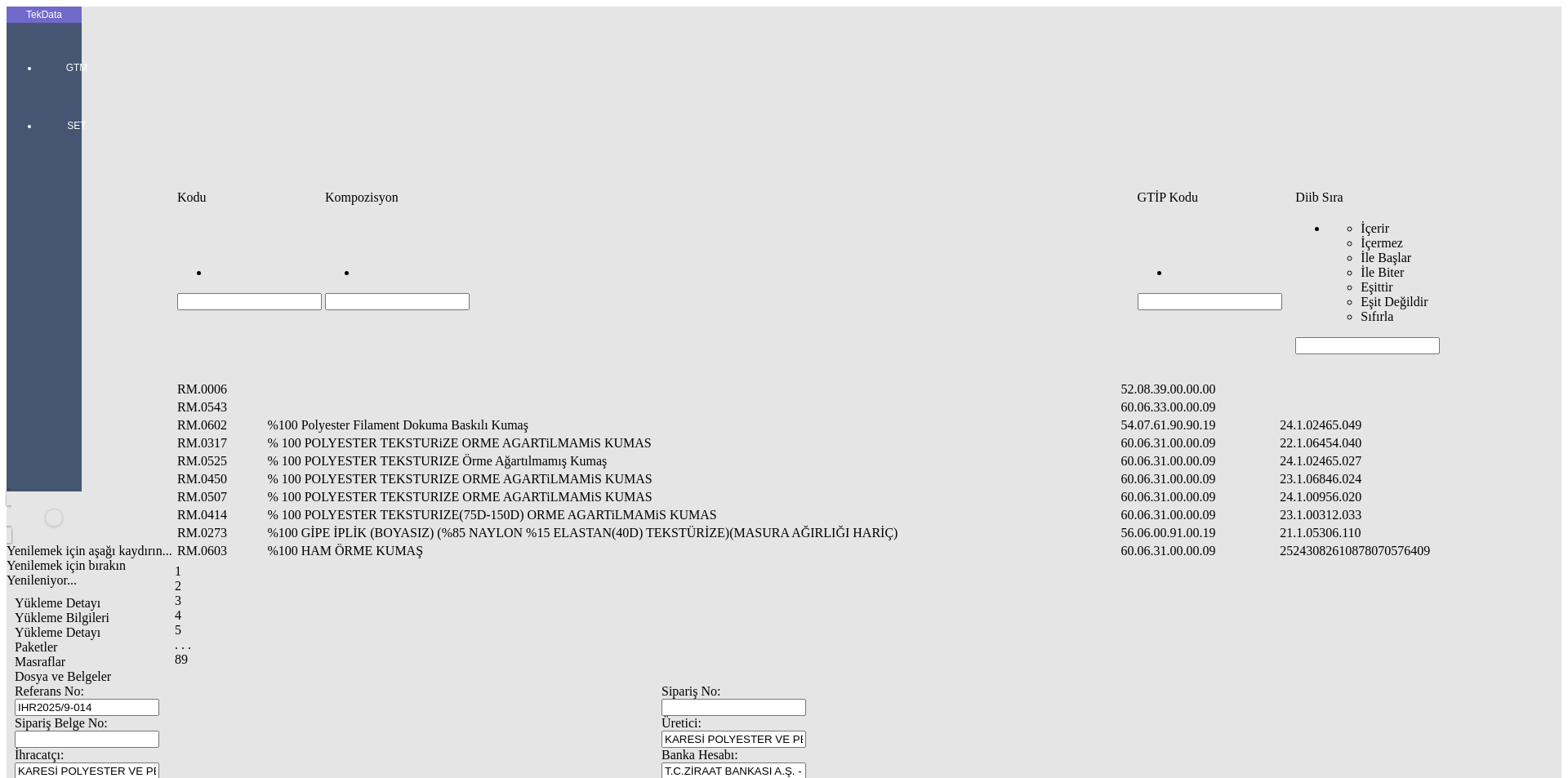
click at [1347, 337] on input "Hücreyi Filtrele" at bounding box center [1368, 345] width 145 height 17
type input "2465"
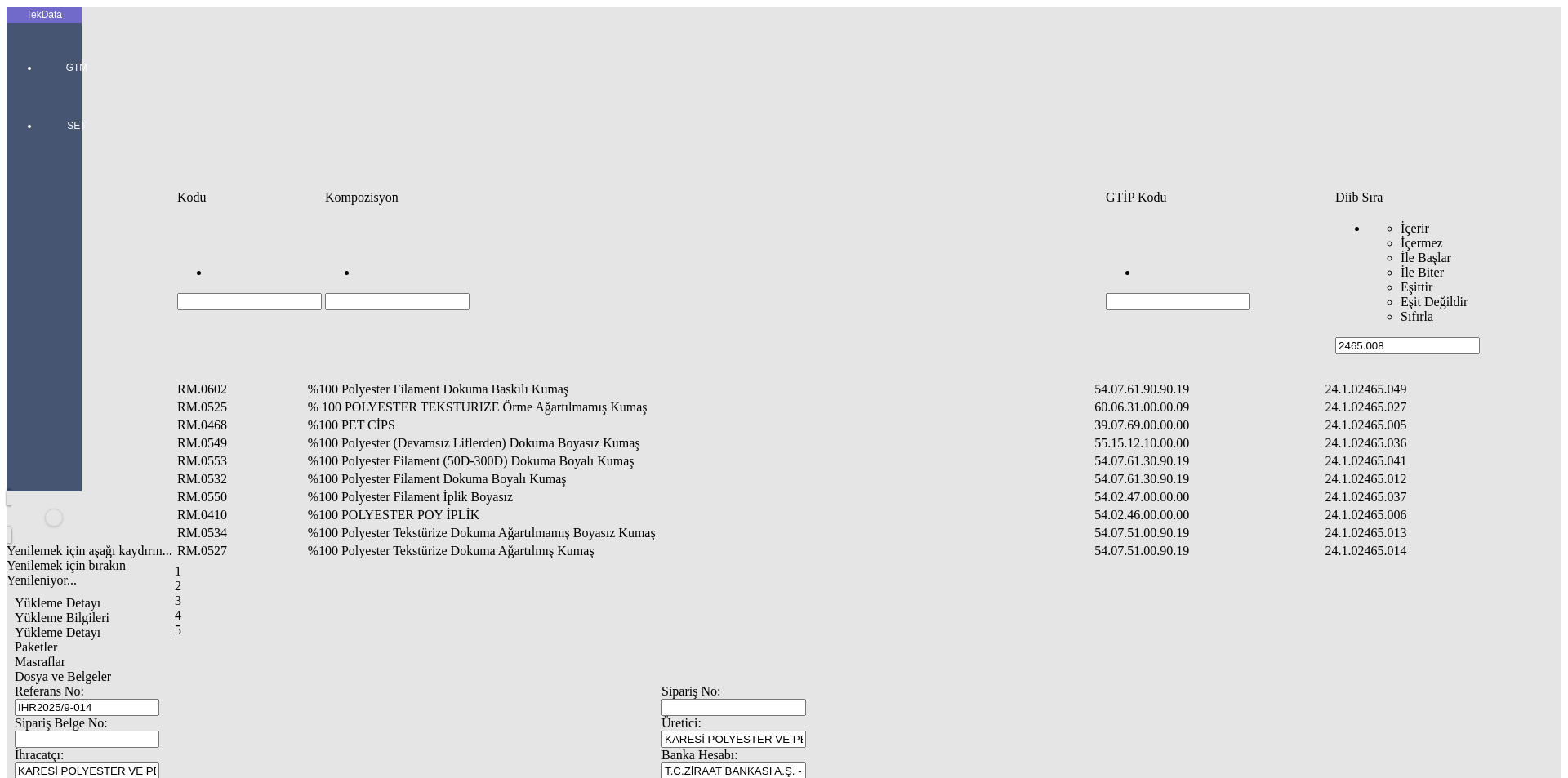
type input "2465.008"
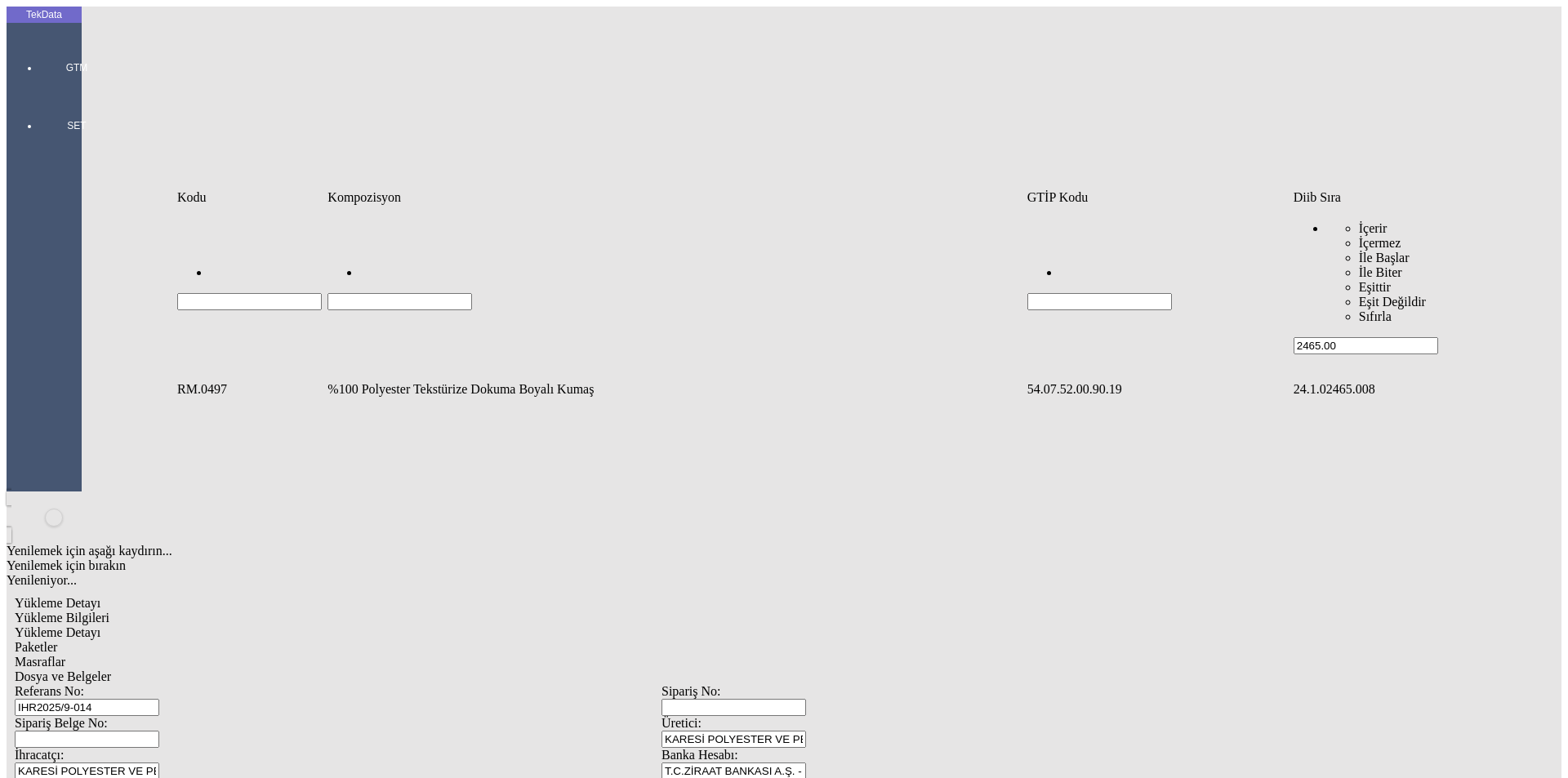
type input "2465.00"
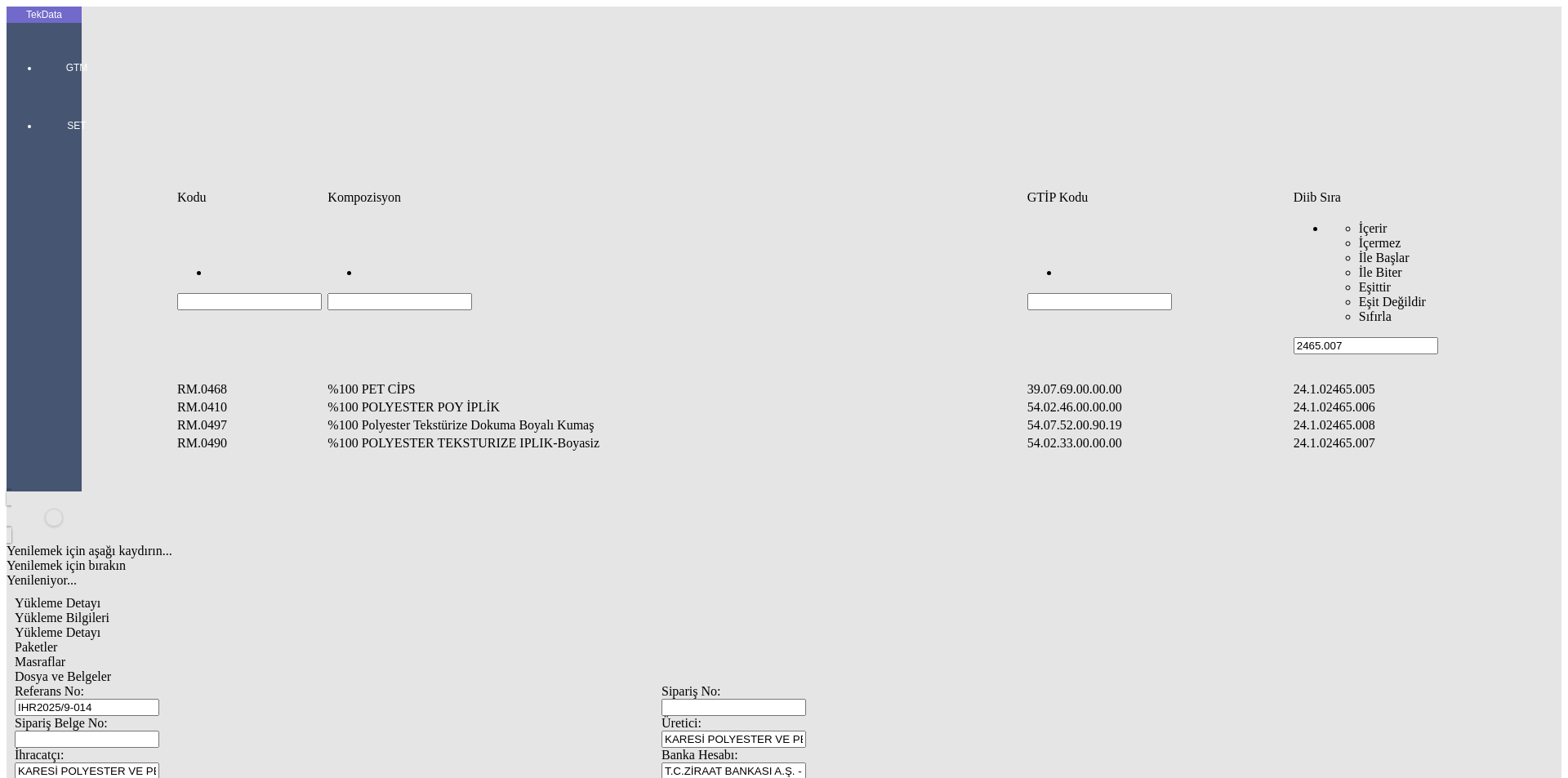
type input "2465.007"
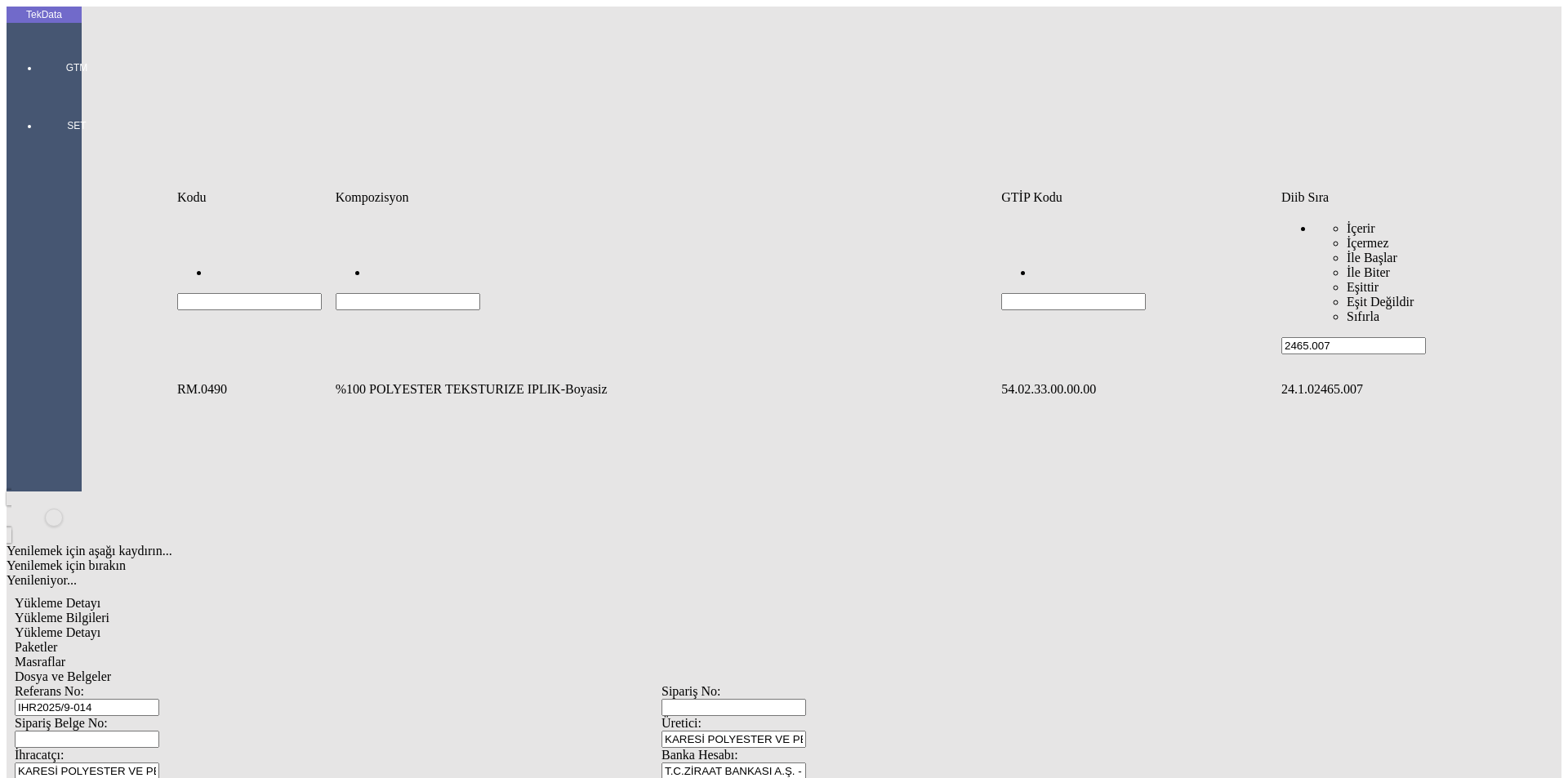
click at [422, 381] on td "%100 POLYESTER TEKSTURIZE IPLIK-Boyasiz" at bounding box center [666, 389] width 664 height 16
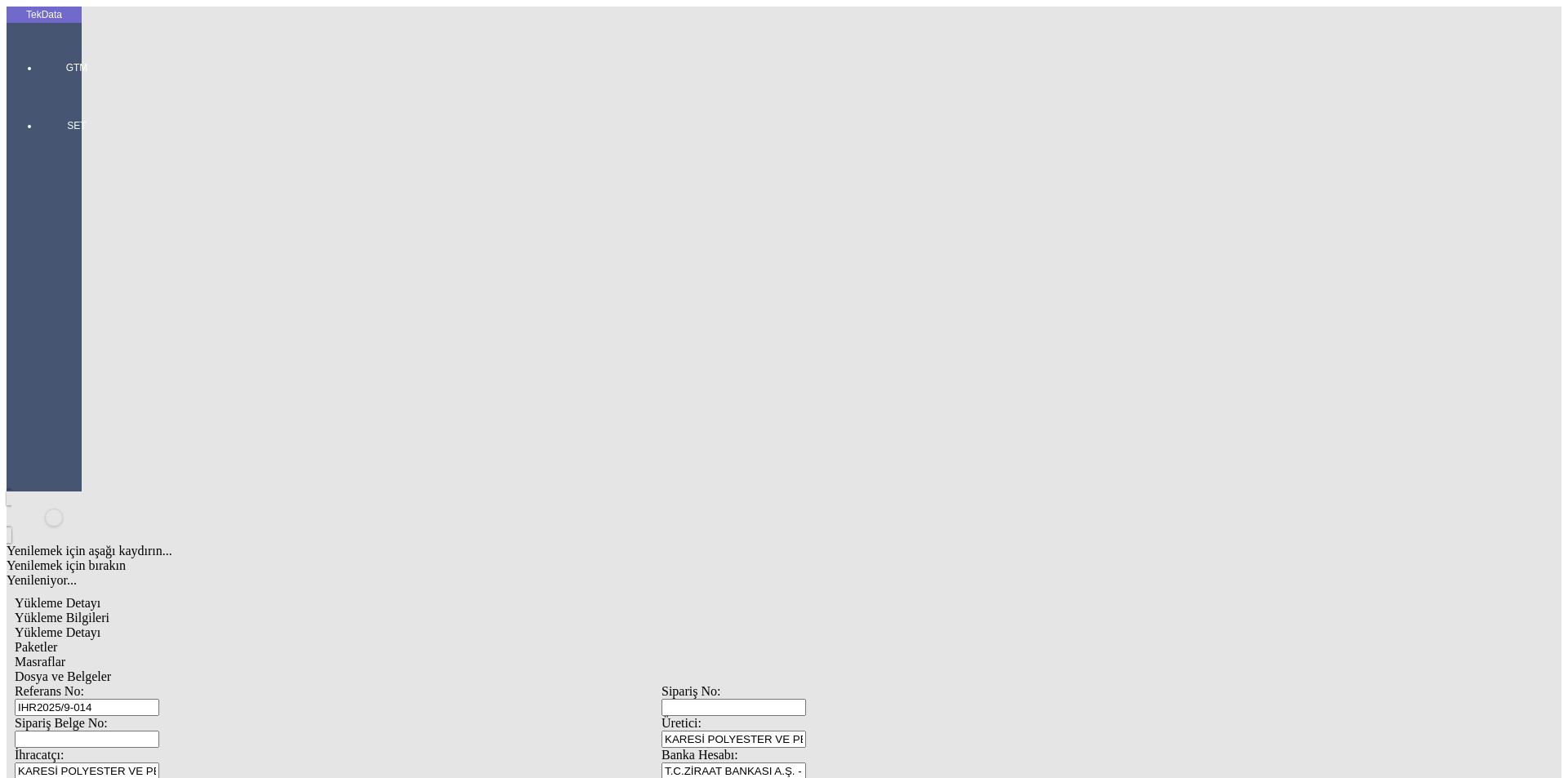
type input "120.66"
click at [910, 296] on div "Kg" at bounding box center [1214, 303] width 647 height 15
type input "Kg"
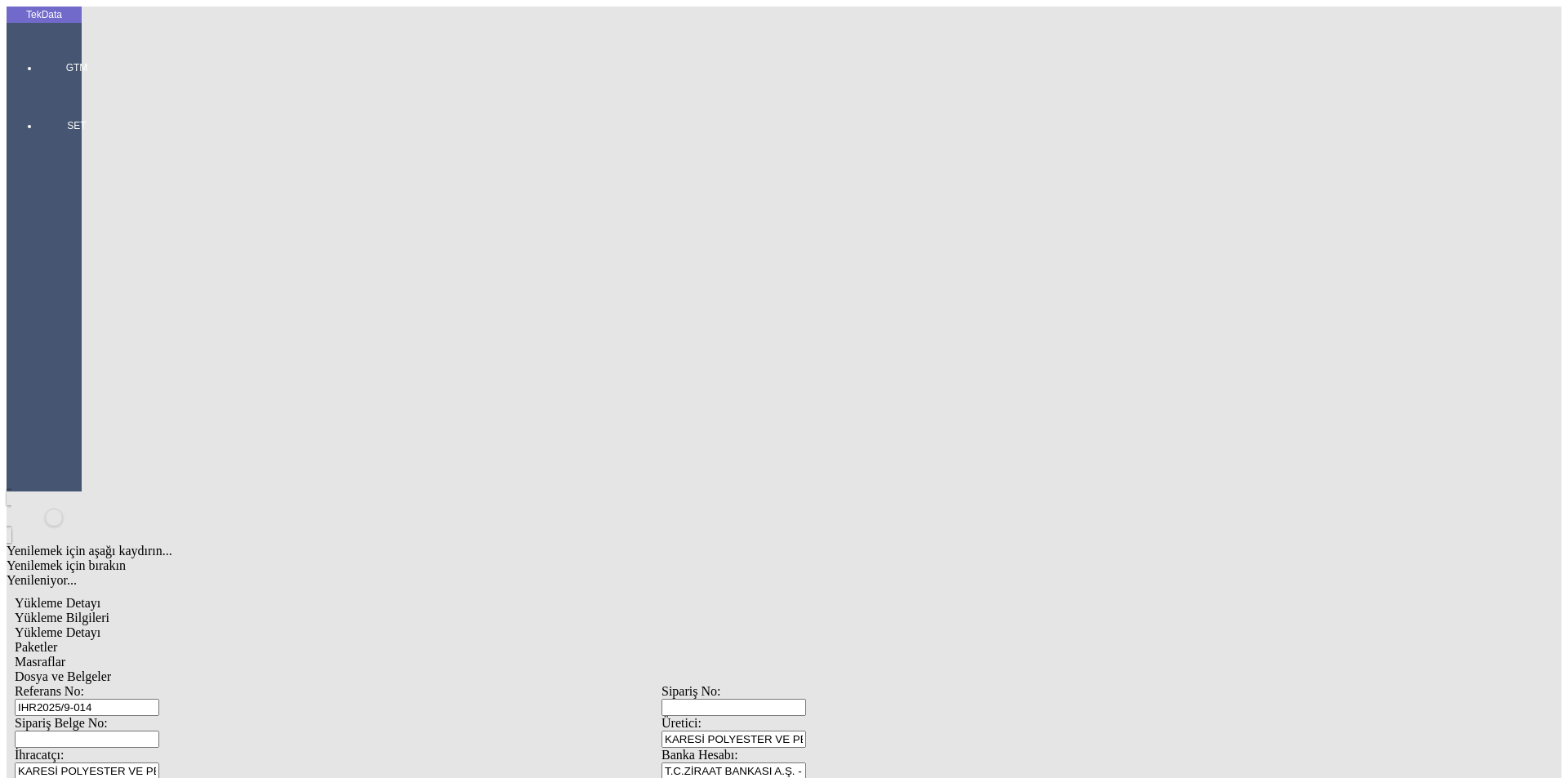
type input "1.5"
click at [932, 342] on div "Amerikan Doları" at bounding box center [1214, 349] width 647 height 15
type input "Amerikan Doları"
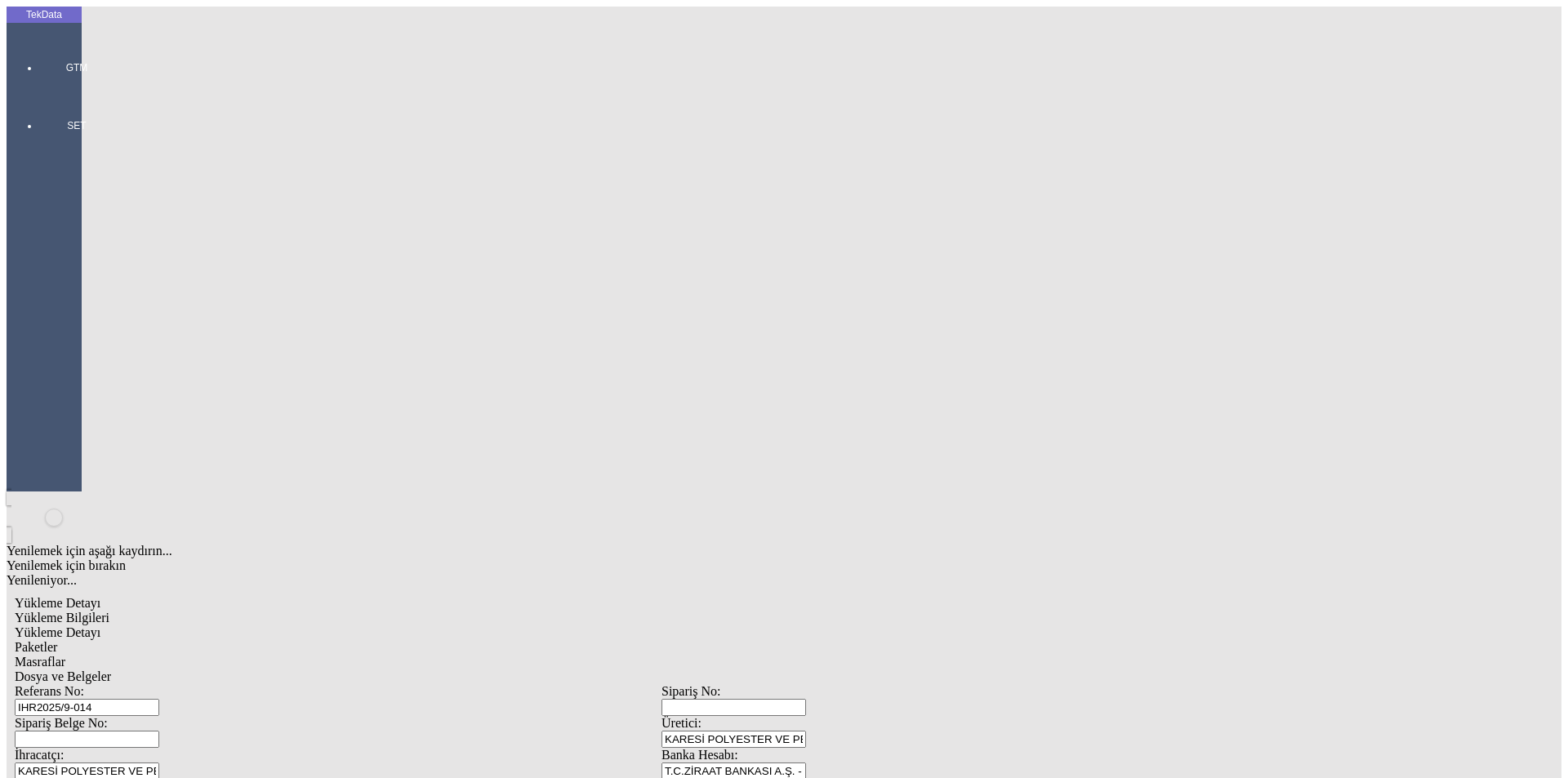
click at [109, 610] on span "Yükleme Bilgileri" at bounding box center [62, 617] width 94 height 14
click at [271, 625] on div "Yükleme Detayı" at bounding box center [661, 632] width 1293 height 15
type input "120.66"
type input "127.9"
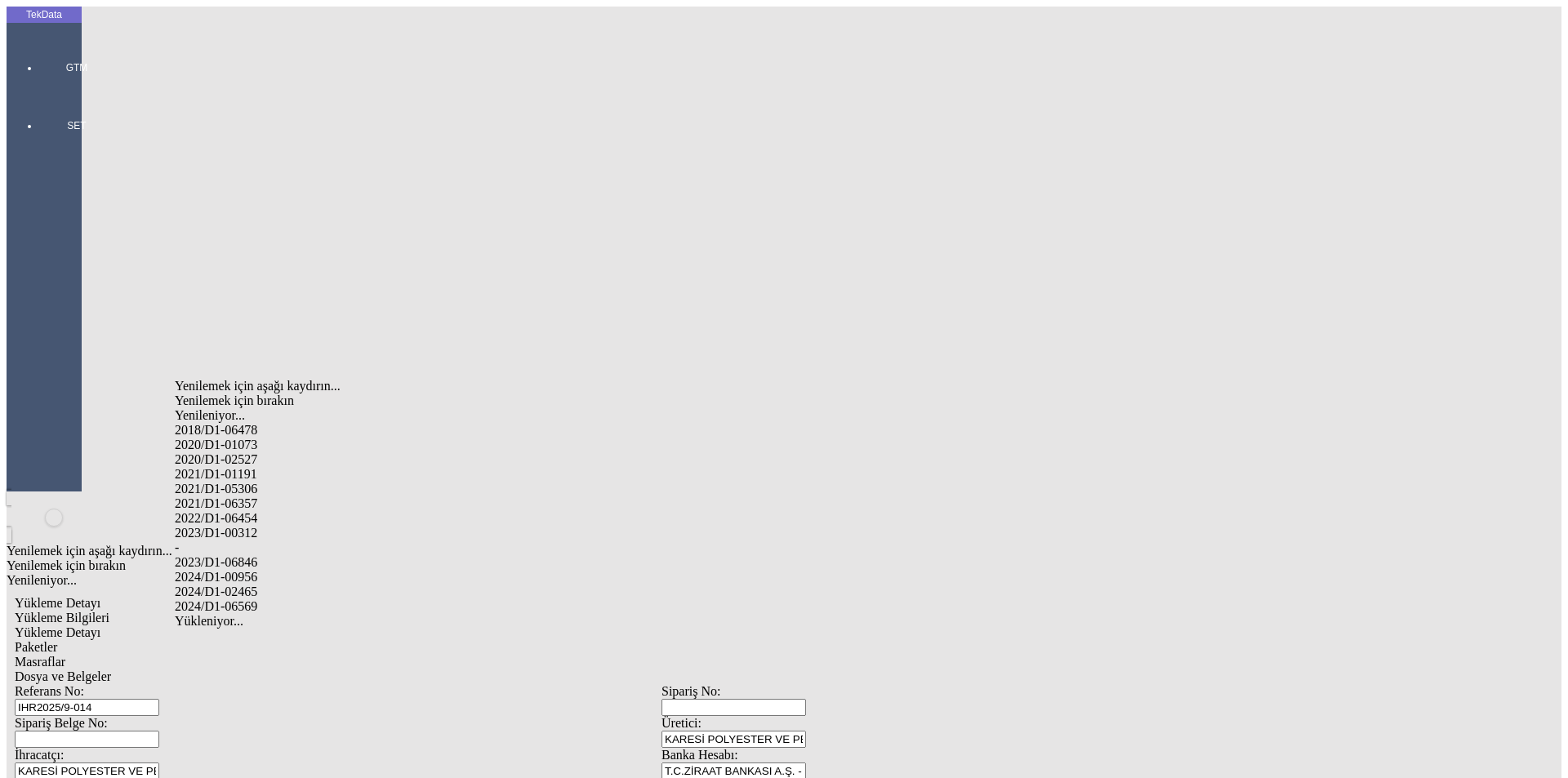
drag, startPoint x: 256, startPoint y: 570, endPoint x: 335, endPoint y: 561, distance: 79.5
click at [260, 584] on div "2024/D1-02465" at bounding box center [491, 591] width 634 height 15
type input "2024/D1-02465"
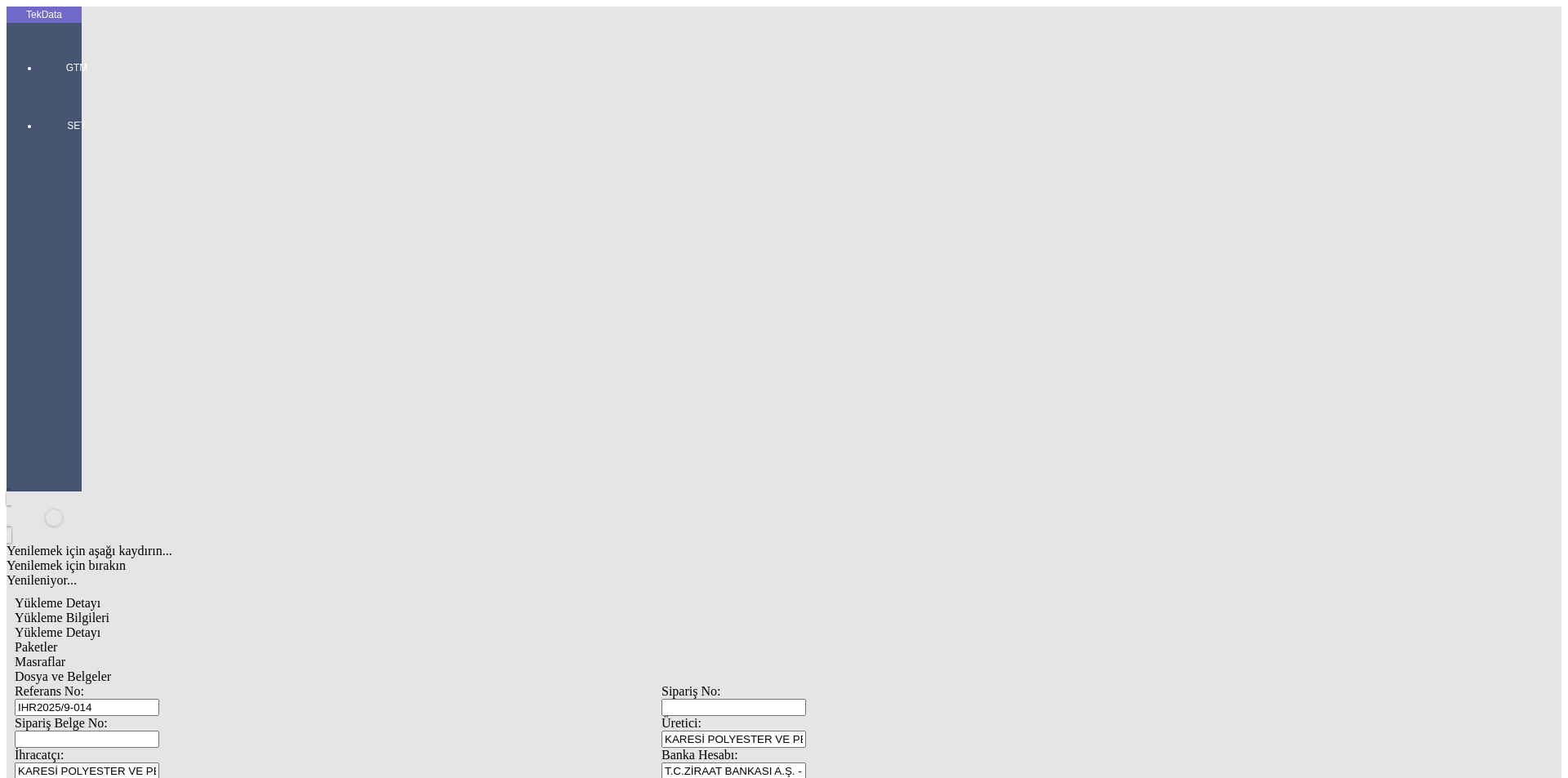
click at [58, 640] on span "Paketler" at bounding box center [36, 647] width 43 height 14
drag, startPoint x: 849, startPoint y: 169, endPoint x: 794, endPoint y: 173, distance: 55.1
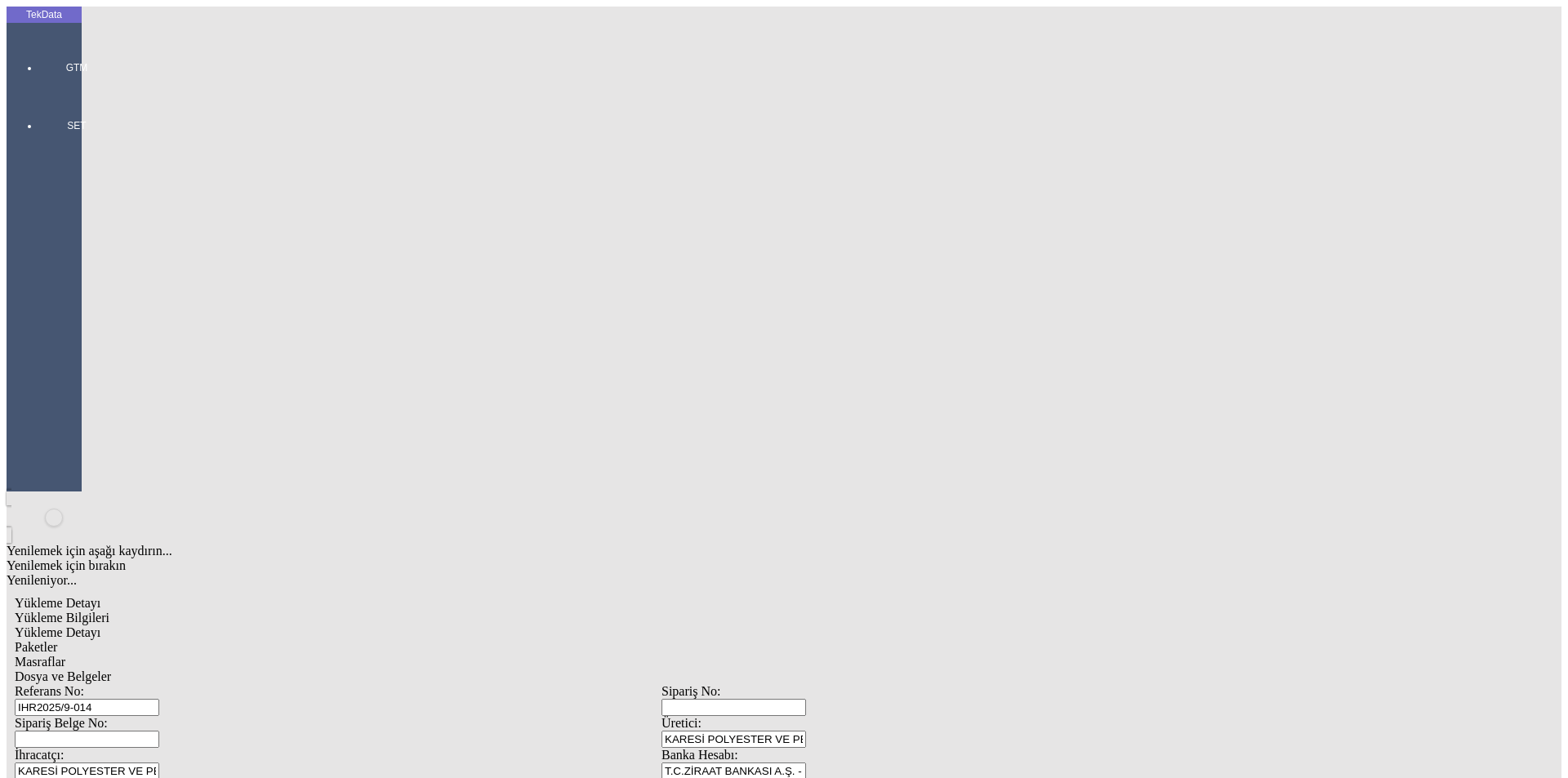
type input "4"
drag, startPoint x: 1474, startPoint y: 238, endPoint x: 1293, endPoint y: 219, distance: 182.0
click at [65, 655] on span "Masraflar" at bounding box center [40, 662] width 51 height 14
click at [111, 670] on span "Dosya ve Belgeler" at bounding box center [63, 677] width 96 height 14
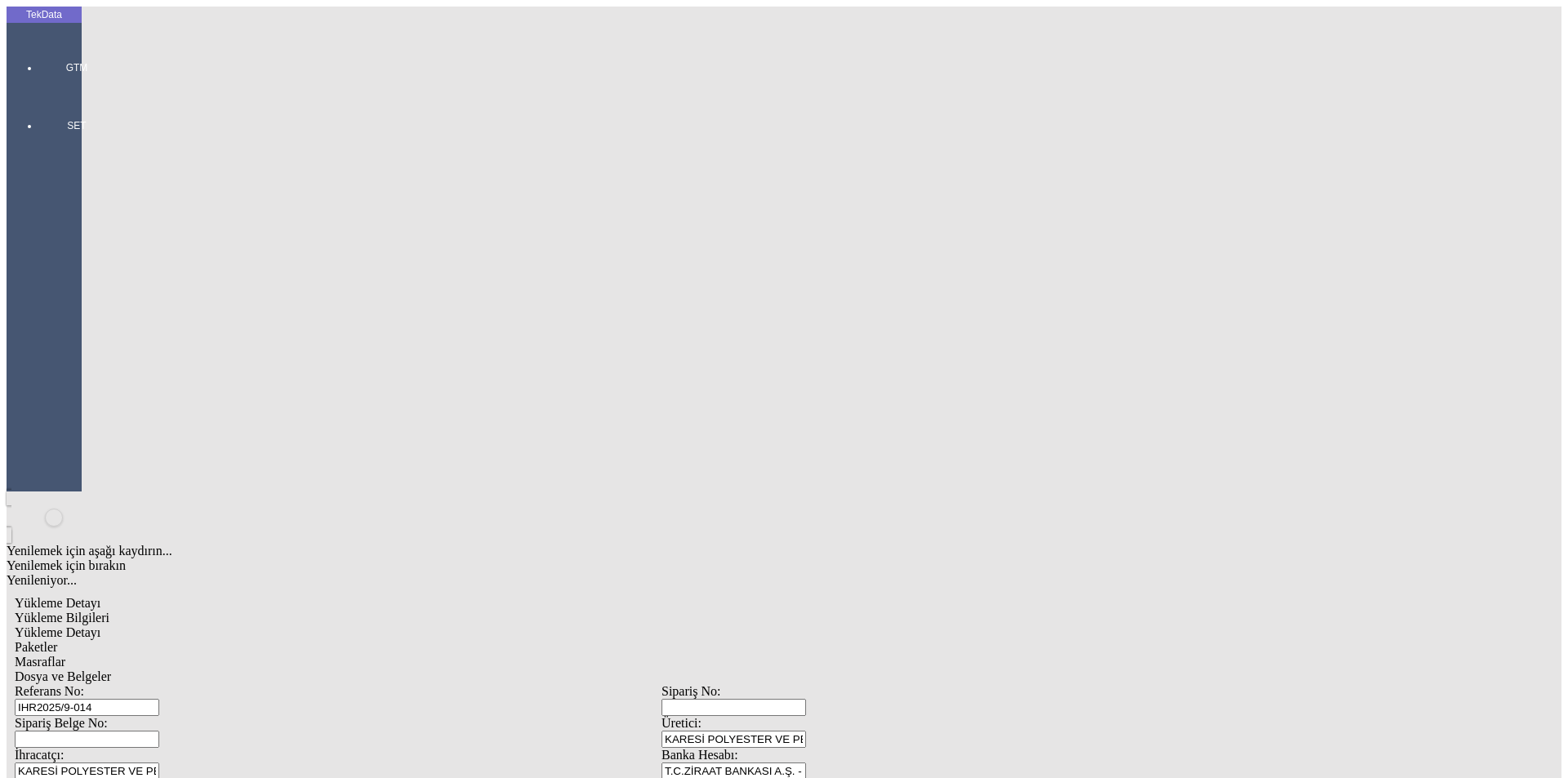
click at [111, 670] on span "Dosya ve Belgeler" at bounding box center [63, 677] width 96 height 14
drag, startPoint x: 156, startPoint y: 81, endPoint x: 170, endPoint y: 74, distance: 15.7
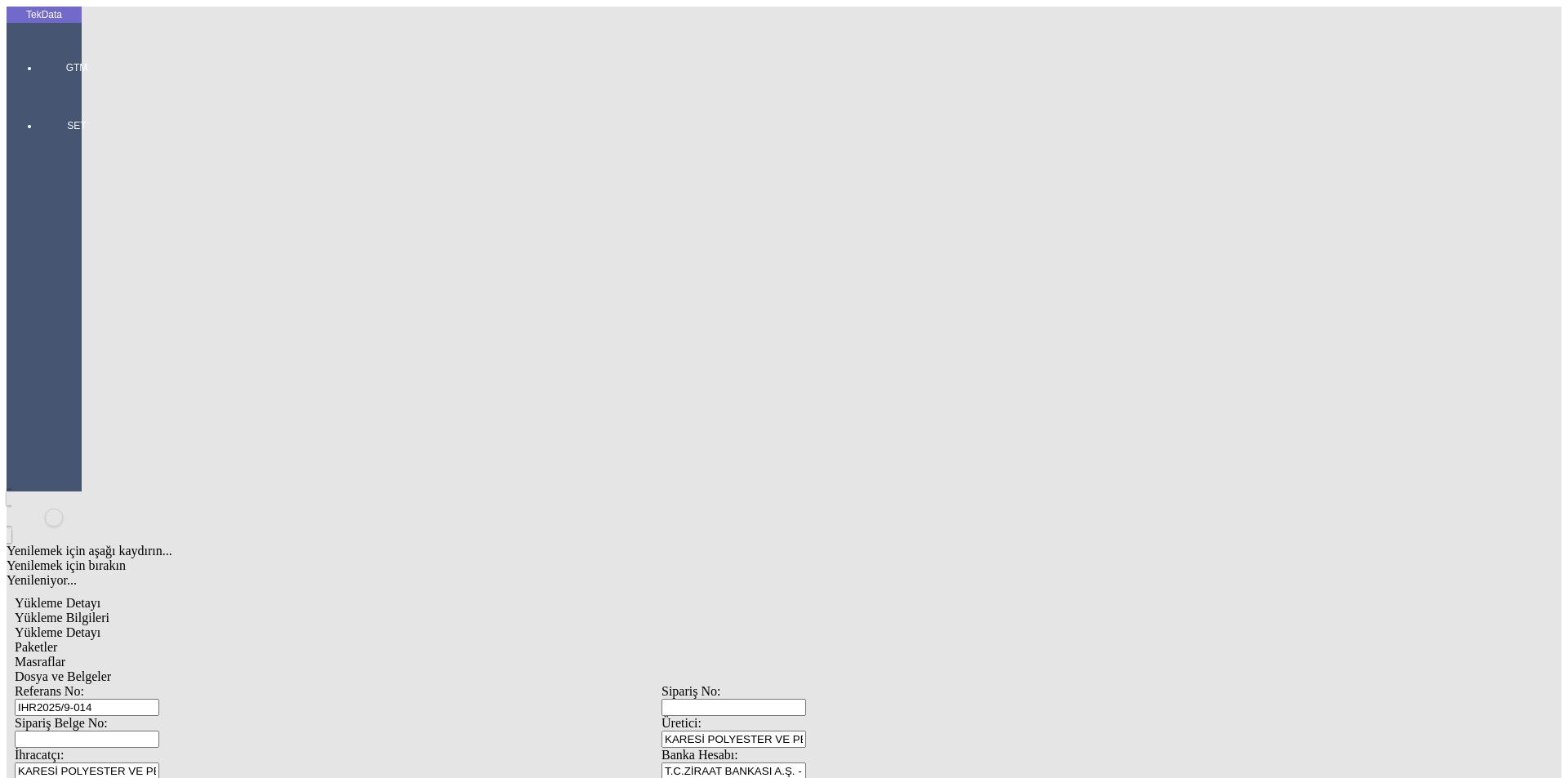
click at [109, 610] on span "Yükleme Bilgileri" at bounding box center [62, 617] width 94 height 14
click at [108, 66] on span "Ürün Yönetimi" at bounding box center [132, 80] width 49 height 29
drag, startPoint x: 45, startPoint y: 46, endPoint x: 98, endPoint y: 63, distance: 55.7
click at [53, 49] on icon at bounding box center [76, 49] width 49 height 0
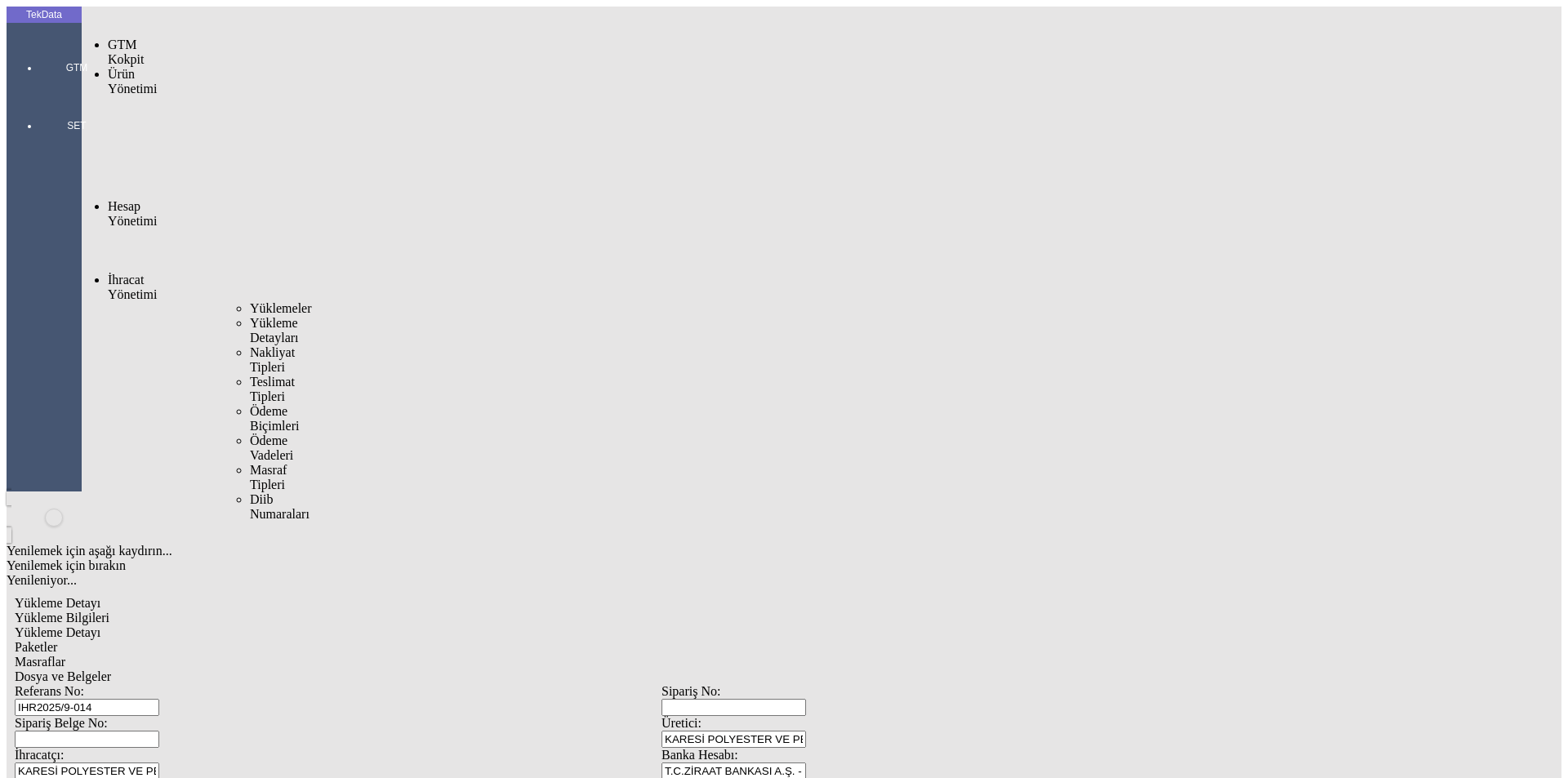
drag, startPoint x: 133, startPoint y: 94, endPoint x: 230, endPoint y: 90, distance: 97.1
click at [140, 273] on span "İhracat Yönetimi" at bounding box center [132, 287] width 49 height 29
click at [250, 302] on span "Yüklemeler" at bounding box center [281, 309] width 63 height 14
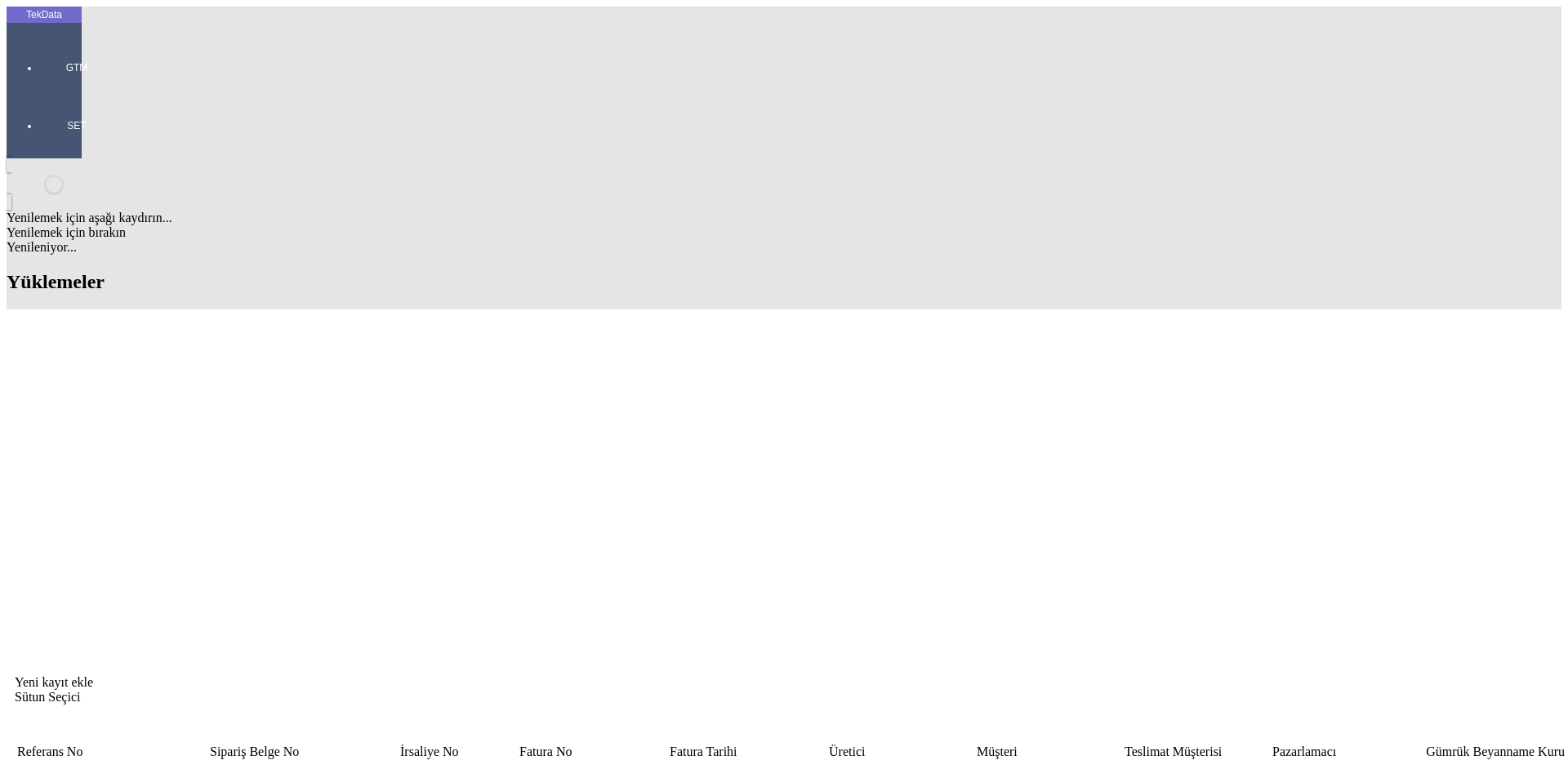
drag, startPoint x: 1226, startPoint y: 127, endPoint x: 1128, endPoint y: 125, distance: 98.0
click at [1128, 762] on tr "INTERLOO" at bounding box center [1280, 792] width 2529 height 60
type input "ROSTEYKS"
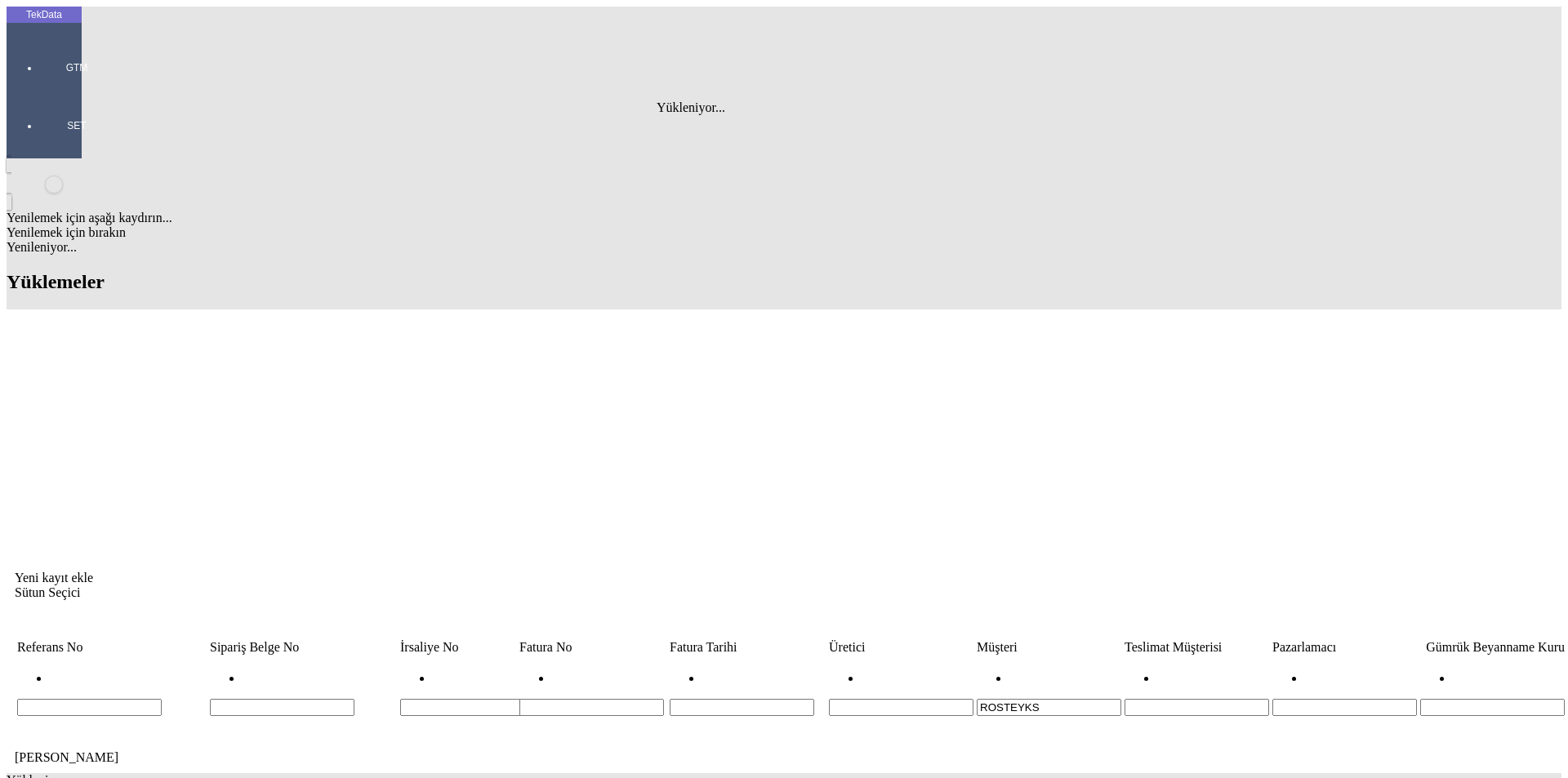
scroll to position [0, 9]
drag, startPoint x: 1007, startPoint y: 131, endPoint x: 816, endPoint y: 136, distance: 191.1
click at [826, 657] on tr "ROSTEYKS" at bounding box center [1280, 687] width 2529 height 60
type input "R"
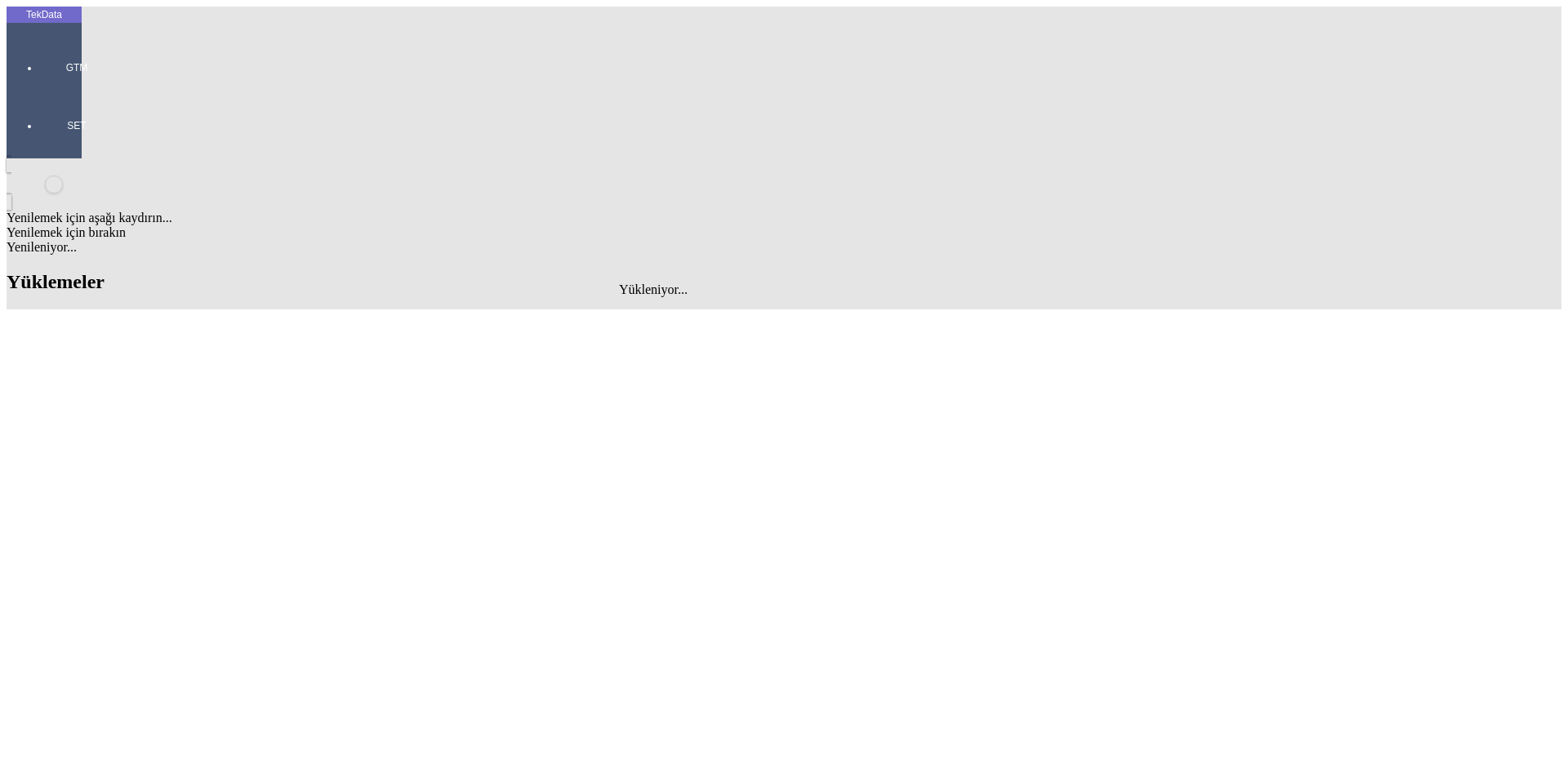
type input "ROSTE"
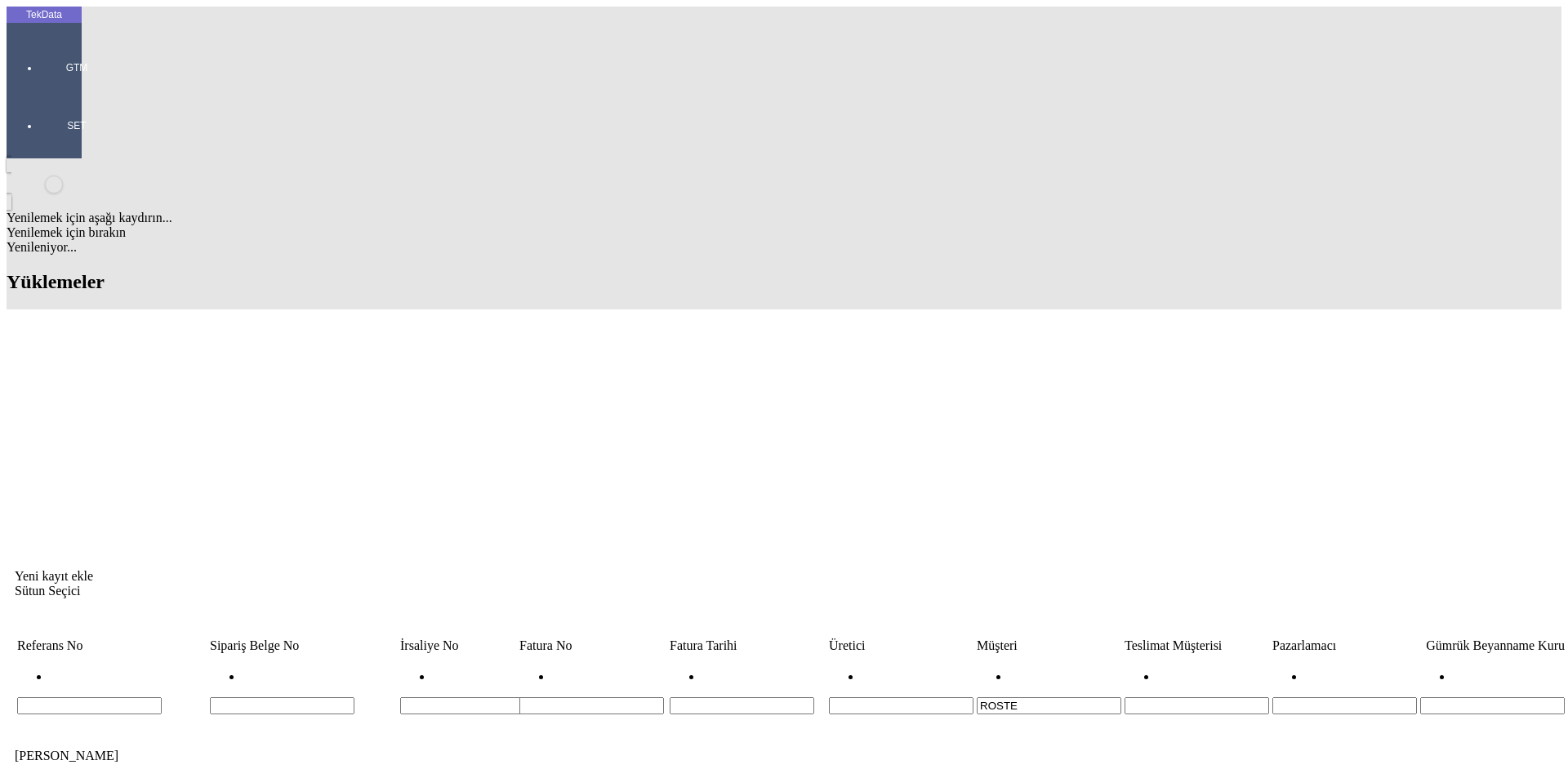
click at [885, 656] on tr "ROSTE" at bounding box center [1280, 686] width 2529 height 60
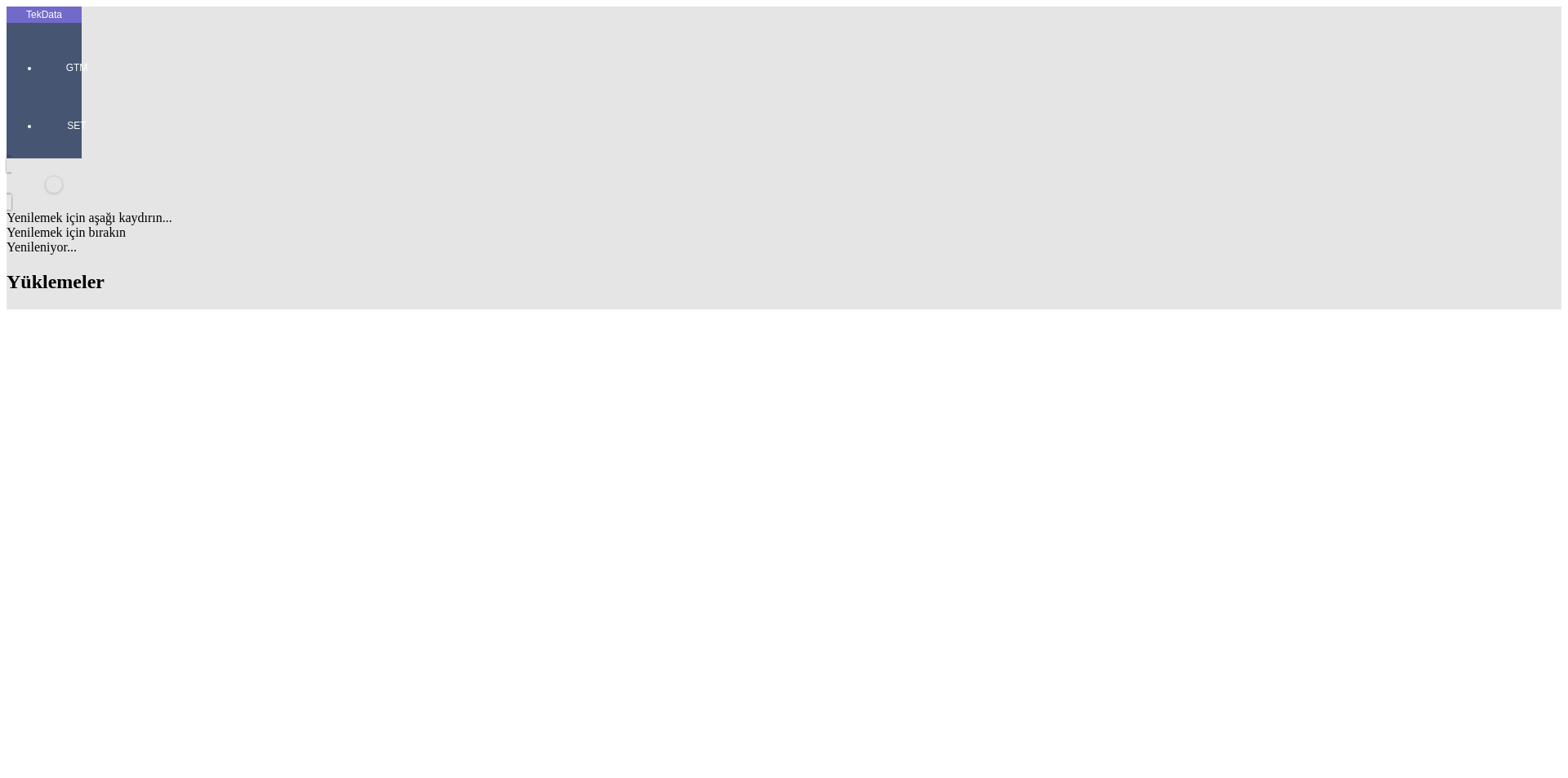
type input "ROS"
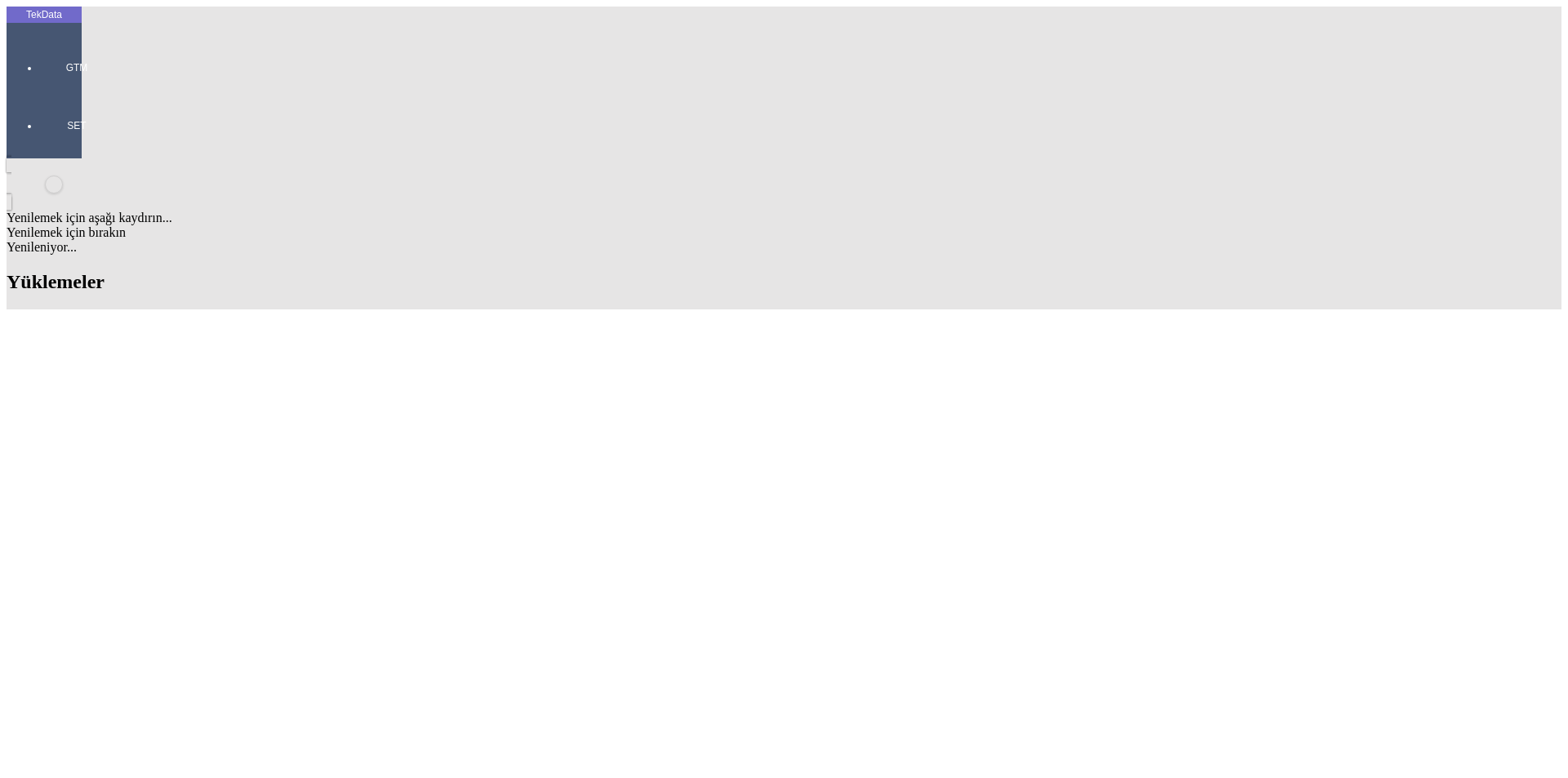
drag, startPoint x: 1111, startPoint y: 450, endPoint x: 1044, endPoint y: 457, distance: 67.4
copy td "LLC "ROSTeks""
drag, startPoint x: 1095, startPoint y: 72, endPoint x: 1027, endPoint y: 82, distance: 68.7
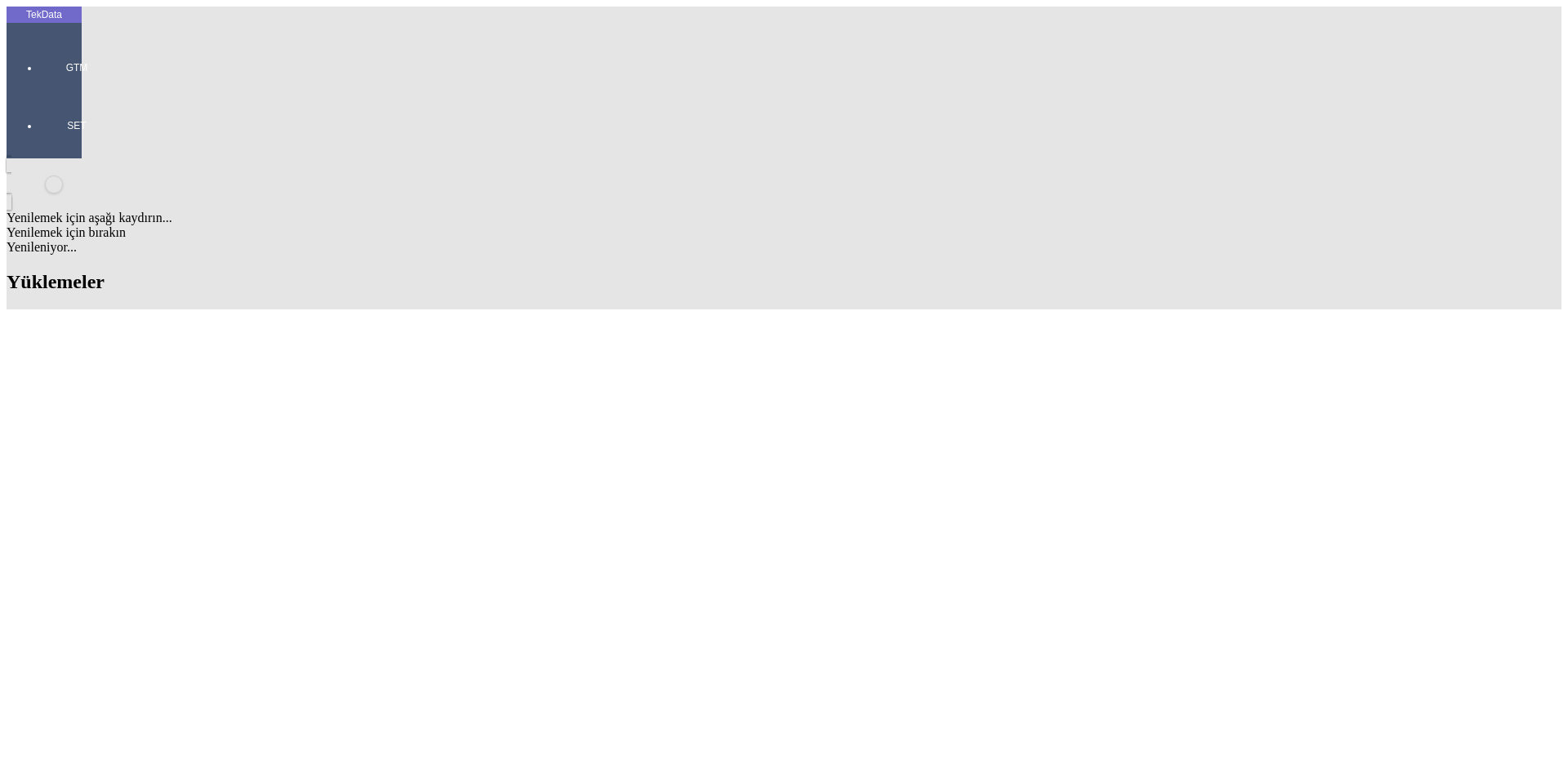
paste input "LLC "ROSTeks""
type input "LLC "ROSTeks""
drag, startPoint x: 408, startPoint y: 680, endPoint x: 274, endPoint y: 677, distance: 134.0
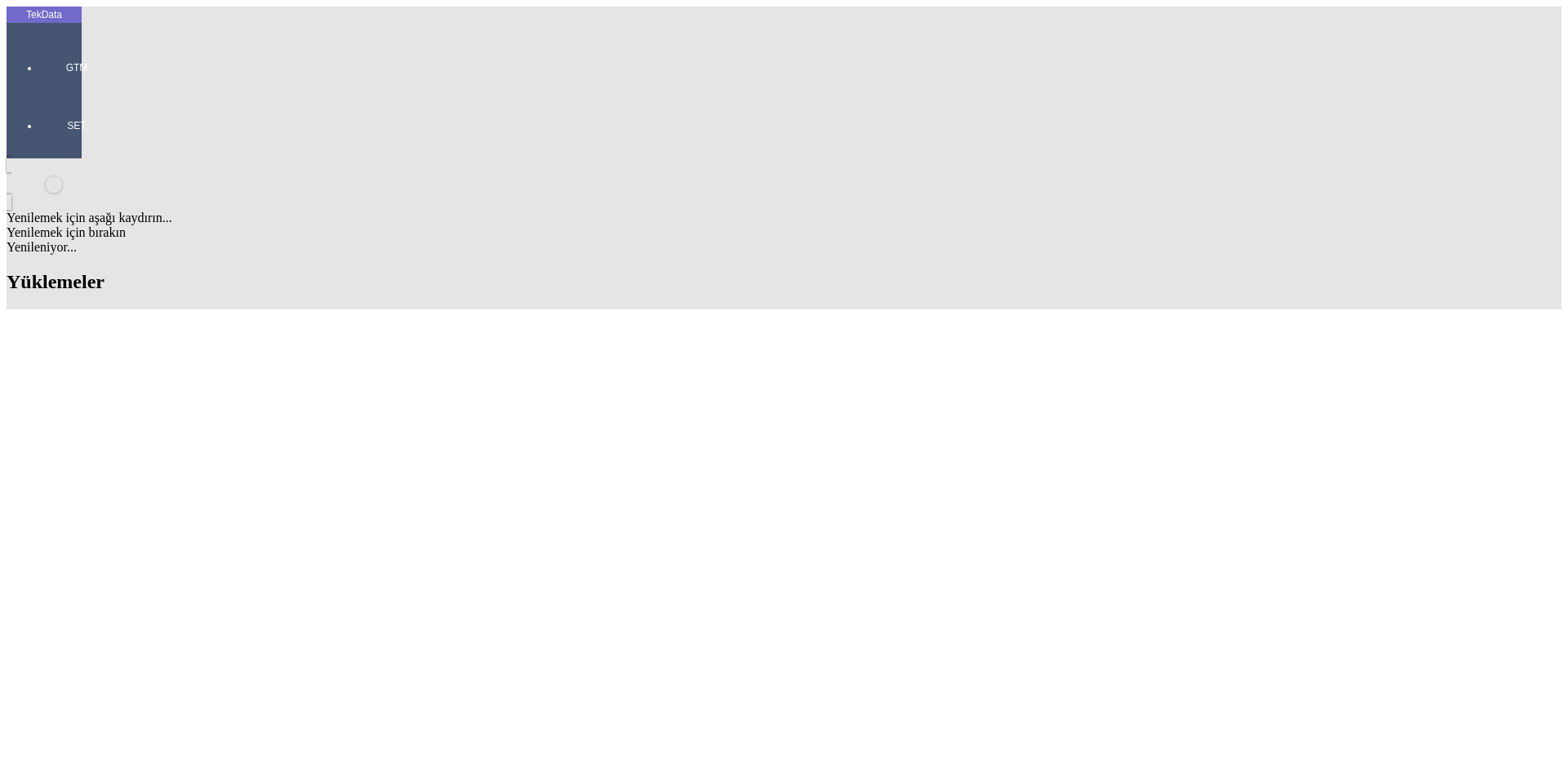
copy td "ET357107-ET357112-113-115"
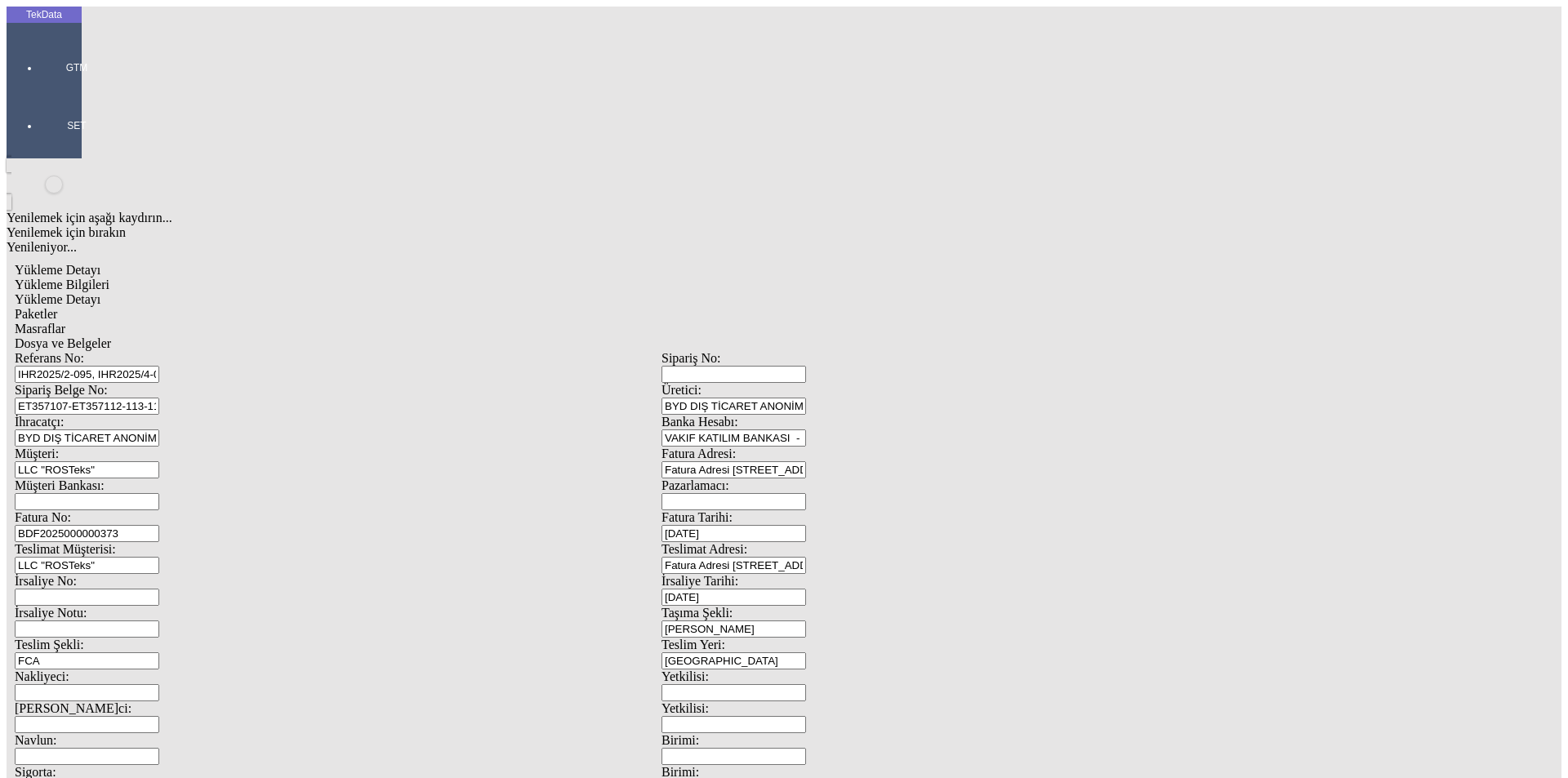
drag, startPoint x: 407, startPoint y: 117, endPoint x: 122, endPoint y: 113, distance: 285.0
click at [122, 351] on div "Referans No: IHR2025/2-095, IHR2025/4-003, IHR2025/4-057, IHR2025/6-022, IHR202…" at bounding box center [338, 367] width 647 height 32
paste input "1-039, IHR2025/7-065"
type input "IHR2025/1-039, IHR2025/7-065"
drag, startPoint x: 375, startPoint y: 151, endPoint x: 66, endPoint y: 151, distance: 309.0
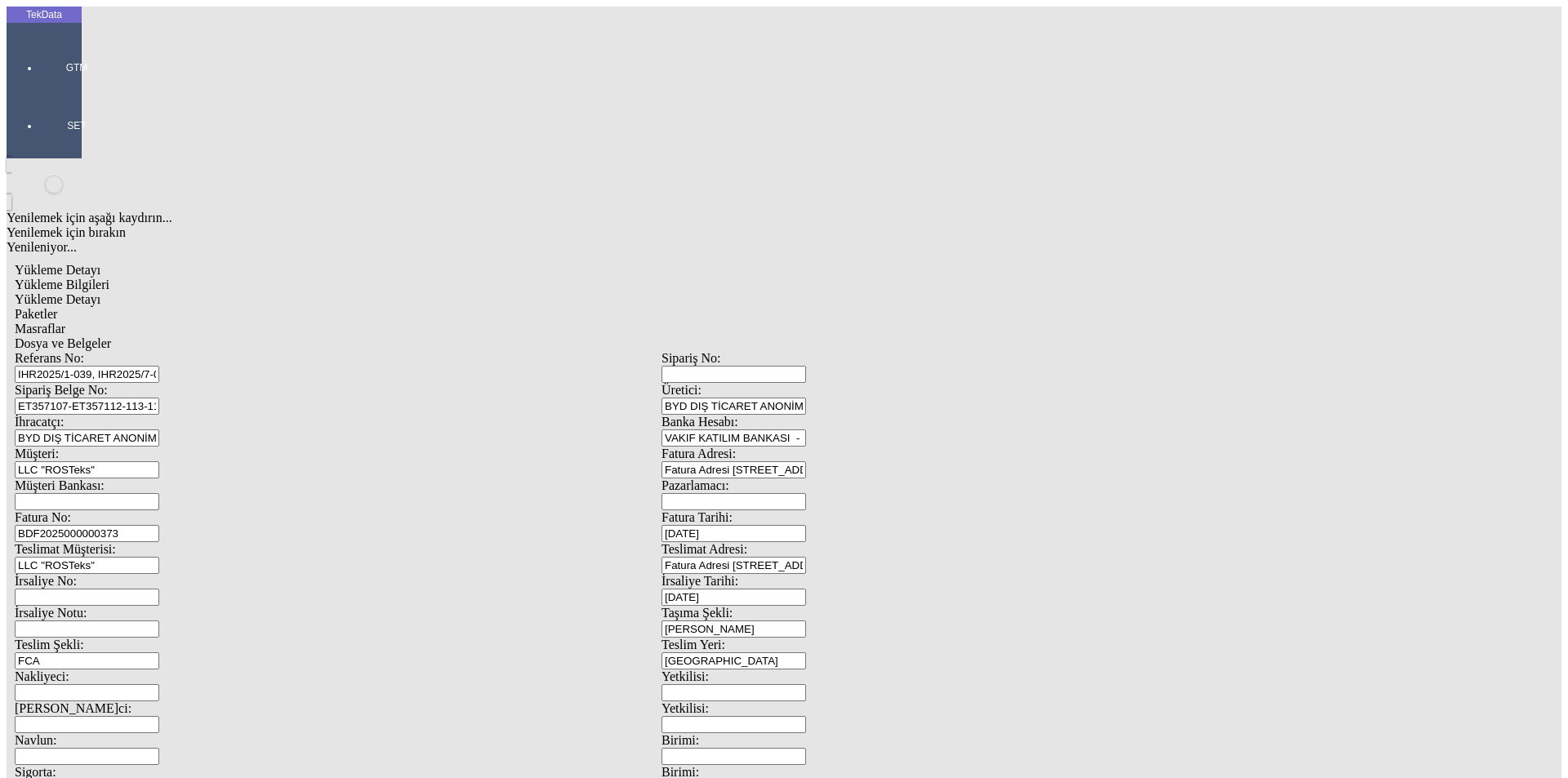
click at [66, 151] on div "TekData GTM SET Yenilemek için aşağı kaydırın... Yenilemek için bırakın Yenilen…" at bounding box center [662, 646] width 1310 height 1279
paste input "61420"
paste input "ET361421"
type input "ET361420 - ET361421"
click at [335, 525] on div "BDF2025000000373" at bounding box center [338, 533] width 647 height 17
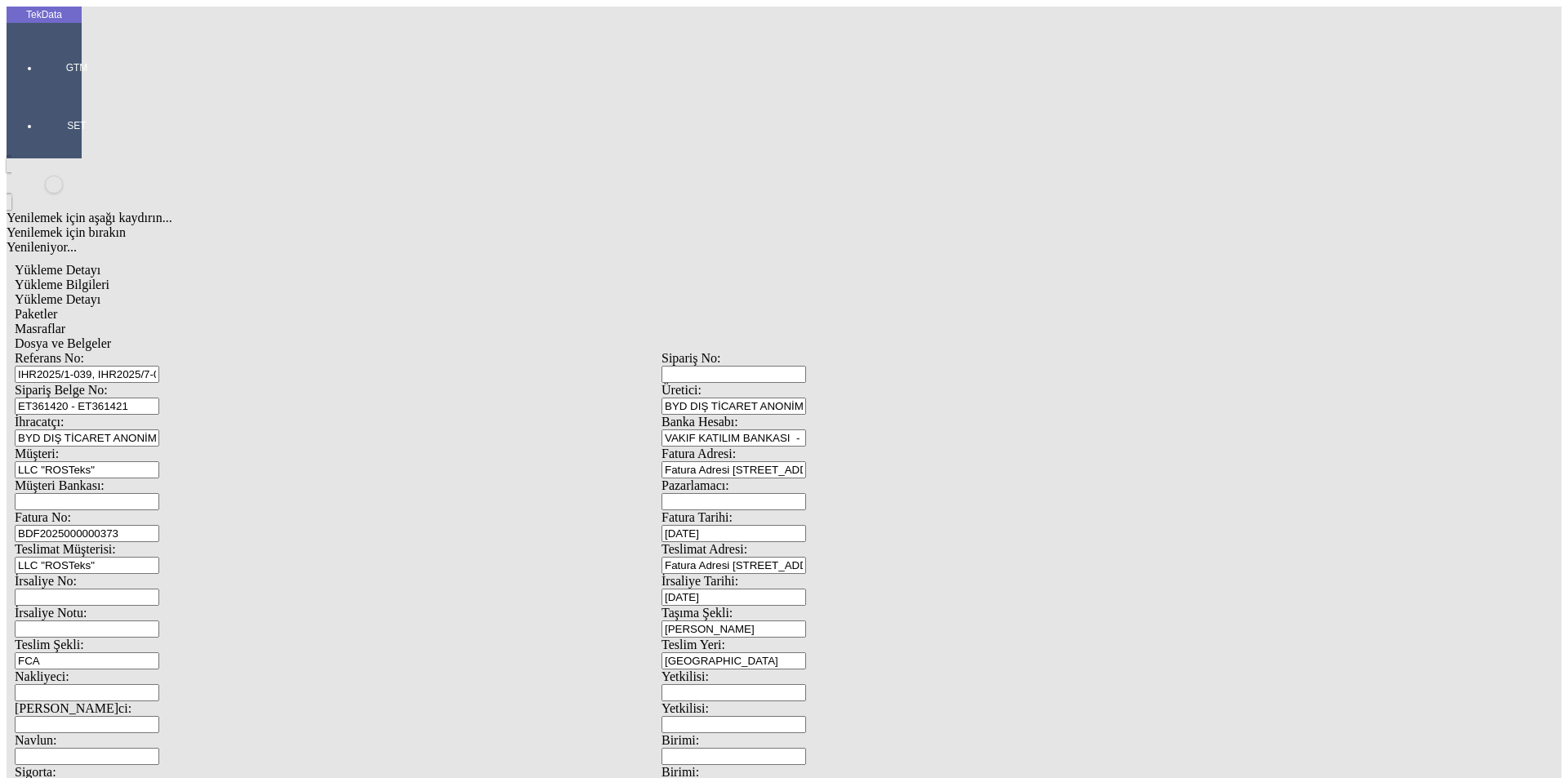
click at [159, 525] on input "BDF2025000000373" at bounding box center [87, 533] width 145 height 17
type input "BDF2025000000"
type input "[DATE]"
click at [819, 351] on div "Referans No: IHR2025/1-039, IHR2025/7-065 Sipariş No: Sipariş Belge No: ET36142…" at bounding box center [661, 733] width 1293 height 764
type input "[DATE]"
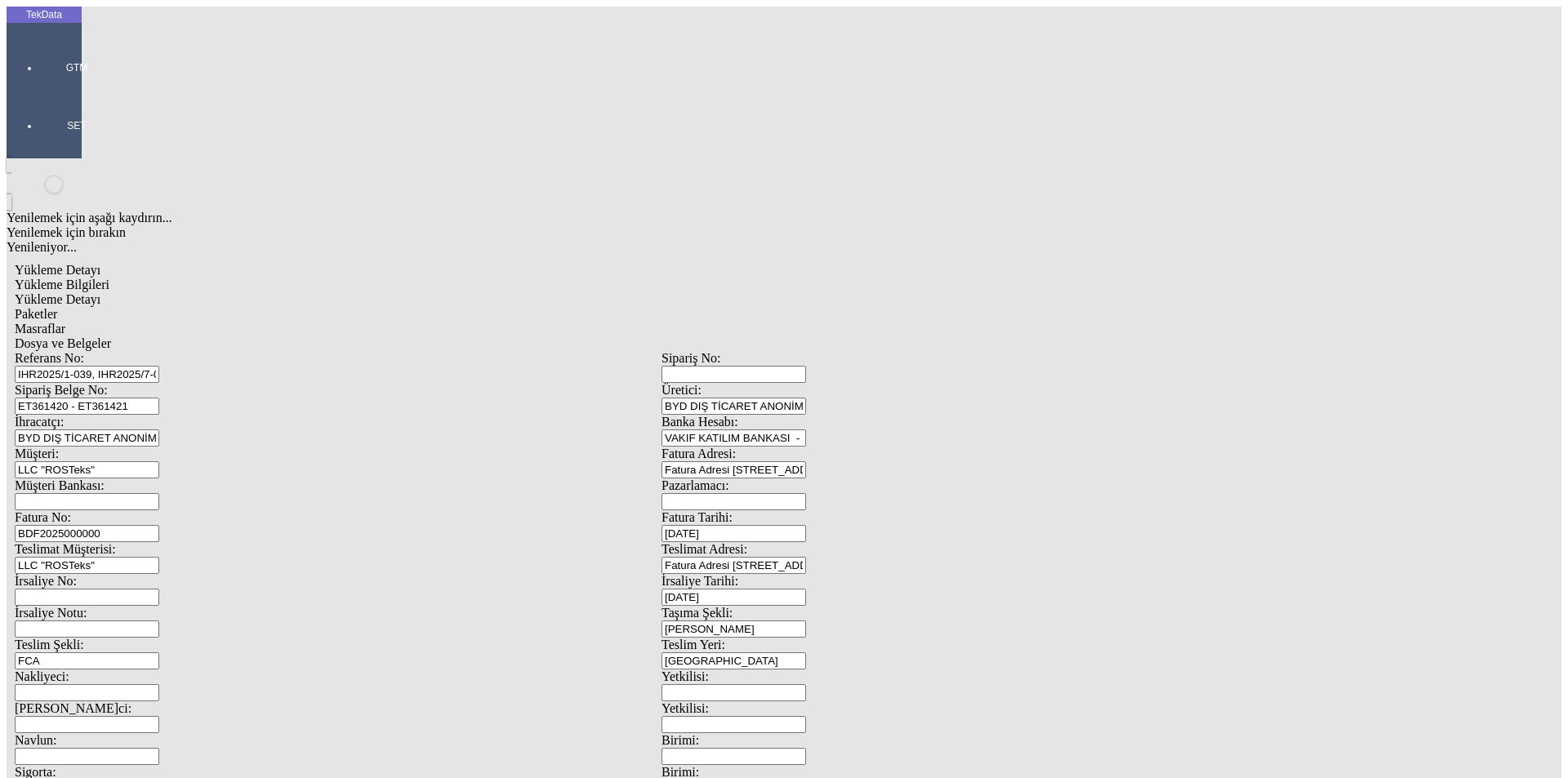
drag, startPoint x: 290, startPoint y: 536, endPoint x: 145, endPoint y: 541, distance: 145.1
drag, startPoint x: 264, startPoint y: 546, endPoint x: 198, endPoint y: 546, distance: 66.0
drag, startPoint x: 316, startPoint y: 558, endPoint x: 104, endPoint y: 546, distance: 212.3
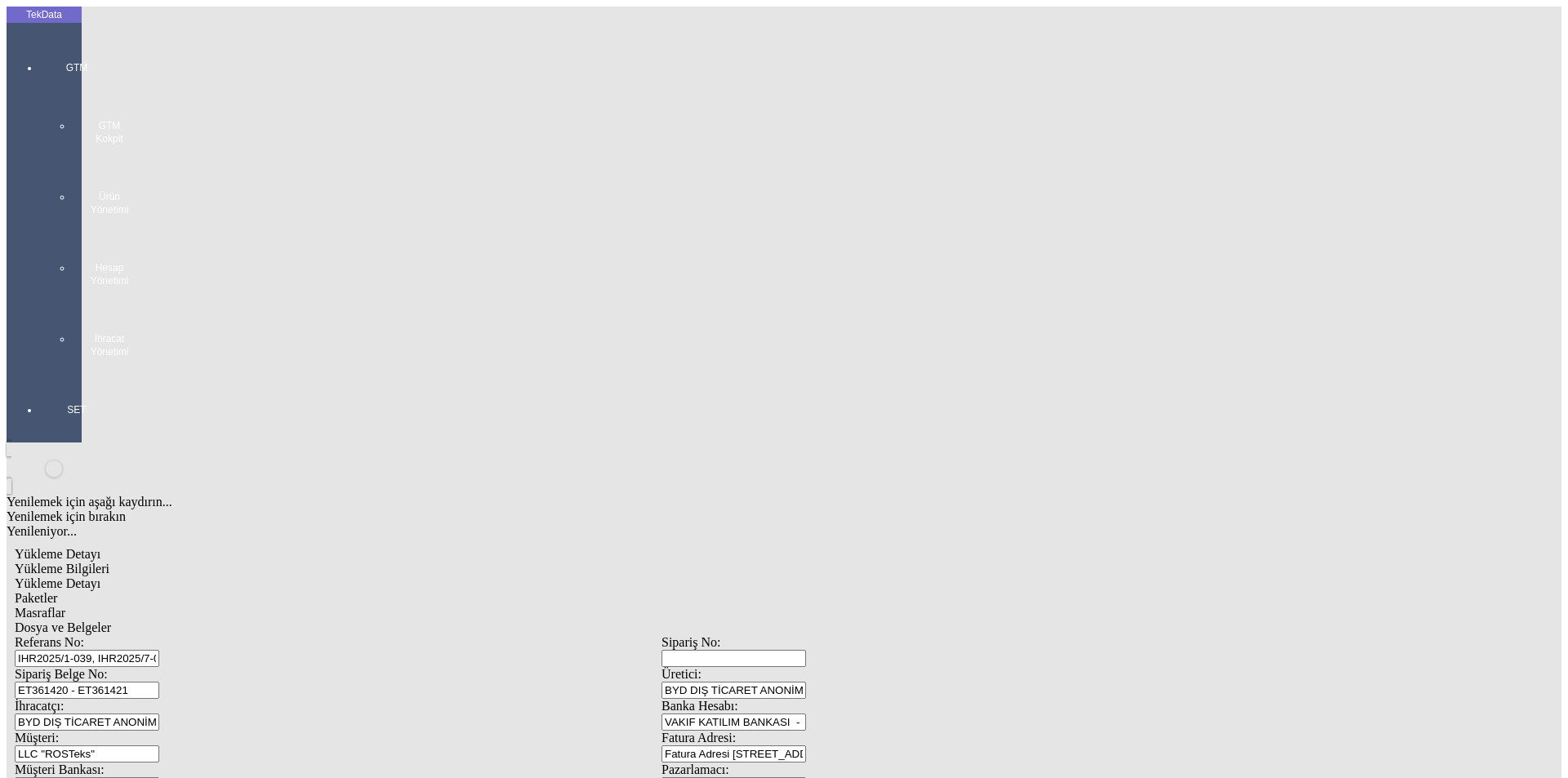
scroll to position [141, 0]
type input "[DATE]"
drag, startPoint x: 288, startPoint y: 558, endPoint x: 218, endPoint y: 564, distance: 70.3
type input "[DATE]"
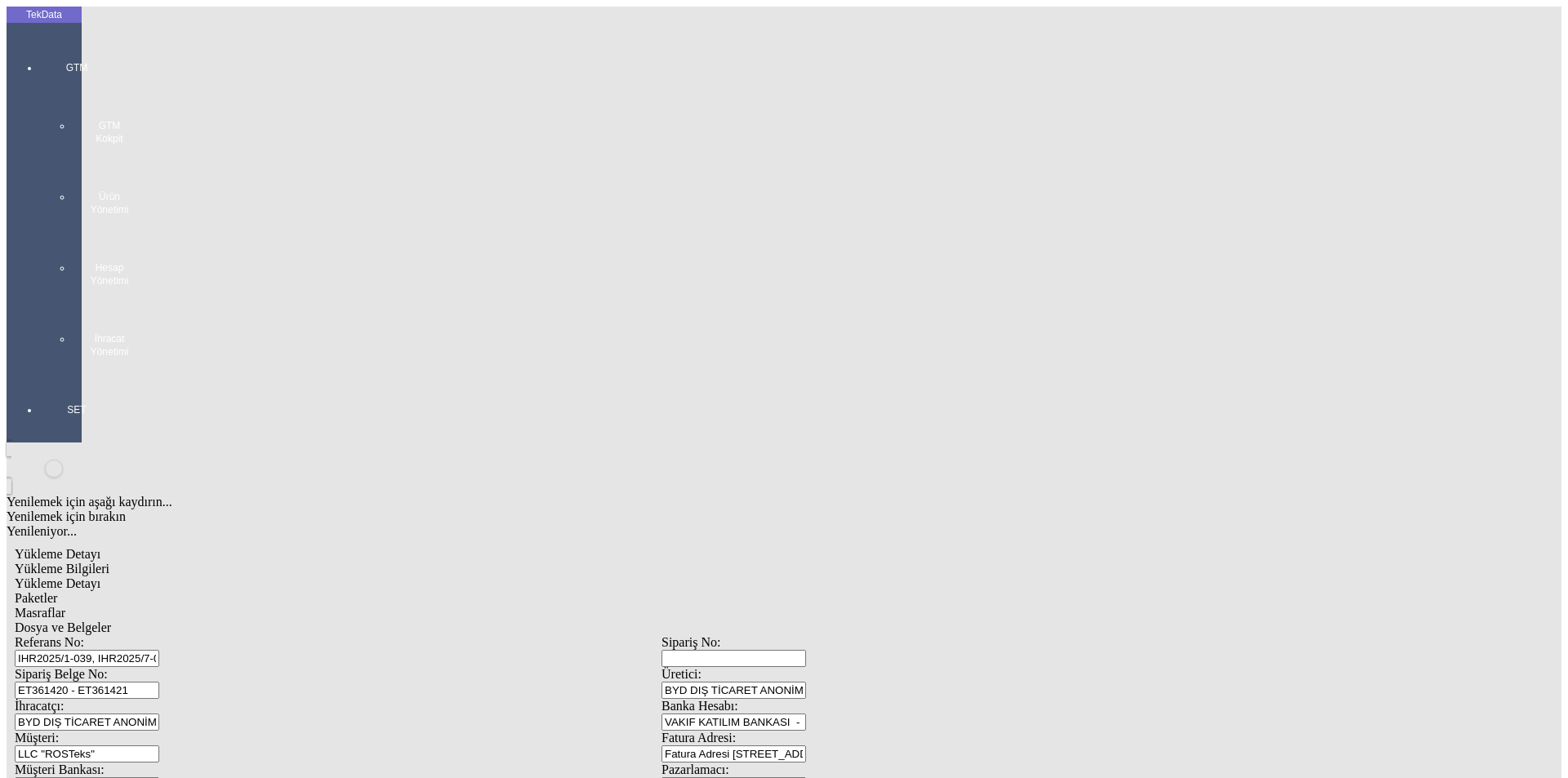
drag, startPoint x: 338, startPoint y: 650, endPoint x: 134, endPoint y: 626, distance: 205.4
drag, startPoint x: 293, startPoint y: 629, endPoint x: 45, endPoint y: 632, distance: 248.0
click at [45, 632] on div "TekData GTM GTM Kokpit Ürün Yönetimi Hesap Yönetimi İhracat Yönetimi SET Yenile…" at bounding box center [662, 788] width 1310 height 1563
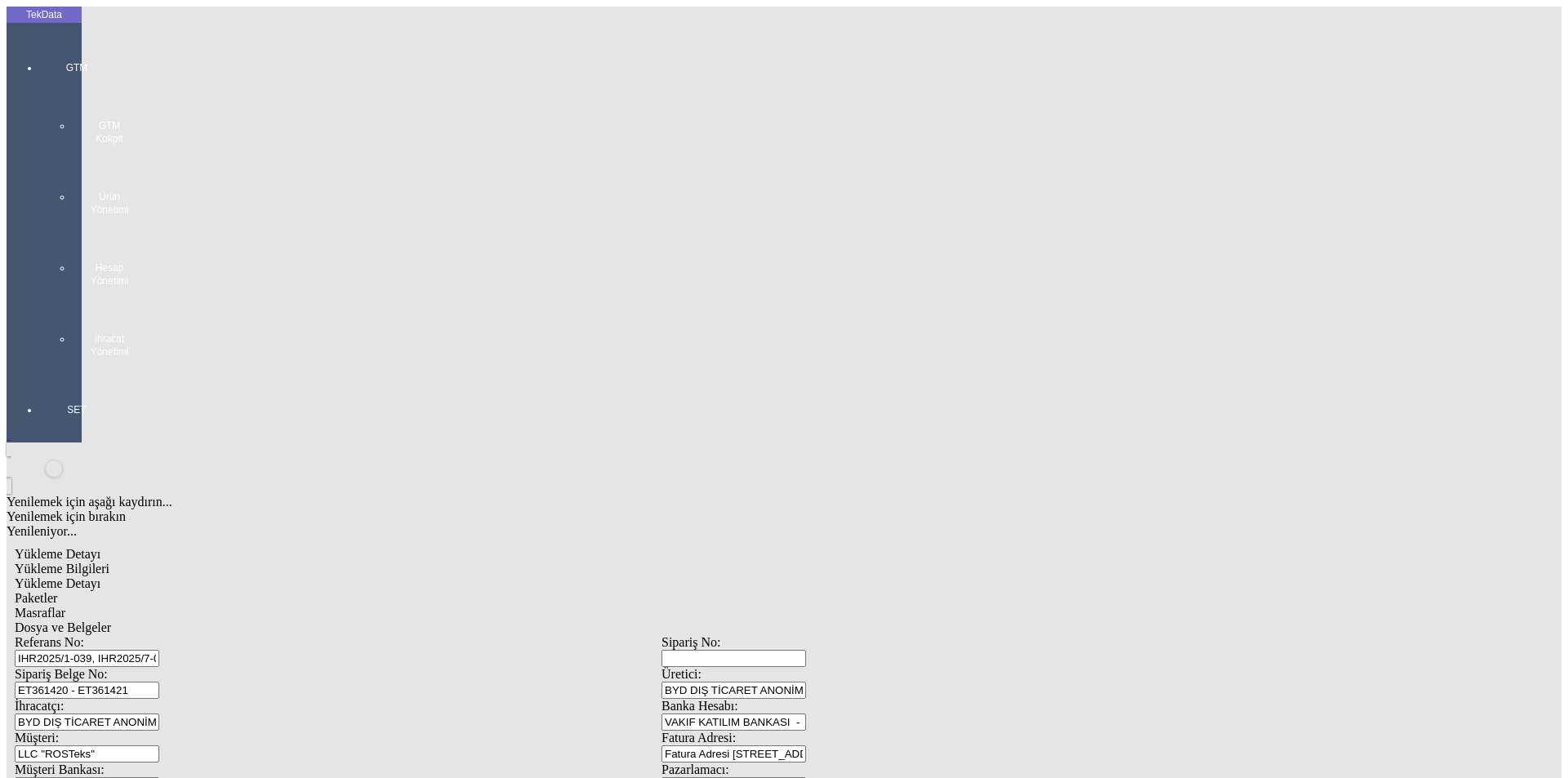
type input "3850.45"
type input "6684.37"
type input "3850.45"
drag, startPoint x: 957, startPoint y: 627, endPoint x: 787, endPoint y: 610, distance: 170.8
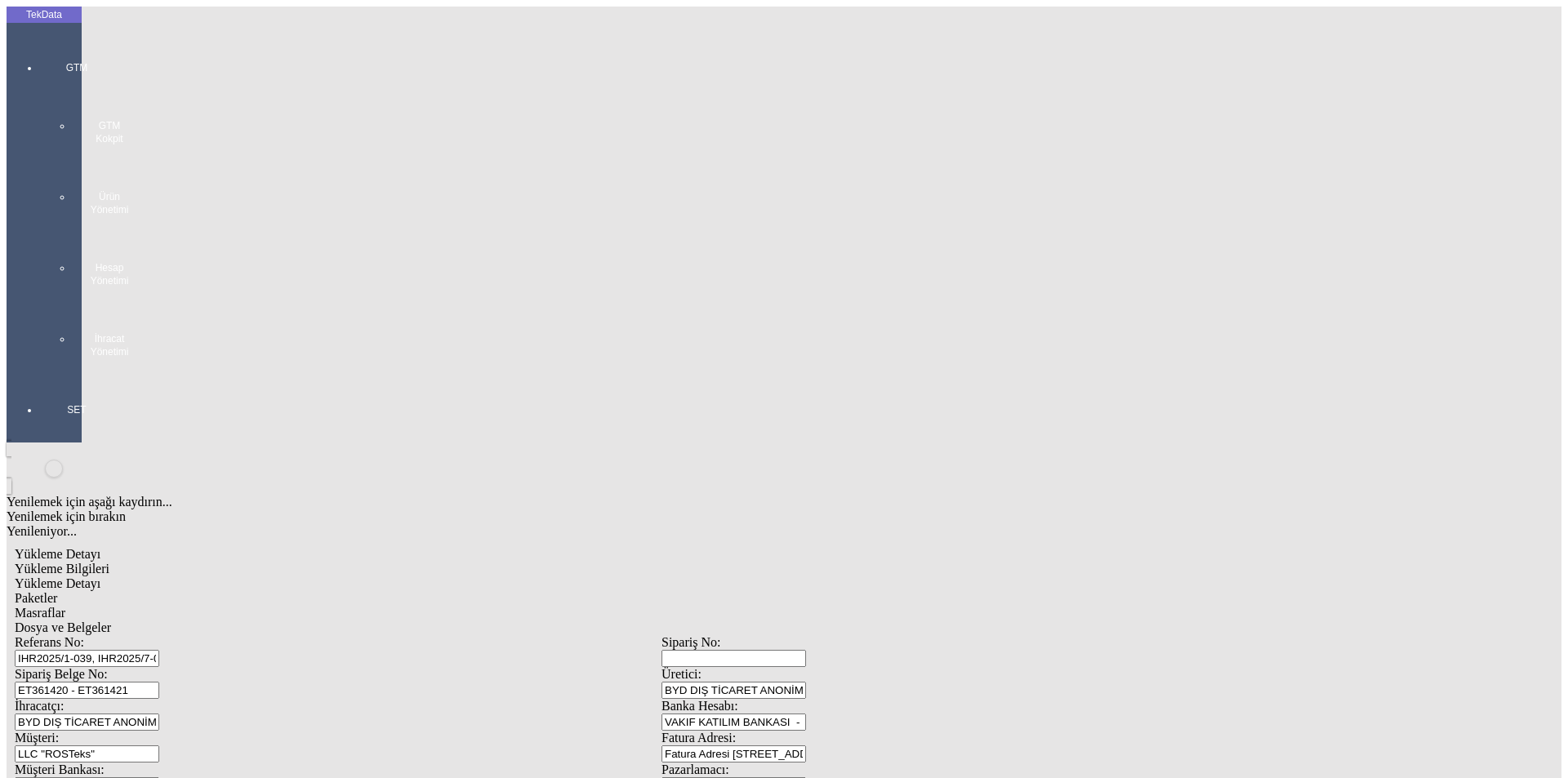
type input "3887.95"
click at [100, 577] on span "Yükleme Detayı" at bounding box center [58, 584] width 85 height 14
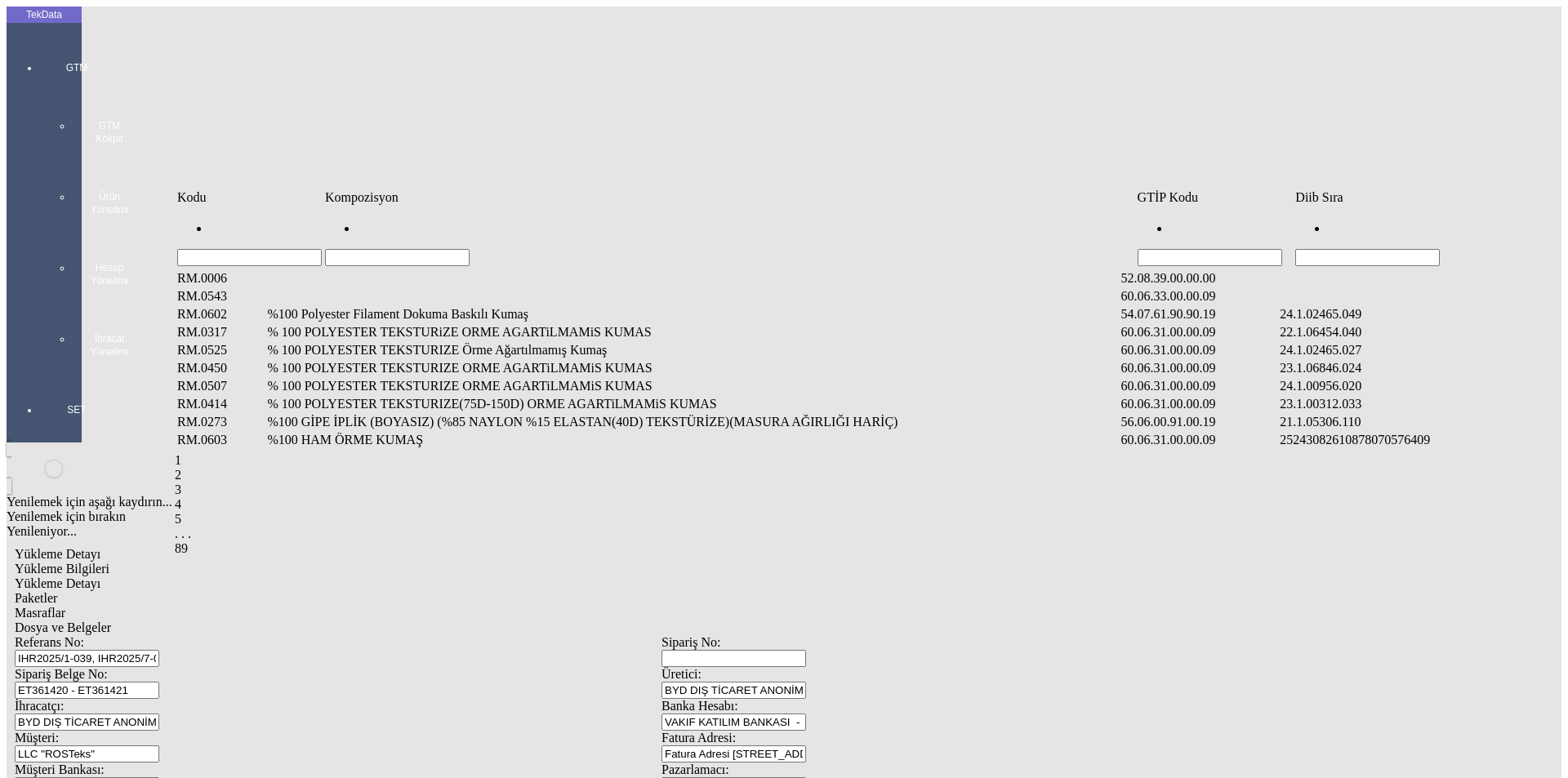
drag, startPoint x: 1413, startPoint y: 214, endPoint x: 1414, endPoint y: 223, distance: 9.1
click at [1413, 205] on td "Diib Sıra" at bounding box center [1414, 197] width 241 height 16
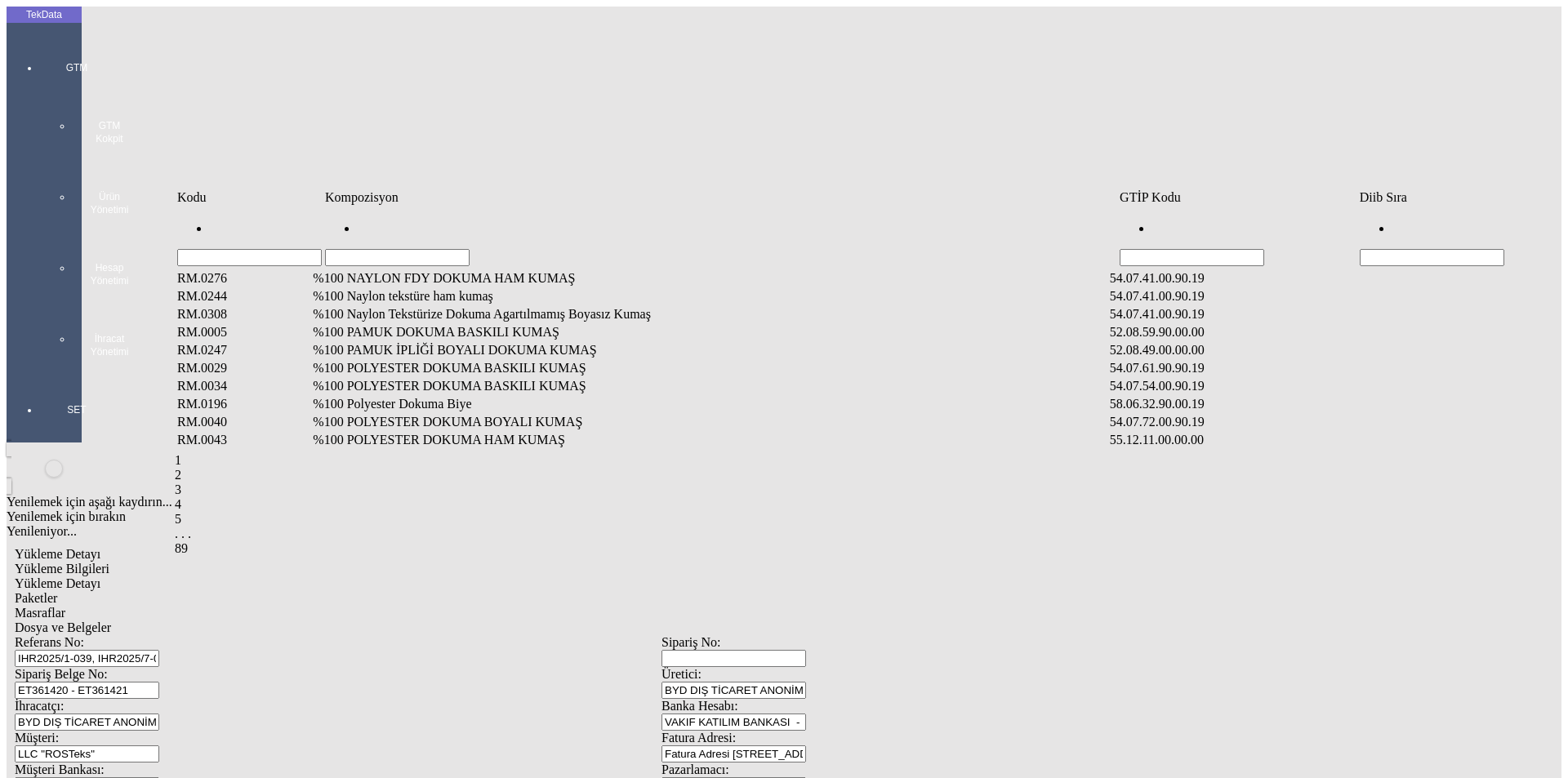
click at [1414, 249] on input "Hücreyi Filtrele" at bounding box center [1432, 257] width 145 height 17
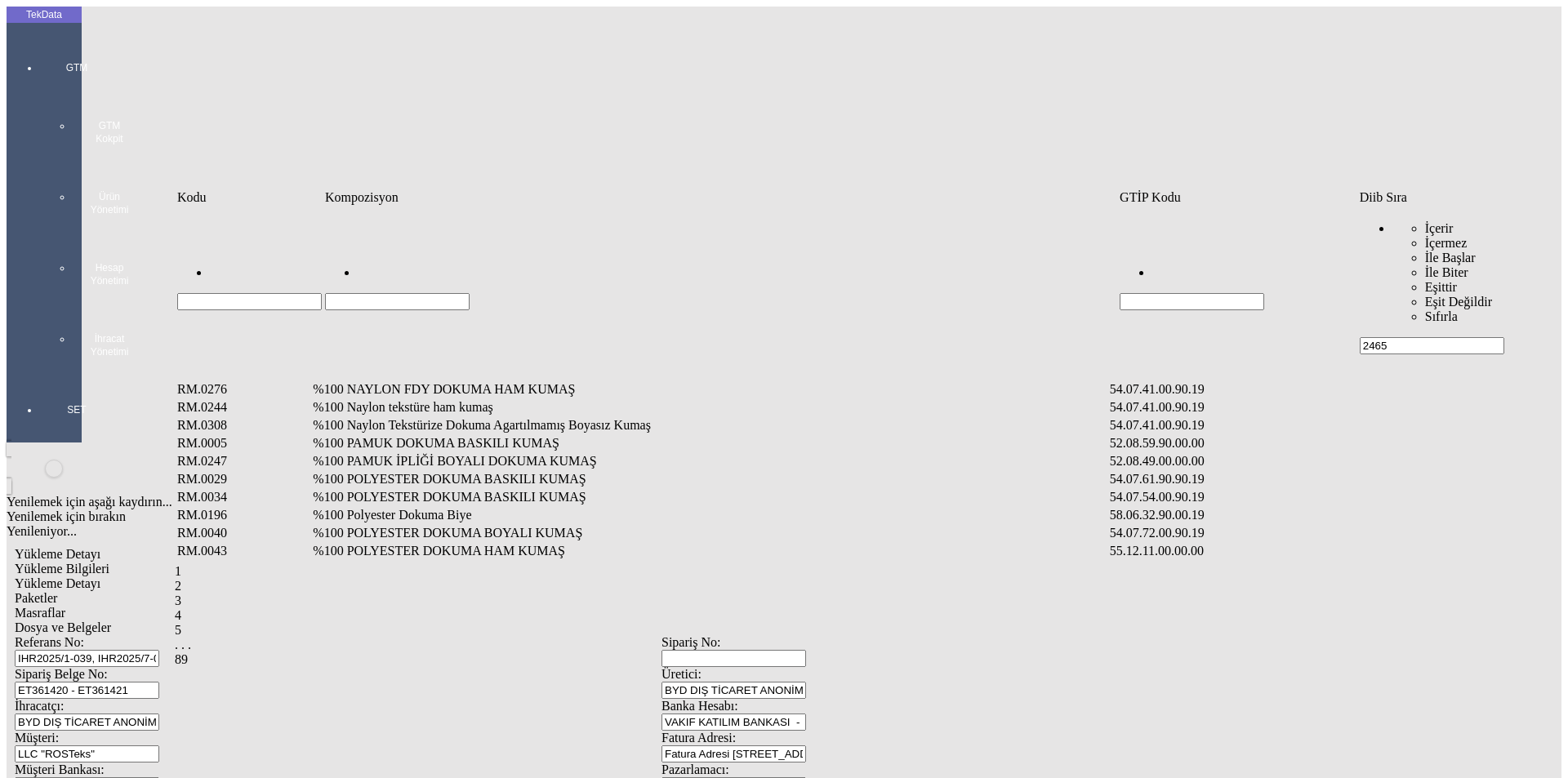
type input "2465"
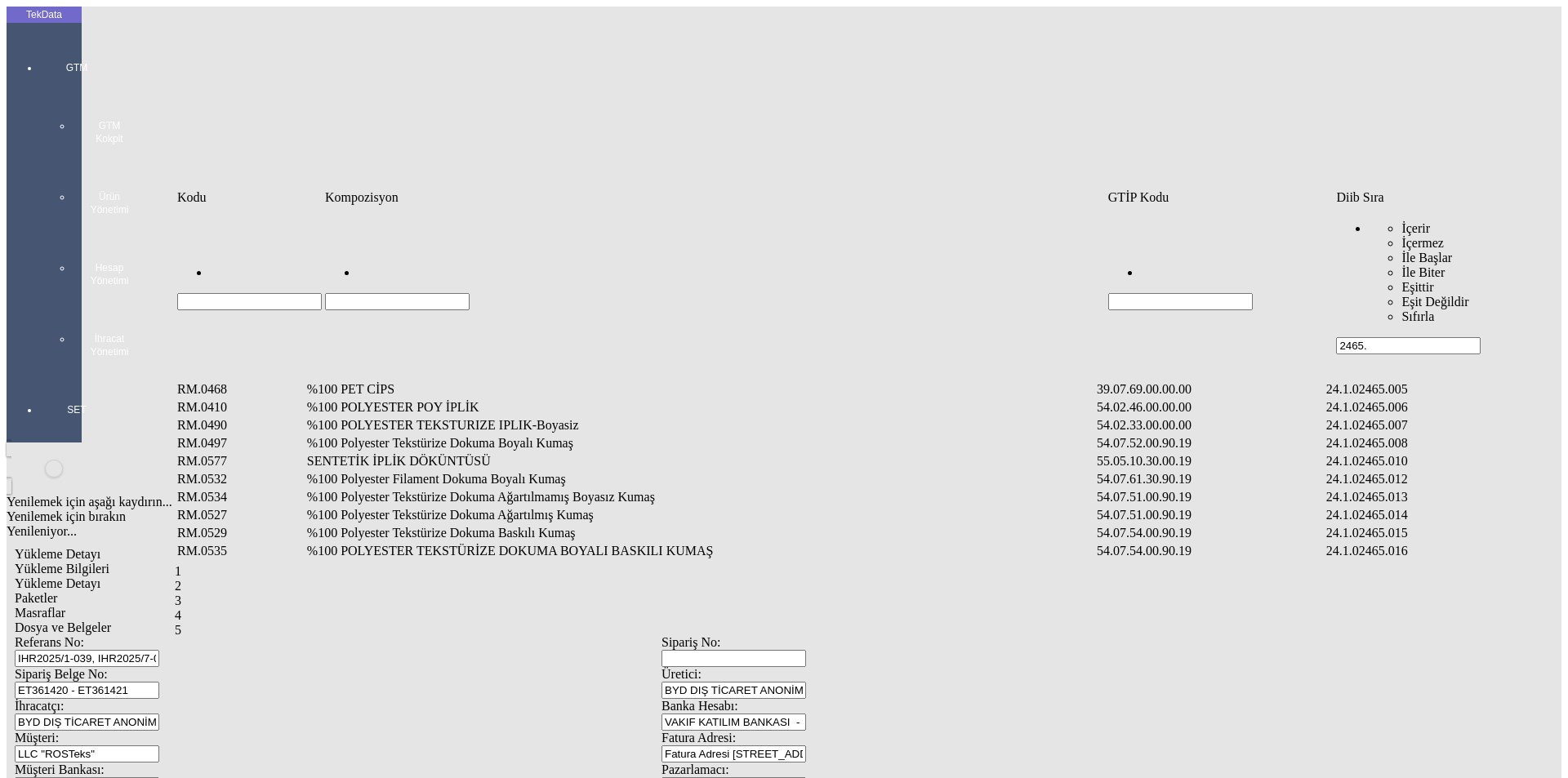
type input "2465."
click at [425, 471] on td "%100 Polyester Filament Dokuma Boyalı Kumaş" at bounding box center [701, 479] width 788 height 16
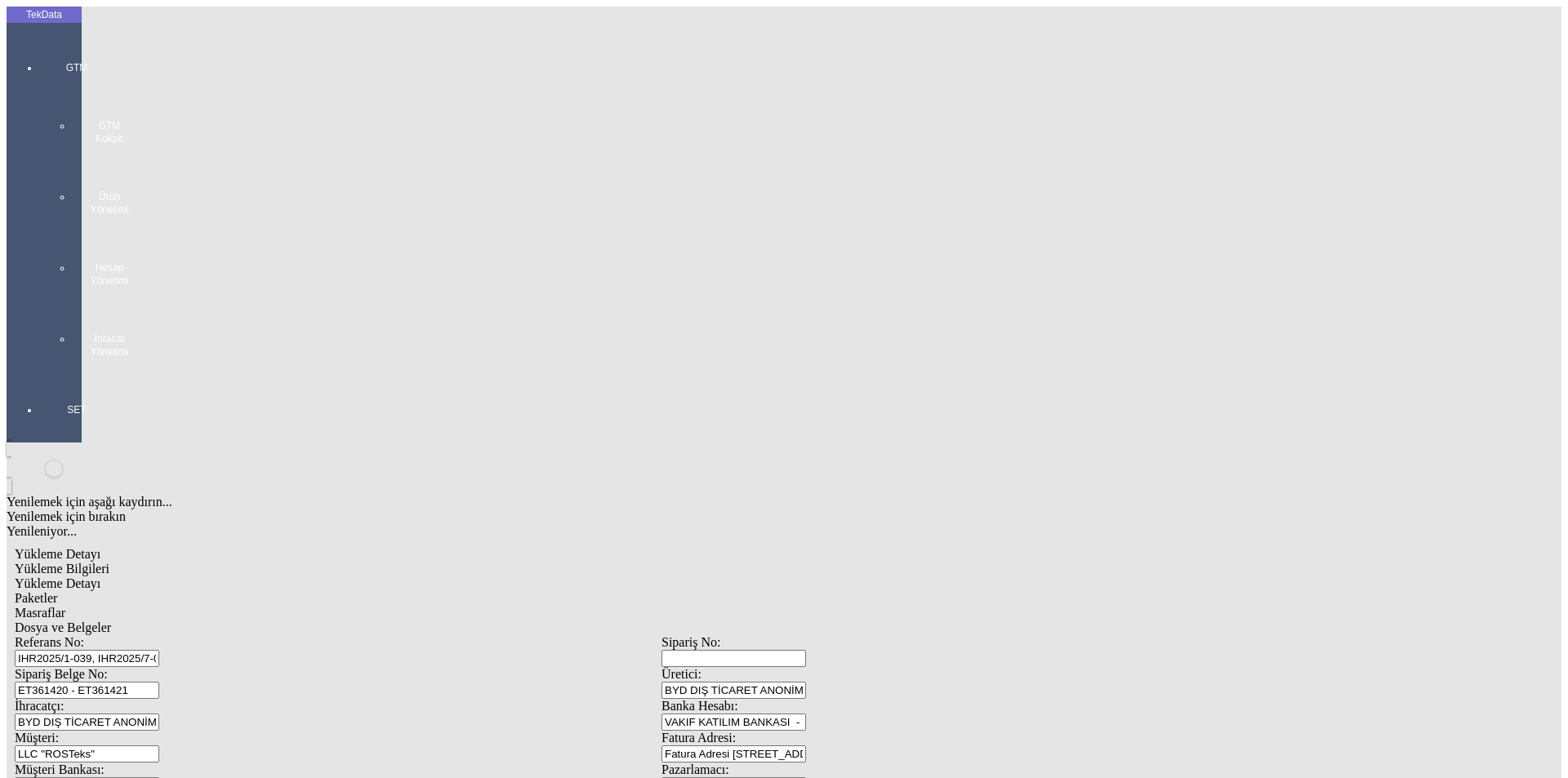
type input "1304.5"
click at [922, 296] on div "Metre" at bounding box center [1214, 303] width 647 height 15
type input "Metre"
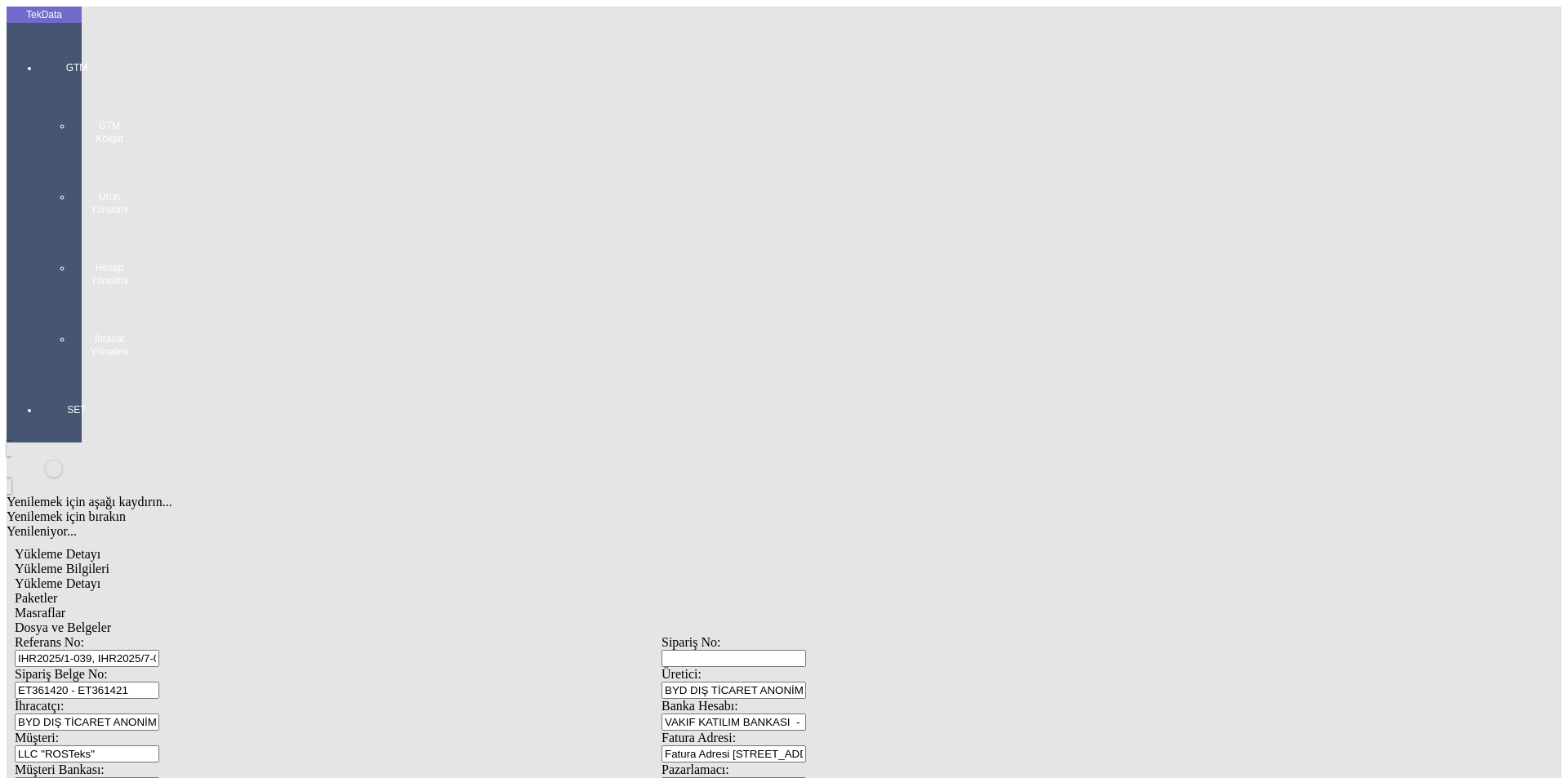
type input "1.67"
drag, startPoint x: 935, startPoint y: 263, endPoint x: 939, endPoint y: 276, distance: 13.6
click at [924, 342] on div "Amerikan Doları" at bounding box center [1214, 349] width 647 height 15
type input "Amerikan Doları"
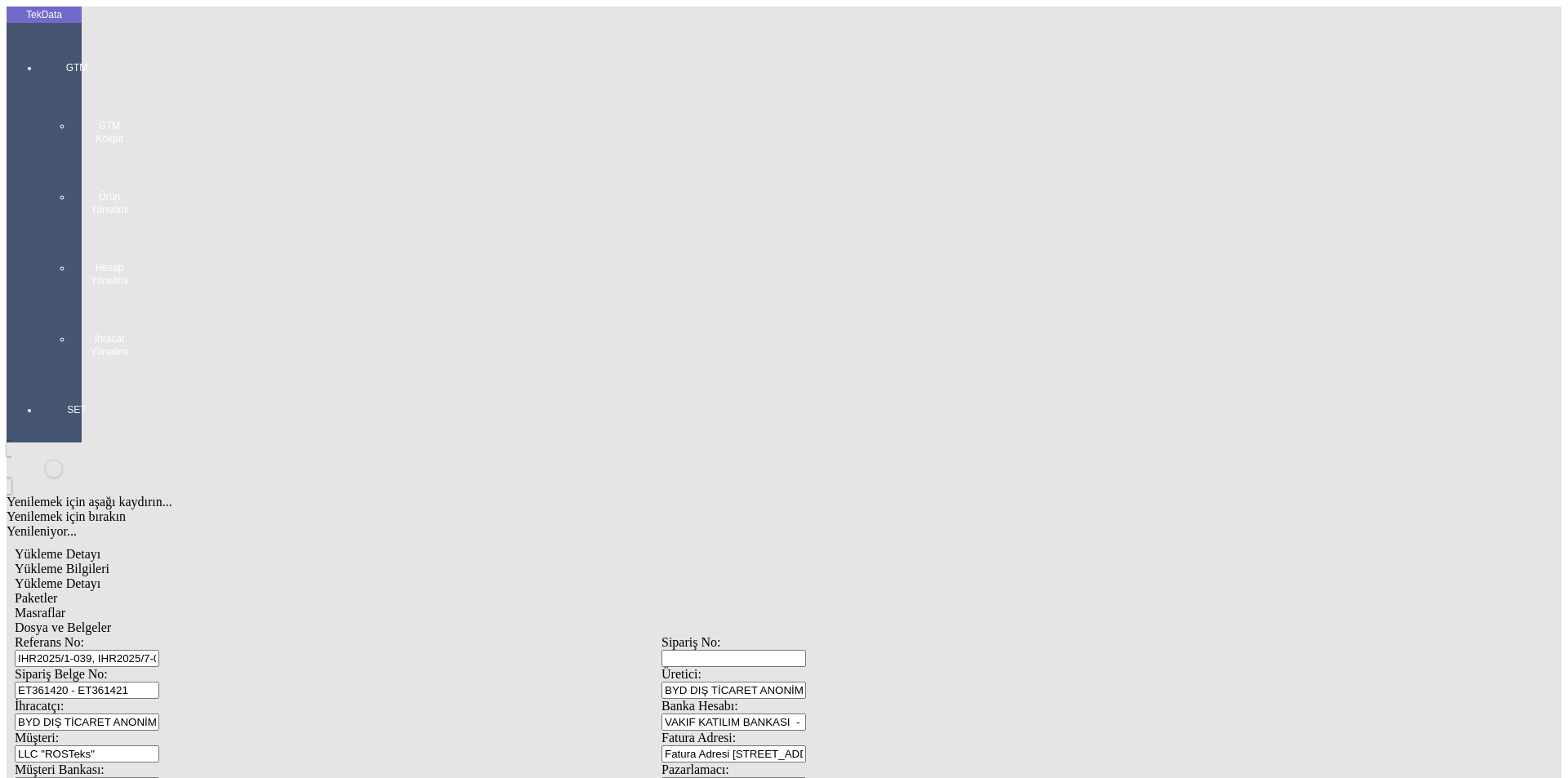
type input "300"
type input "298"
type input "303.25"
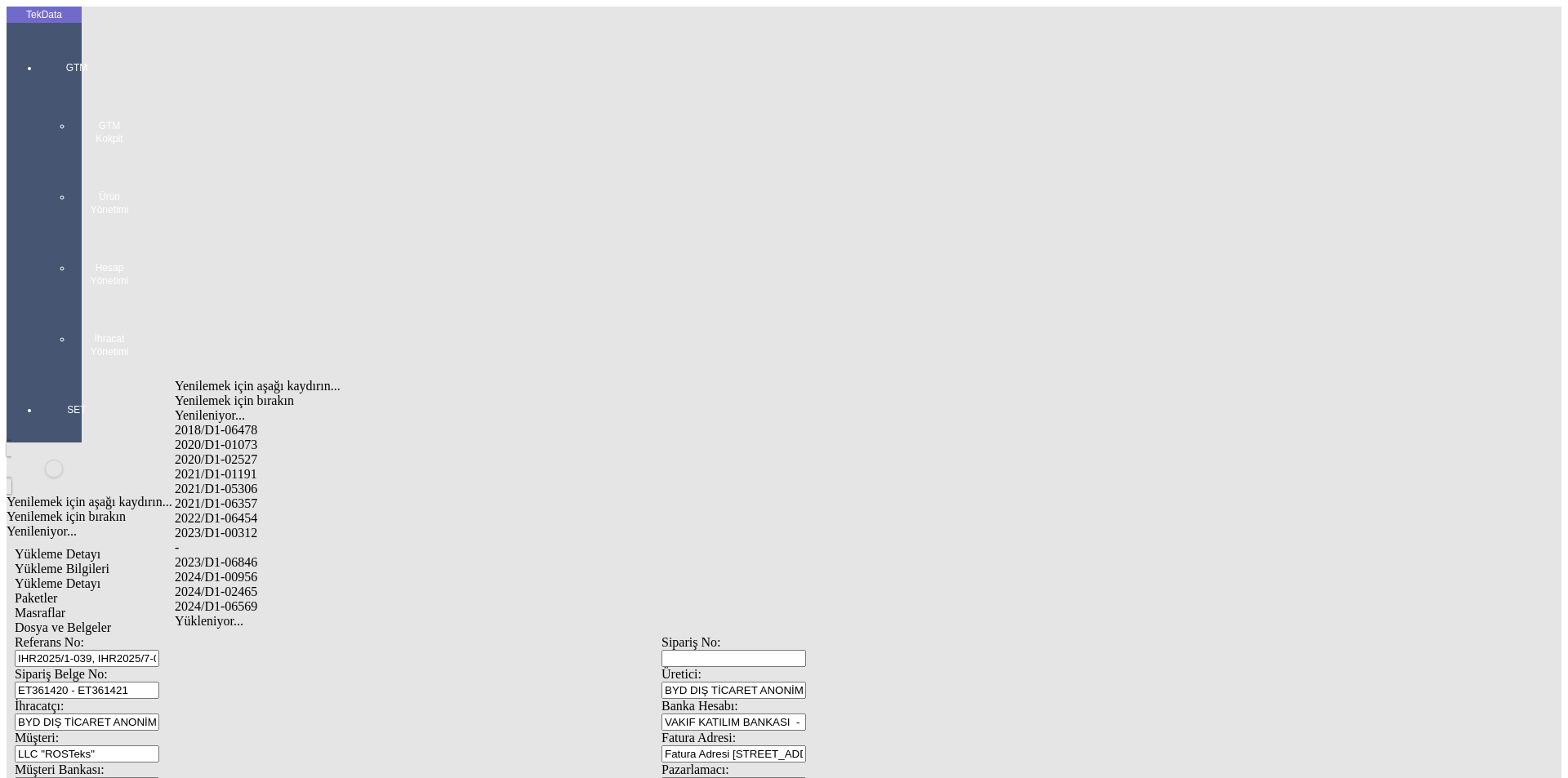
click at [243, 584] on div "2024/D1-02465" at bounding box center [491, 591] width 634 height 15
type input "2024/D1-02465"
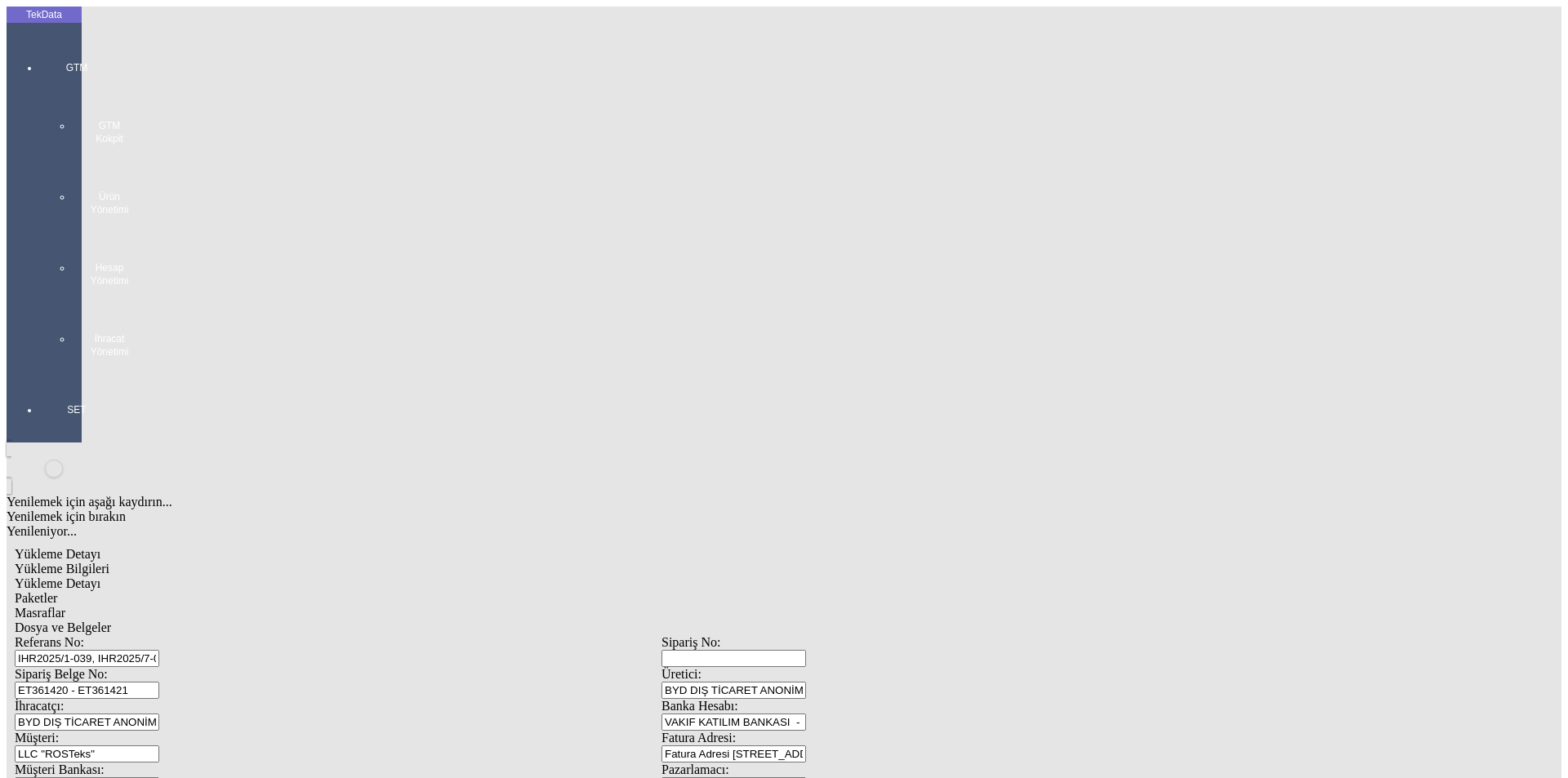
drag, startPoint x: 269, startPoint y: 170, endPoint x: 340, endPoint y: 187, distance: 73.0
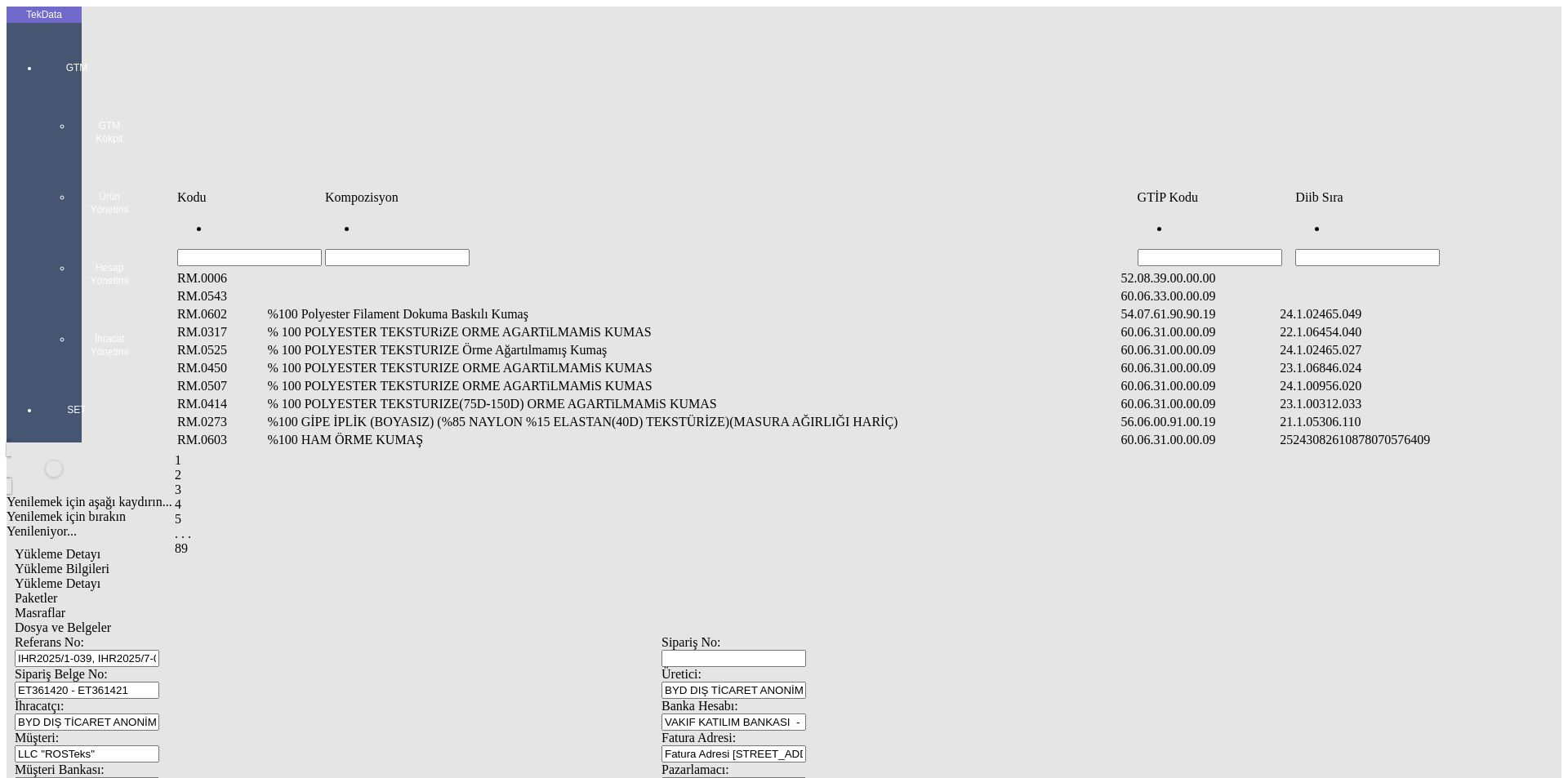
click at [1385, 249] on input "Hücreyi Filtrele" at bounding box center [1368, 257] width 145 height 17
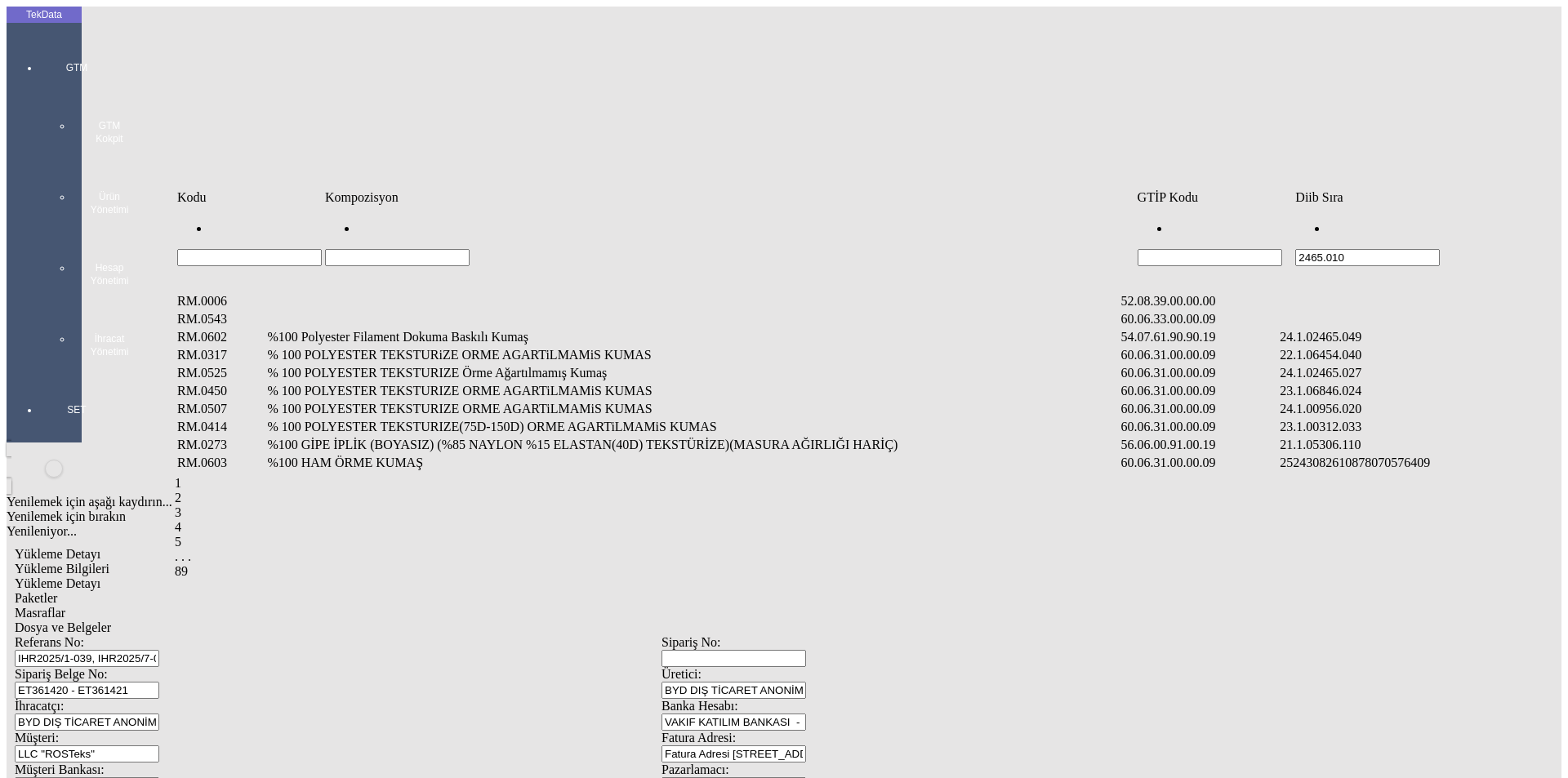
type input "2465.010"
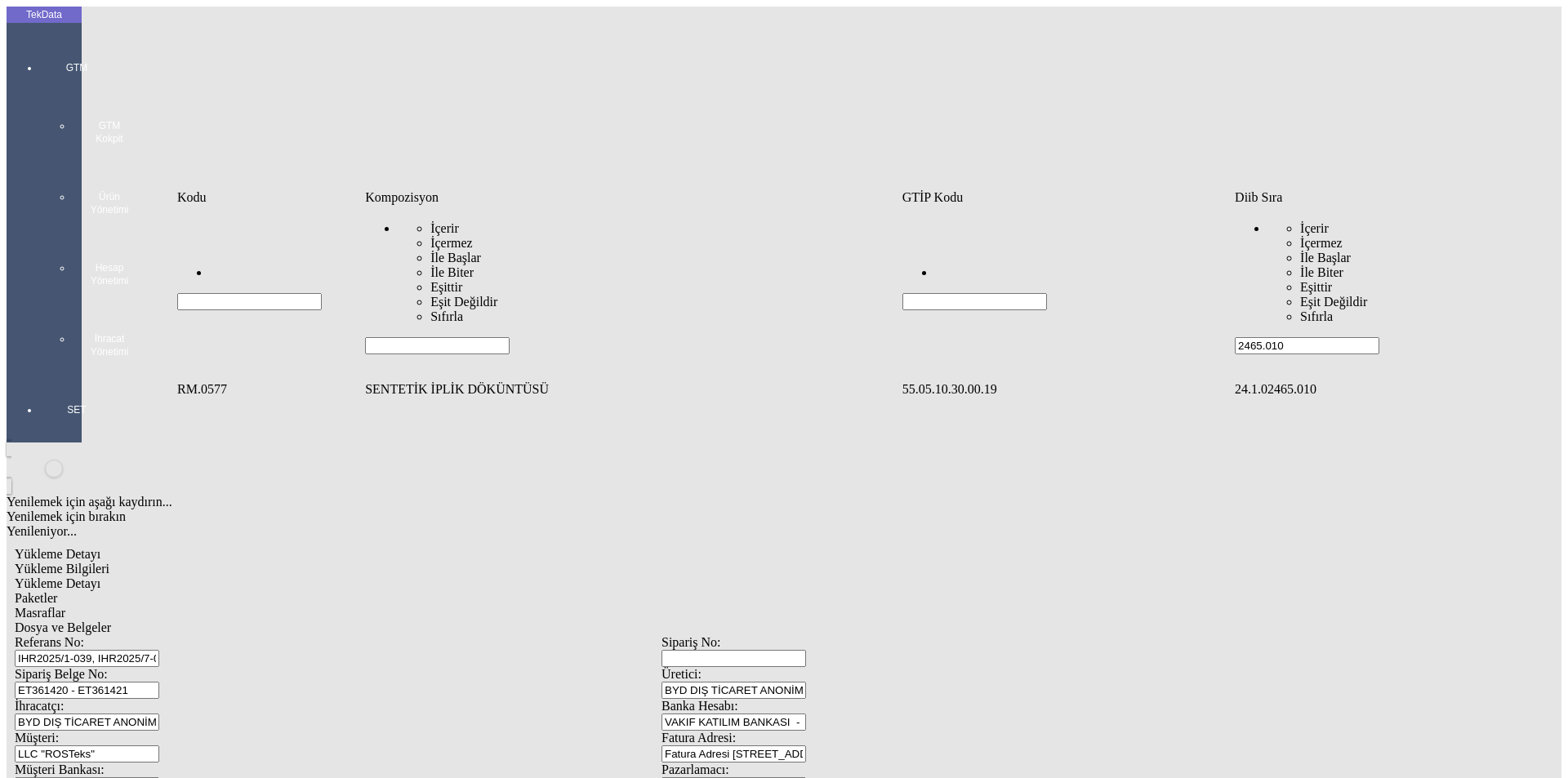
click at [1173, 234] on tr "İçerir İçermez İle Başlar İle Biter Eşittir Eşit Değildir Sıfırla İçerir İçerme…" at bounding box center [850, 281] width 1349 height 148
type input "2"
type input "2465.008"
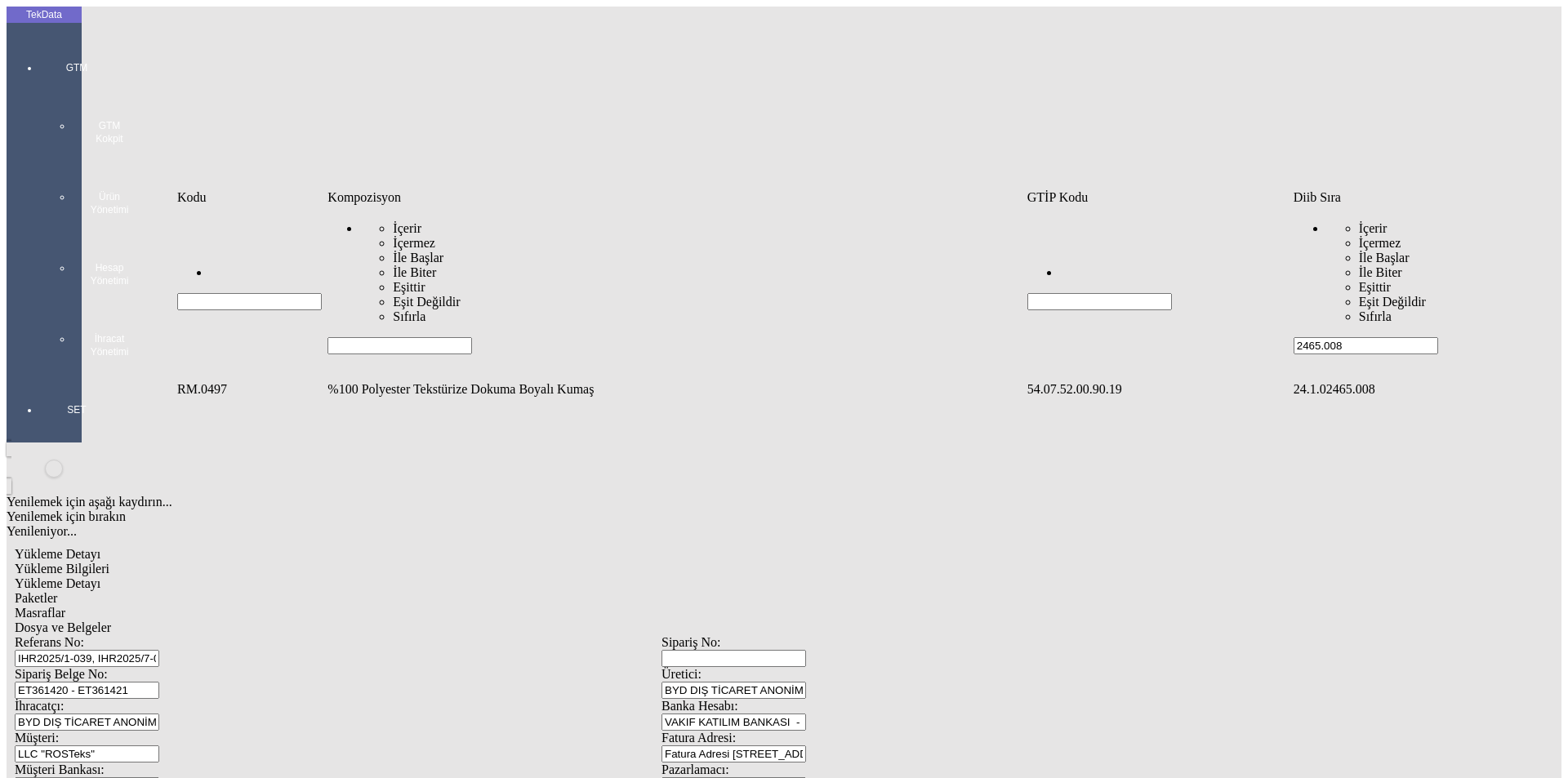
click at [370, 381] on td "%100 Polyester Tekstürize Dokuma Boyalı Kumaş" at bounding box center [675, 389] width 698 height 16
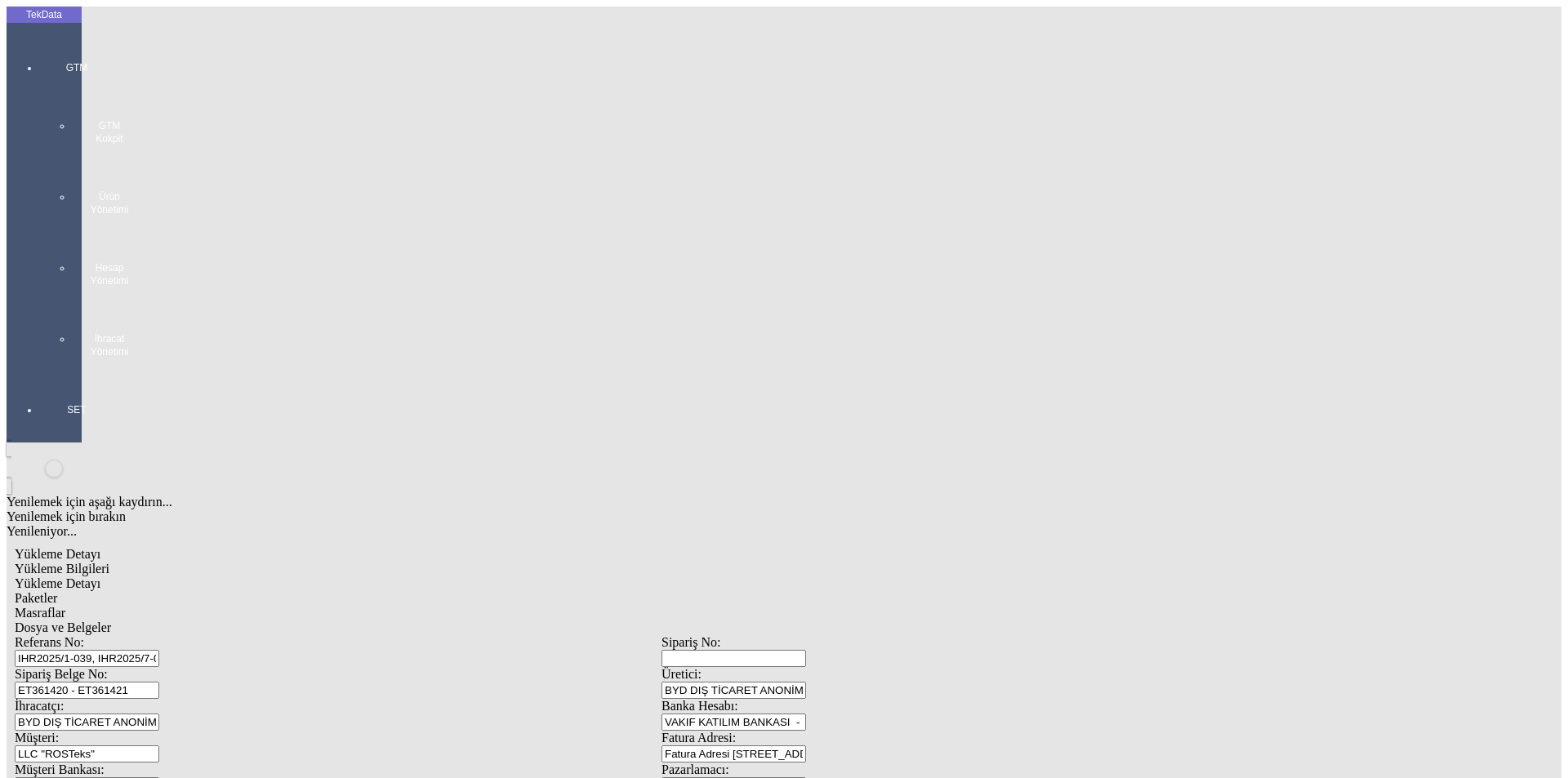
type input "5350.3"
drag, startPoint x: 902, startPoint y: 261, endPoint x: 660, endPoint y: 291, distance: 243.9
click at [901, 296] on div "Metre" at bounding box center [1214, 303] width 647 height 15
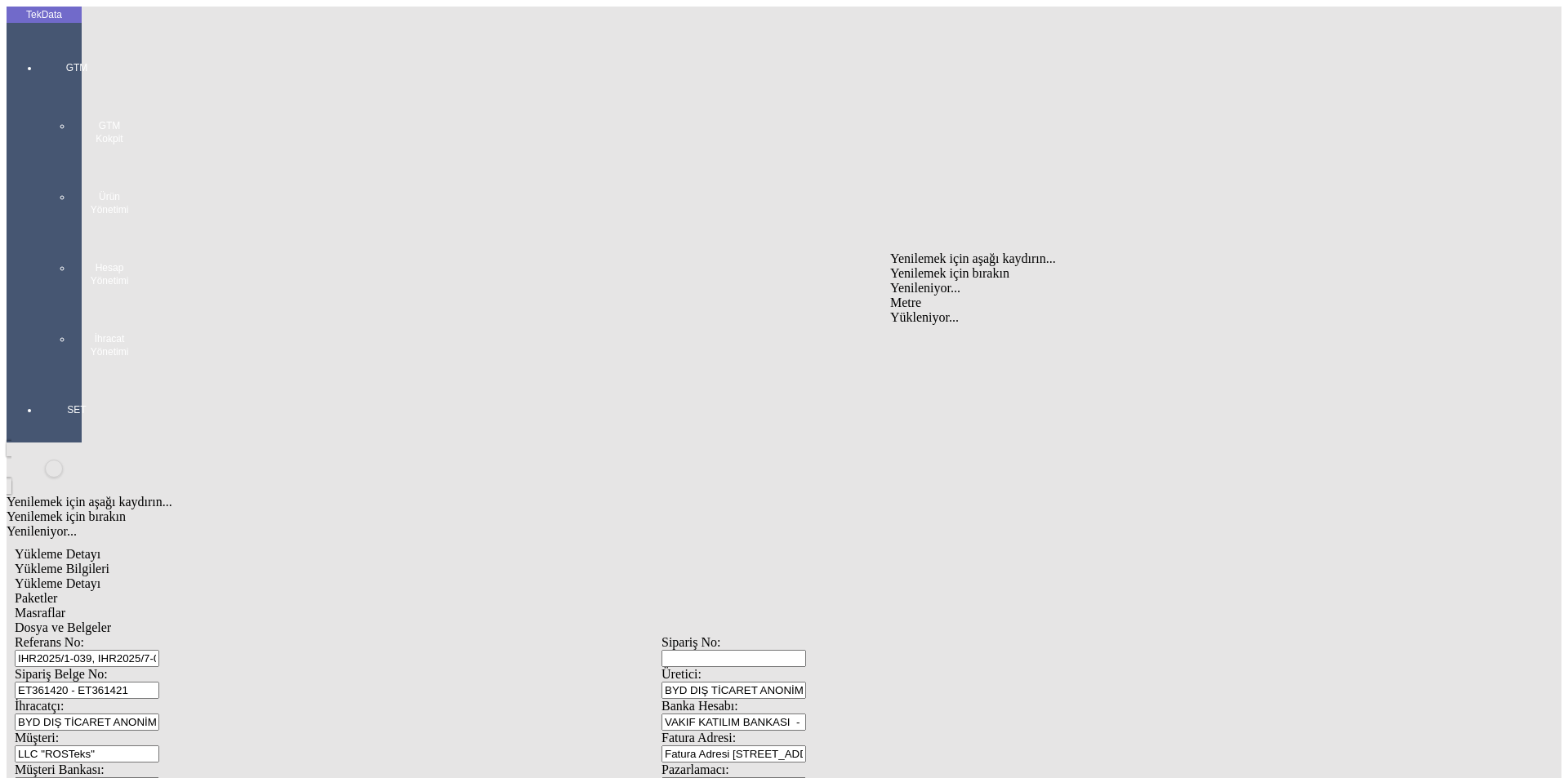
type input "Metre"
type input "2.26"
click at [925, 342] on div "Amerikan Doları" at bounding box center [1214, 349] width 647 height 15
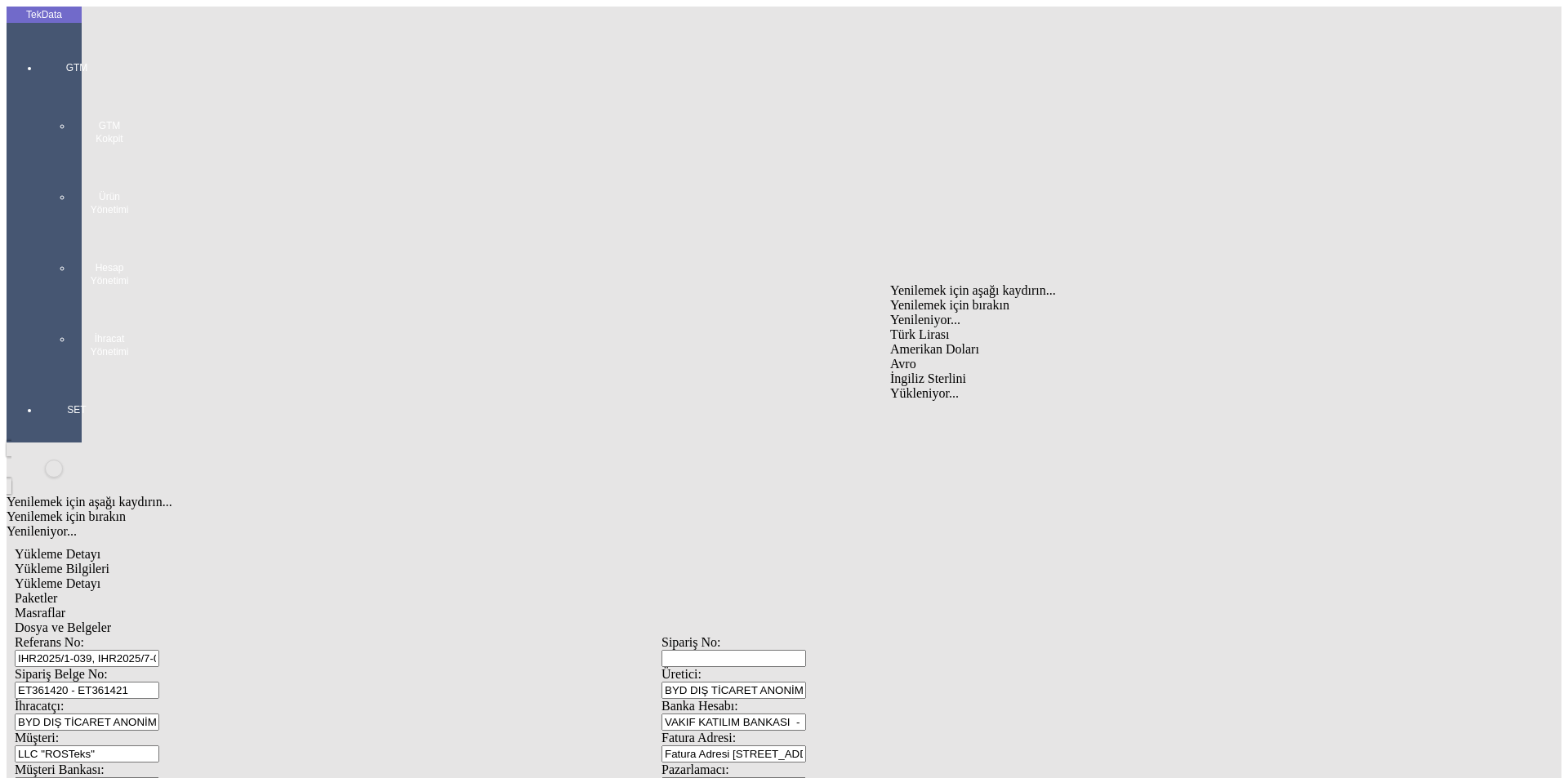
type input "Amerikan Doları"
type input "300"
type input "3552.45"
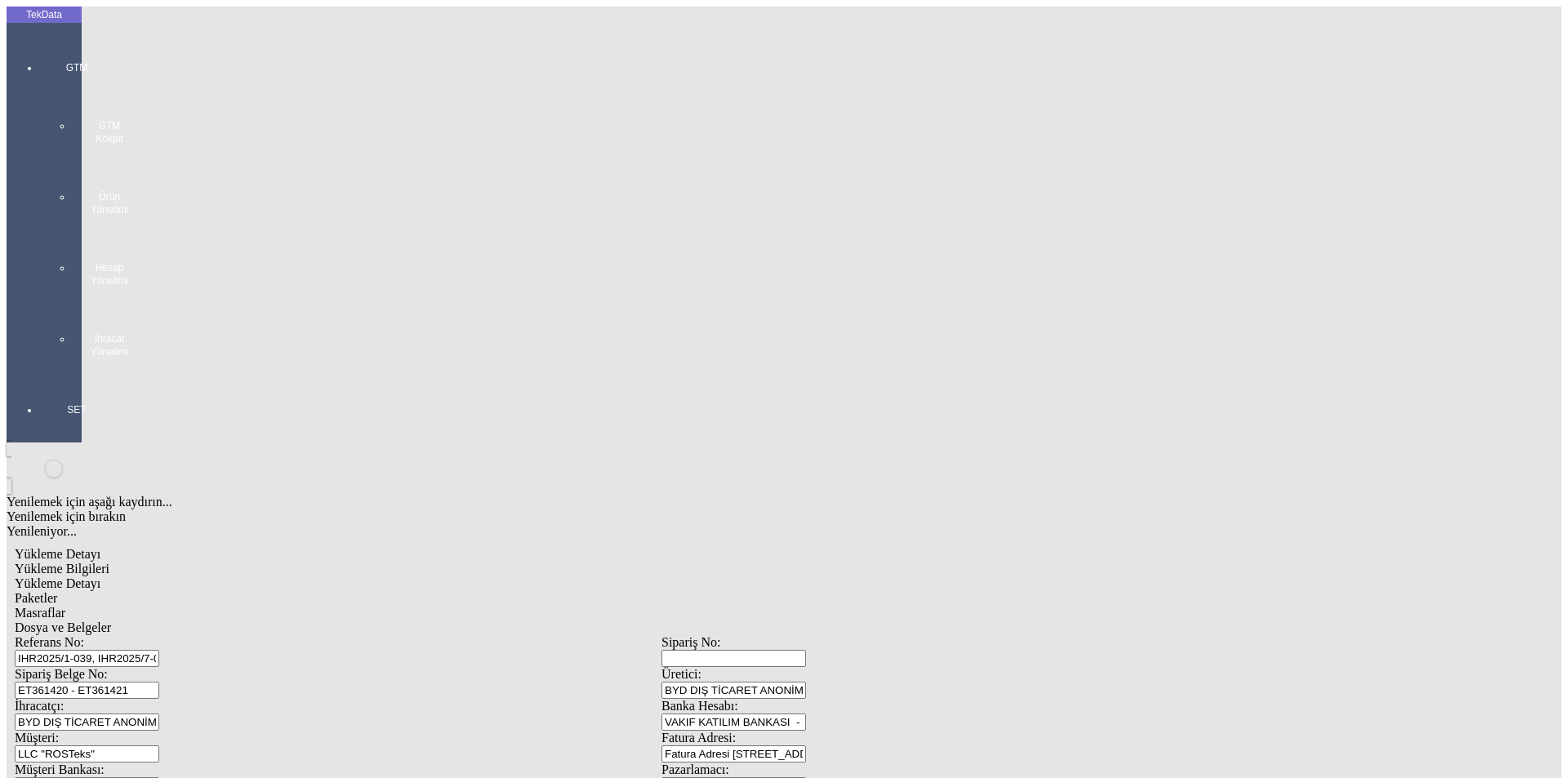
type input "3584.7"
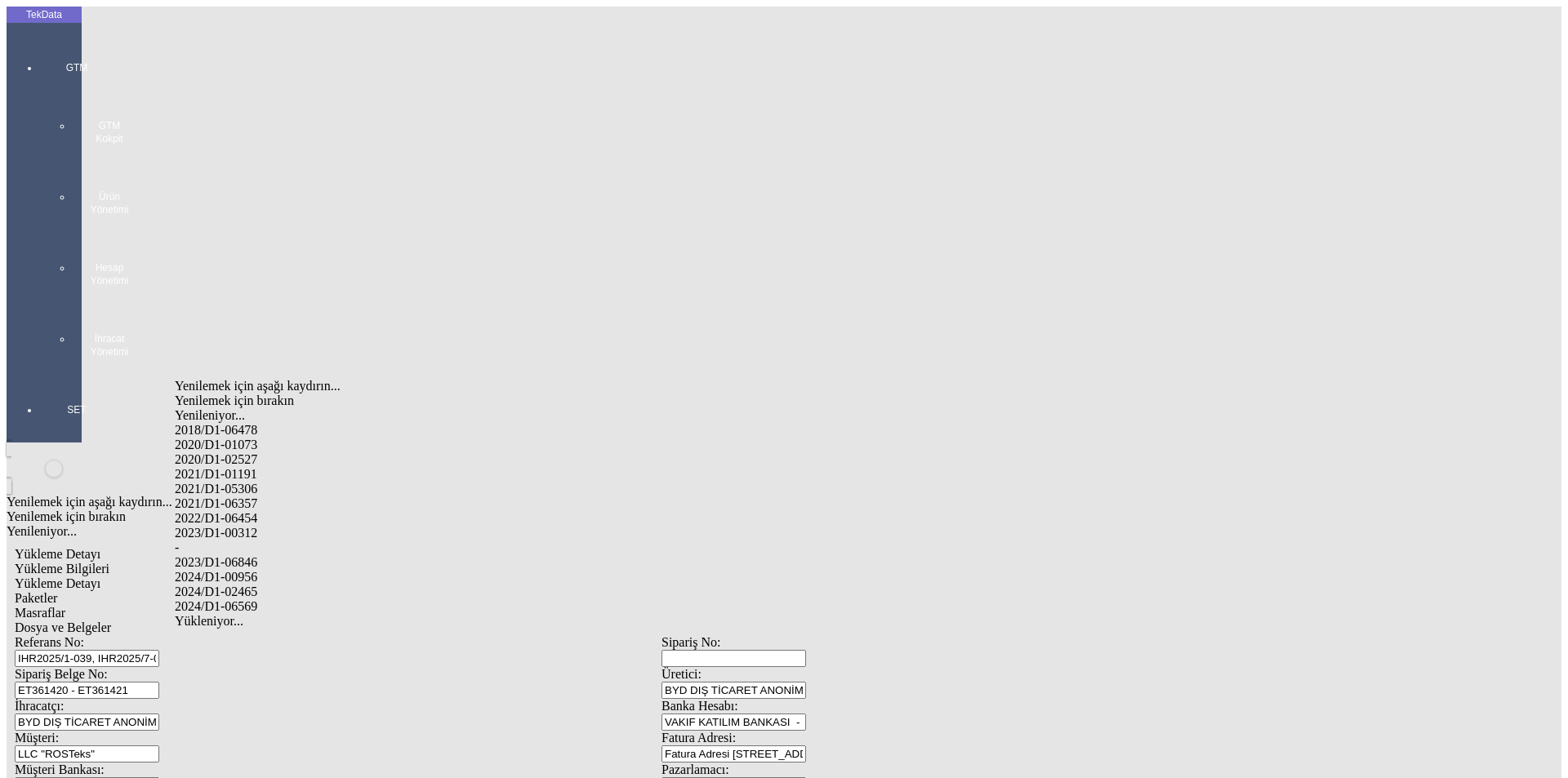
click at [265, 584] on div "2024/D1-02465" at bounding box center [491, 591] width 634 height 15
type input "2024/D1-02465"
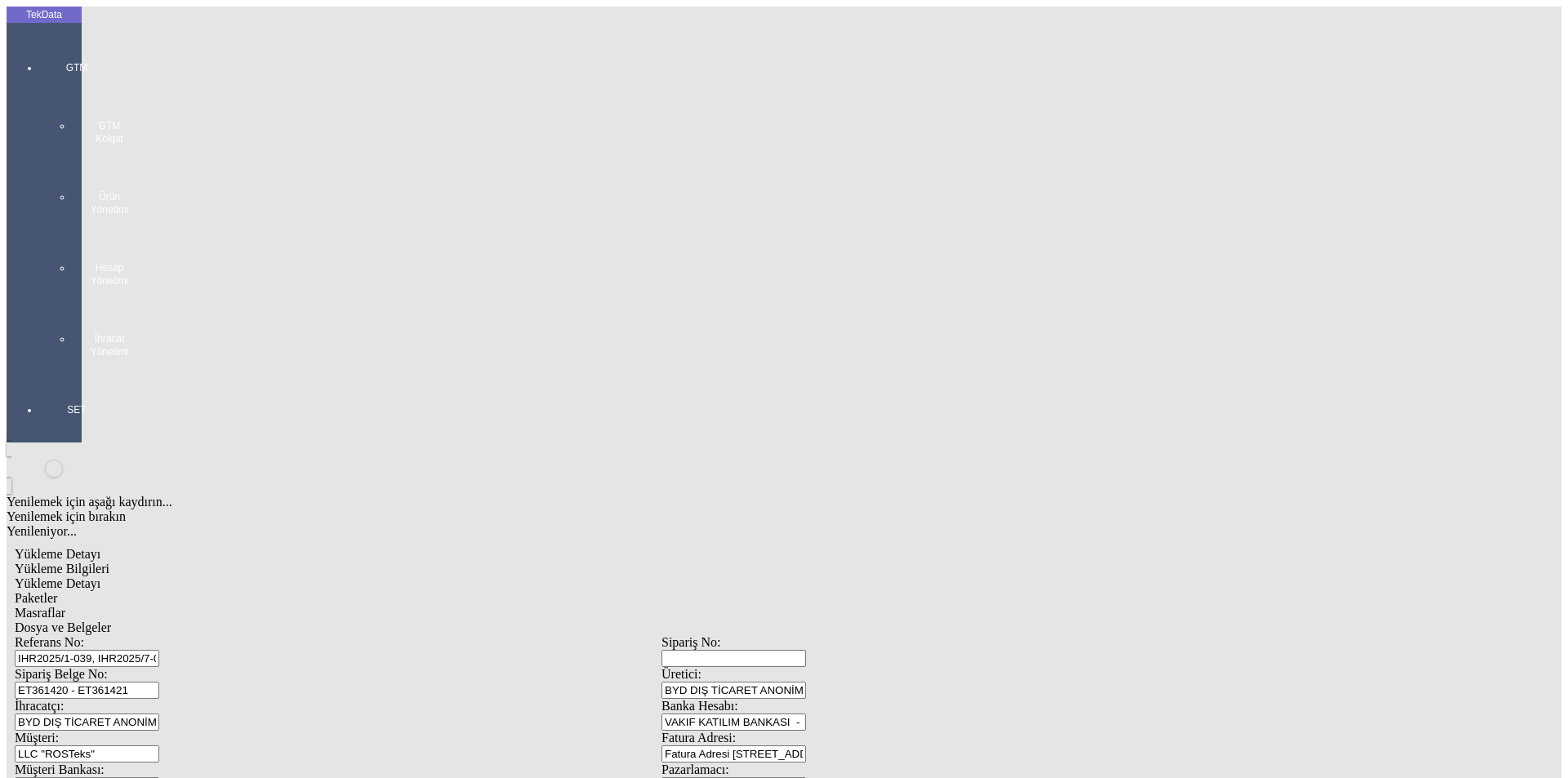
drag, startPoint x: 386, startPoint y: 90, endPoint x: 439, endPoint y: 89, distance: 53.0
click at [58, 591] on span "Paketler" at bounding box center [36, 598] width 43 height 14
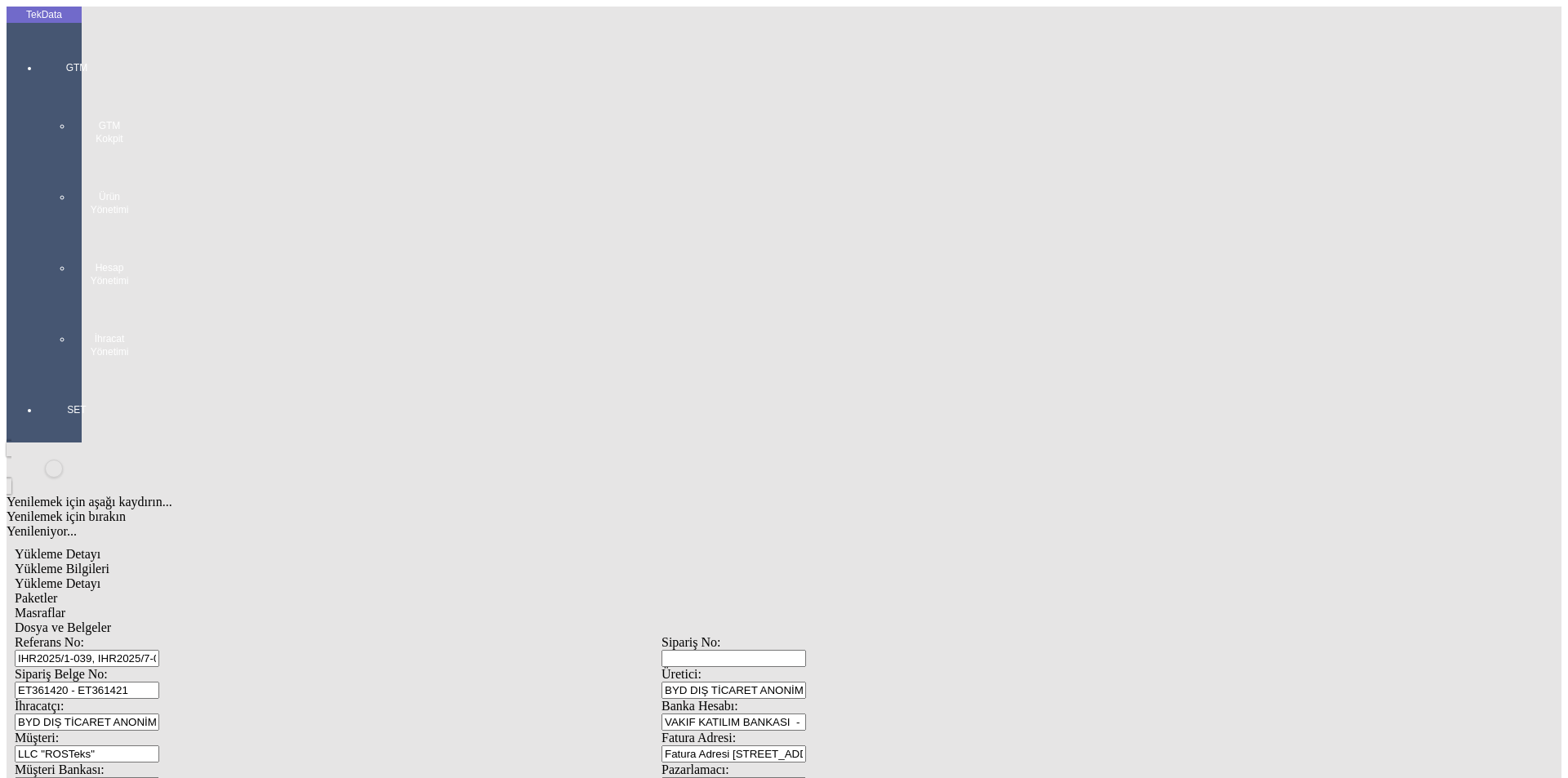
drag, startPoint x: 918, startPoint y: 174, endPoint x: 784, endPoint y: 181, distance: 134.2
type input "79"
click at [463, 606] on div "Masraflar" at bounding box center [661, 613] width 1293 height 15
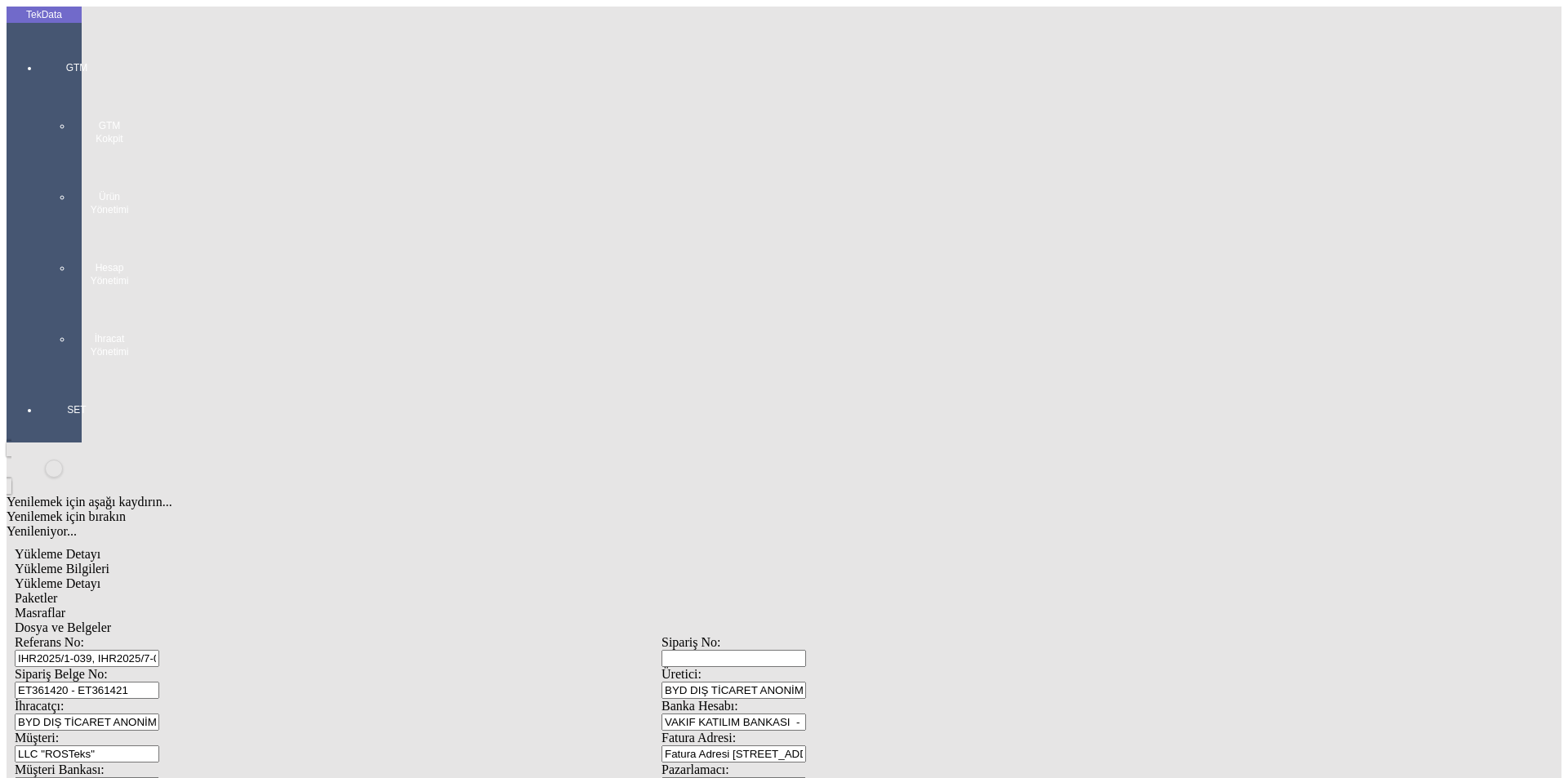
click at [111, 620] on span "Dosya ve Belgeler" at bounding box center [63, 627] width 96 height 14
click at [109, 562] on span "Yükleme Bilgileri" at bounding box center [62, 569] width 94 height 14
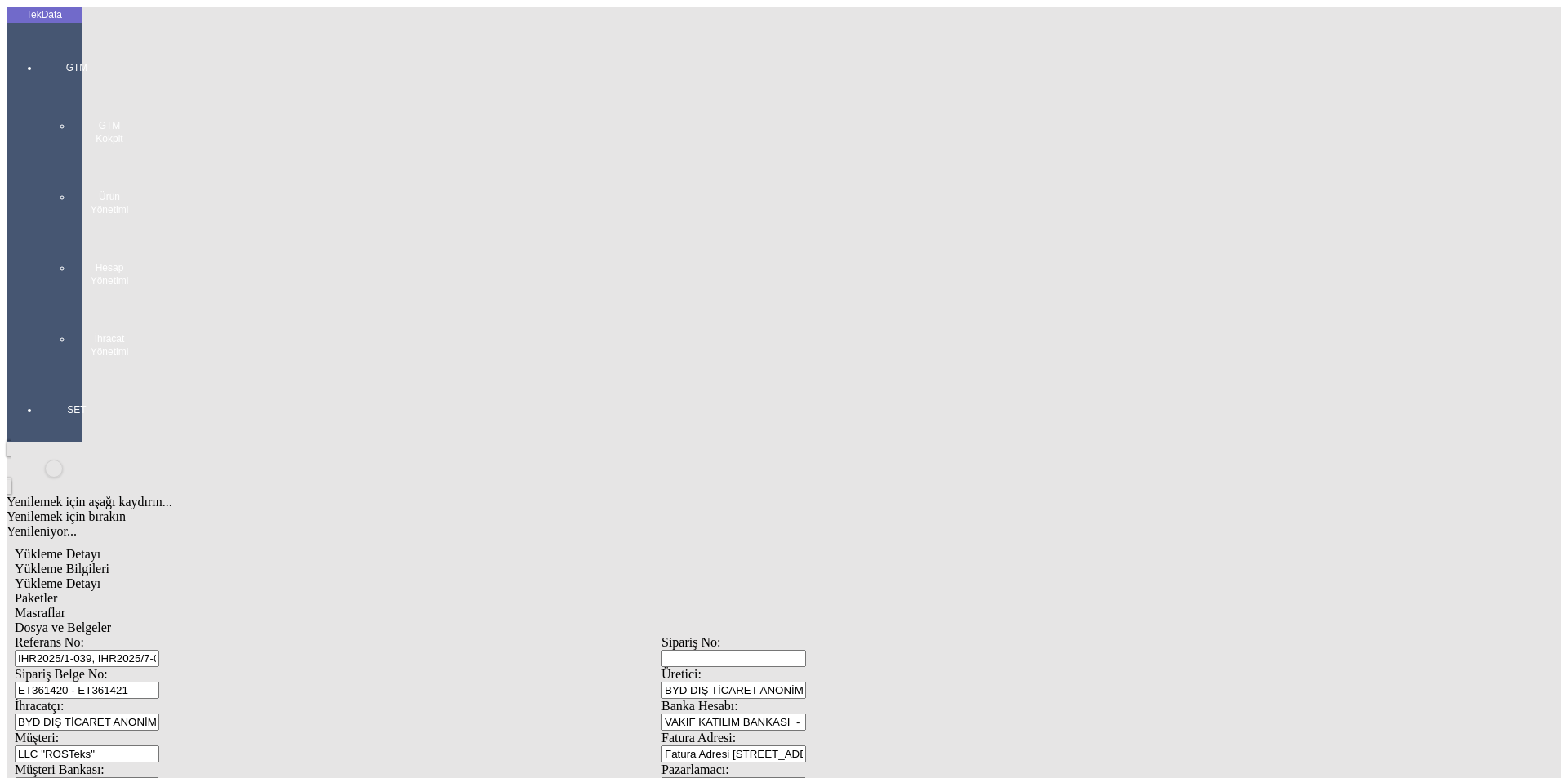
drag, startPoint x: 427, startPoint y: 115, endPoint x: 85, endPoint y: 115, distance: 342.0
drag, startPoint x: 355, startPoint y: 150, endPoint x: 207, endPoint y: 150, distance: 148.0
click at [207, 667] on div "Sipariş Belge No: ET361420 - ET361421" at bounding box center [338, 683] width 647 height 32
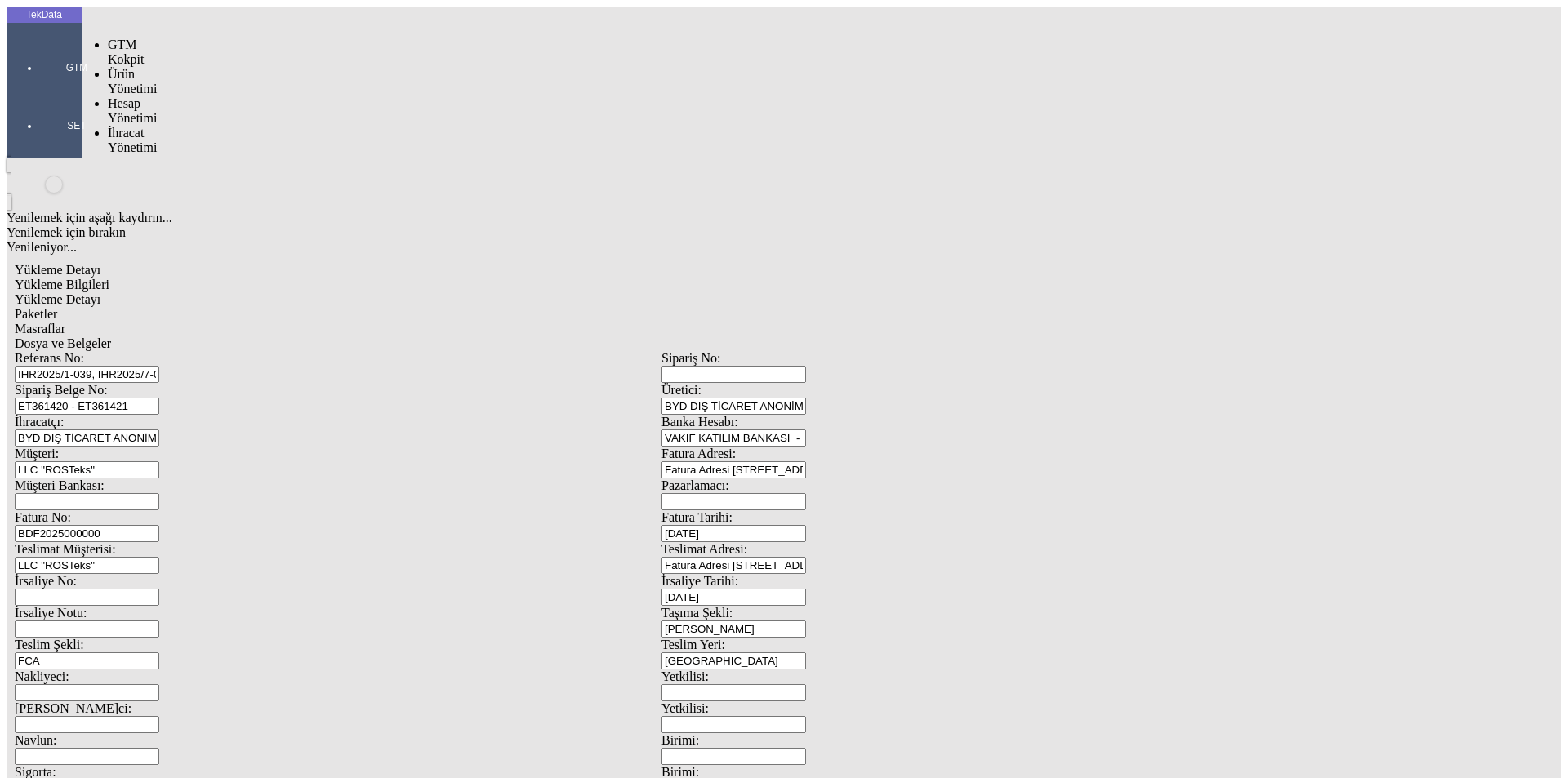
click at [39, 90] on div at bounding box center [76, 90] width 75 height 0
drag, startPoint x: 124, startPoint y: 94, endPoint x: 205, endPoint y: 97, distance: 81.1
click at [126, 126] on span "İhracat Yönetimi" at bounding box center [132, 140] width 49 height 29
click at [250, 155] on span "Yüklemeler" at bounding box center [281, 162] width 63 height 14
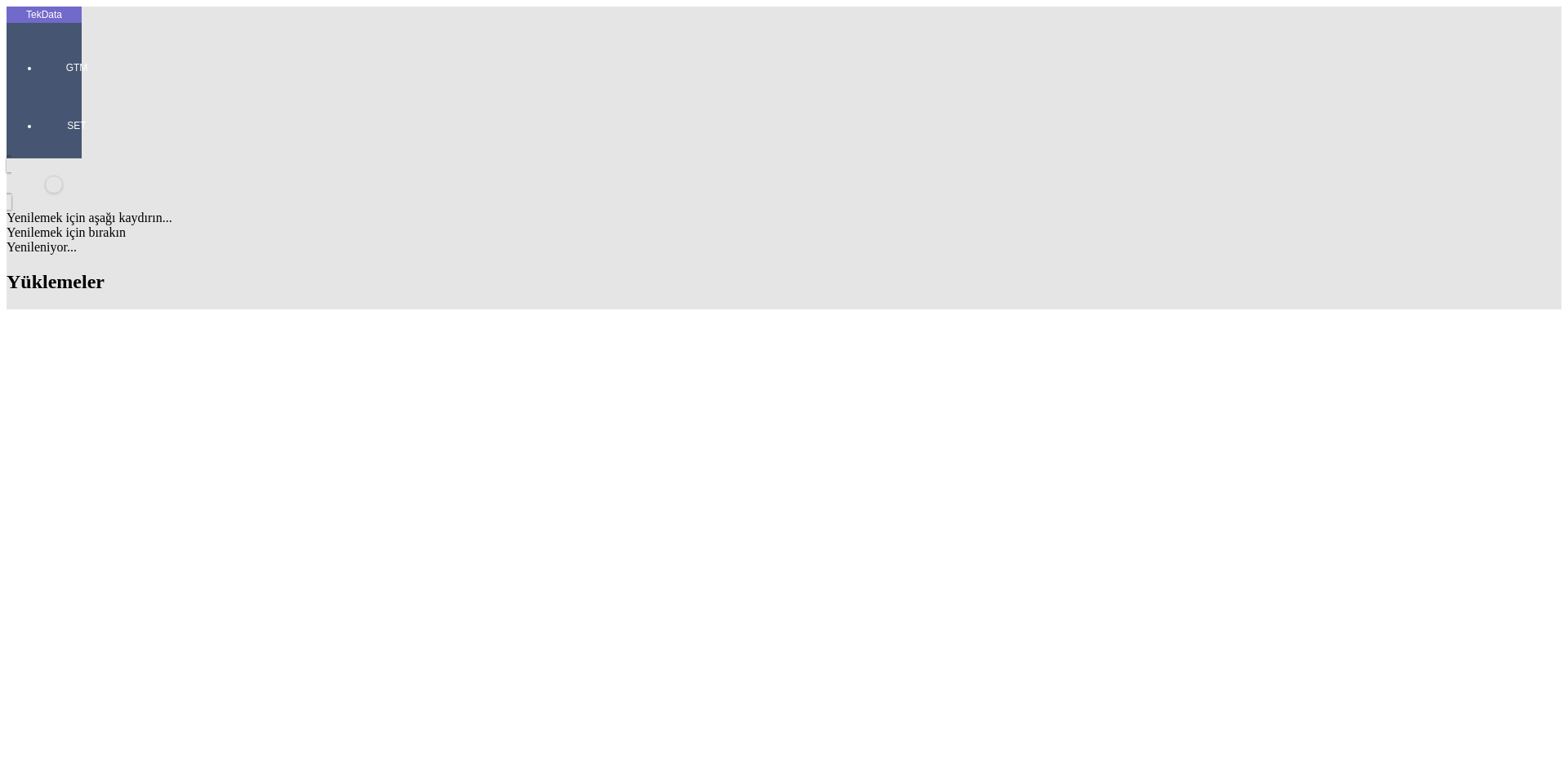
scroll to position [0, 22]
drag, startPoint x: 1063, startPoint y: 129, endPoint x: 1234, endPoint y: 130, distance: 171.0
type input "LLC GLOBA"
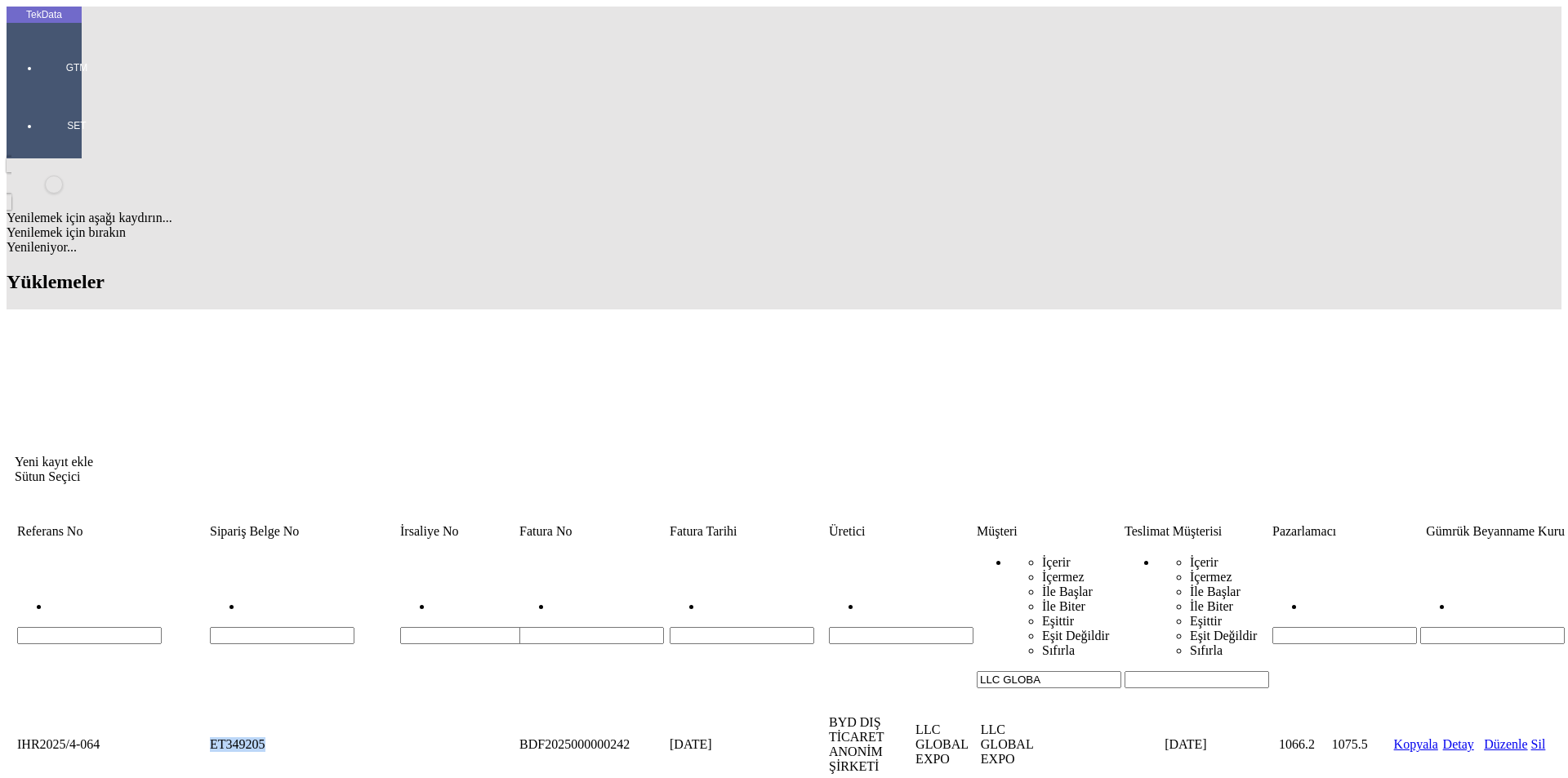
drag, startPoint x: 350, startPoint y: 151, endPoint x: 255, endPoint y: 152, distance: 95.0
click at [255, 714] on tr "IHR2025/4-064 ET349205 BDF2025000000242 [DATE] BYD DIŞ TİCARET ANONİM ŞİRKETİ L…" at bounding box center [783, 744] width 1535 height 61
copy tr "ET349205"
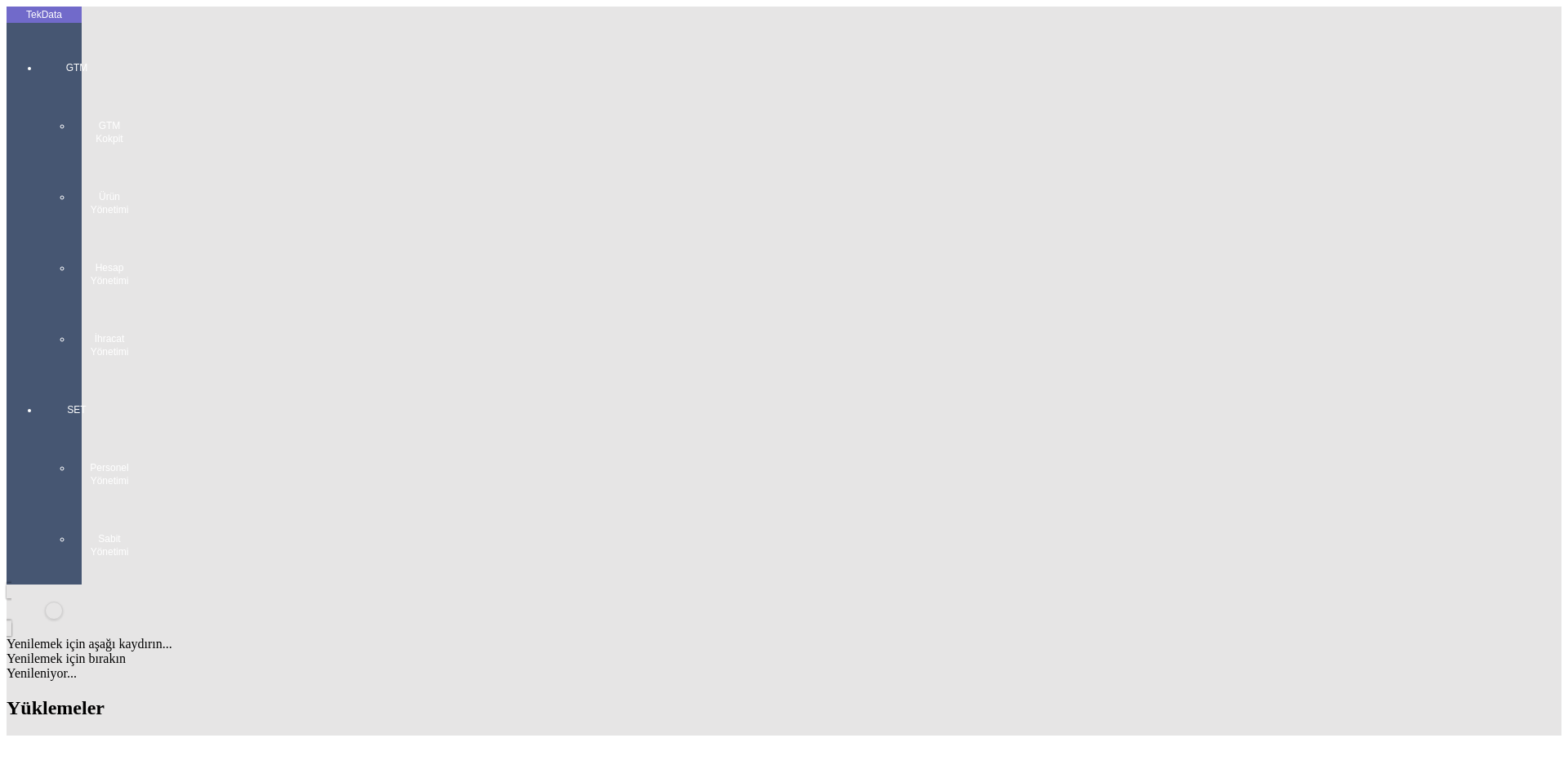
drag, startPoint x: 809, startPoint y: 357, endPoint x: 904, endPoint y: 324, distance: 100.6
drag, startPoint x: 348, startPoint y: 140, endPoint x: 338, endPoint y: 152, distance: 15.6
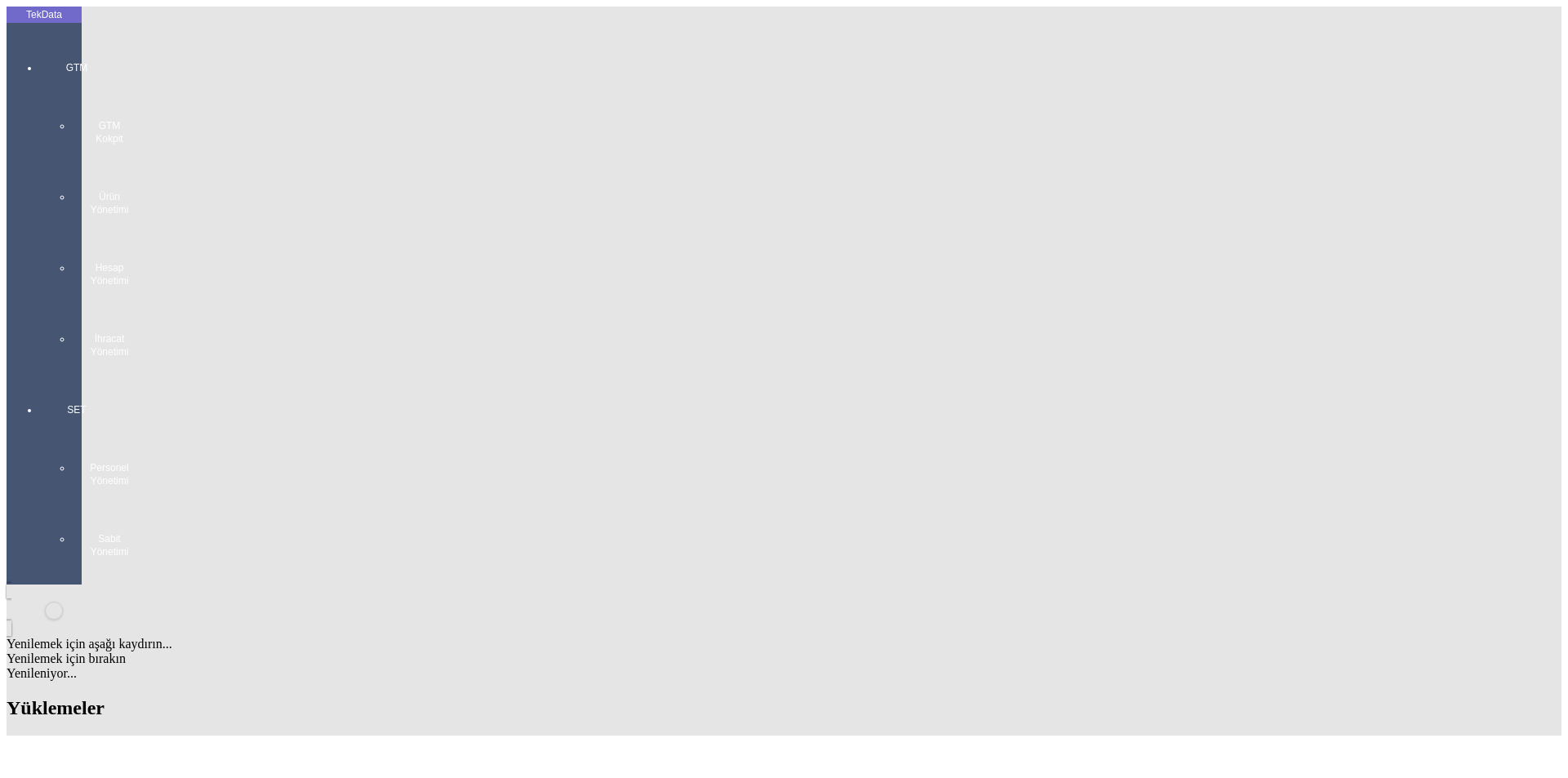
drag, startPoint x: 337, startPoint y: 156, endPoint x: 327, endPoint y: 156, distance: 10.0
click at [280, 158] on body "TekData GTM GTM Kokpit Ürün Yönetimi Hesap Yönetimi İhracat Yönetimi SET Person…" at bounding box center [784, 753] width 1555 height 1493
drag, startPoint x: 329, startPoint y: 147, endPoint x: 243, endPoint y: 153, distance: 86.2
copy tr "ET349205"
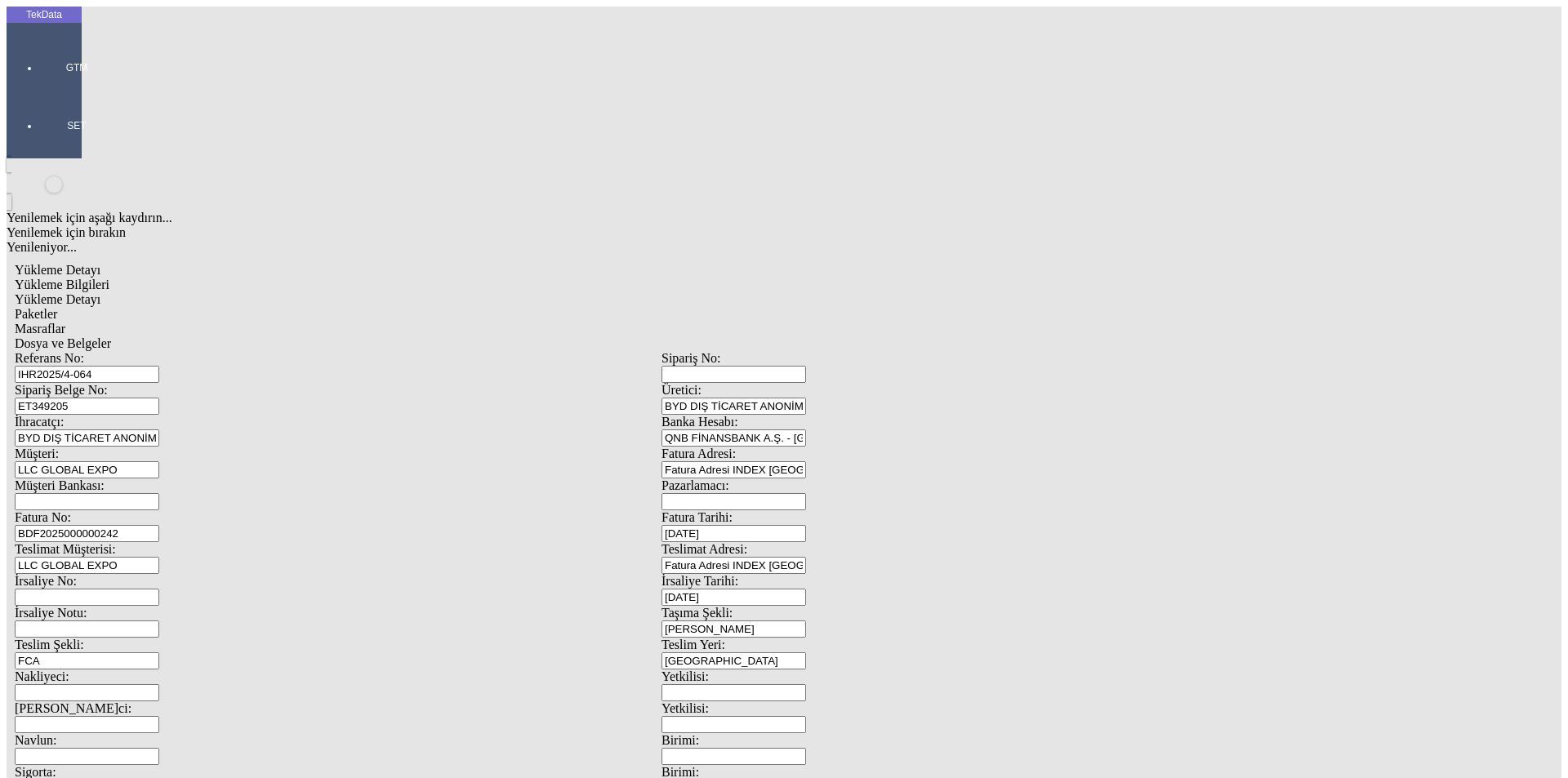
drag, startPoint x: 169, startPoint y: 107, endPoint x: 98, endPoint y: 113, distance: 71.3
click at [98, 351] on div "Referans No: IHR2025/4-064" at bounding box center [338, 367] width 647 height 32
paste input "6-058, IHR2025/7-001"
type input "IHR2025/6-058, IHR2025/7-001"
drag, startPoint x: 307, startPoint y: 154, endPoint x: 63, endPoint y: 154, distance: 244.0
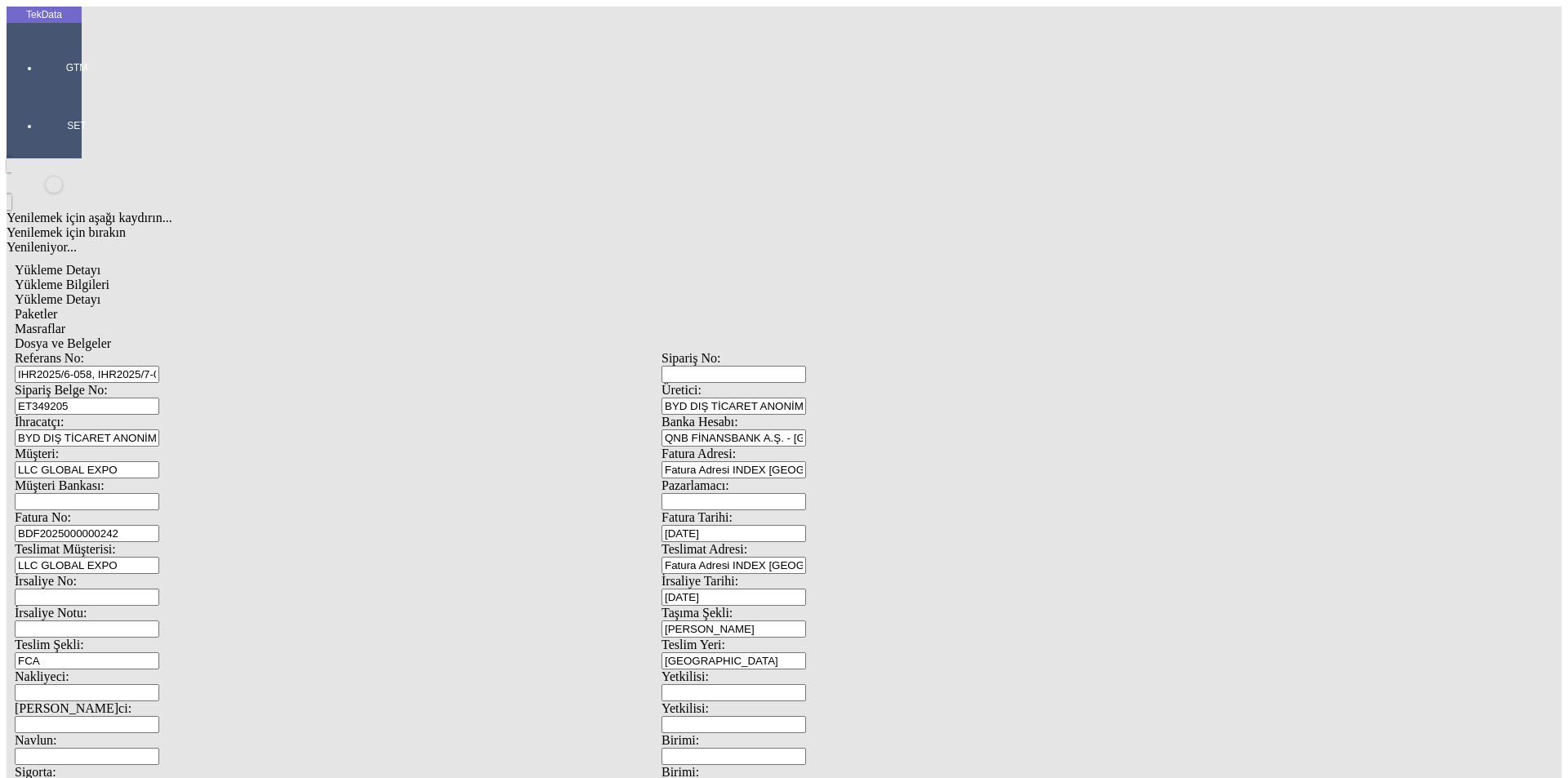
click at [63, 154] on div "TekData GTM SET Yenilemek için aşağı kaydırın... Yenilemek için bırakın Yenilen…" at bounding box center [662, 646] width 1310 height 1279
paste input "61427"
type input "ET361427"
click at [159, 525] on input "BDF2025000000242" at bounding box center [87, 533] width 145 height 17
type input "BDF2025000000"
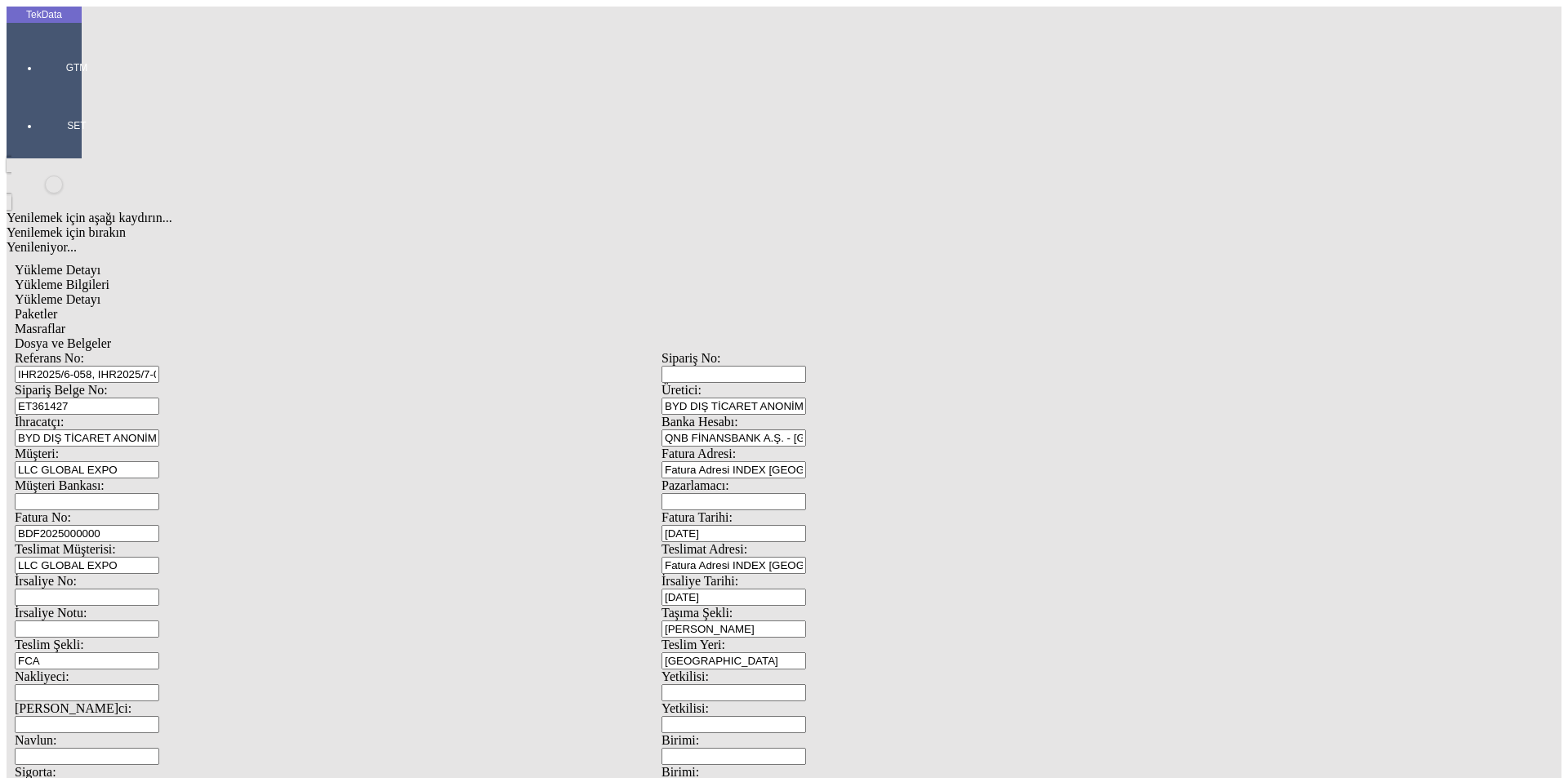
type input "[DATE]"
drag, startPoint x: 912, startPoint y: 329, endPoint x: 746, endPoint y: 339, distance: 166.3
click at [801, 574] on div "İrsaliye No: İrsaliye Tarihi: [DATE]" at bounding box center [661, 589] width 1293 height 32
type input "[DATE]"
drag, startPoint x: 200, startPoint y: 553, endPoint x: 177, endPoint y: 551, distance: 23.1
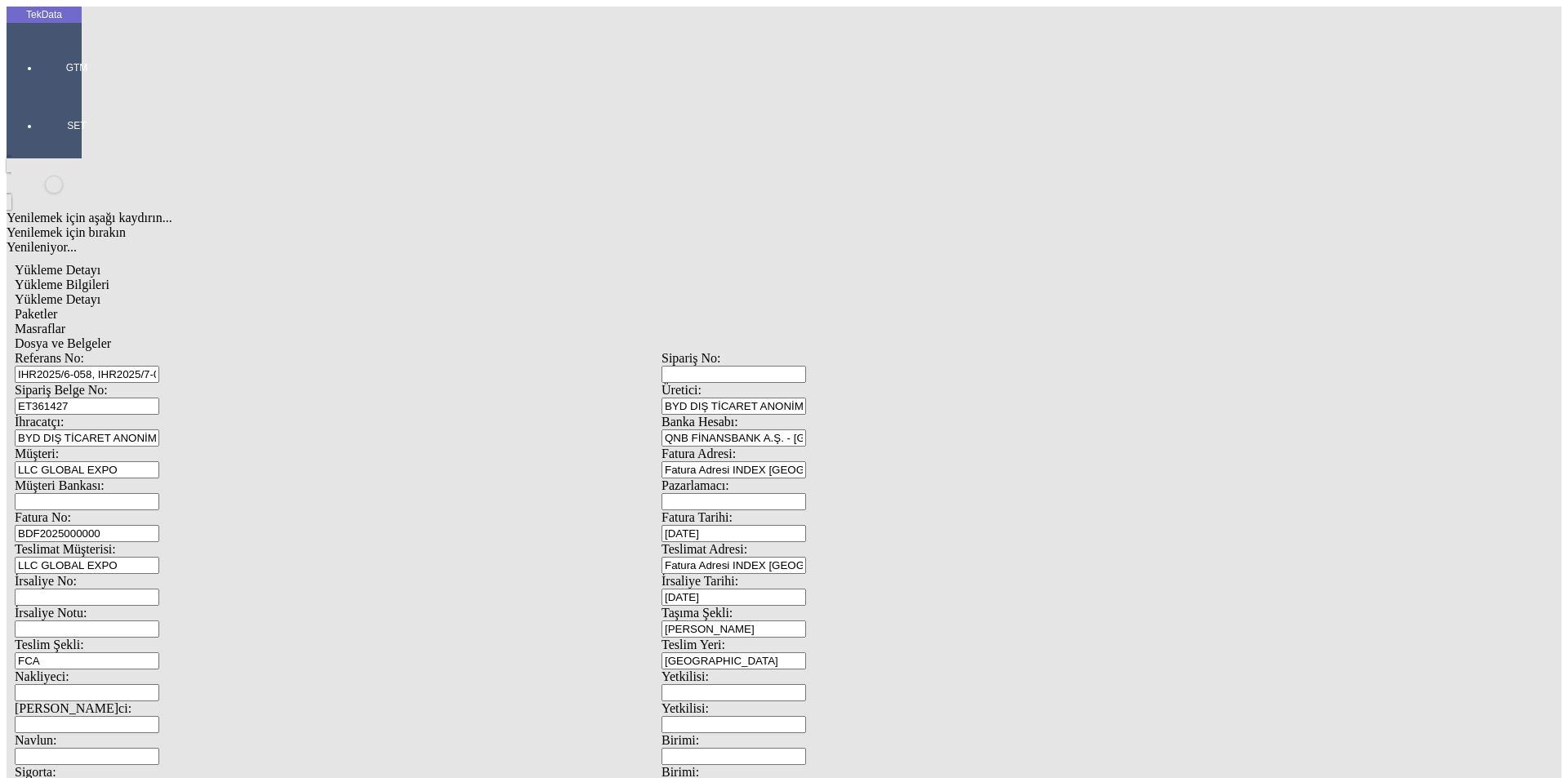
type input "[DATE]"
drag, startPoint x: 307, startPoint y: 569, endPoint x: 97, endPoint y: 580, distance: 210.3
click at [100, 582] on div "Referans No: IHR2025/6-058, IHR2025/7-001 Sipariş No: Sipariş Belge No: ET36142…" at bounding box center [661, 733] width 1293 height 764
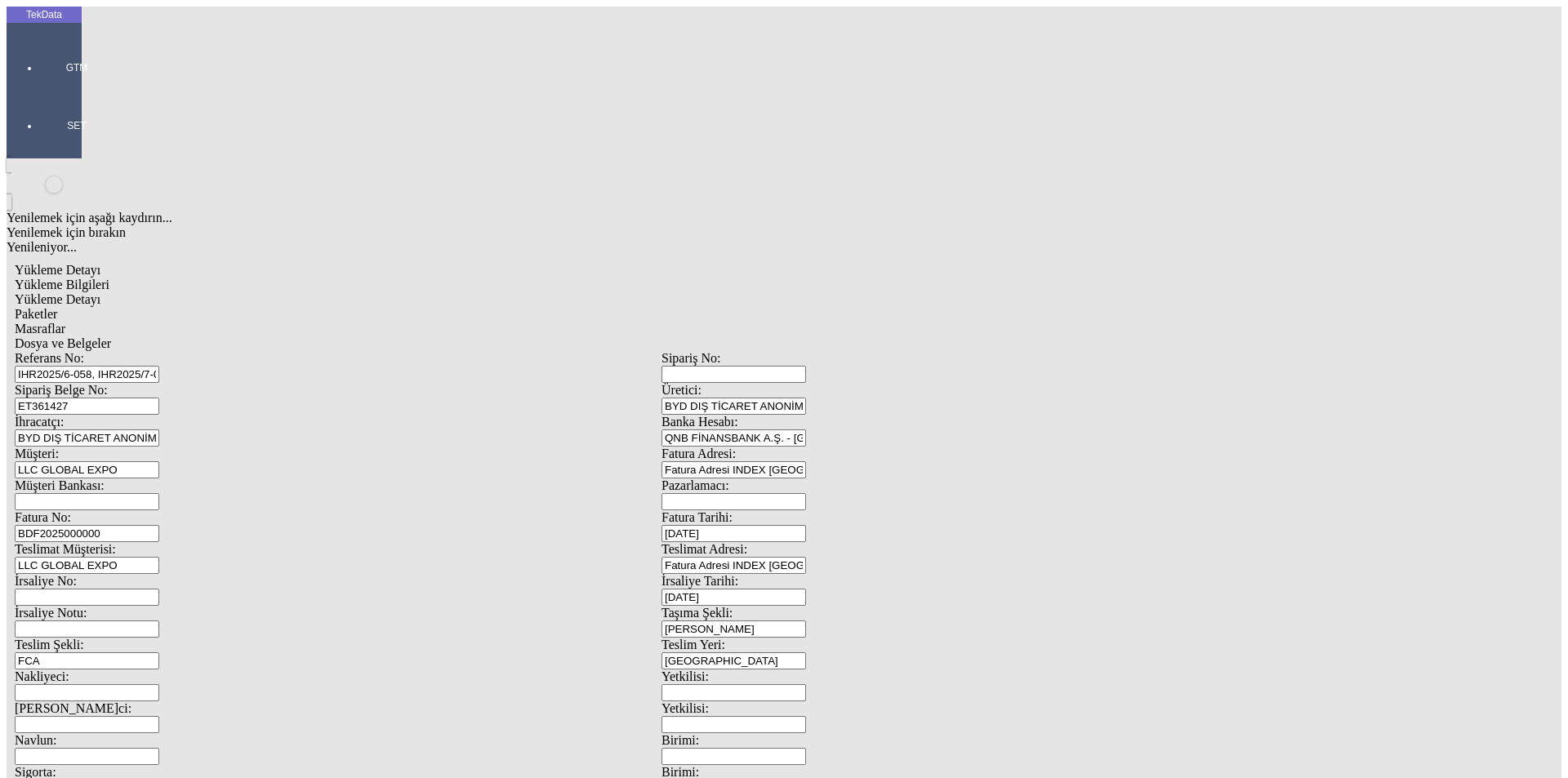
type input "[DATE]"
drag, startPoint x: 274, startPoint y: 629, endPoint x: 289, endPoint y: 633, distance: 15.5
type input "967.35"
drag, startPoint x: 864, startPoint y: 644, endPoint x: 823, endPoint y: 653, distance: 42.0
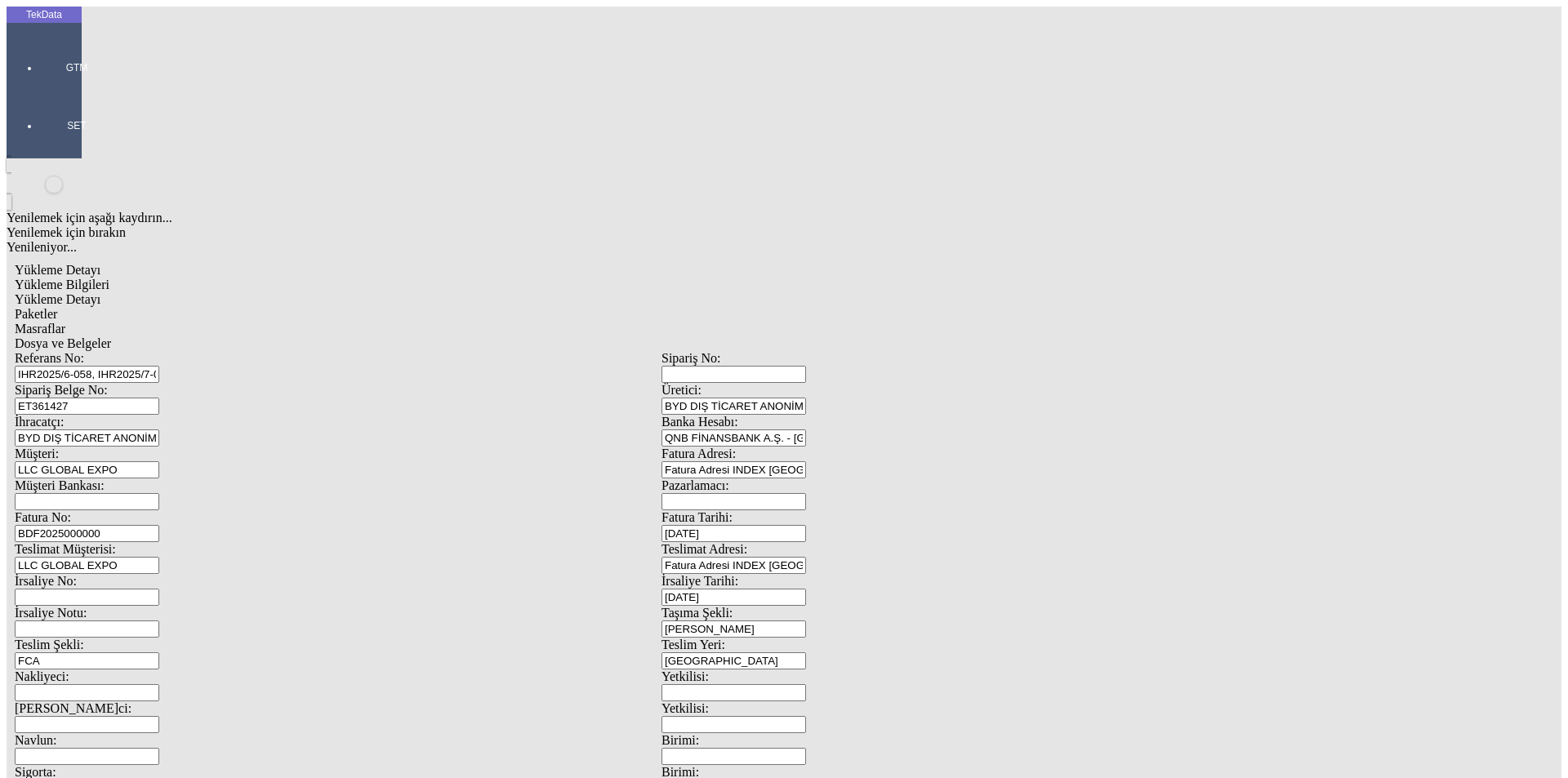
click at [846, 647] on div "Referans No: IHR2025/6-058, IHR2025/7-001 Sipariş No: Sipariş Belge No: ET36142…" at bounding box center [661, 733] width 1293 height 764
type input "978.05"
click at [100, 293] on span "Yükleme Detayı" at bounding box center [58, 300] width 85 height 14
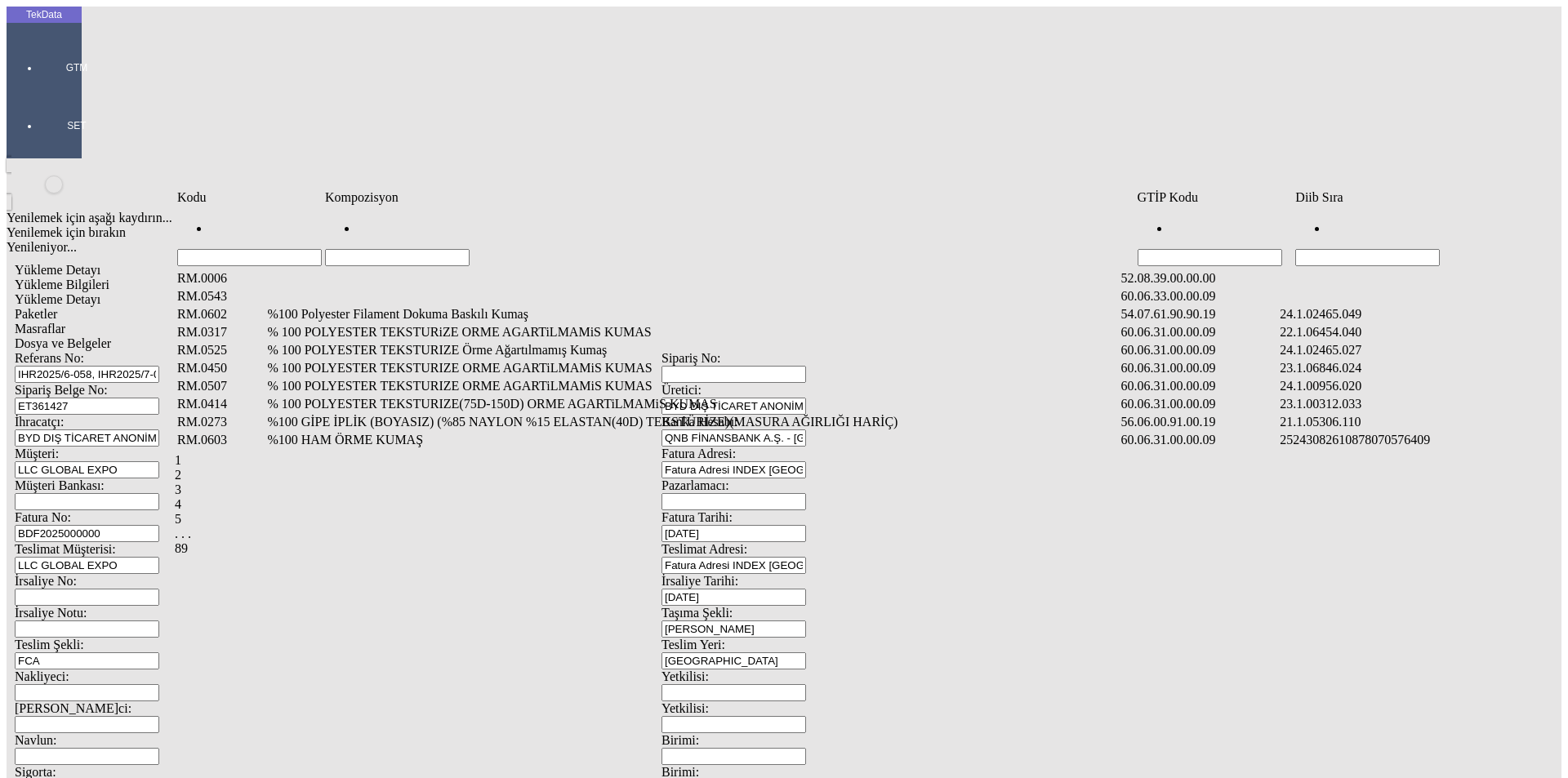
click at [1403, 270] on td "Veri Tablosu" at bounding box center [1402, 278] width 246 height 16
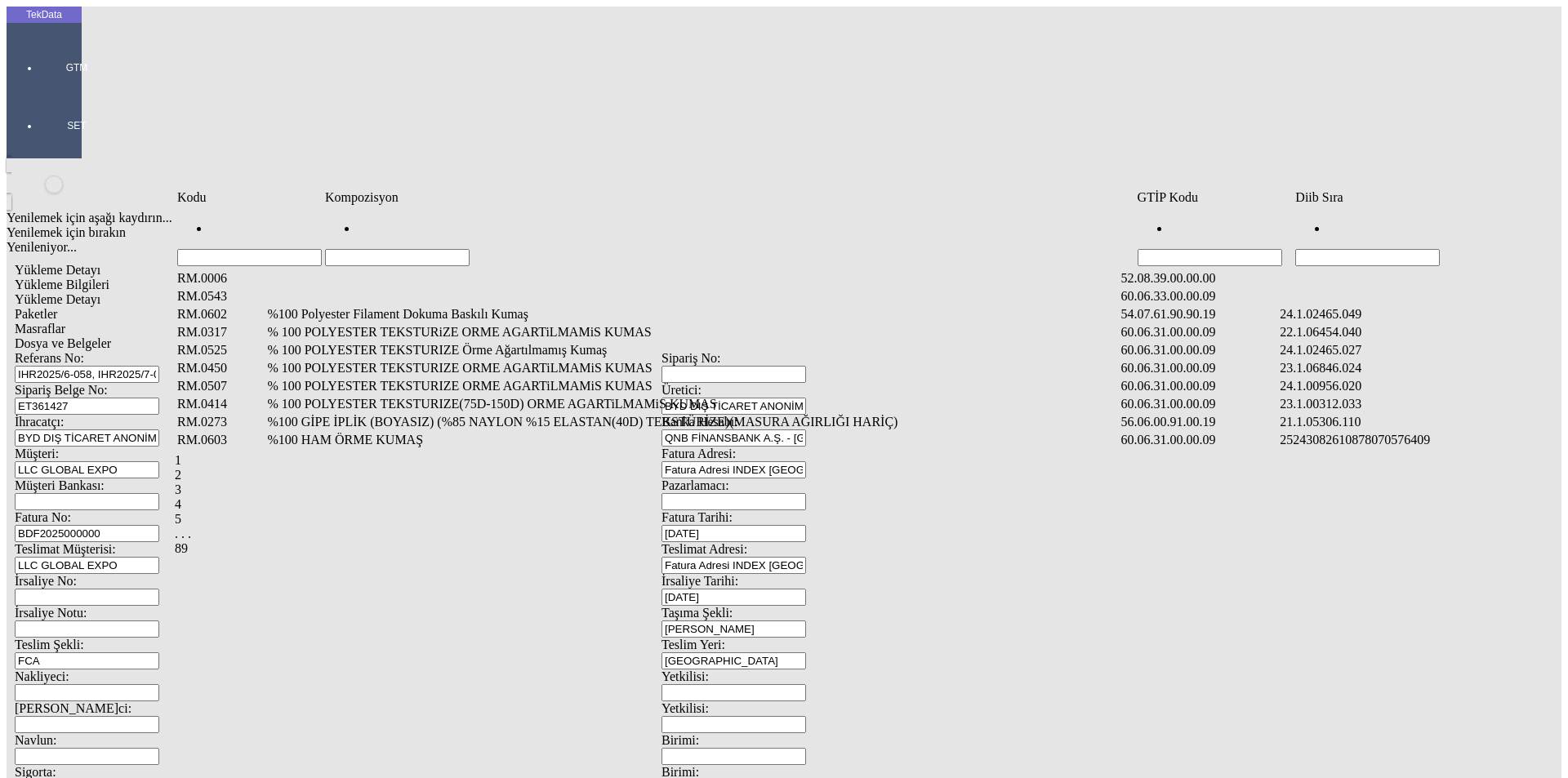
click at [1387, 249] on input "Hücreyi Filtrele" at bounding box center [1368, 257] width 145 height 17
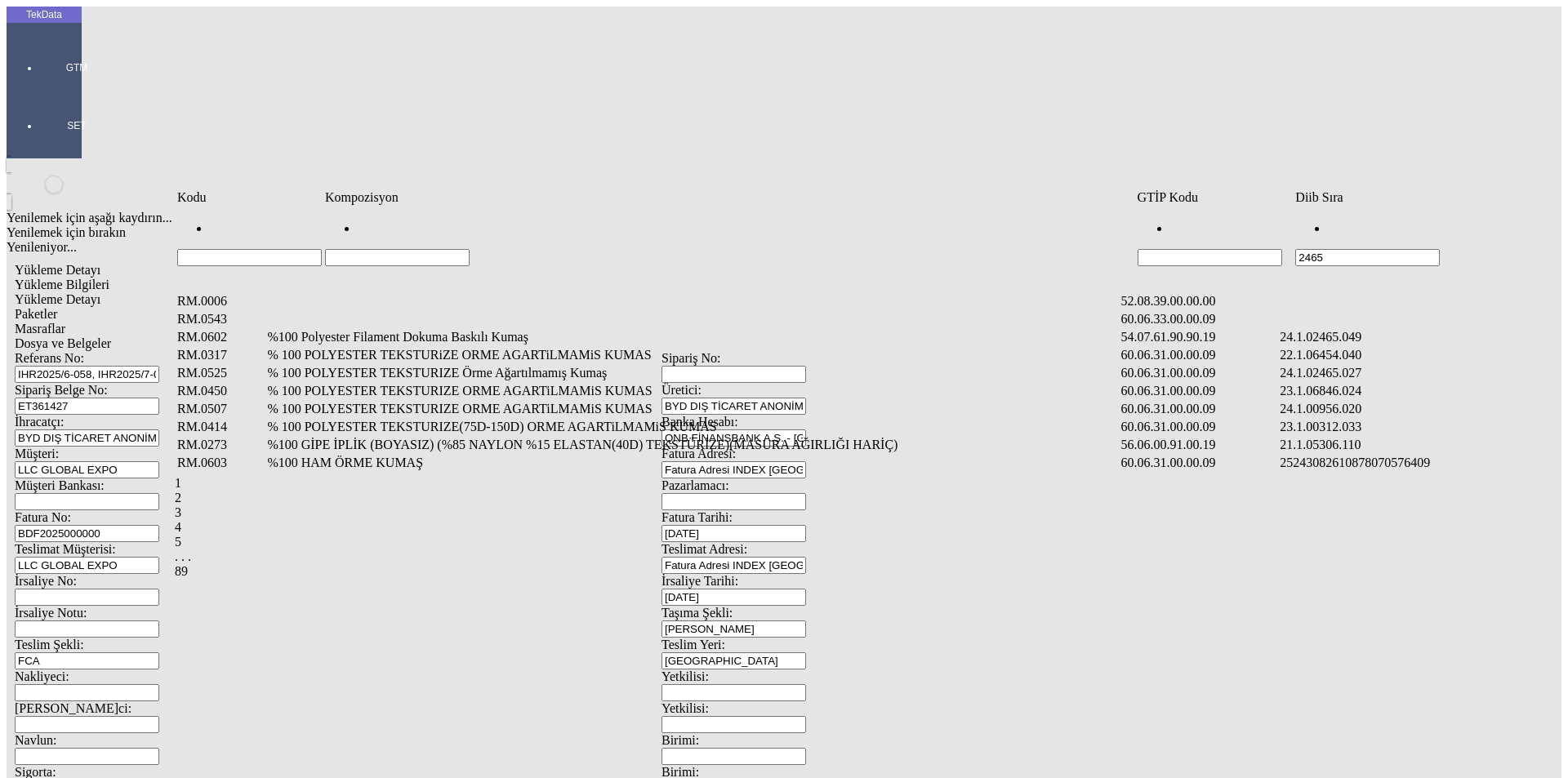
type input "2465"
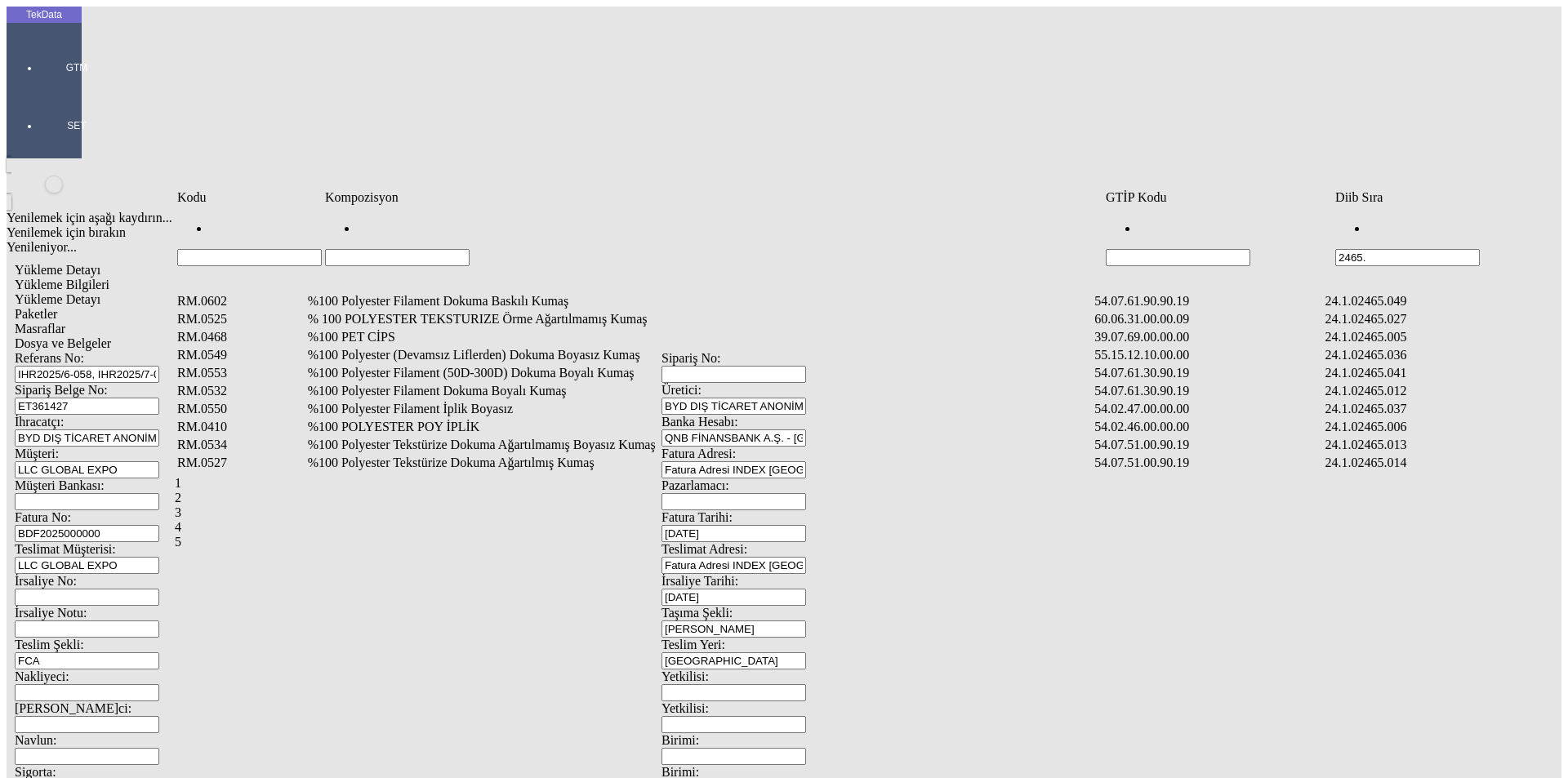
type input "2465."
type input "2465.008"
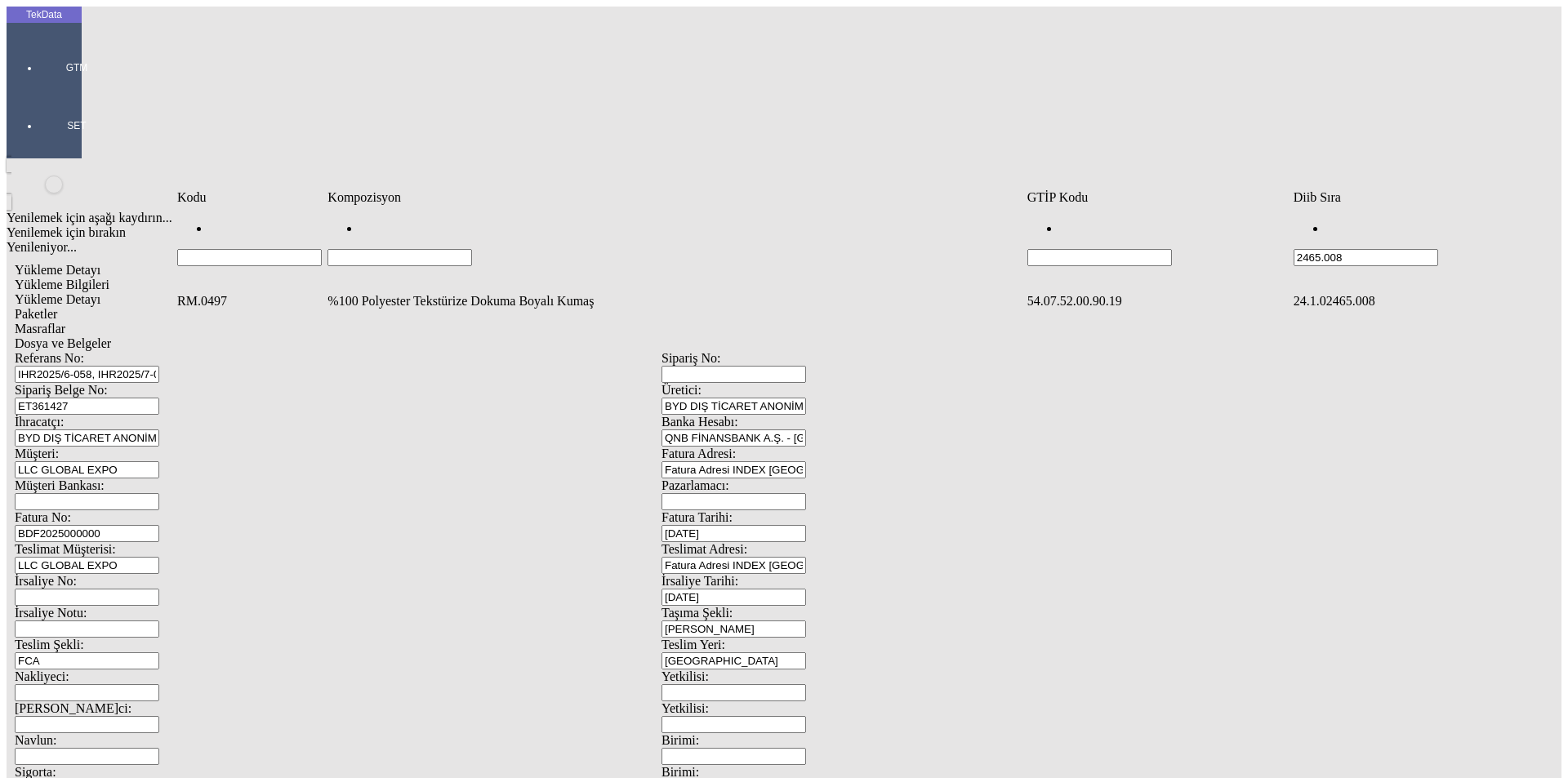
click at [457, 293] on td "%100 Polyester Tekstürize Dokuma Boyalı Kumaş" at bounding box center [675, 301] width 698 height 16
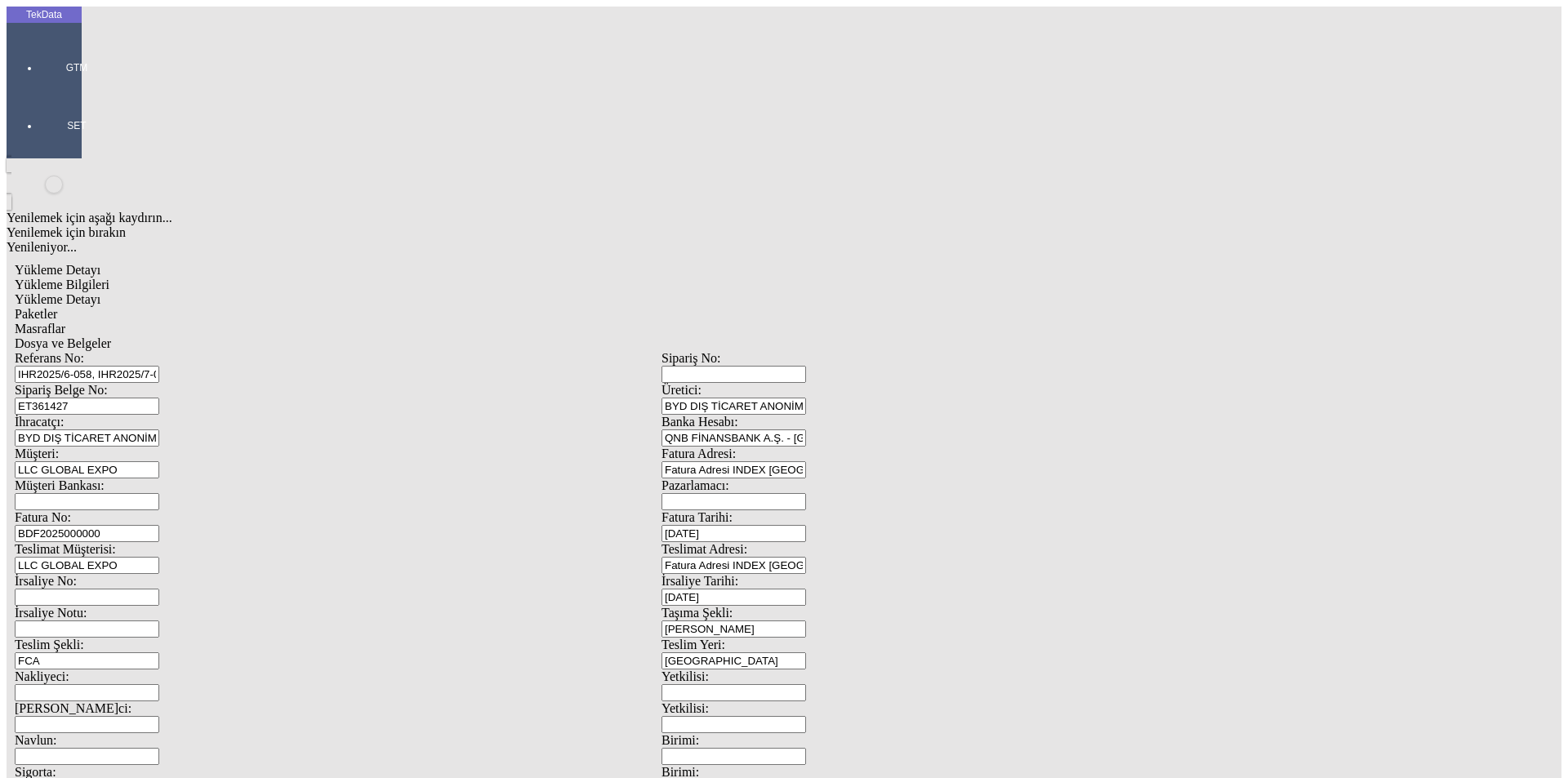
type input "1374.85"
click at [924, 296] on div "Metre" at bounding box center [1214, 303] width 647 height 15
type input "Metre"
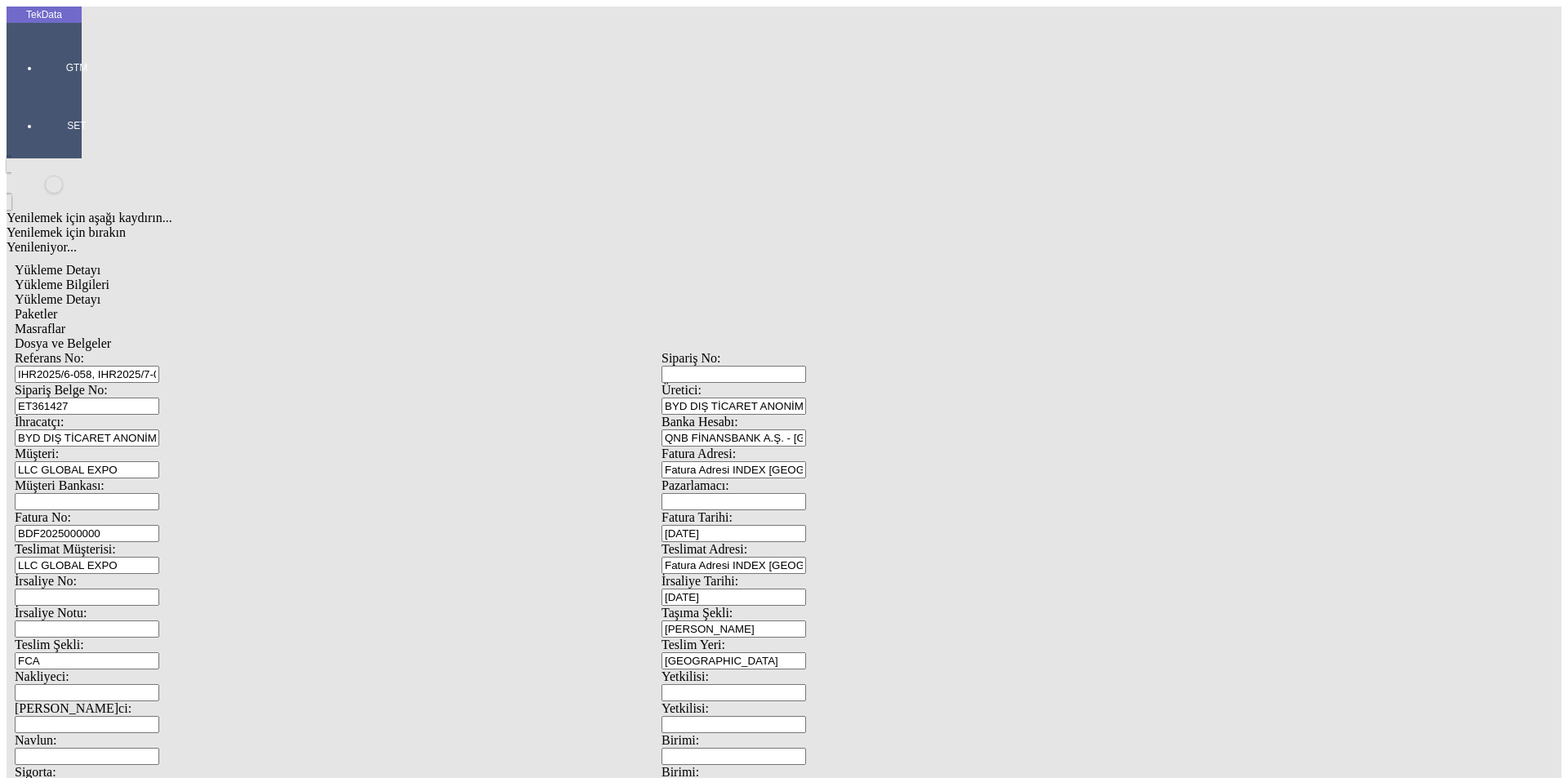
type input "2.56"
click at [923, 342] on div "Amerikan Doları" at bounding box center [1214, 349] width 647 height 15
type input "Amerikan Doları"
type input "300"
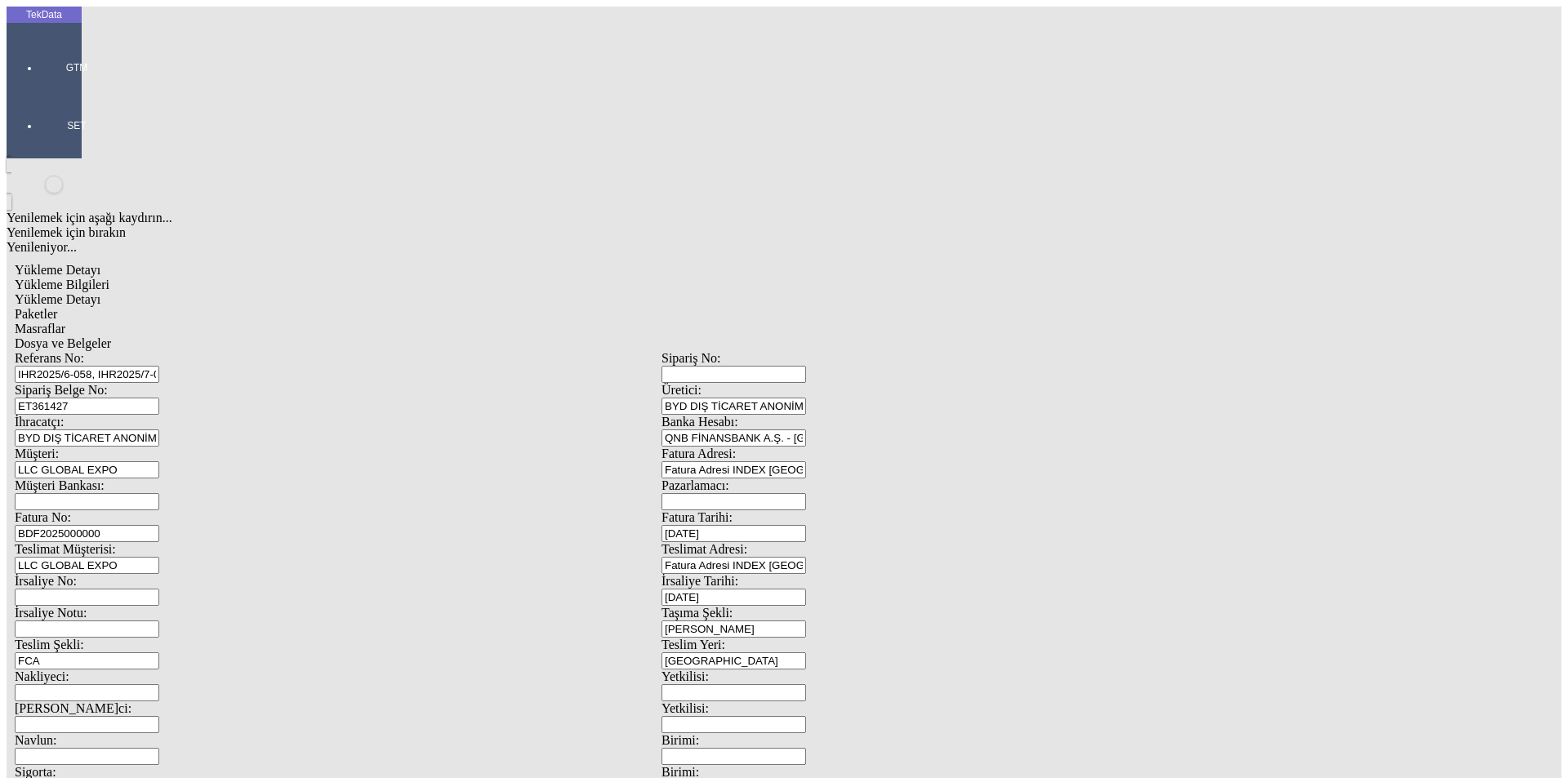
type input "967.35"
type input "978.05"
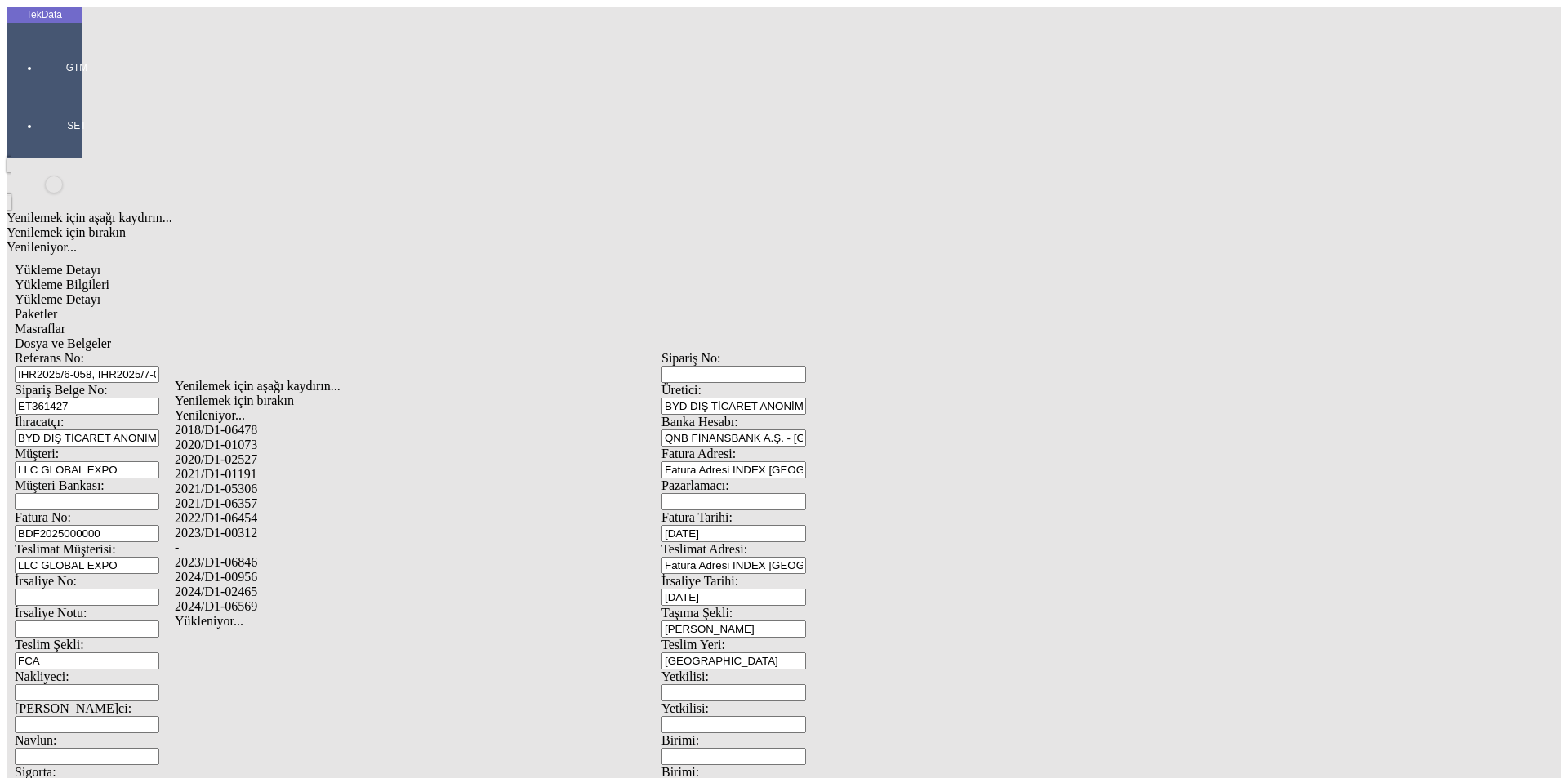
drag, startPoint x: 246, startPoint y: 562, endPoint x: 281, endPoint y: 561, distance: 35.0
click at [247, 584] on div "2024/D1-02465" at bounding box center [491, 591] width 634 height 15
type input "2024/D1-02465"
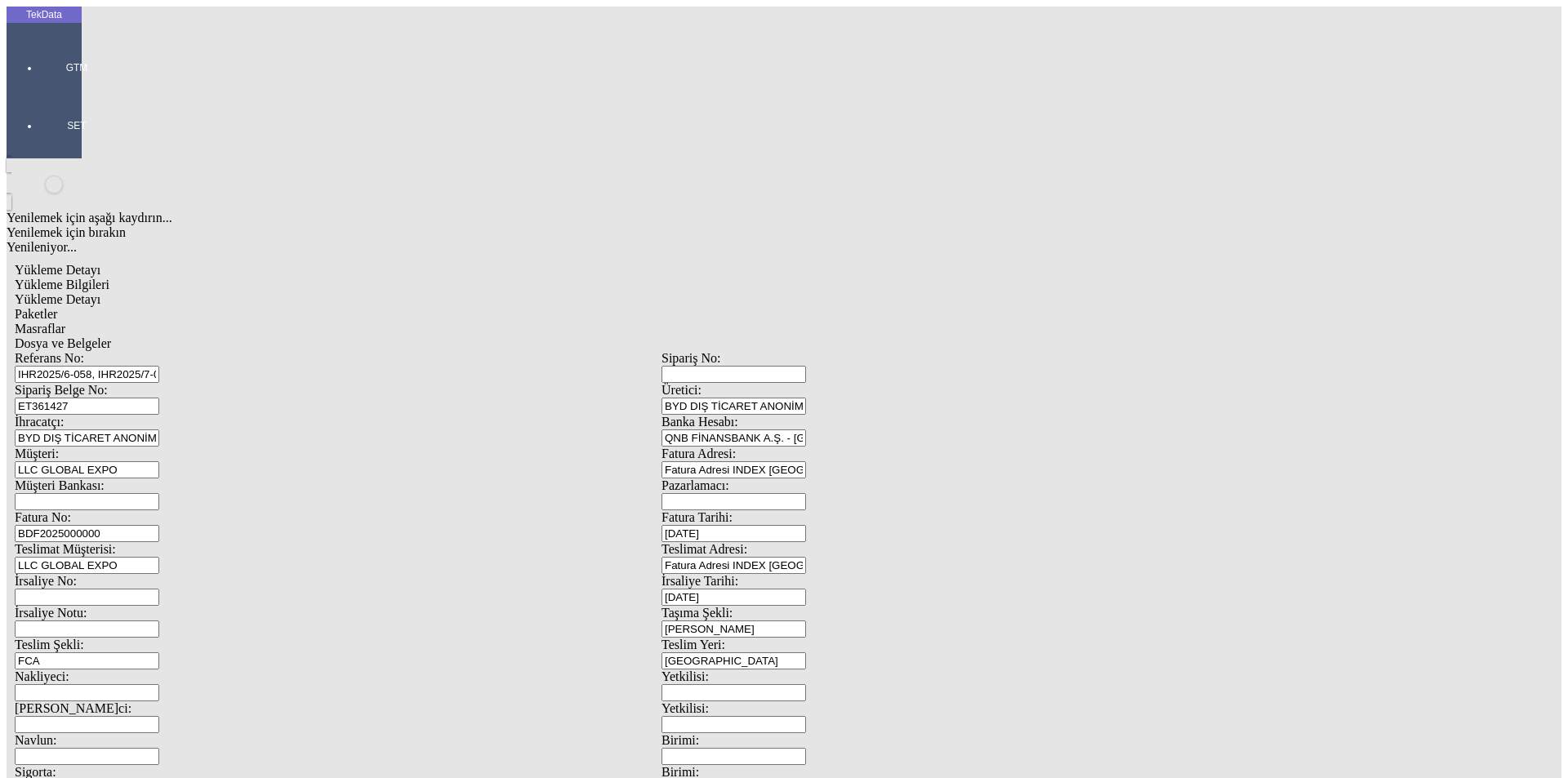
click at [58, 307] on span "Paketler" at bounding box center [36, 314] width 43 height 14
drag, startPoint x: 933, startPoint y: 171, endPoint x: 694, endPoint y: 175, distance: 239.0
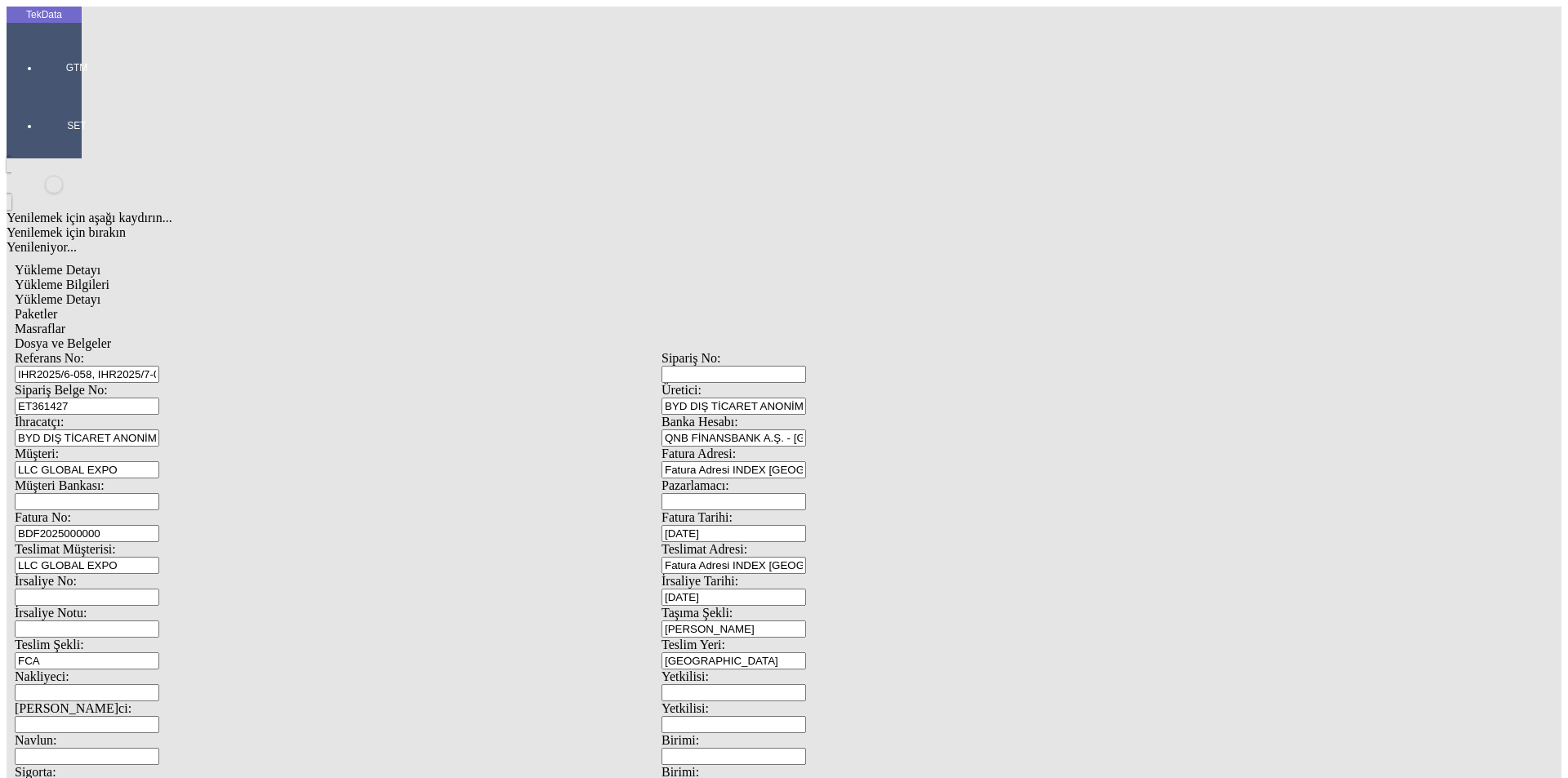
type input "15"
click at [511, 322] on div "Masraflar" at bounding box center [661, 328] width 1293 height 15
click at [111, 336] on span "Dosya ve Belgeler" at bounding box center [63, 343] width 96 height 14
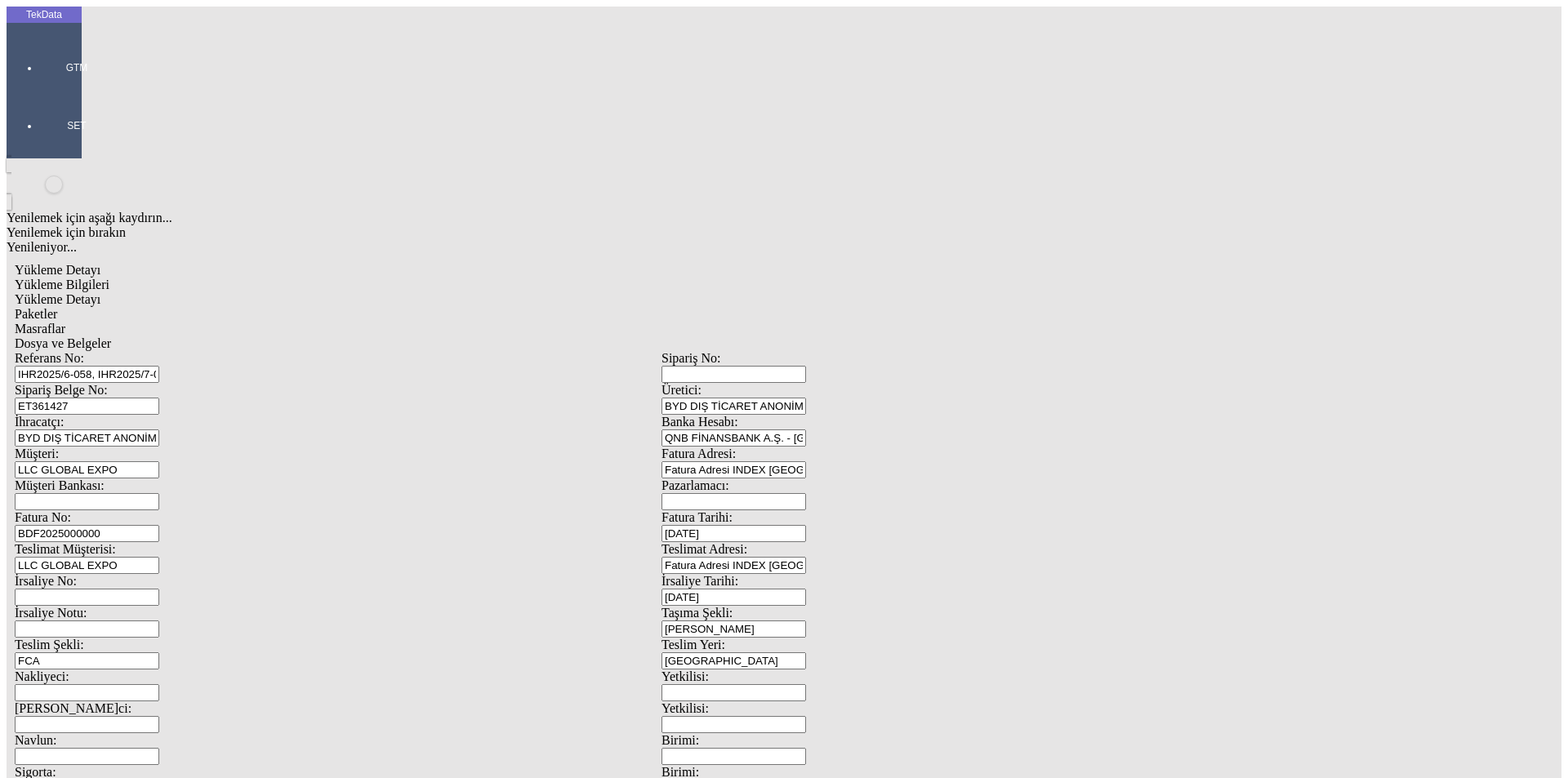
click at [111, 336] on span "Dosya ve Belgeler" at bounding box center [63, 343] width 96 height 14
click at [141, 278] on div "Yükleme Bilgileri" at bounding box center [661, 285] width 1293 height 15
drag, startPoint x: 380, startPoint y: 116, endPoint x: 79, endPoint y: 105, distance: 301.2
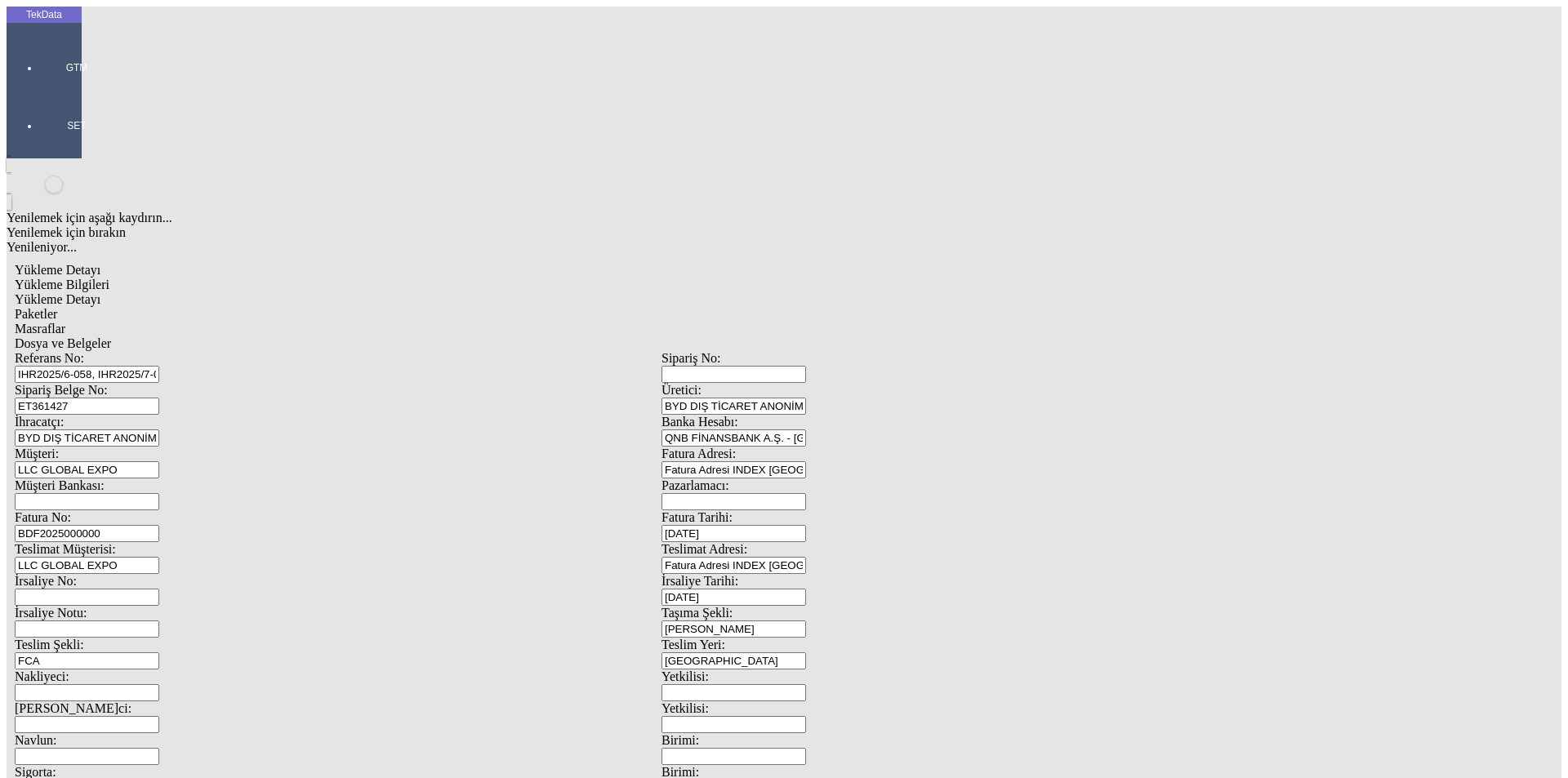
drag, startPoint x: 342, startPoint y: 144, endPoint x: 329, endPoint y: 159, distance: 19.8
click at [159, 398] on input "ET361427" at bounding box center [87, 406] width 145 height 17
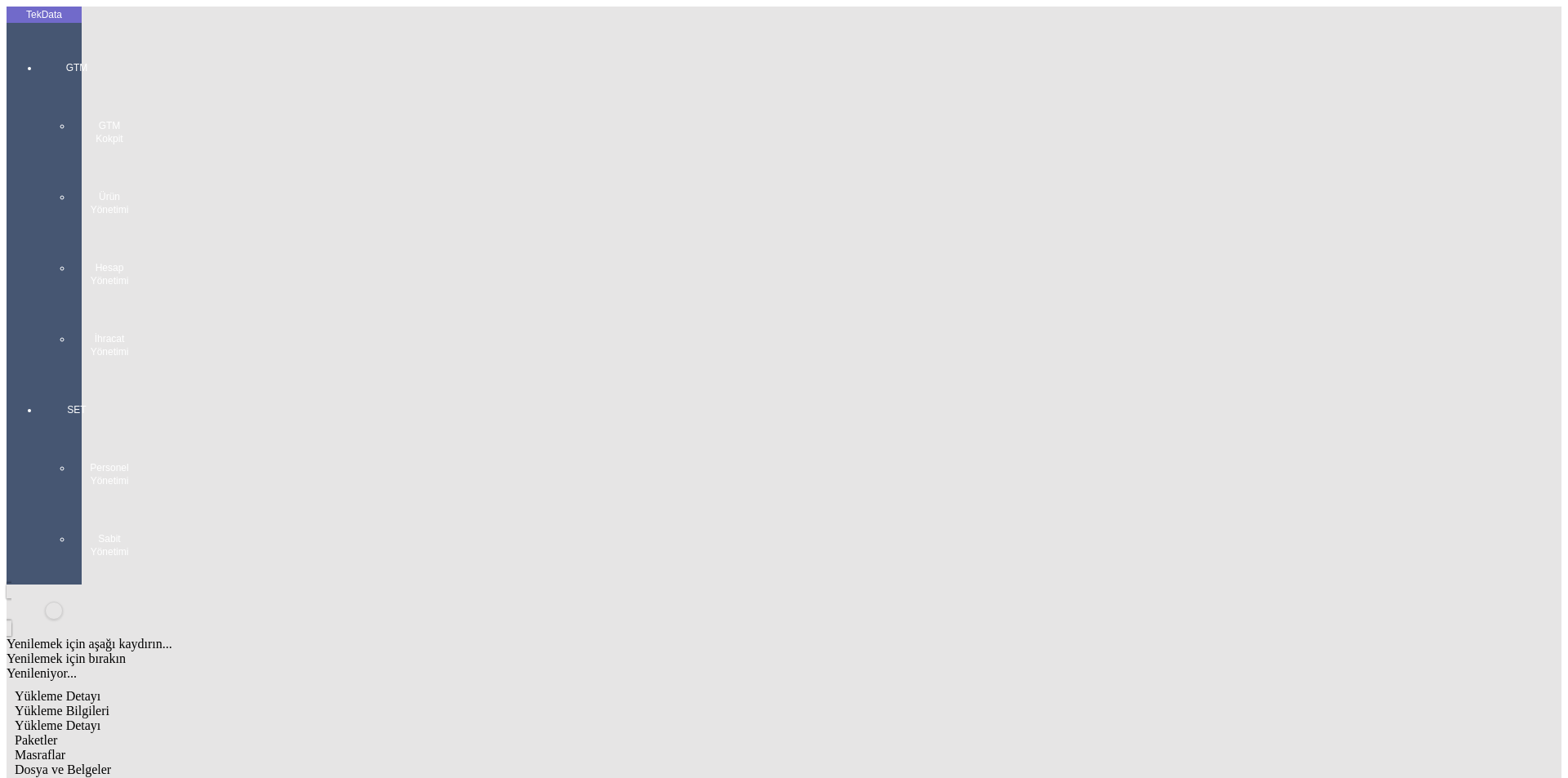
click at [39, 44] on div "GTM GTM Kokpit Ürün Yönetimi Hesap Yönetimi İhracat Yönetimi" at bounding box center [76, 203] width 75 height 342
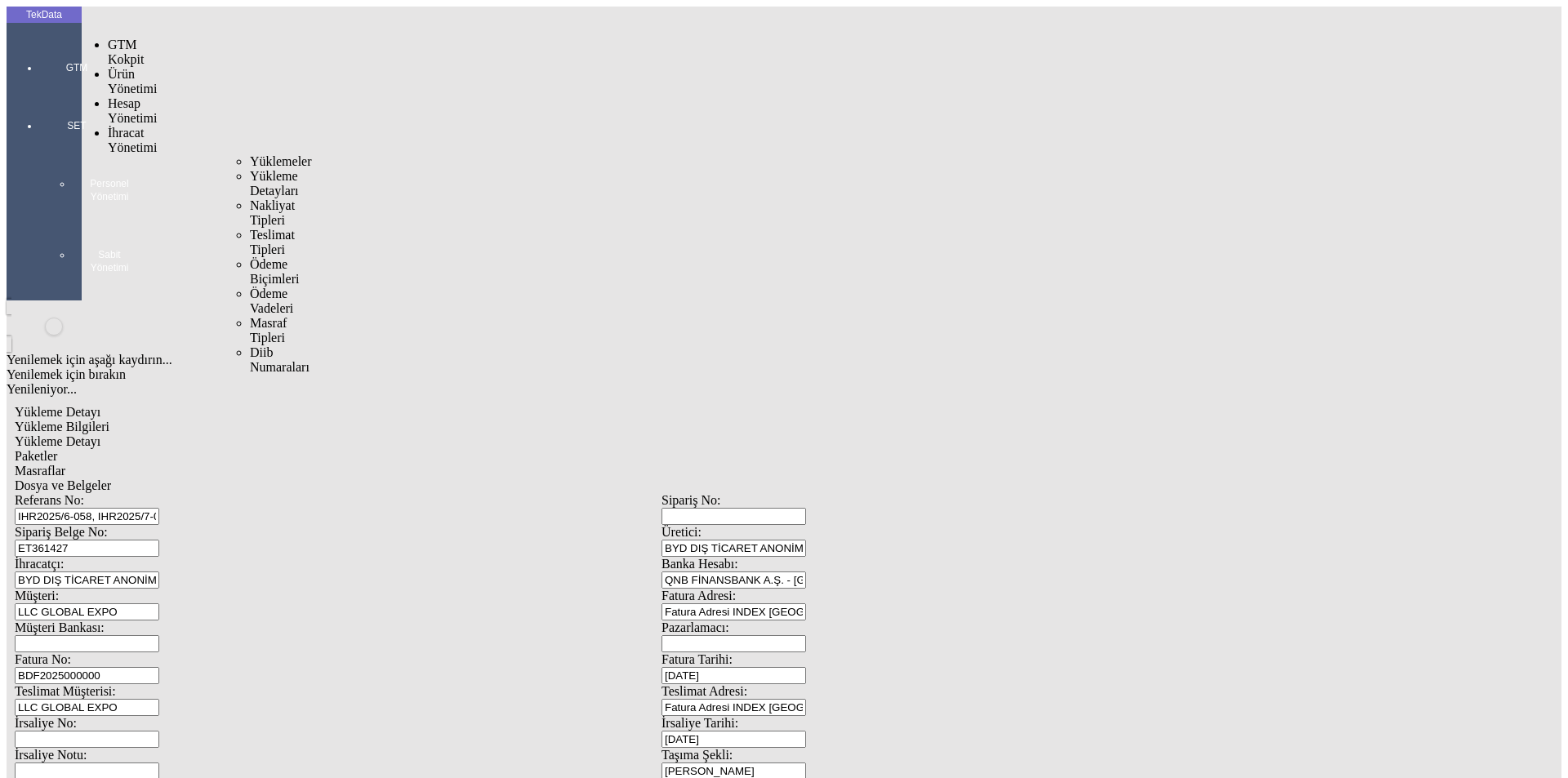
drag, startPoint x: 117, startPoint y: 90, endPoint x: 251, endPoint y: 99, distance: 134.3
click at [117, 126] on span "İhracat Yönetimi" at bounding box center [132, 140] width 49 height 29
click at [258, 155] on span "Yüklemeler" at bounding box center [281, 162] width 63 height 14
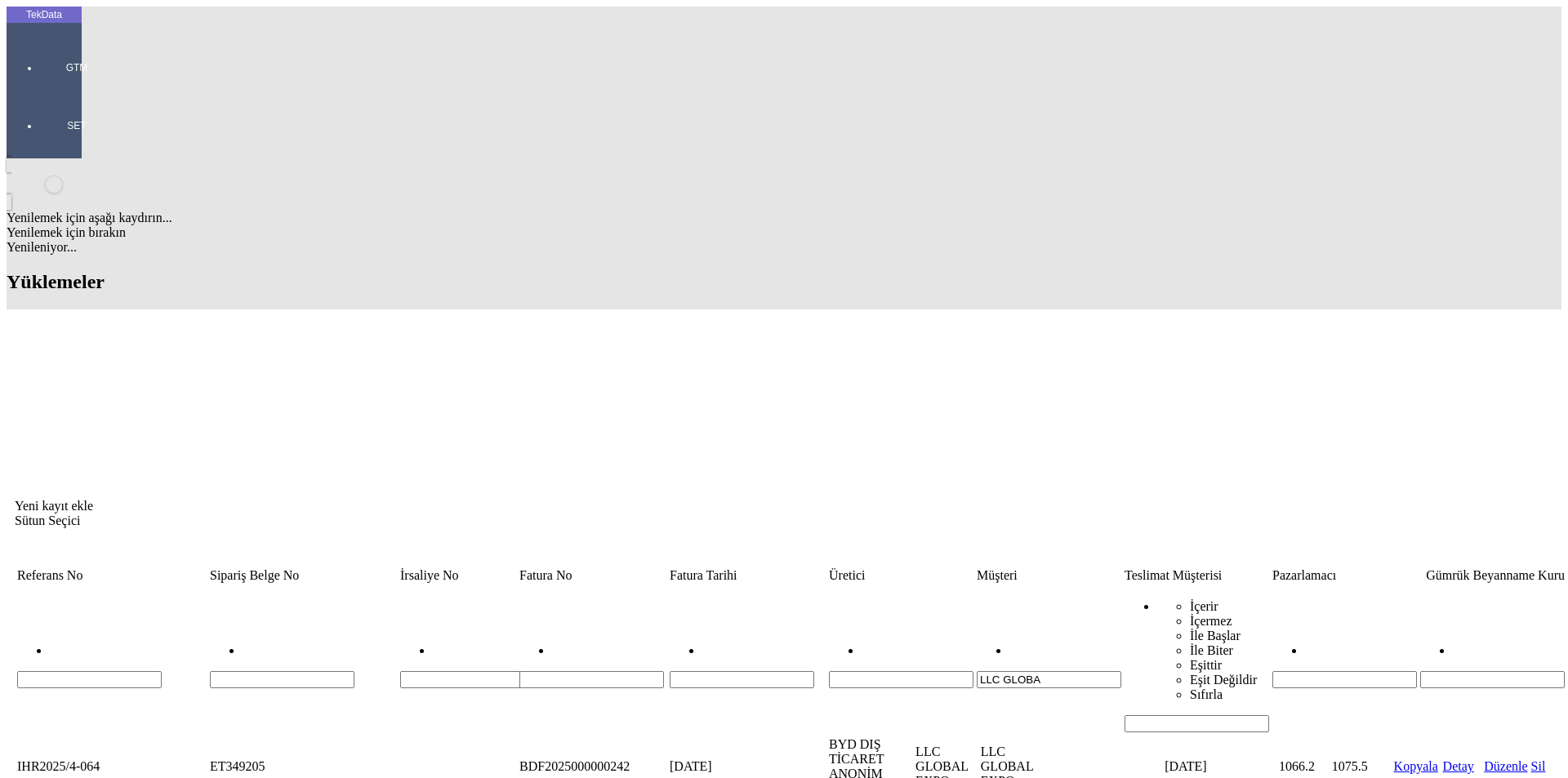
drag, startPoint x: 1046, startPoint y: 128, endPoint x: 957, endPoint y: 142, distance: 90.1
click at [966, 585] on tr "LLC GLOBA İçerir İçermez İle Başlar İle Biter Eşittir Eşit Değildir Sıfırla" at bounding box center [1280, 659] width 2529 height 148
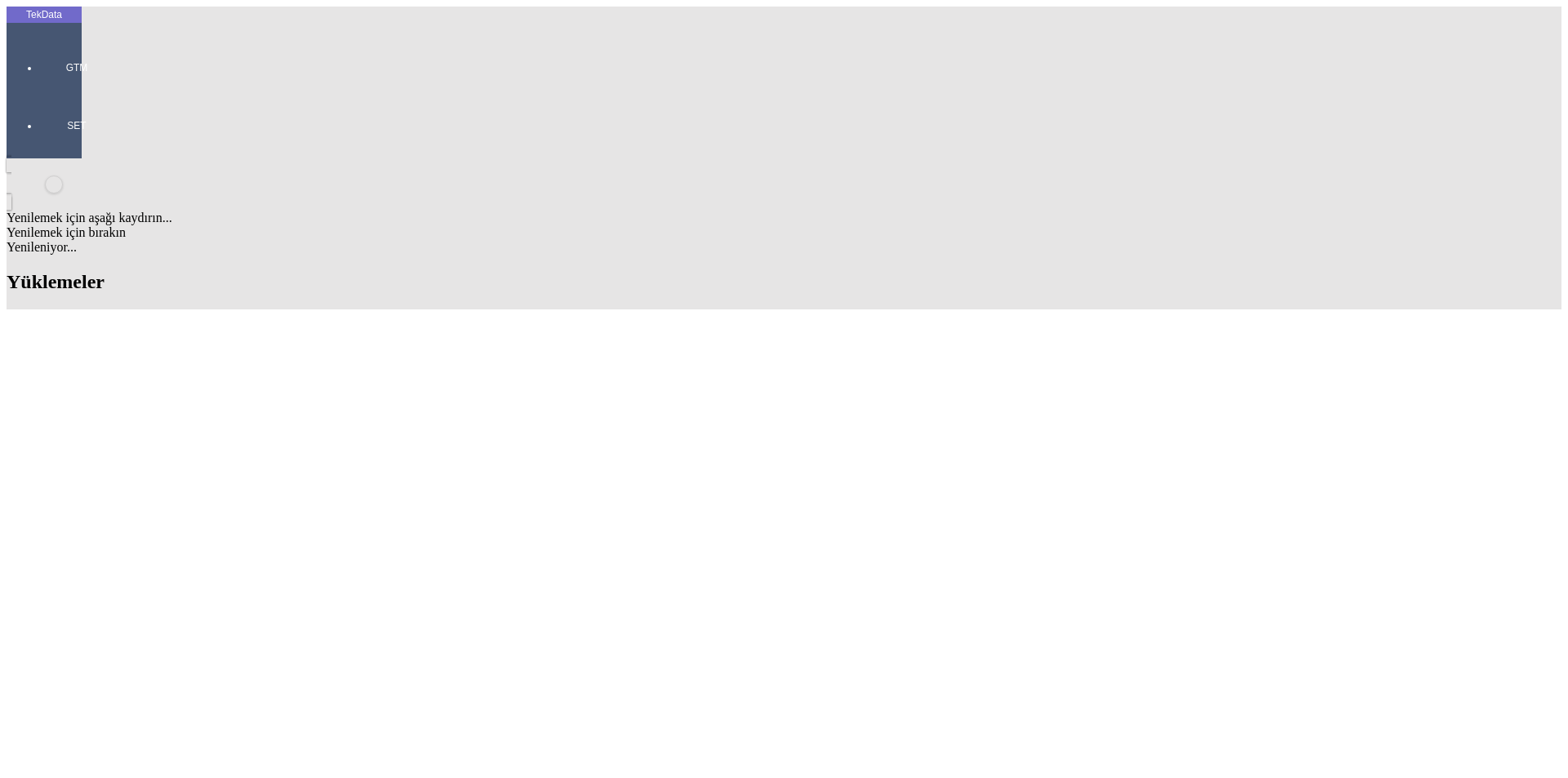
scroll to position [1610, 0]
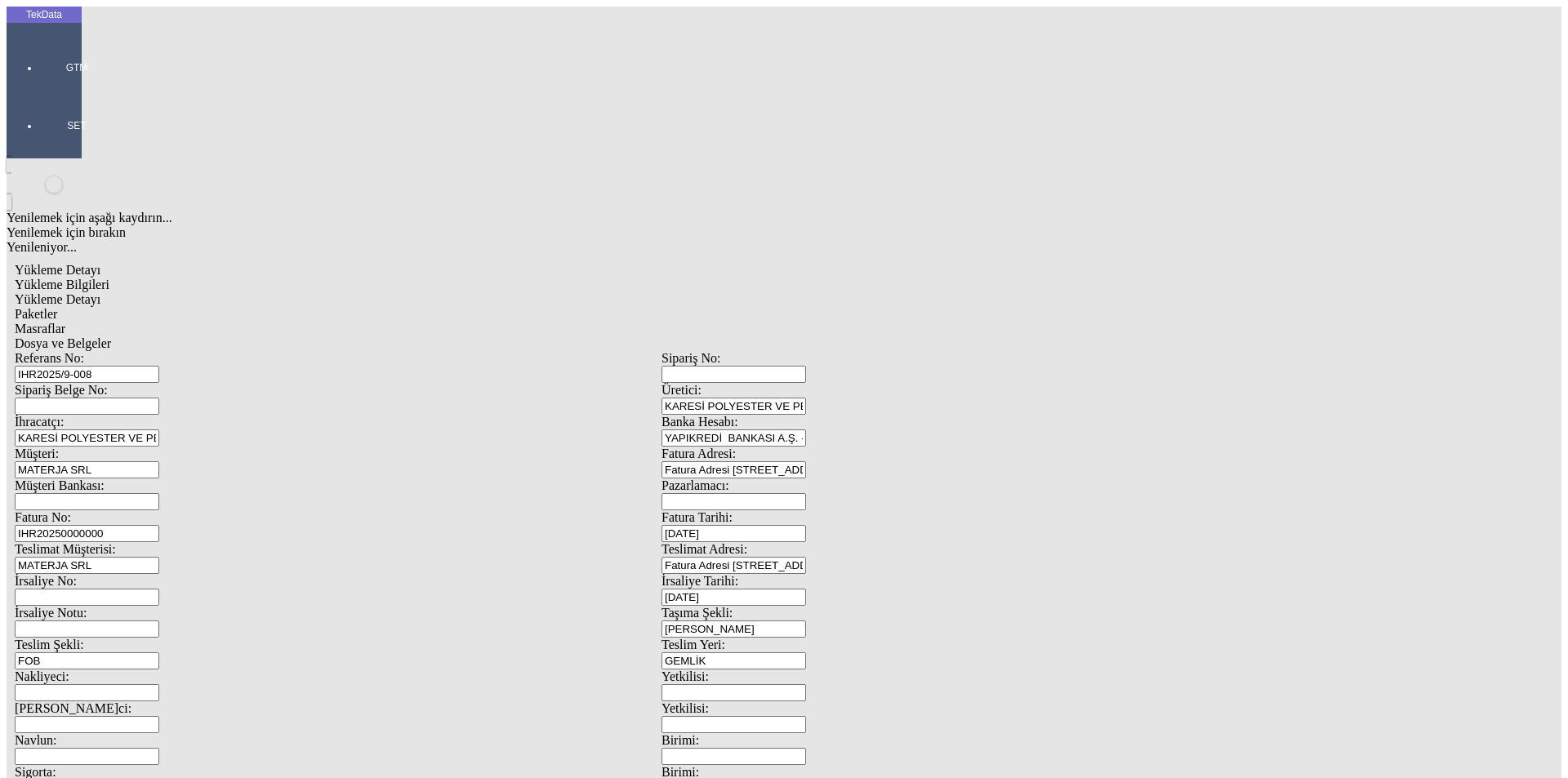
drag, startPoint x: 224, startPoint y: 245, endPoint x: 135, endPoint y: 253, distance: 89.4
type input "27280"
drag, startPoint x: 928, startPoint y: 291, endPoint x: 922, endPoint y: 299, distance: 10.0
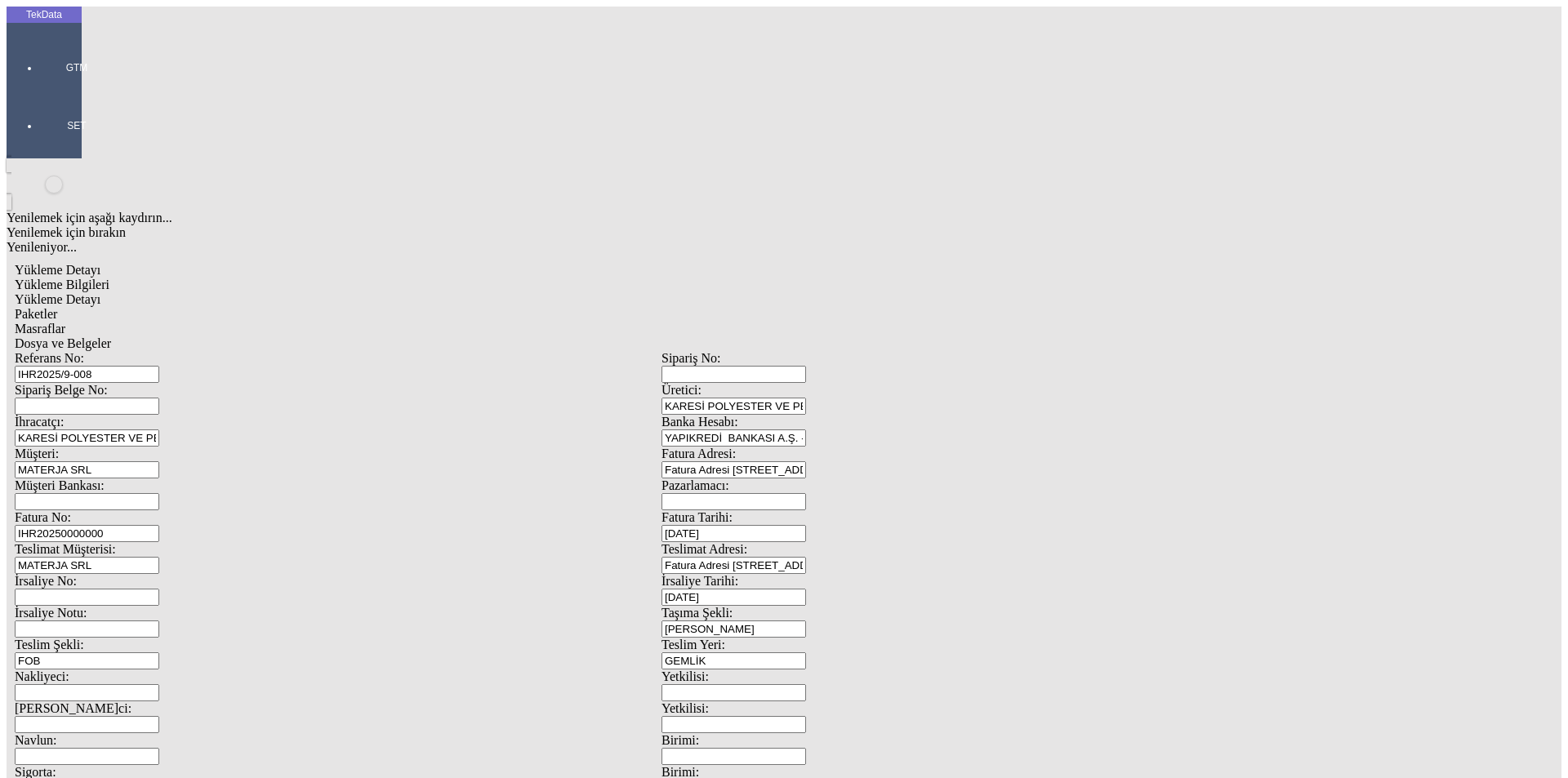
drag, startPoint x: 929, startPoint y: 302, endPoint x: 818, endPoint y: 299, distance: 111.0
type input "27280"
drag, startPoint x: 236, startPoint y: 334, endPoint x: 0, endPoint y: 352, distance: 236.7
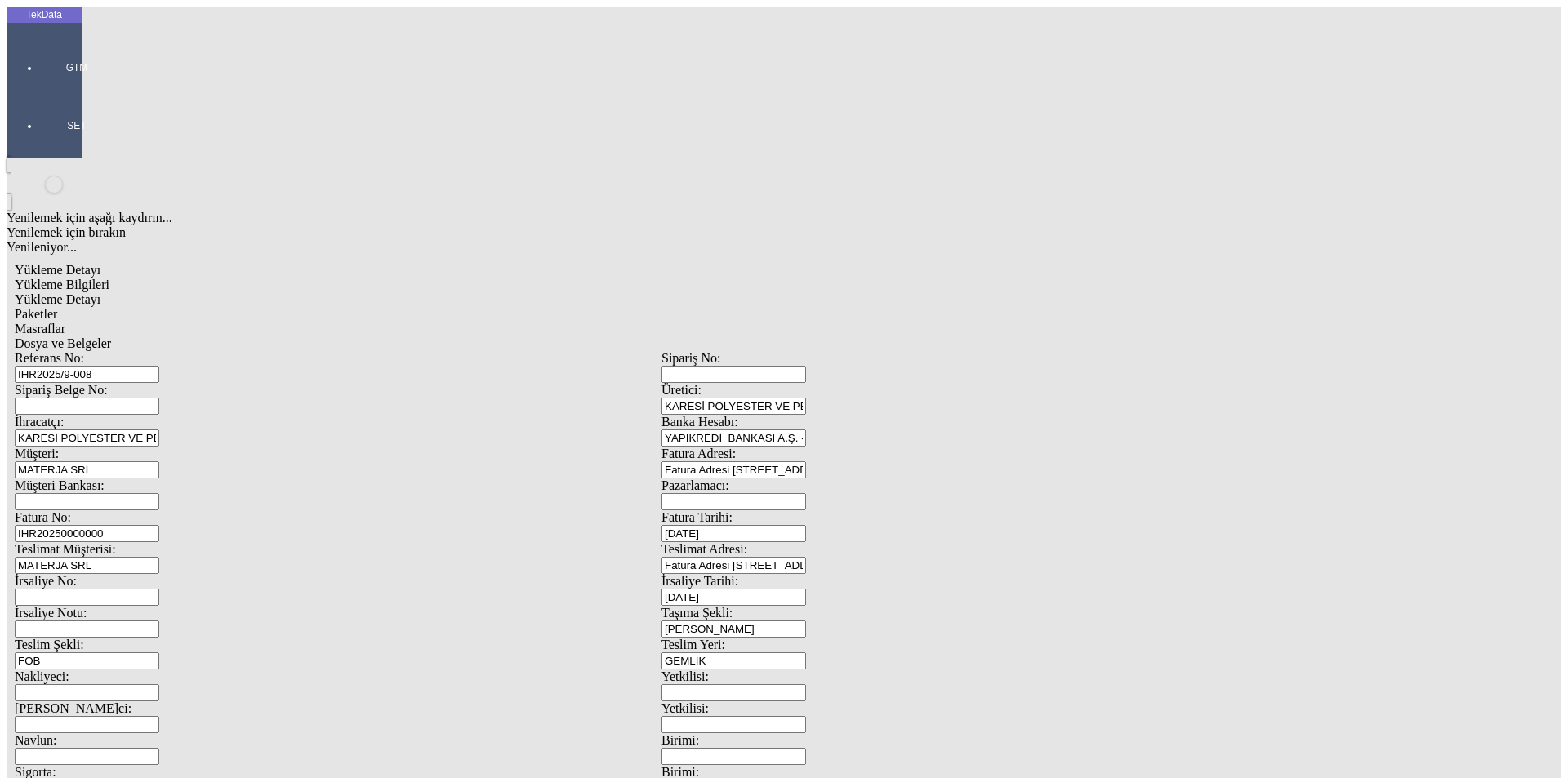
type input "27280"
drag, startPoint x: 576, startPoint y: 657, endPoint x: 570, endPoint y: 481, distance: 176.1
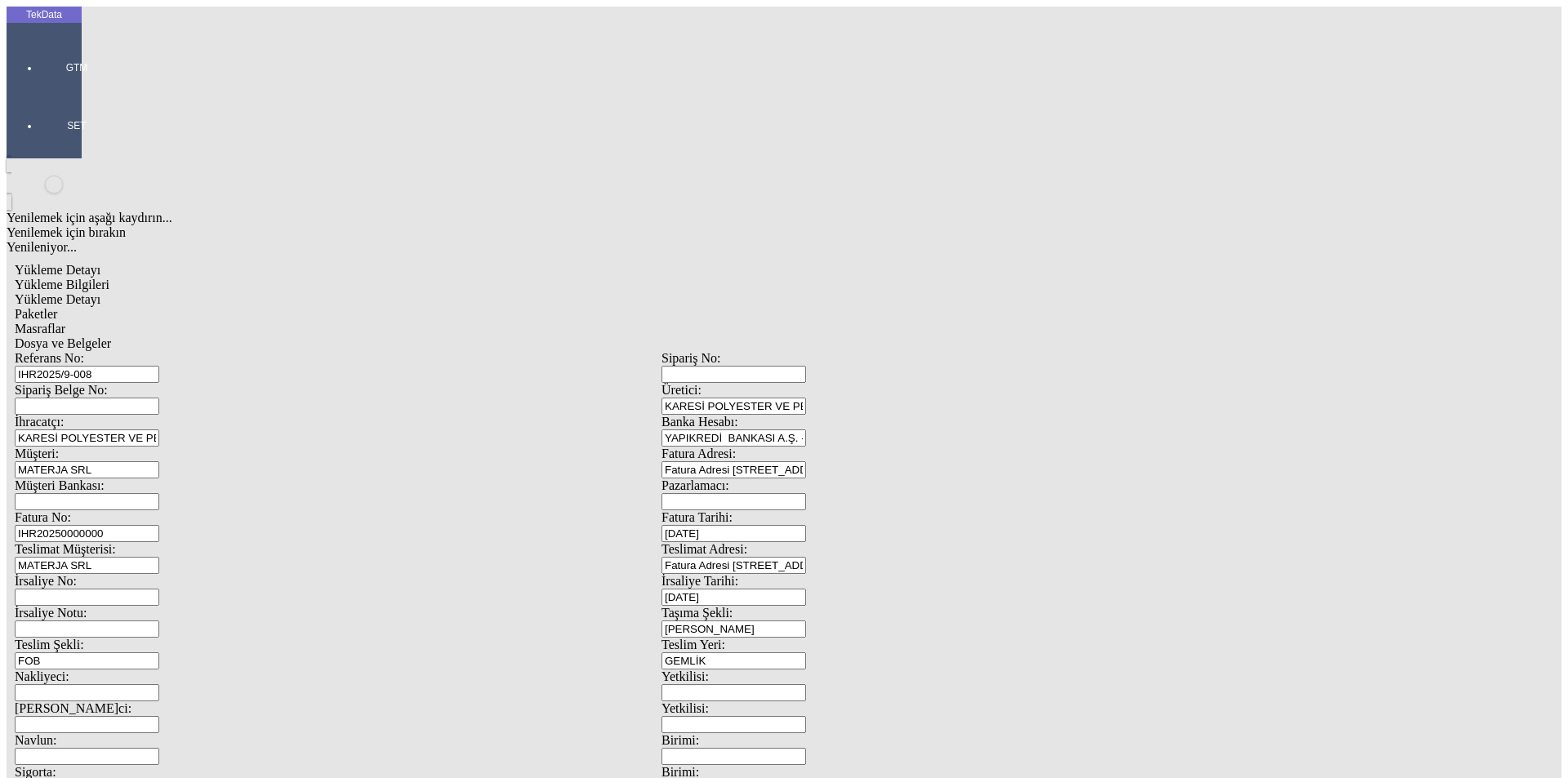
click at [338, 307] on div "Paketler" at bounding box center [661, 314] width 1293 height 15
click at [463, 322] on div "Masraflar" at bounding box center [661, 328] width 1293 height 15
click at [111, 336] on span "Dosya ve Belgeler" at bounding box center [63, 343] width 96 height 14
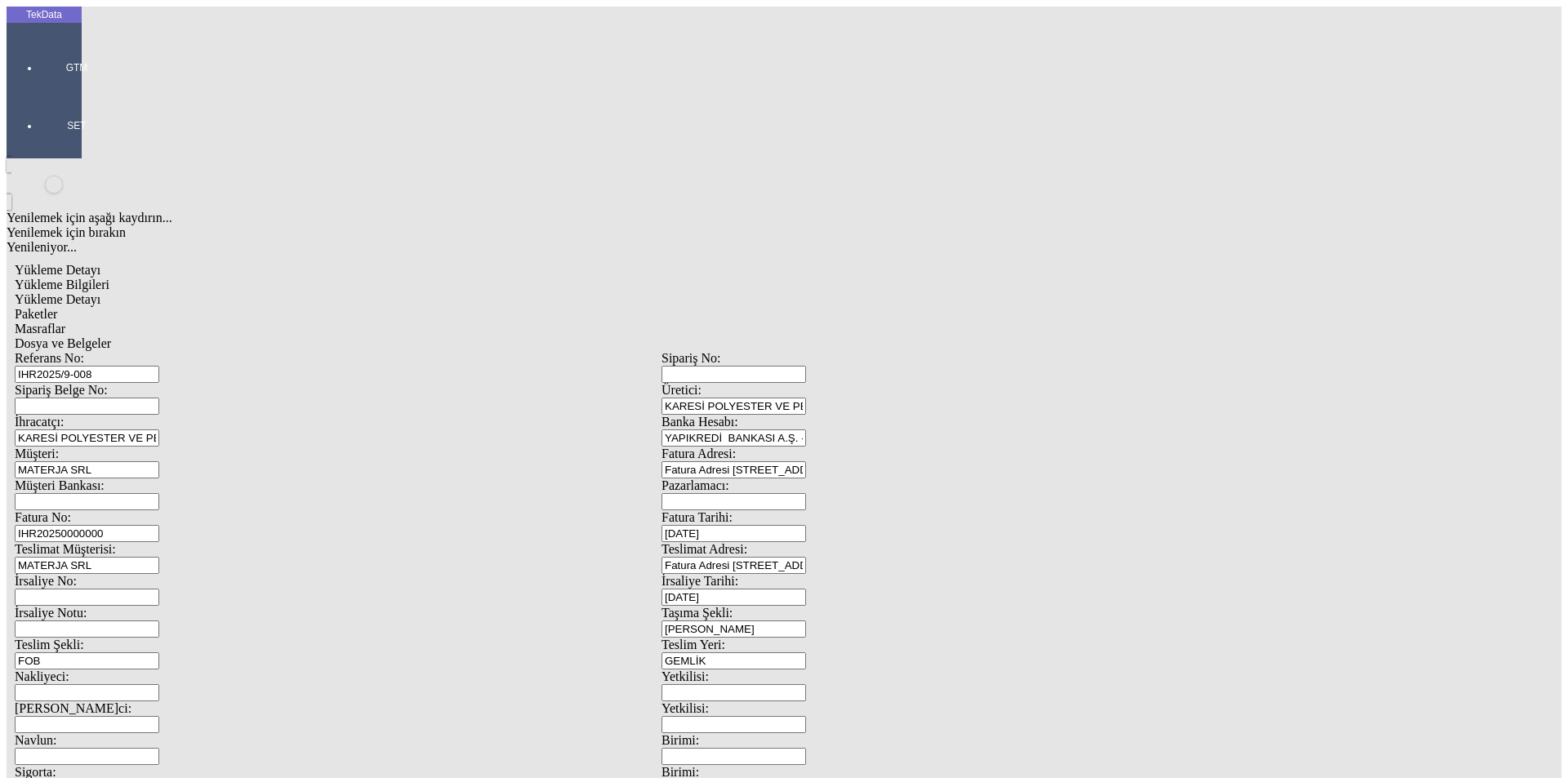
drag, startPoint x: 145, startPoint y: 116, endPoint x: 217, endPoint y: 111, distance: 72.2
click at [111, 336] on span "Dosya ve Belgeler" at bounding box center [63, 343] width 96 height 14
